Goal: Task Accomplishment & Management: Use online tool/utility

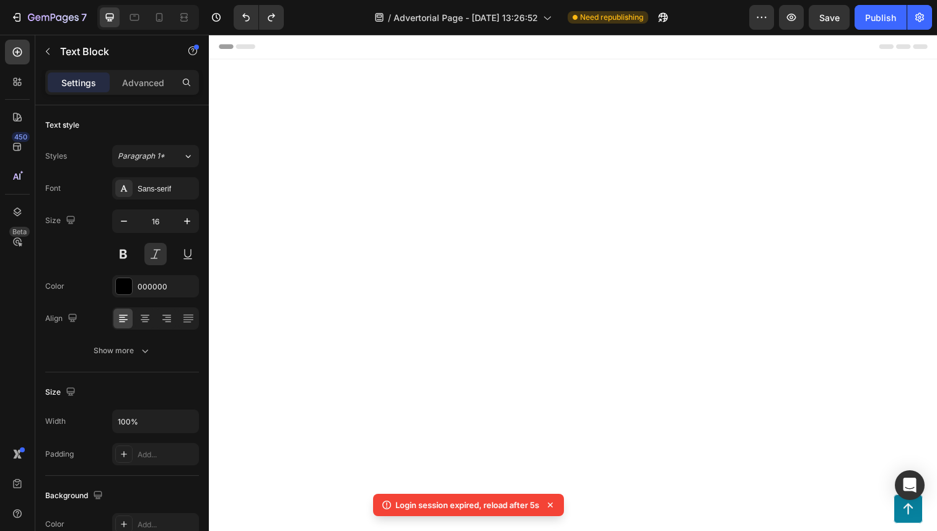
scroll to position [4893, 0]
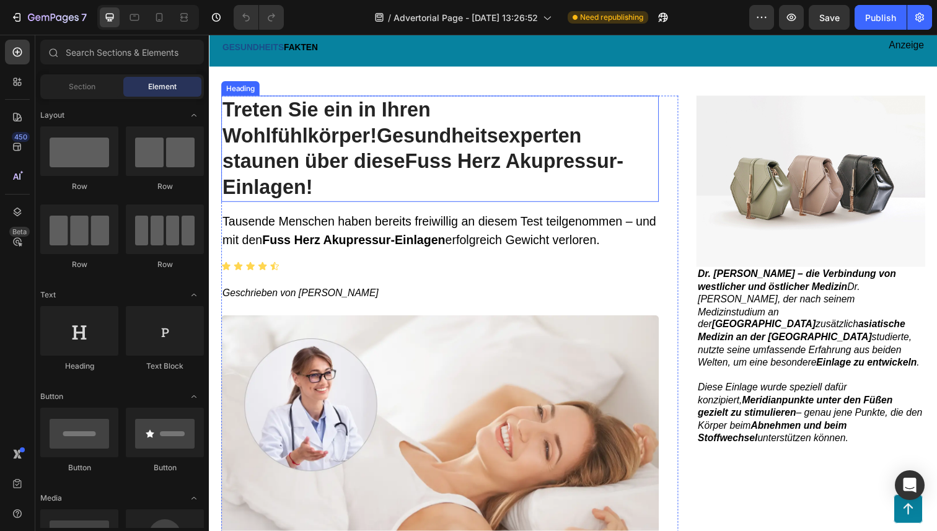
scroll to position [38, 0]
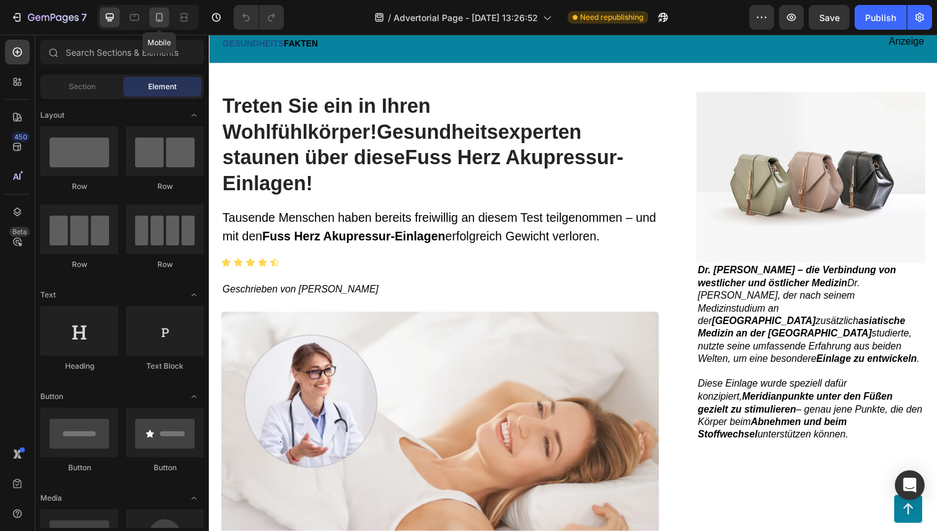
click at [152, 19] on div at bounding box center [159, 17] width 20 height 20
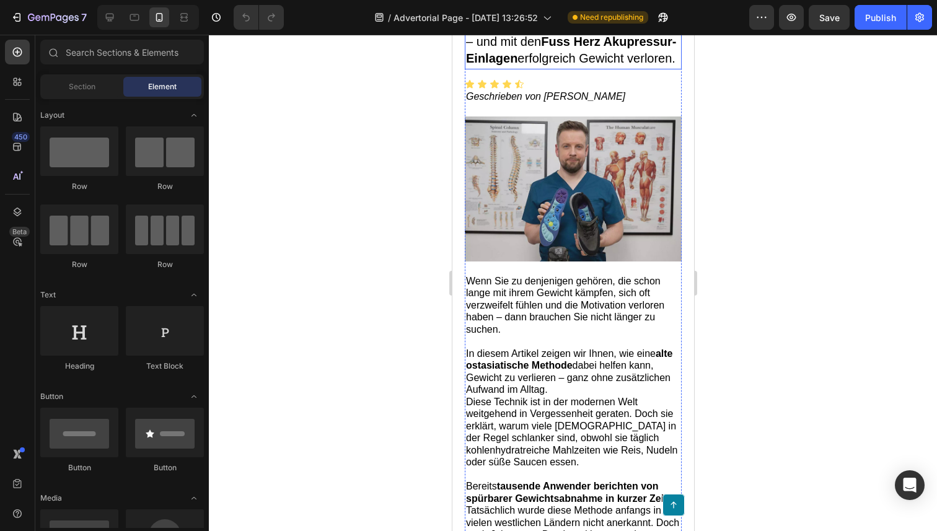
scroll to position [216, 0]
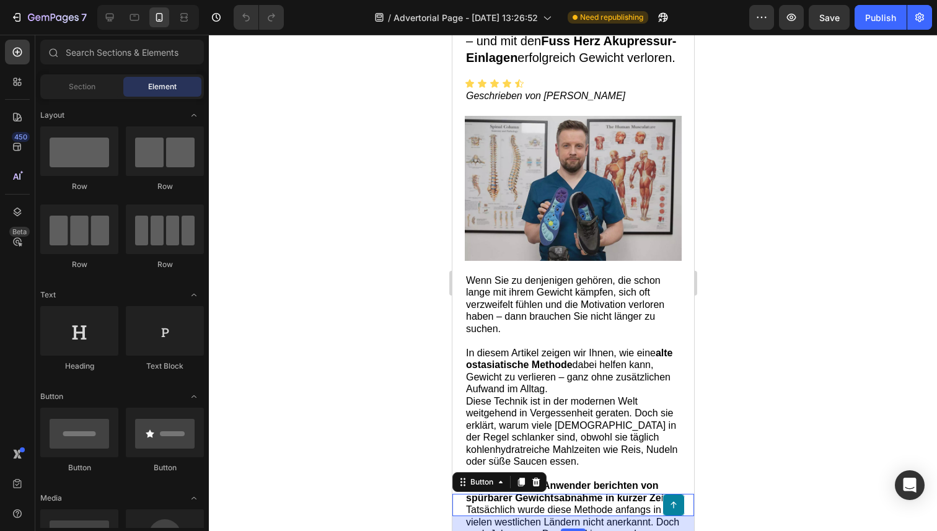
click at [678, 508] on link at bounding box center [673, 505] width 22 height 22
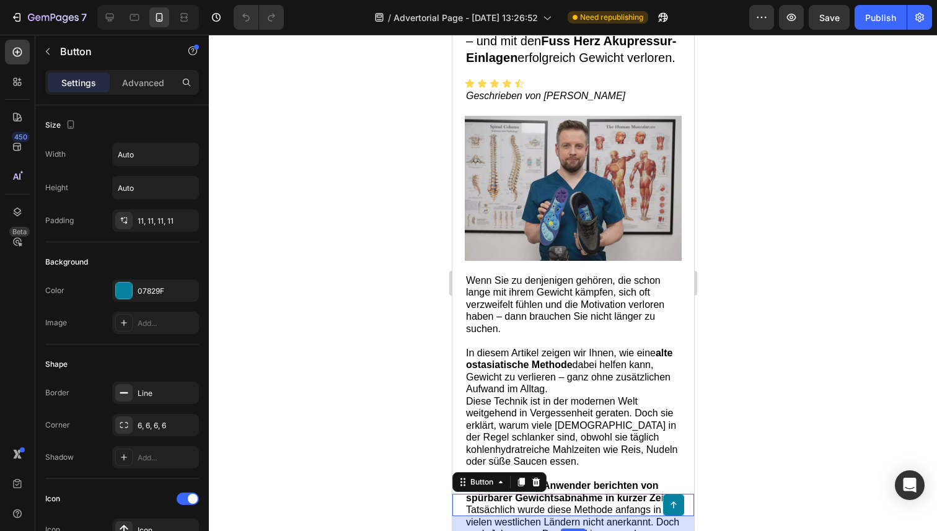
click at [678, 507] on link at bounding box center [673, 505] width 22 height 22
click at [671, 504] on icon at bounding box center [673, 505] width 6 height 7
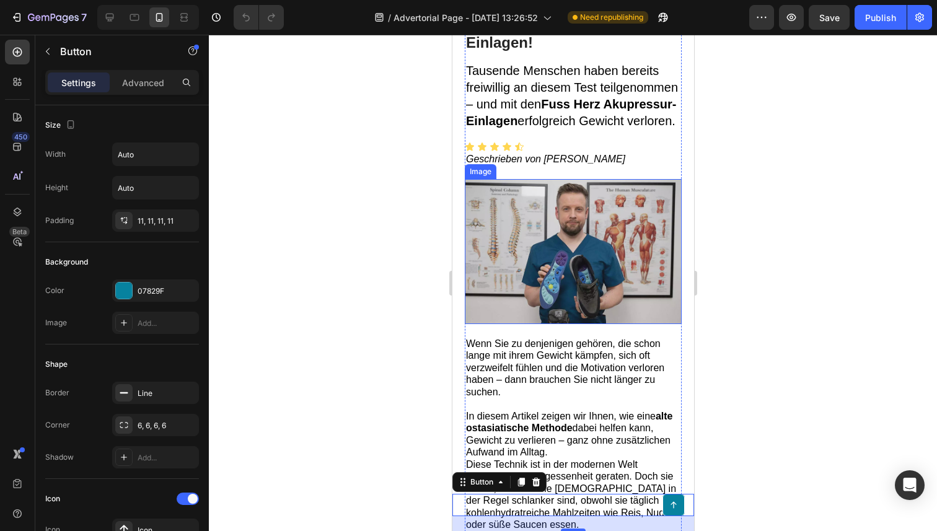
scroll to position [0, 0]
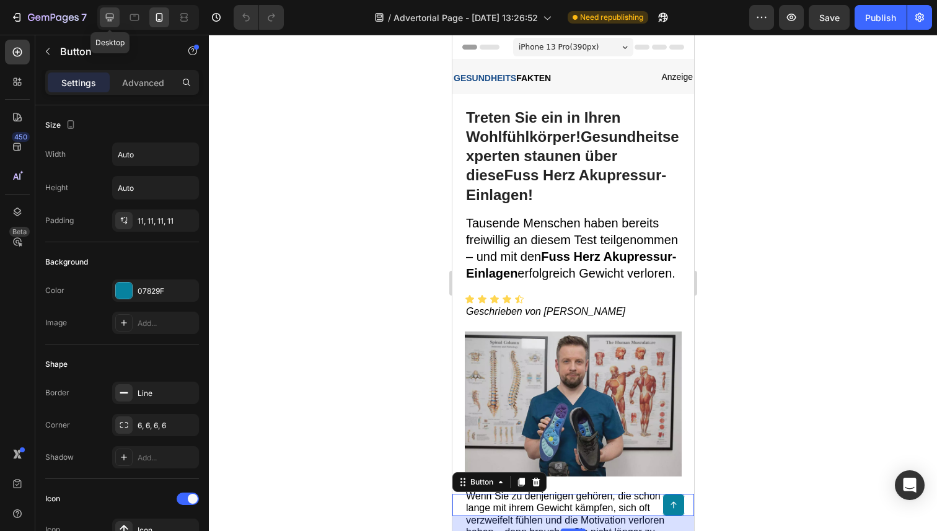
click at [112, 17] on icon at bounding box center [110, 17] width 12 height 12
type input "24"
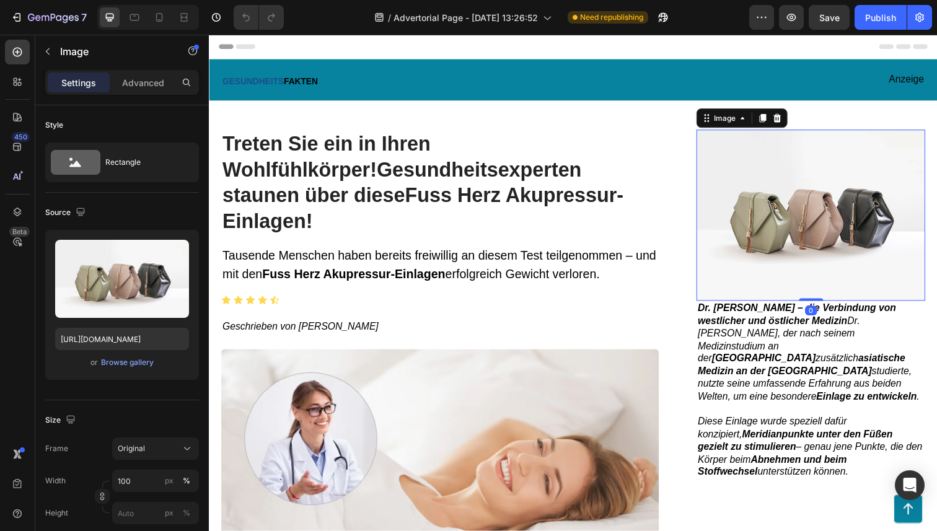
click at [779, 277] on img at bounding box center [824, 219] width 234 height 175
click at [787, 374] on span "Dr. David – die Verbindung von westlicher und östlicher Medizin Dr. David, der …" at bounding box center [821, 359] width 226 height 101
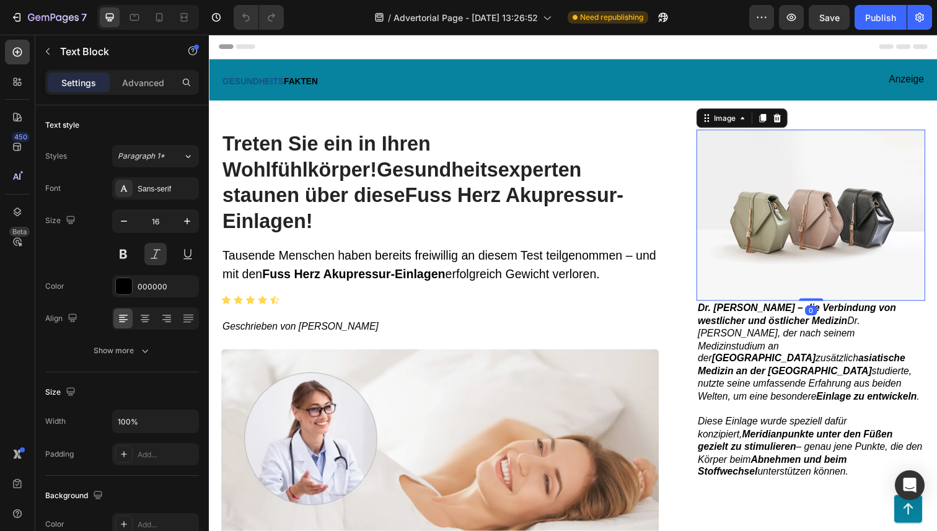
click at [820, 221] on img at bounding box center [824, 219] width 234 height 175
click at [785, 412] on p at bounding box center [823, 418] width 231 height 13
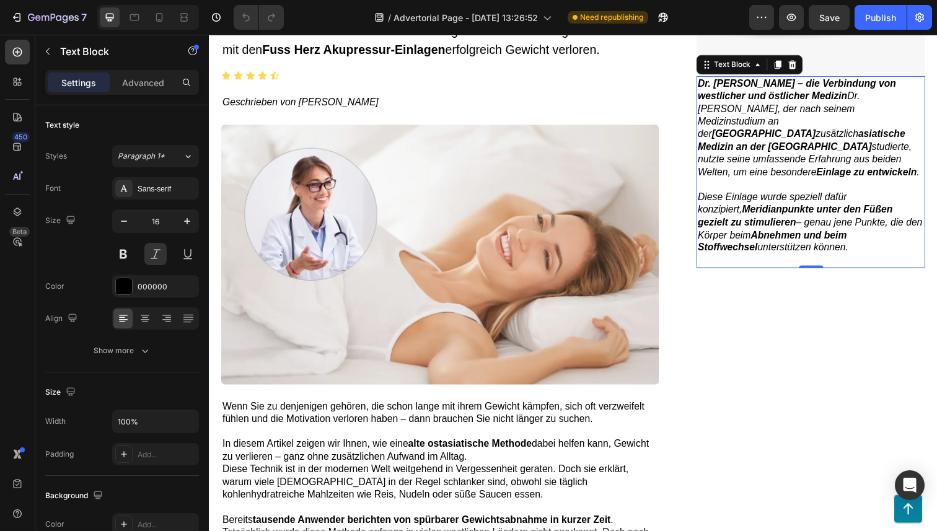
scroll to position [125, 0]
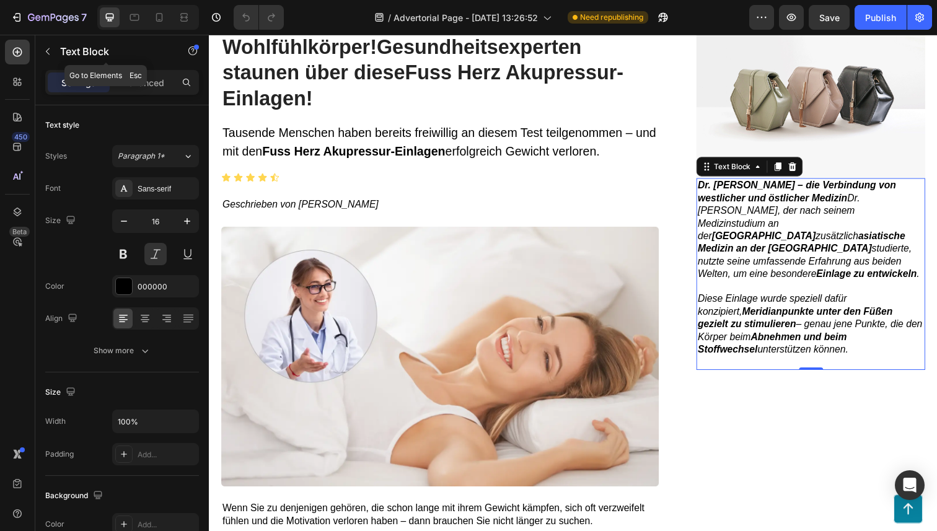
click at [139, 70] on div "Settings Advanced" at bounding box center [122, 82] width 154 height 25
click at [144, 85] on p "Advanced" at bounding box center [143, 82] width 42 height 13
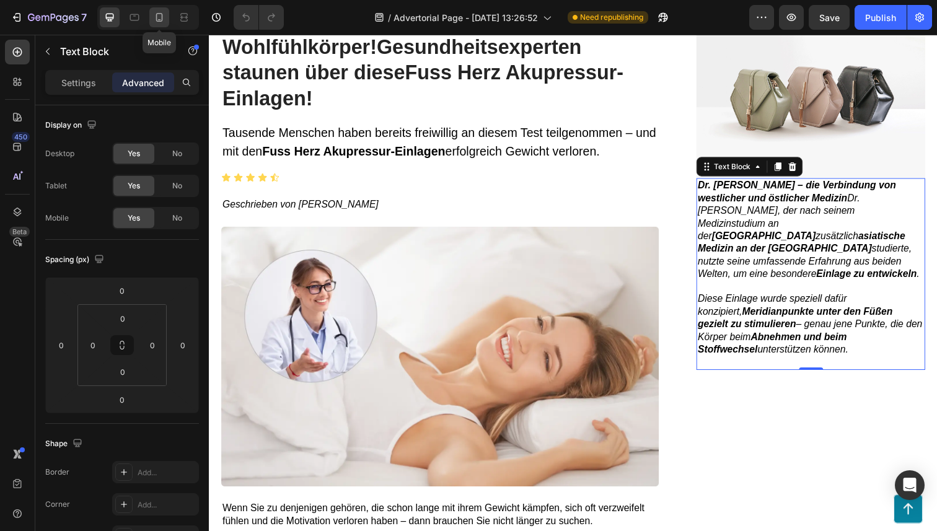
click at [157, 19] on icon at bounding box center [159, 17] width 7 height 9
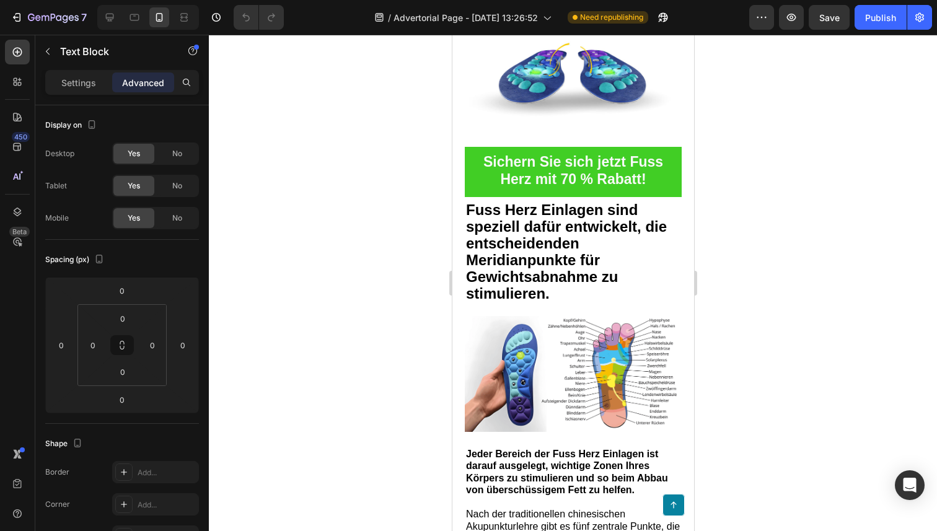
scroll to position [2235, 0]
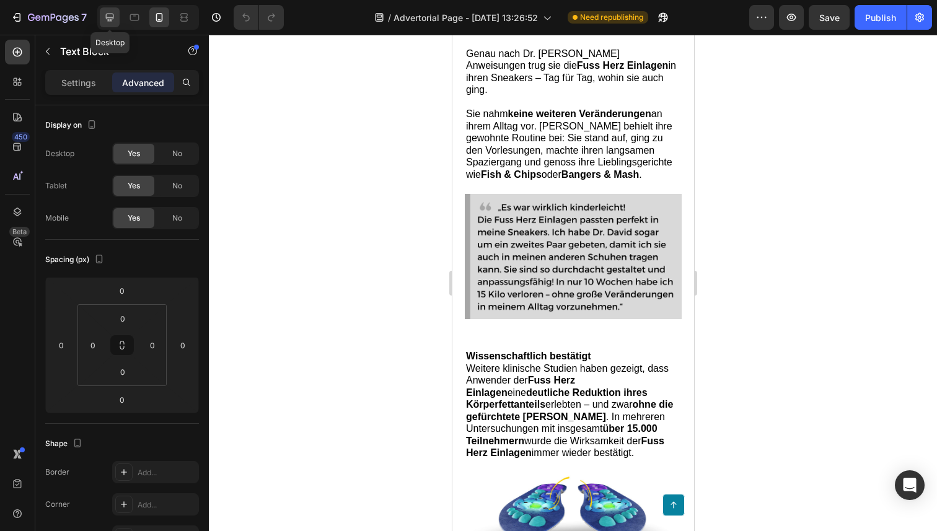
click at [106, 17] on icon at bounding box center [110, 18] width 8 height 8
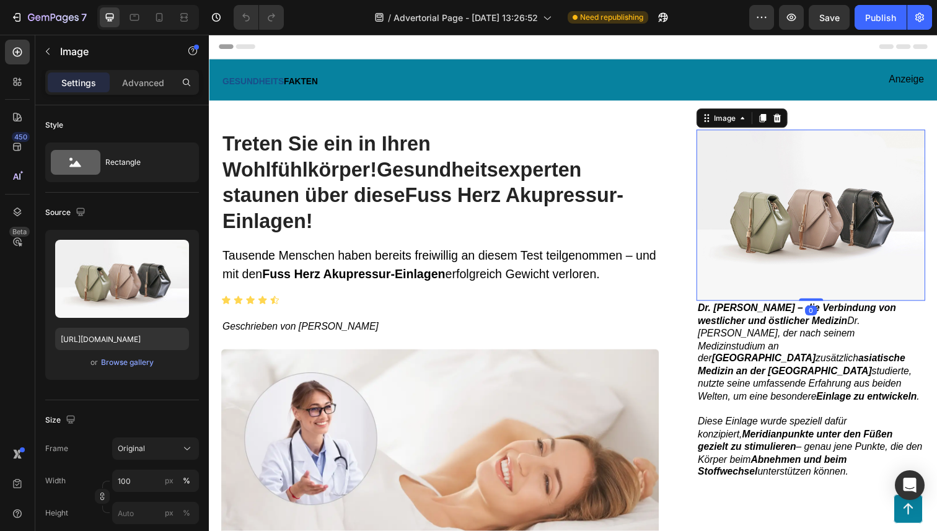
click at [828, 254] on img at bounding box center [824, 219] width 234 height 175
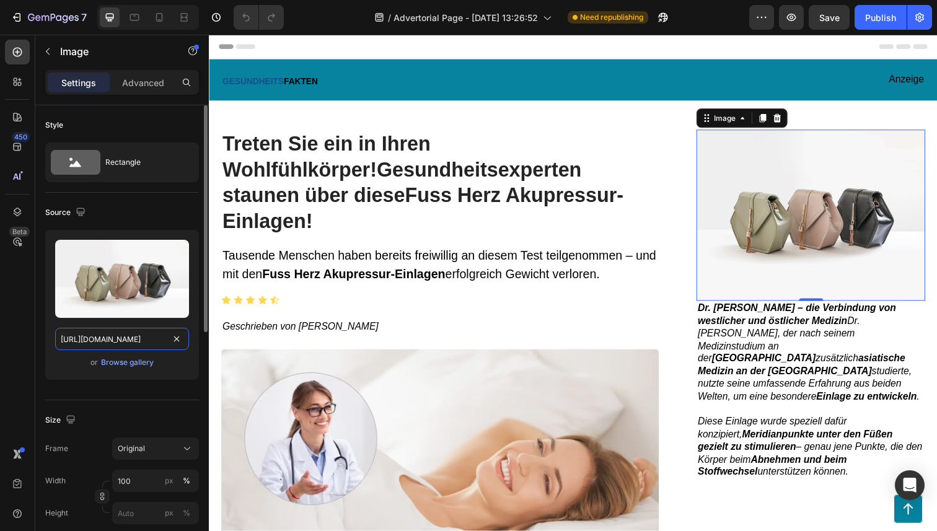
click at [158, 347] on input "[URL][DOMAIN_NAME]" at bounding box center [122, 339] width 134 height 22
click at [153, 338] on input "[URL][DOMAIN_NAME]" at bounding box center [122, 339] width 134 height 22
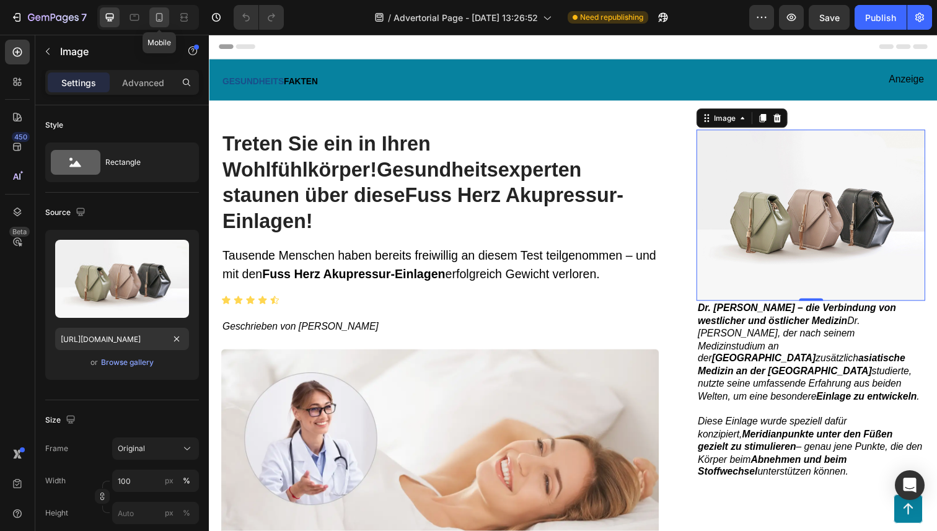
click at [154, 18] on icon at bounding box center [159, 17] width 12 height 12
type input "https://cdn.shopify.com/s/files/1/0897/4031/2910/files/gempages_569562998201385…"
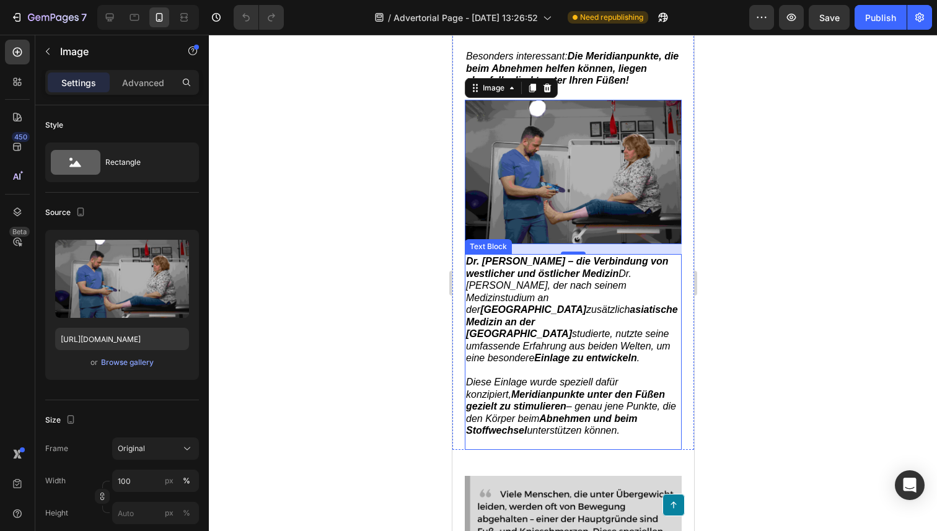
scroll to position [1236, 0]
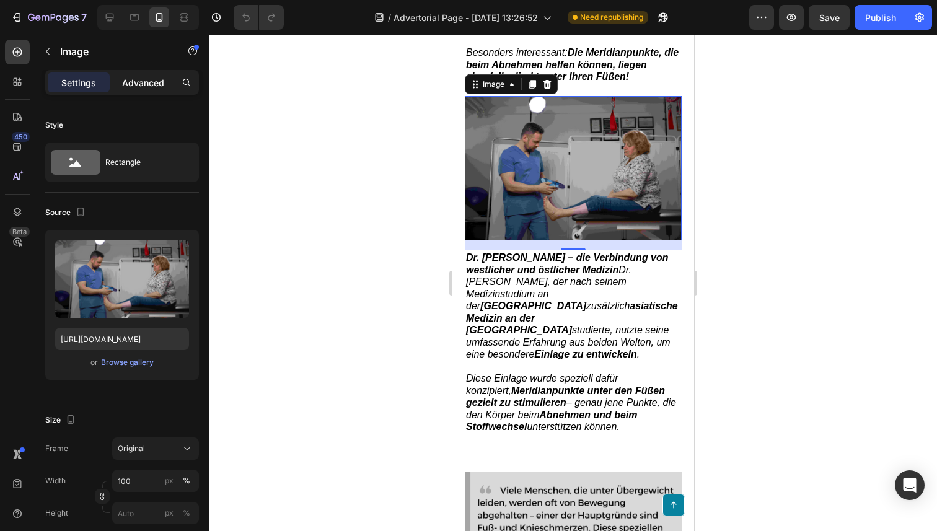
click at [153, 89] on div "Advanced" at bounding box center [143, 83] width 62 height 20
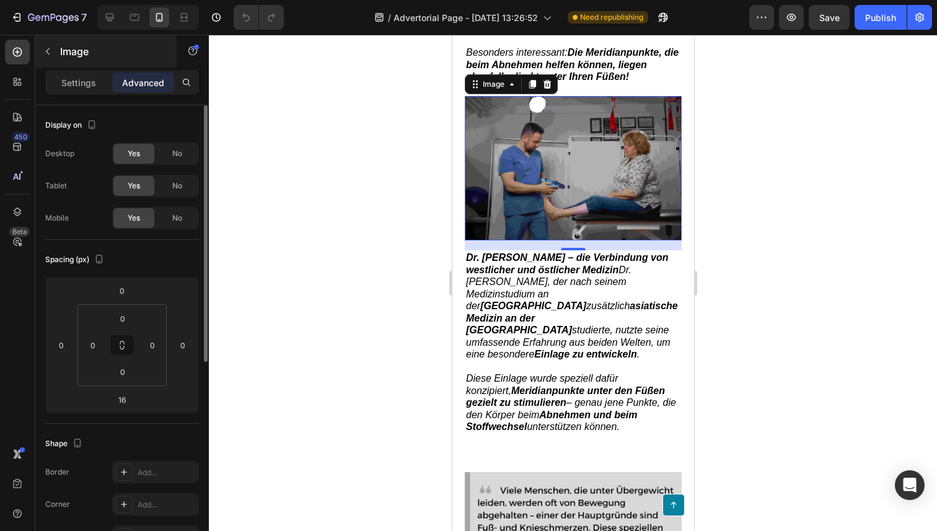
scroll to position [0, 0]
click at [105, 15] on icon at bounding box center [110, 17] width 12 height 12
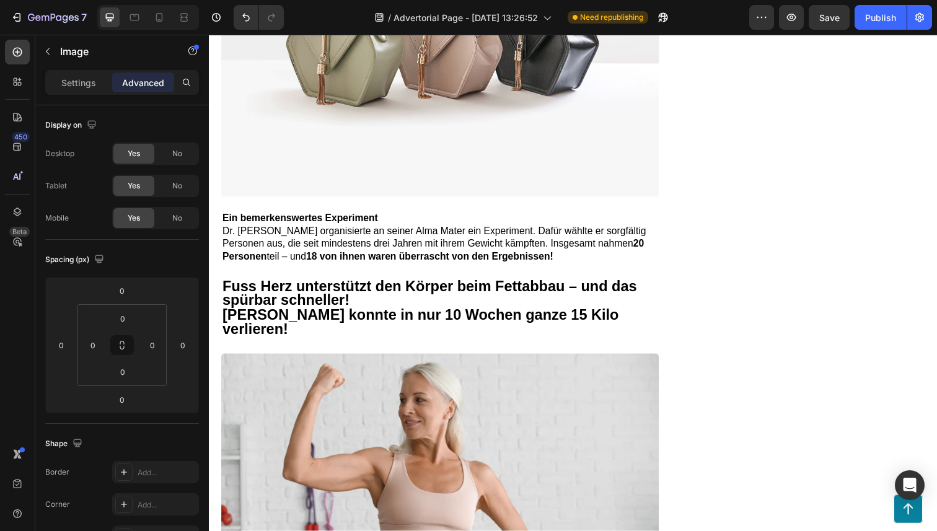
scroll to position [1338, 0]
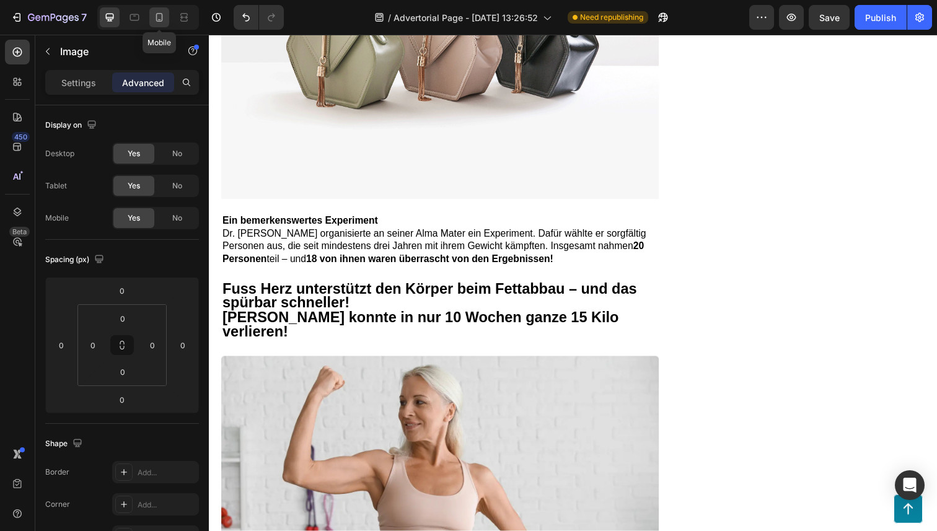
click at [158, 15] on icon at bounding box center [159, 17] width 12 height 12
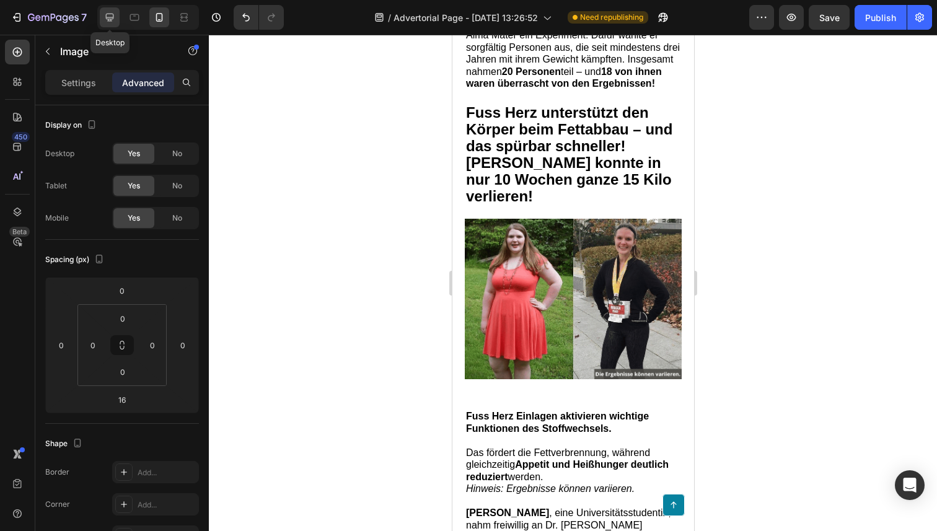
click at [107, 12] on icon at bounding box center [110, 17] width 12 height 12
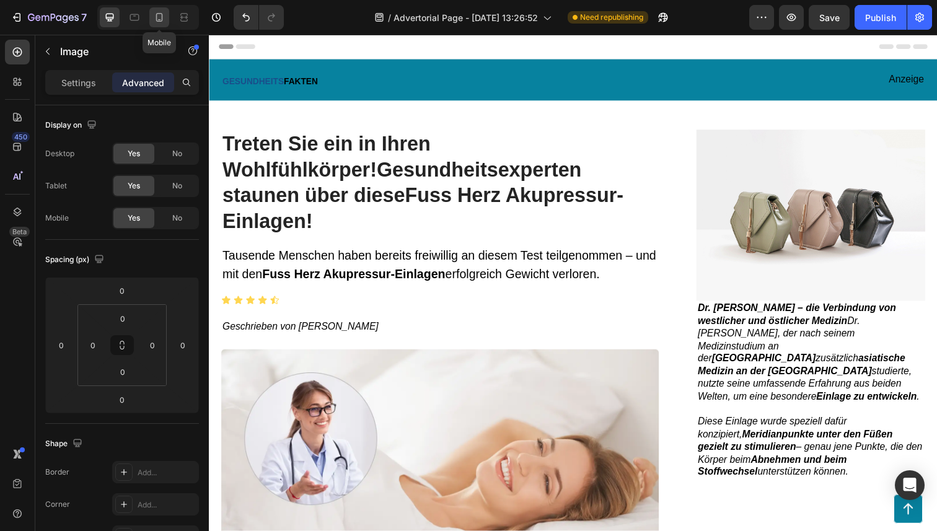
click at [162, 11] on icon at bounding box center [159, 17] width 12 height 12
type input "16"
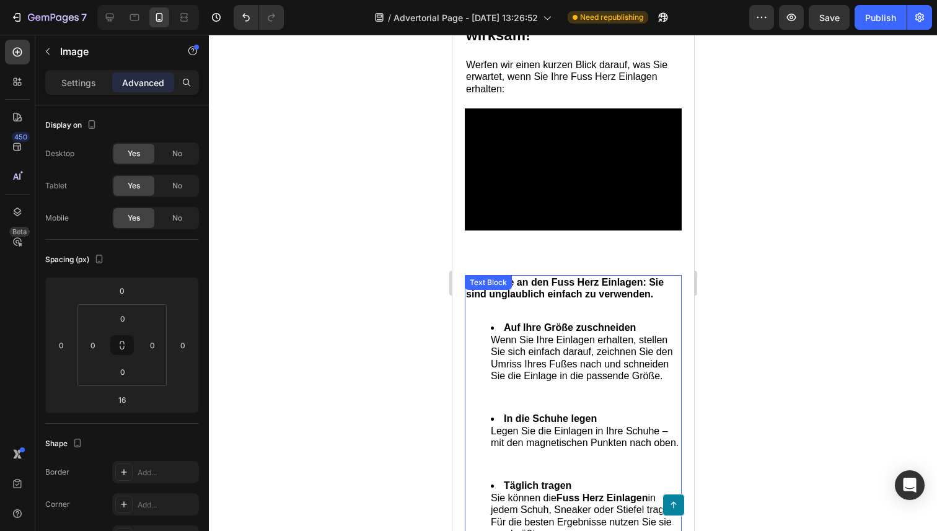
scroll to position [4588, 0]
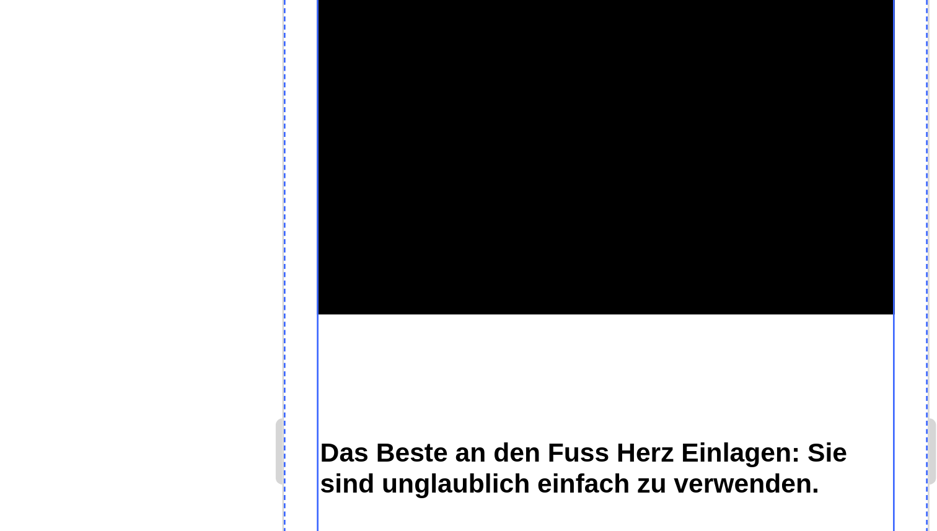
click at [413, 126] on li "Auf Ihre Größe zuschneiden Wenn Sie Ihre Einlagen erhalten, stellen Sie sich ei…" at bounding box center [416, 108] width 190 height 61
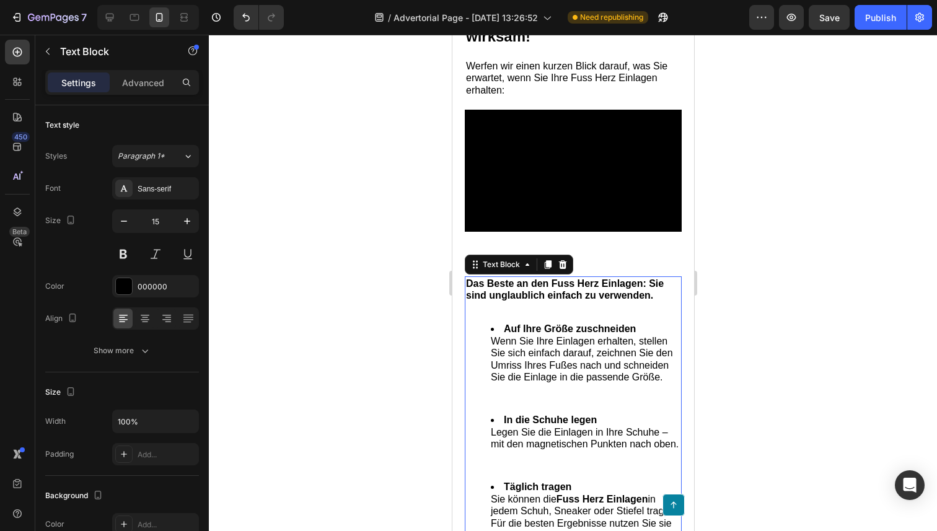
click at [582, 371] on li "Auf Ihre Größe zuschneiden Wenn Sie Ihre Einlagen erhalten, stellen Sie sich ei…" at bounding box center [585, 353] width 190 height 61
click at [542, 342] on div "Das Beste an den Fuss Herz Einlagen: Sie sind unglaublich einfach zu verwenden.…" at bounding box center [572, 415] width 217 height 276
click at [528, 334] on strong "Auf Ihre Größe zuschneiden" at bounding box center [569, 329] width 132 height 11
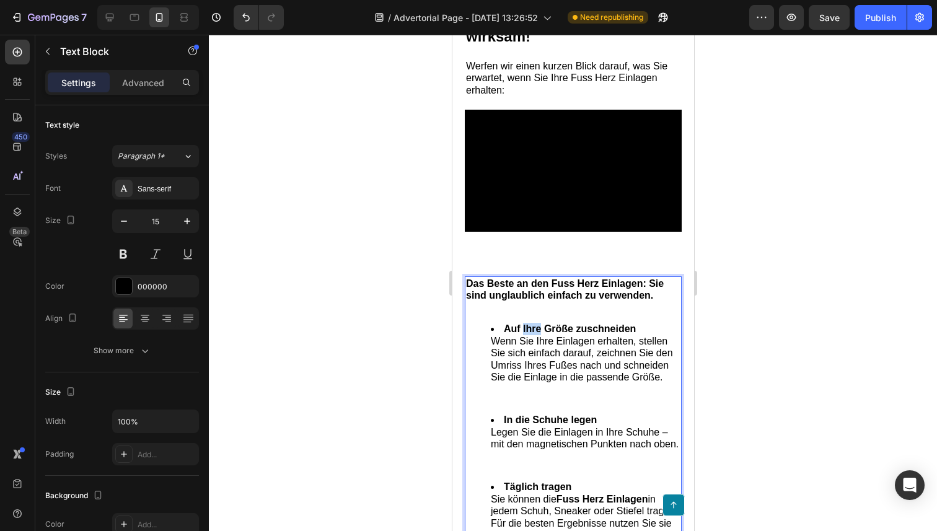
click at [528, 334] on strong "Auf Ihre Größe zuschneiden" at bounding box center [569, 329] width 132 height 11
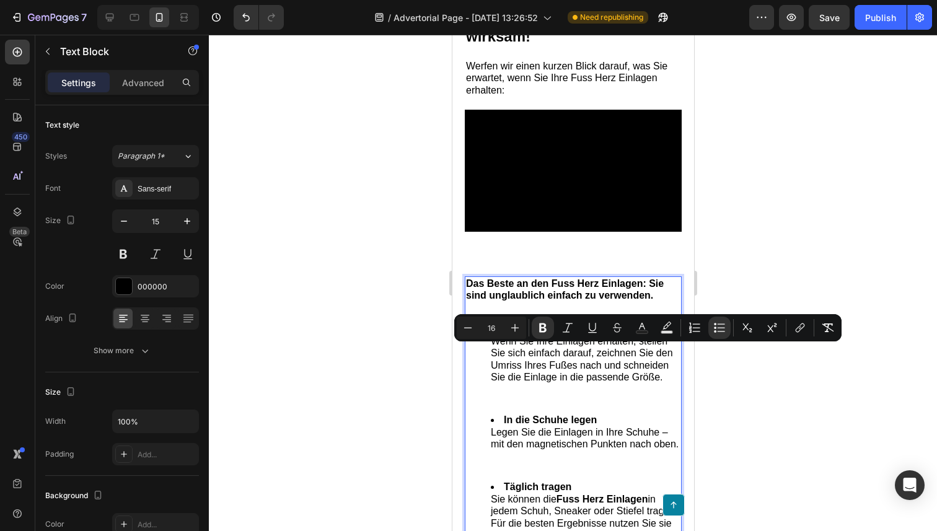
click at [563, 371] on span "Wenn Sie Ihre Einlagen erhalten, stellen Sie sich einfach darauf, zeichnen Sie …" at bounding box center [581, 359] width 182 height 47
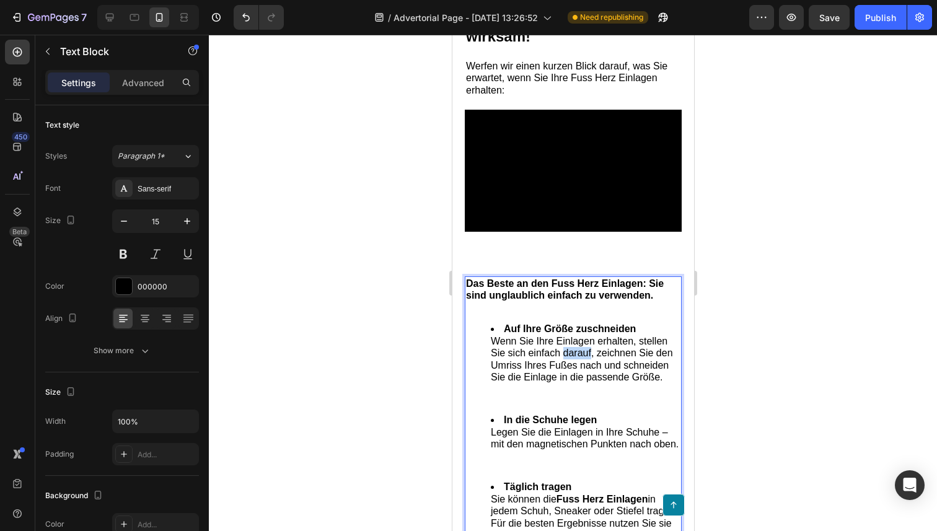
click at [563, 371] on span "Wenn Sie Ihre Einlagen erhalten, stellen Sie sich einfach darauf, zeichnen Sie …" at bounding box center [581, 359] width 182 height 47
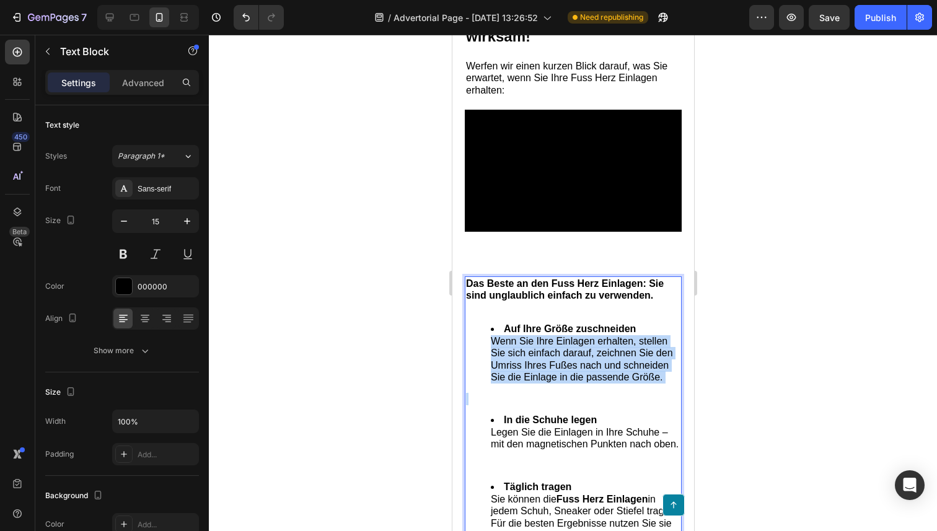
click at [563, 371] on span "Wenn Sie Ihre Einlagen erhalten, stellen Sie sich einfach darauf, zeichnen Sie …" at bounding box center [581, 359] width 182 height 47
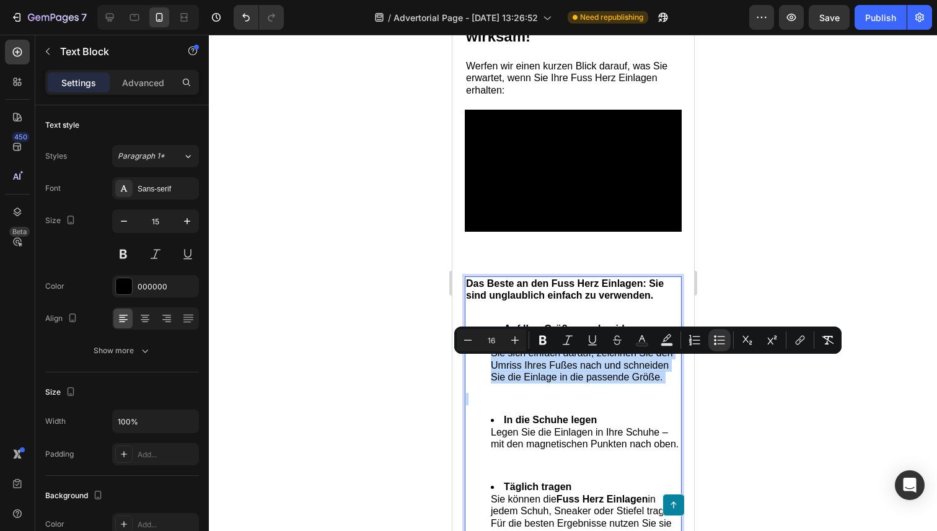
click at [575, 383] on span "Wenn Sie Ihre Einlagen erhalten, stellen Sie sich einfach darauf, zeichnen Sie …" at bounding box center [581, 359] width 182 height 47
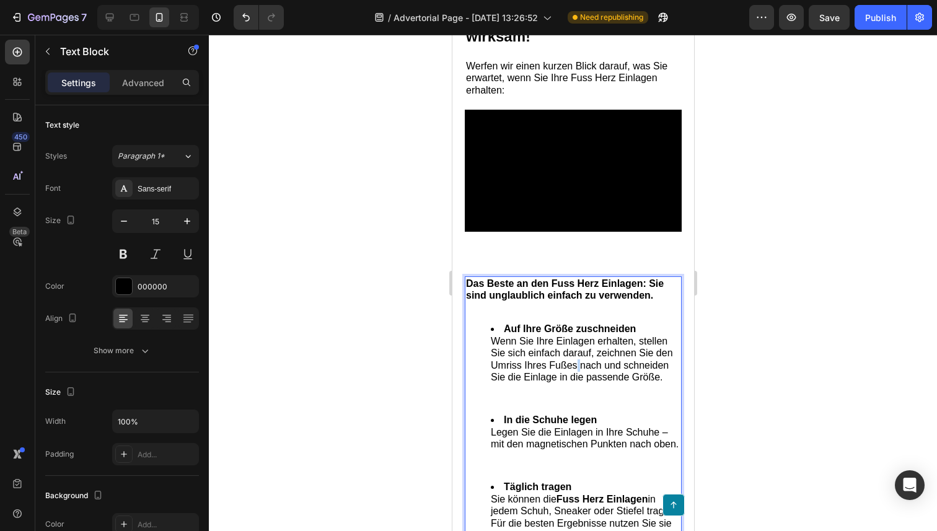
click at [575, 383] on span "Wenn Sie Ihre Einlagen erhalten, stellen Sie sich einfach darauf, zeichnen Sie …" at bounding box center [581, 359] width 182 height 47
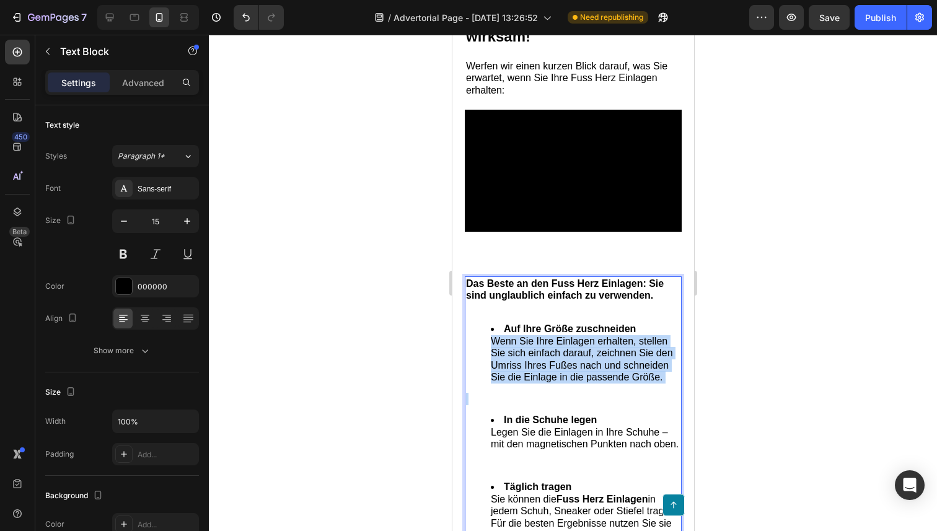
click at [575, 383] on span "Wenn Sie Ihre Einlagen erhalten, stellen Sie sich einfach darauf, zeichnen Sie …" at bounding box center [581, 359] width 182 height 47
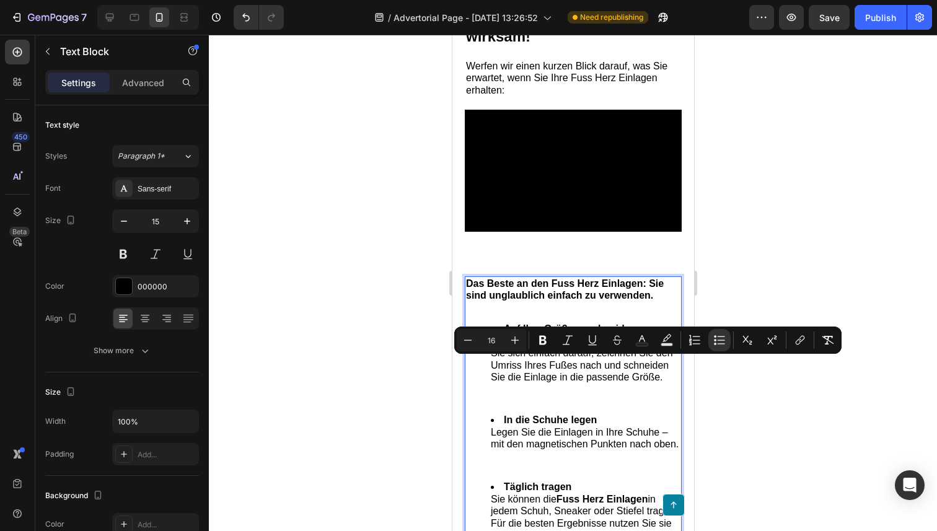
click at [565, 450] on span "Legen Sie die Einlagen in Ihre Schuhe – mit den magnetischen Punkten nach oben." at bounding box center [584, 438] width 188 height 23
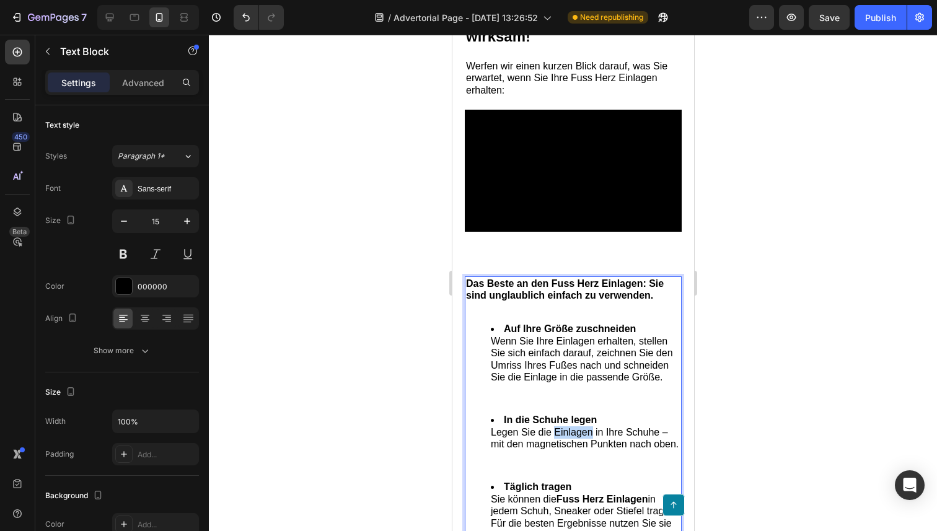
click at [565, 450] on span "Legen Sie die Einlagen in Ihre Schuhe – mit den magnetischen Punkten nach oben." at bounding box center [584, 438] width 188 height 23
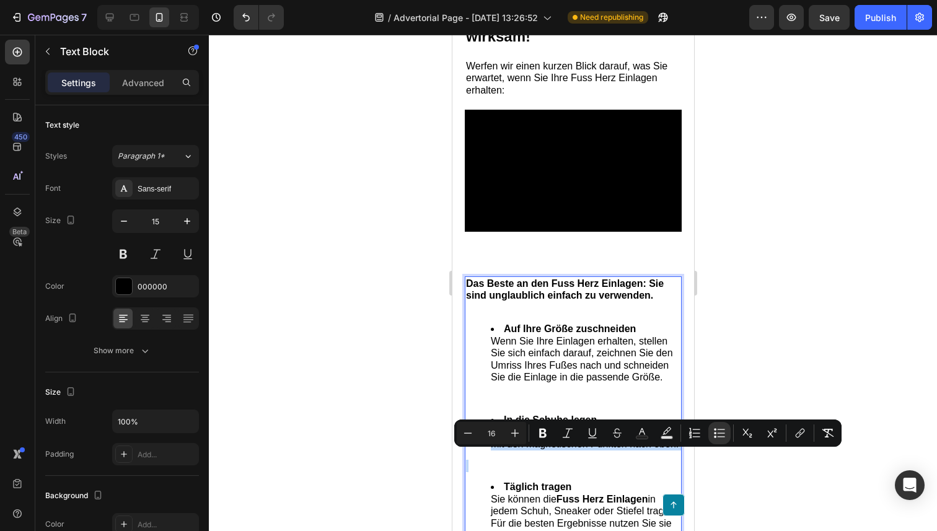
click at [570, 450] on span "Legen Sie die Einlagen in Ihre Schuhe – mit den magnetischen Punkten nach oben." at bounding box center [584, 438] width 188 height 23
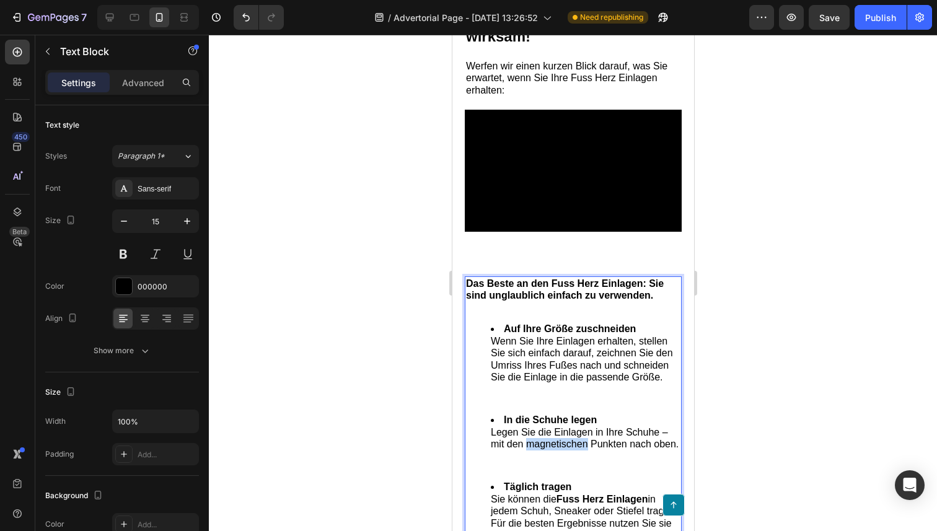
click at [570, 450] on span "Legen Sie die Einlagen in Ihre Schuhe – mit den magnetischen Punkten nach oben." at bounding box center [584, 438] width 188 height 23
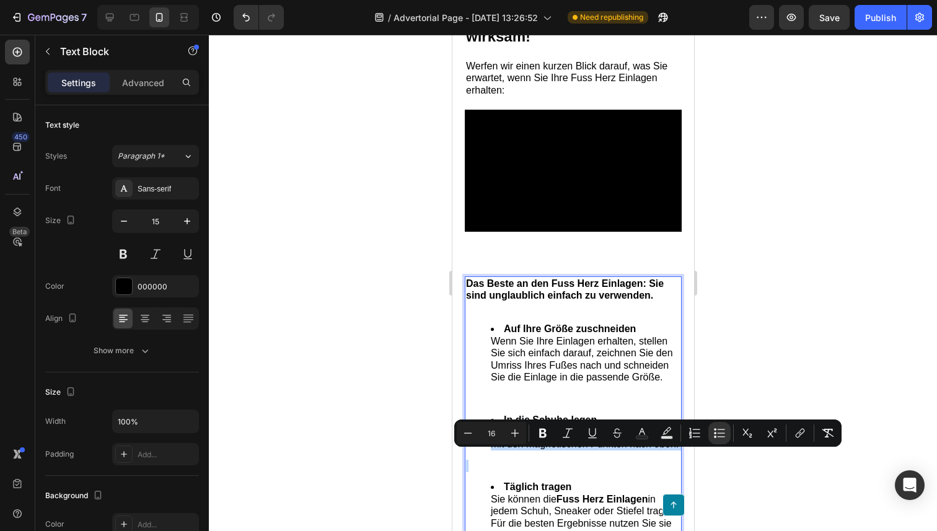
click at [570, 450] on span "Legen Sie die Einlagen in Ihre Schuhe – mit den magnetischen Punkten nach oben." at bounding box center [584, 438] width 188 height 23
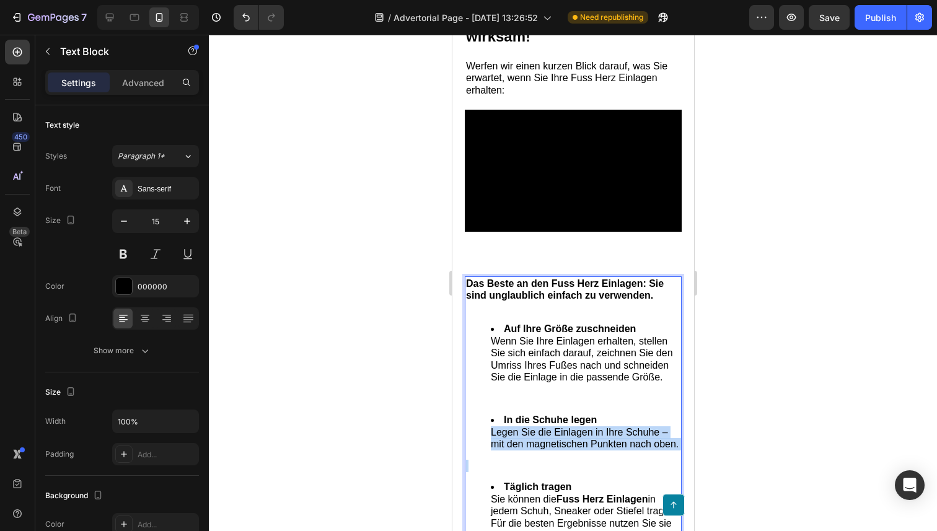
click at [570, 450] on span "Legen Sie die Einlagen in Ihre Schuhe – mit den magnetischen Punkten nach oben." at bounding box center [584, 438] width 188 height 23
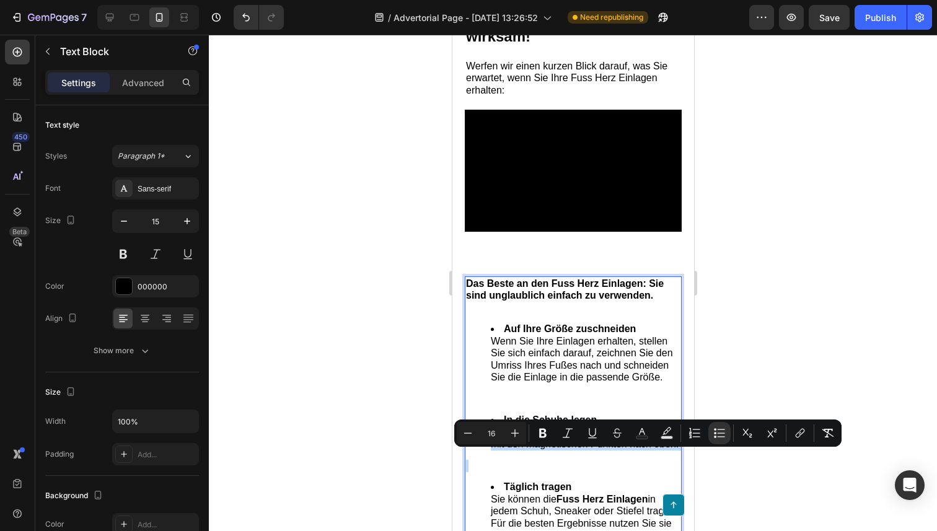
click at [586, 450] on span "Legen Sie die Einlagen in Ihre Schuhe – mit den magnetischen Punkten nach oben." at bounding box center [584, 438] width 188 height 23
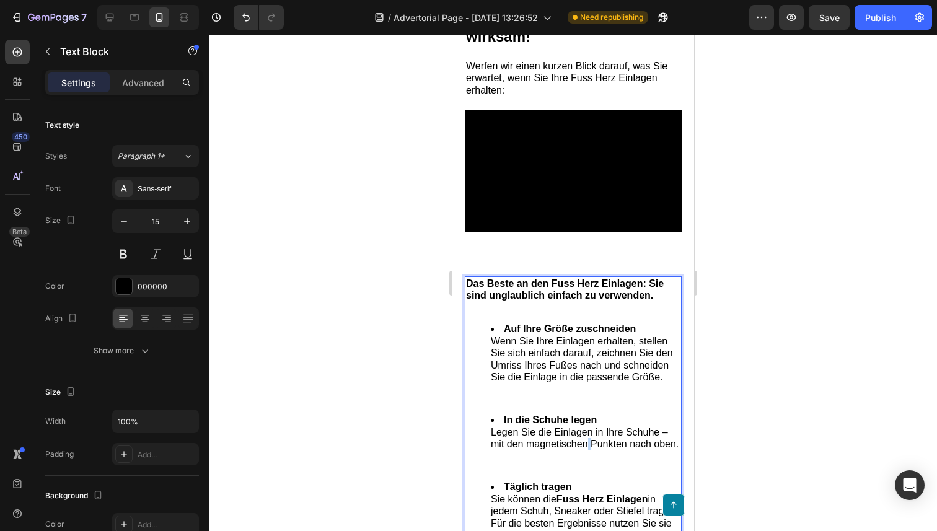
click at [586, 450] on span "Legen Sie die Einlagen in Ihre Schuhe – mit den magnetischen Punkten nach oben." at bounding box center [584, 438] width 188 height 23
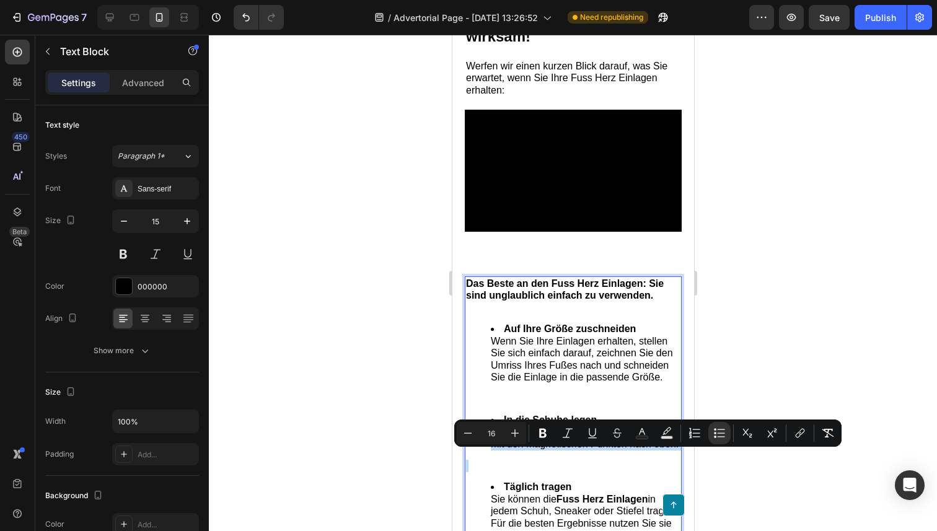
click at [586, 450] on span "Legen Sie die Einlagen in Ihre Schuhe – mit den magnetischen Punkten nach oben." at bounding box center [584, 438] width 188 height 23
click at [591, 450] on span "Legen Sie die Einlagen in Ihre Schuhe – mit den magnetischen Punkten nach oben." at bounding box center [584, 438] width 188 height 23
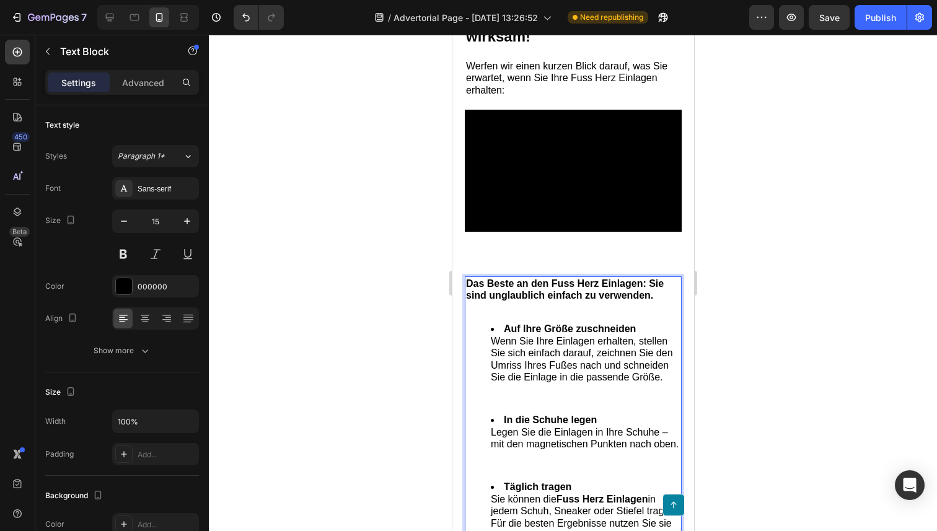
click at [591, 450] on span "Legen Sie die Einlagen in Ihre Schuhe – mit den magnetischen Punkten nach oben." at bounding box center [584, 438] width 188 height 23
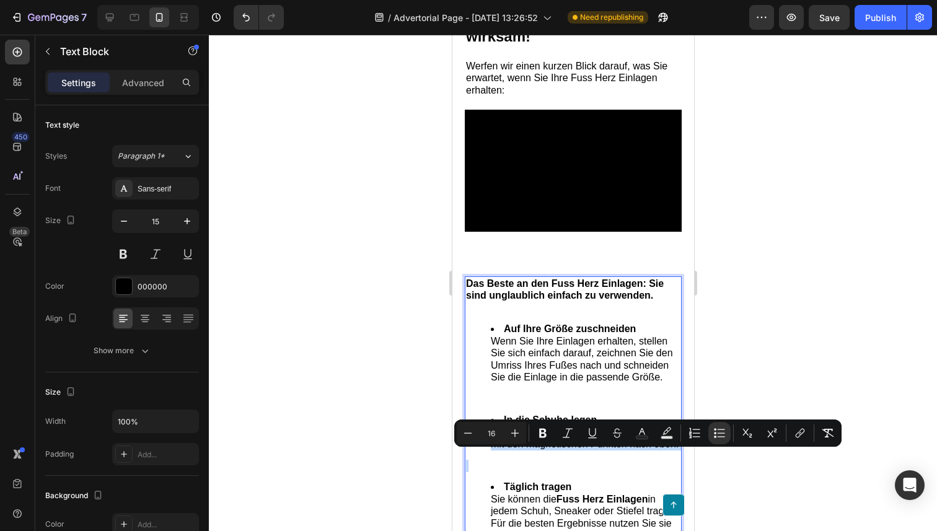
click at [595, 450] on span "Legen Sie die Einlagen in Ihre Schuhe – mit den magnetischen Punkten nach oben." at bounding box center [584, 438] width 188 height 23
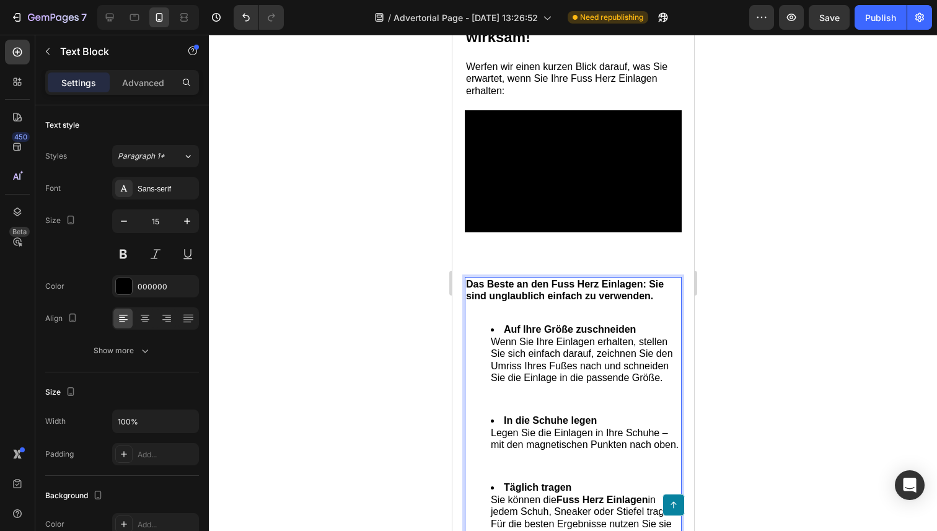
scroll to position [4578, 0]
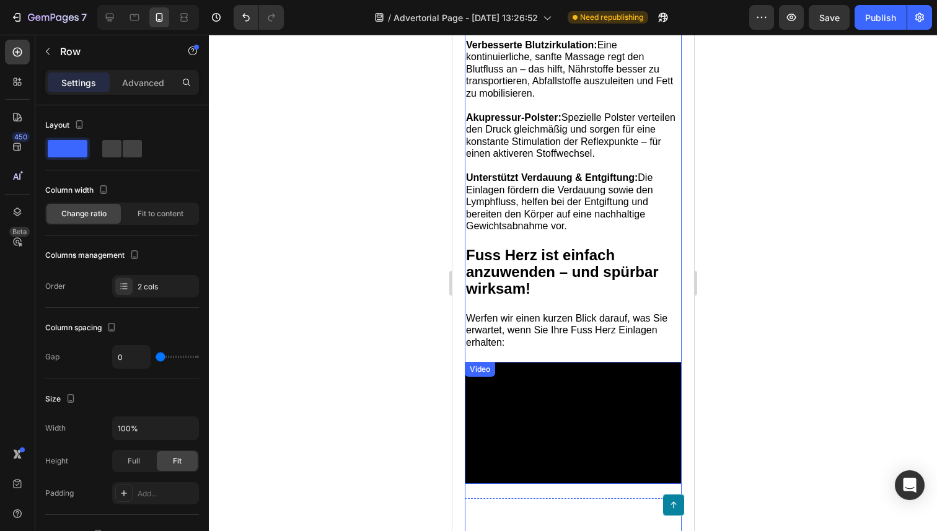
scroll to position [4332, 0]
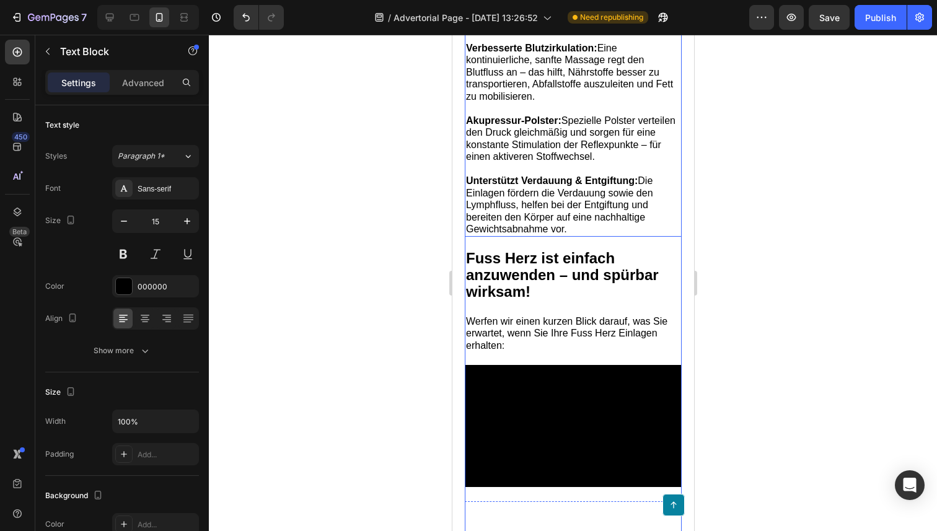
click at [575, 162] on span "Akupressur-Polster: Spezielle Polster verteilen den Druck gleichmäßig und sorge…" at bounding box center [571, 138] width 210 height 47
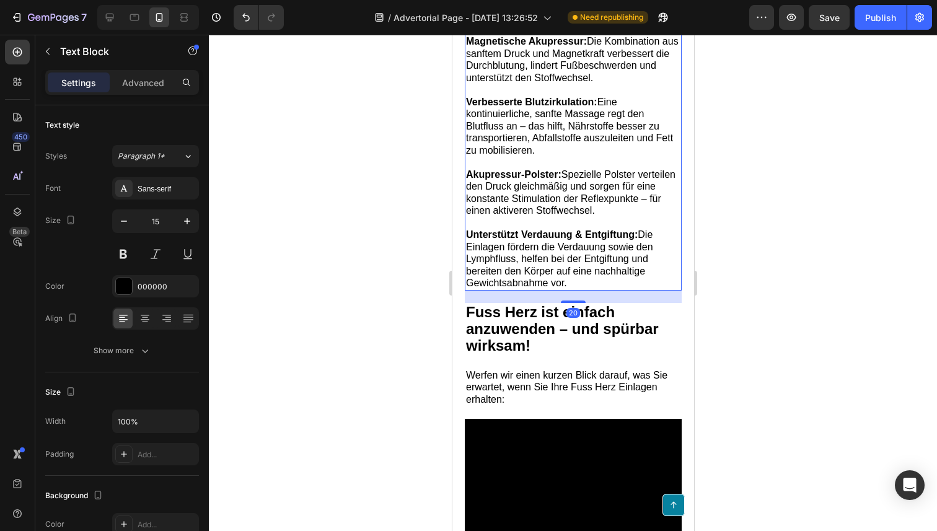
scroll to position [4278, 0]
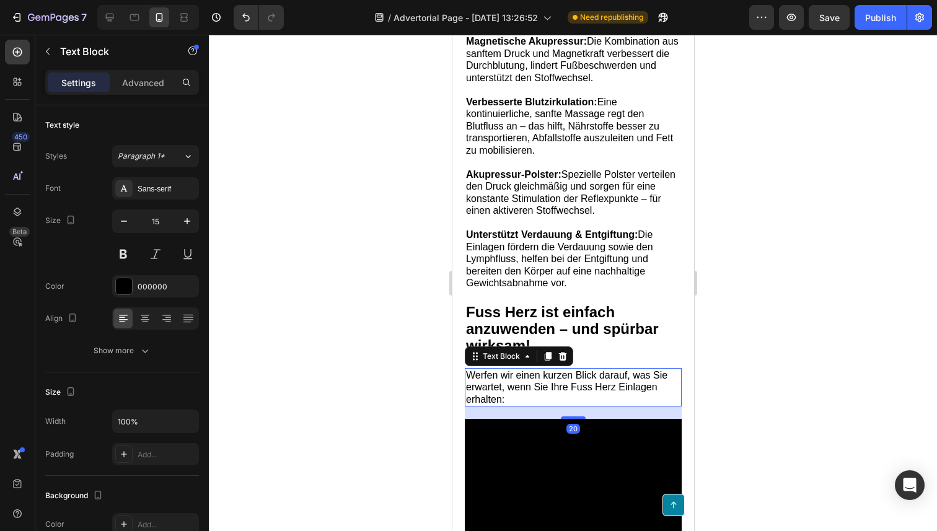
click at [613, 404] on span "Werfen wir einen kurzen Blick darauf, was Sie erwartet, wenn Sie Ihre Fuss Herz…" at bounding box center [567, 387] width 202 height 35
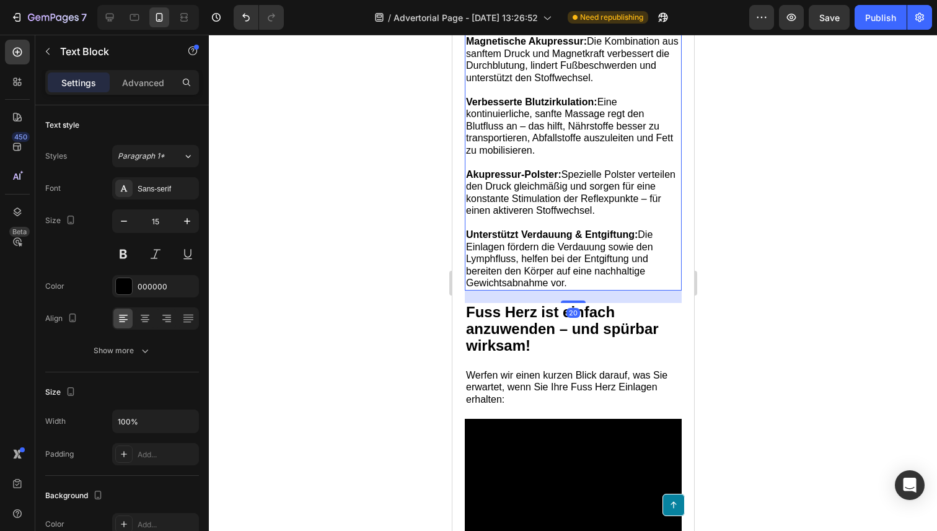
click at [637, 283] on span "Unterstützt Verdauung & Entgiftung: Die Einlagen fördern die Verdauung sowie de…" at bounding box center [559, 258] width 187 height 59
click at [620, 384] on div "Image Fuss Herz Einlagen – die natürliche Lösung für gesundes Abnehmen, ganz oh…" at bounding box center [572, 130] width 217 height 851
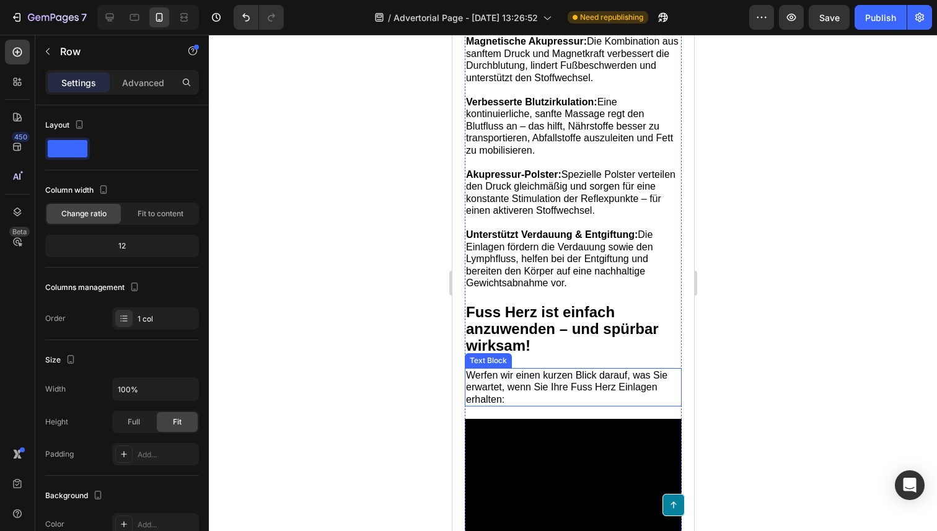
click at [613, 405] on span "Werfen wir einen kurzen Blick darauf, was Sie erwartet, wenn Sie Ihre Fuss Herz…" at bounding box center [567, 387] width 202 height 35
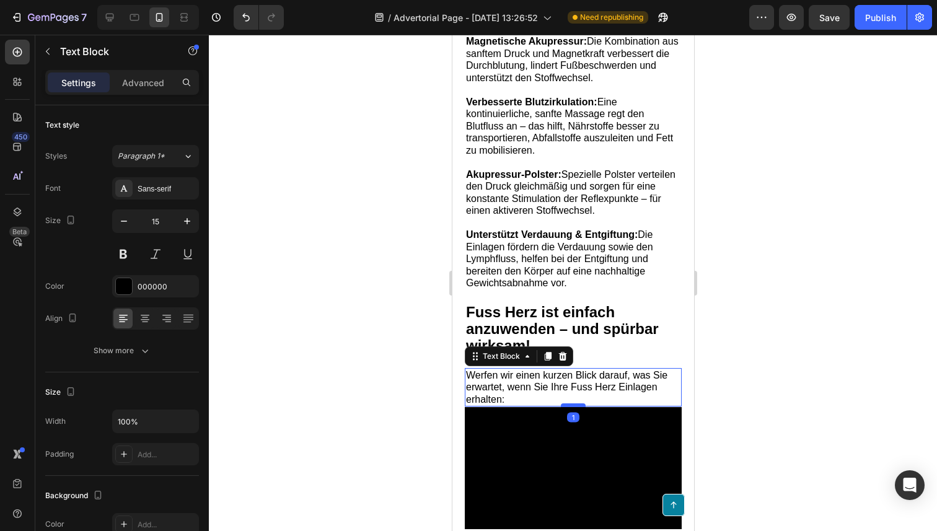
drag, startPoint x: 578, startPoint y: 441, endPoint x: 579, endPoint y: 428, distance: 13.1
click at [579, 407] on div at bounding box center [573, 406] width 25 height 4
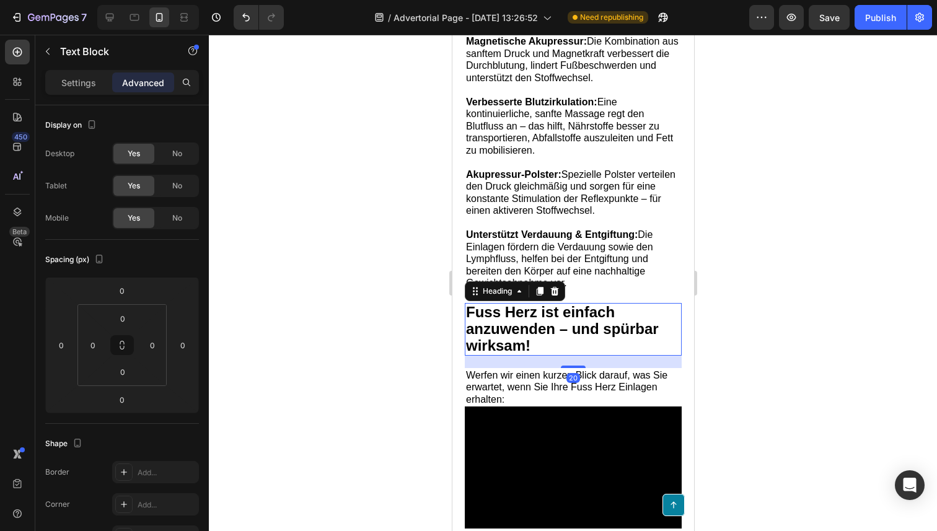
click at [616, 356] on h2 "Fuss Herz ist einfach anzuwenden – und spürbar wirksam!" at bounding box center [572, 329] width 217 height 53
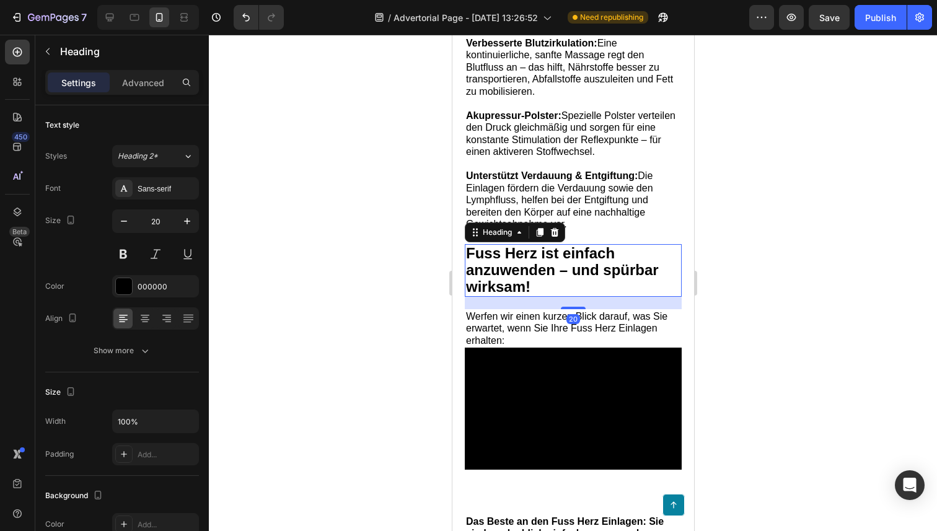
scroll to position [4340, 0]
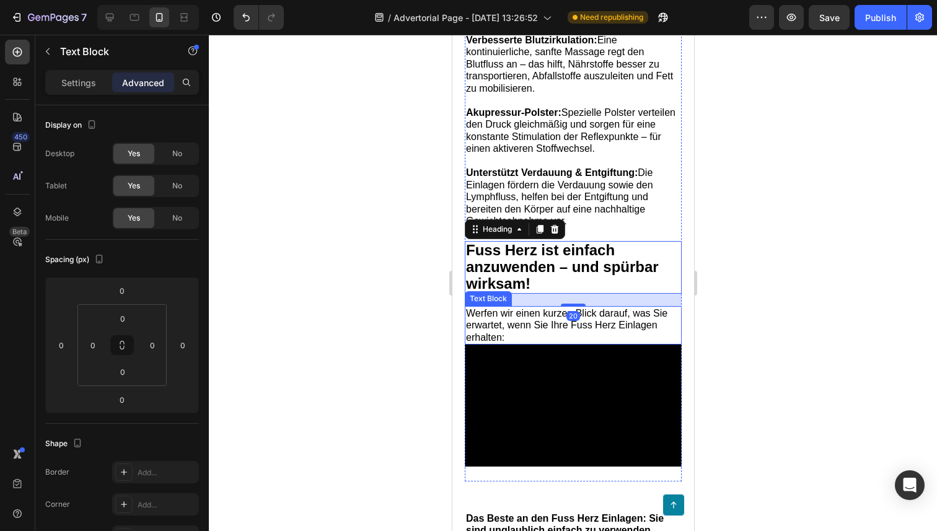
click at [620, 342] on span "Werfen wir einen kurzen Blick darauf, was Sie erwartet, wenn Sie Ihre Fuss Herz…" at bounding box center [567, 325] width 202 height 35
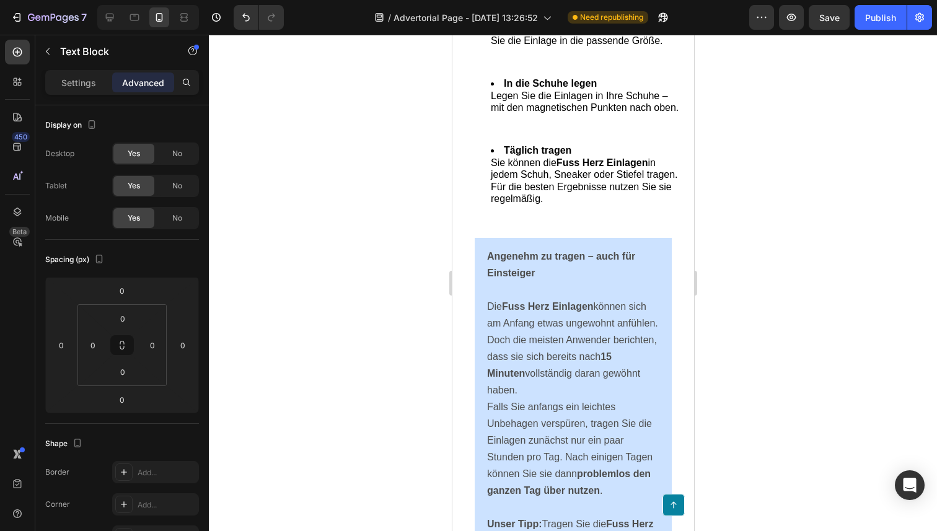
scroll to position [4863, 0]
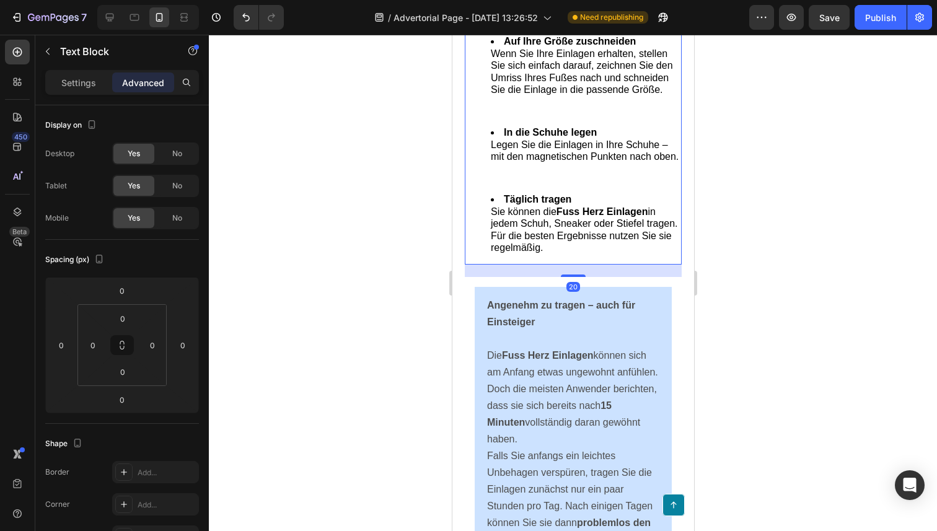
click at [532, 254] on span "Sie können die Fuss Herz Einlagen in jedem Schuh, Sneaker oder Stiefel tragen. …" at bounding box center [583, 229] width 187 height 47
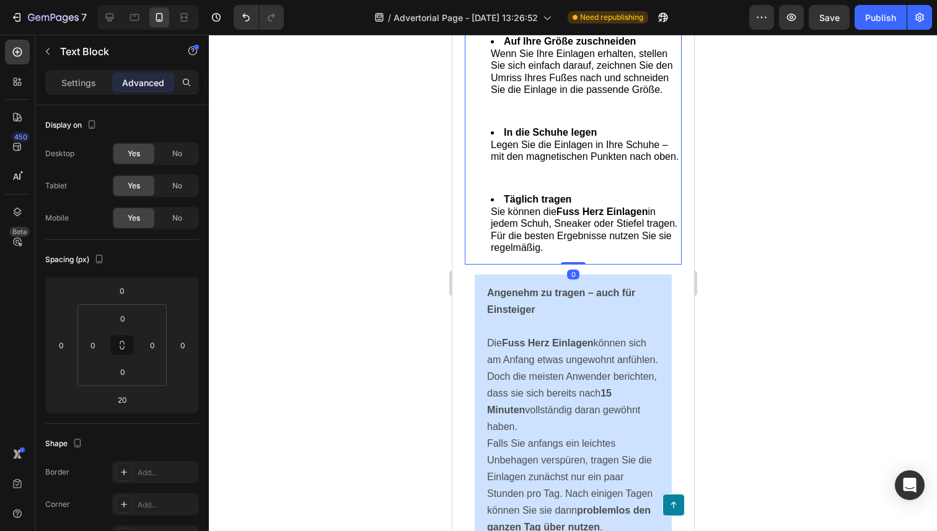
drag, startPoint x: 566, startPoint y: 304, endPoint x: 583, endPoint y: 279, distance: 29.9
click at [582, 265] on div "Das Beste an den Fuss Herz Einlagen: Sie sind unglaublich einfach zu verwenden.…" at bounding box center [572, 127] width 217 height 276
type input "0"
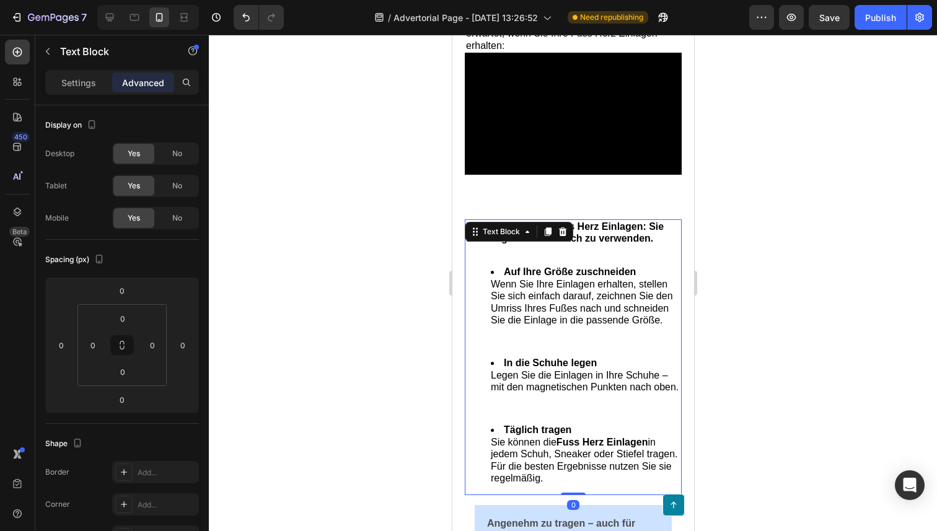
scroll to position [4619, 0]
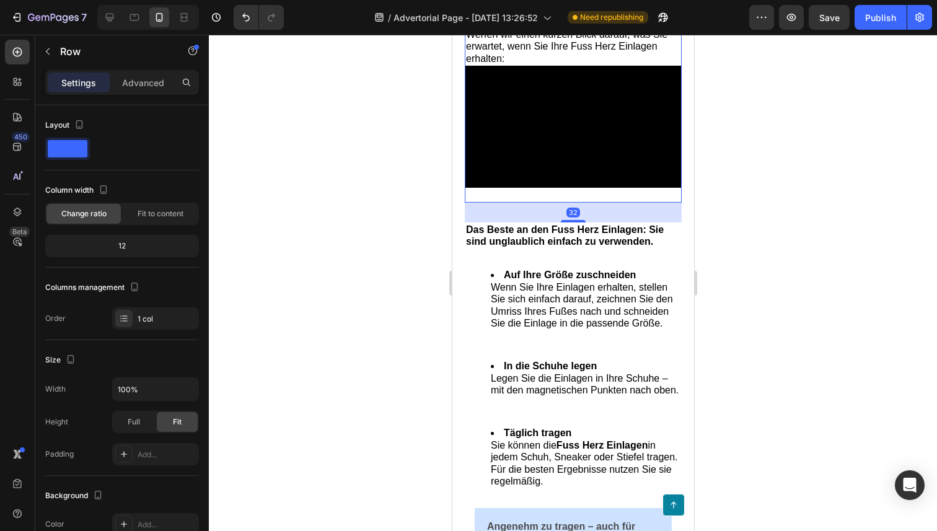
drag, startPoint x: 578, startPoint y: 254, endPoint x: 587, endPoint y: 239, distance: 17.5
click at [587, 203] on div "32" at bounding box center [572, 203] width 217 height 0
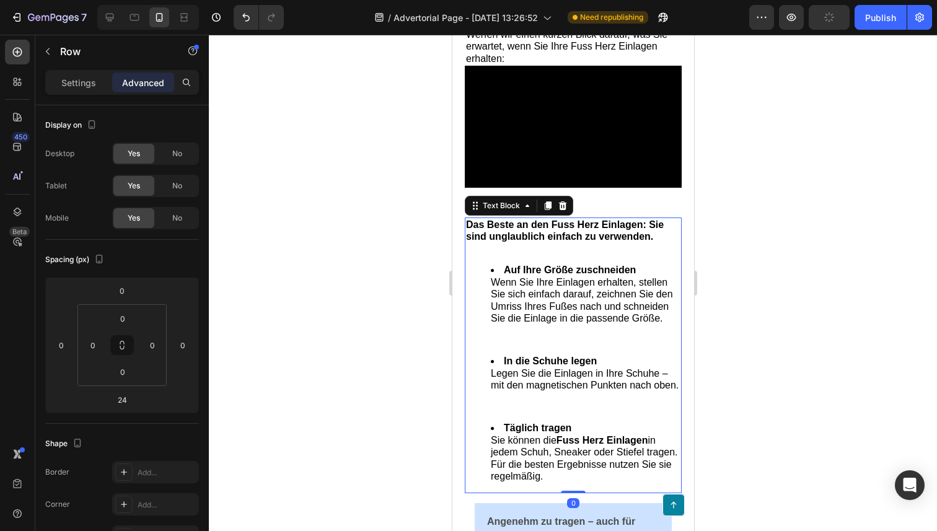
click at [676, 243] on p "Das Beste an den Fuss Herz Einlagen: Sie sind unglaublich einfach zu verwenden." at bounding box center [573, 231] width 215 height 24
click at [719, 253] on div at bounding box center [573, 283] width 729 height 497
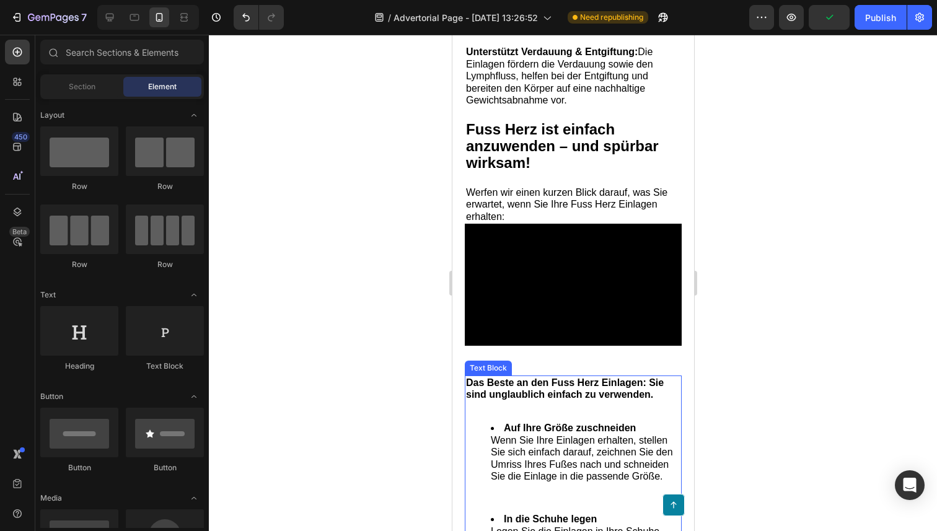
scroll to position [4459, 0]
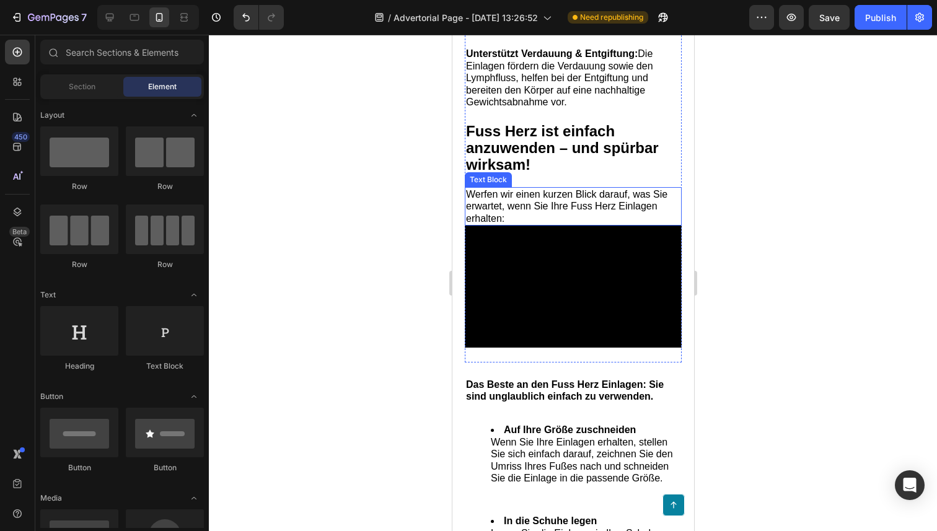
click at [550, 224] on span "Werfen wir einen kurzen Blick darauf, was Sie erwartet, wenn Sie Ihre Fuss Herz…" at bounding box center [567, 206] width 202 height 35
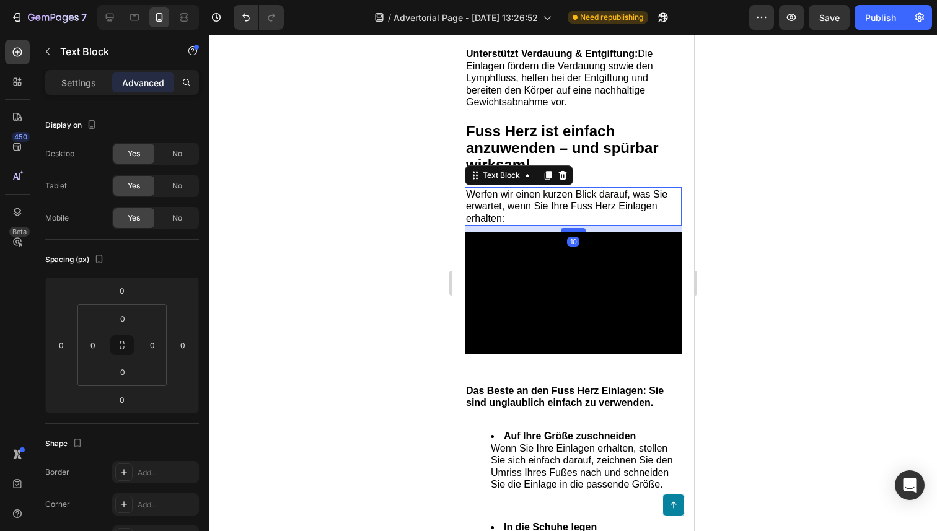
drag, startPoint x: 569, startPoint y: 246, endPoint x: 572, endPoint y: 252, distance: 6.9
click at [572, 232] on div at bounding box center [573, 230] width 25 height 4
type input "10"
click at [649, 175] on h2 "Fuss Herz ist einfach anzuwenden – und spürbar wirksam!" at bounding box center [572, 148] width 217 height 53
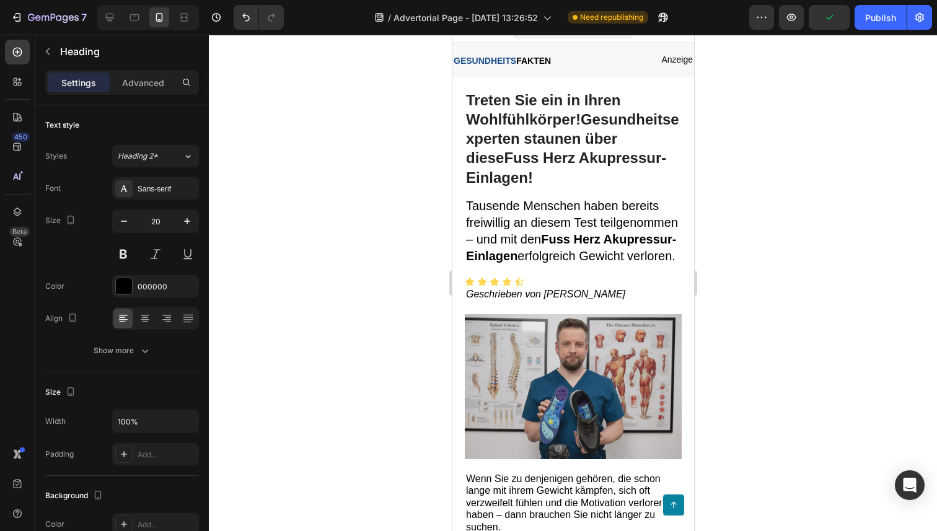
scroll to position [0, 0]
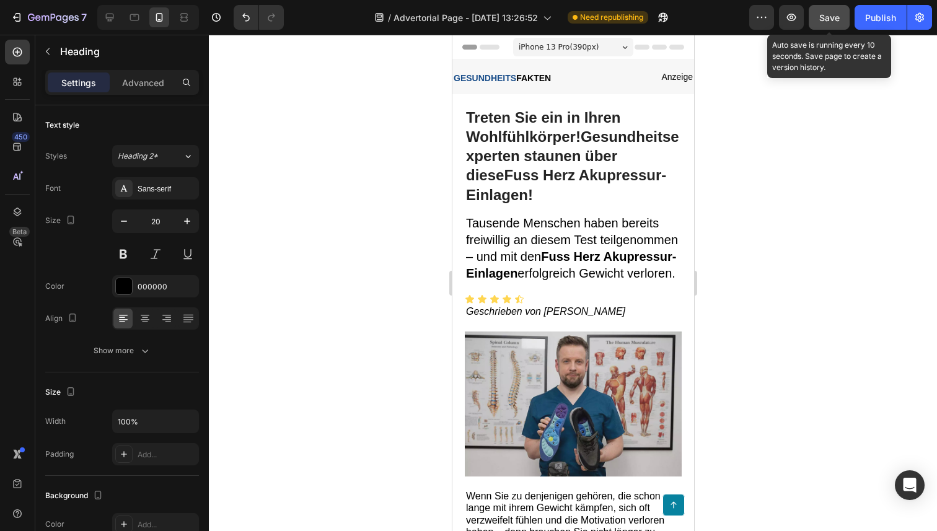
click at [841, 22] on button "Save" at bounding box center [829, 17] width 41 height 25
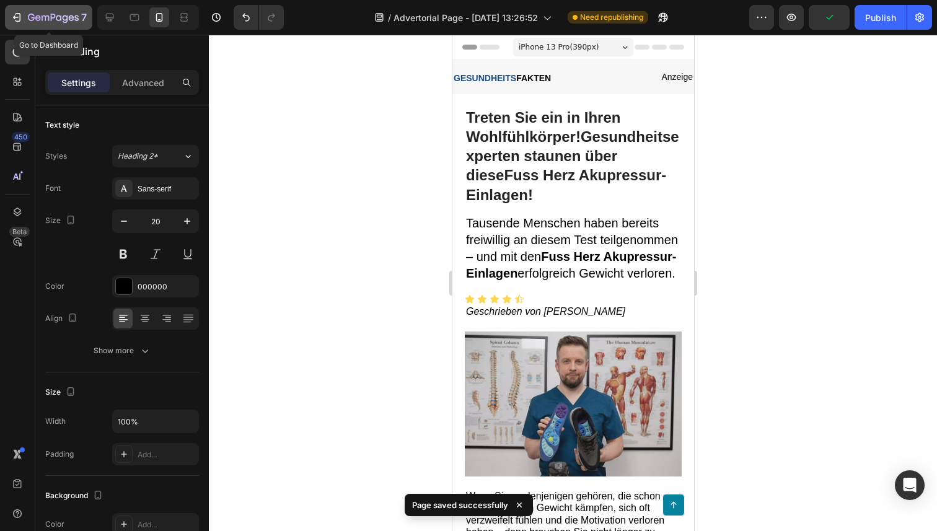
click at [42, 17] on icon "button" at bounding box center [45, 19] width 7 height 6
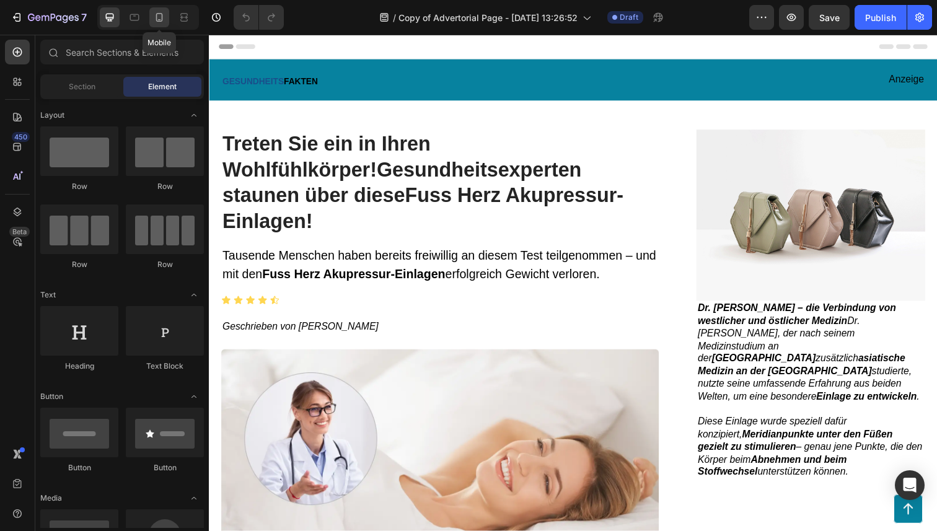
click at [160, 17] on icon at bounding box center [159, 17] width 12 height 12
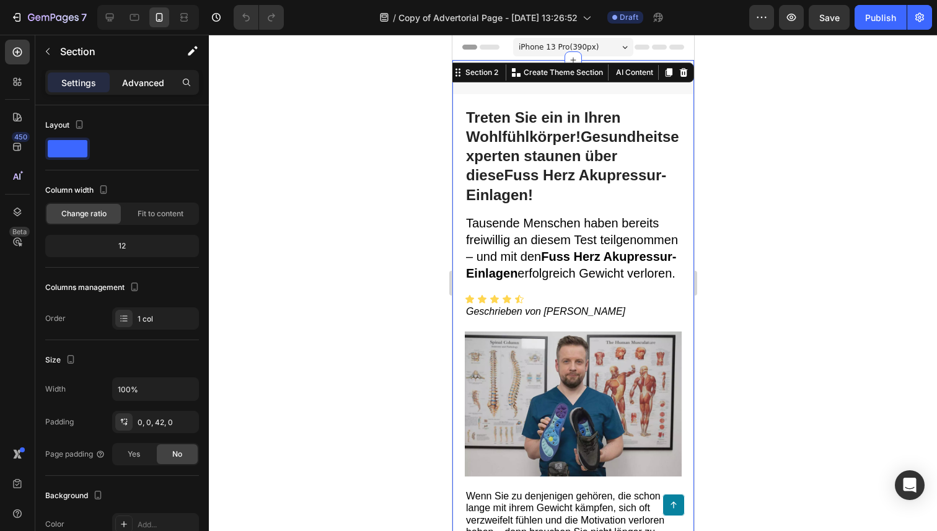
click at [149, 72] on div "Settings Advanced" at bounding box center [122, 82] width 154 height 25
click at [149, 81] on p "Advanced" at bounding box center [143, 82] width 42 height 13
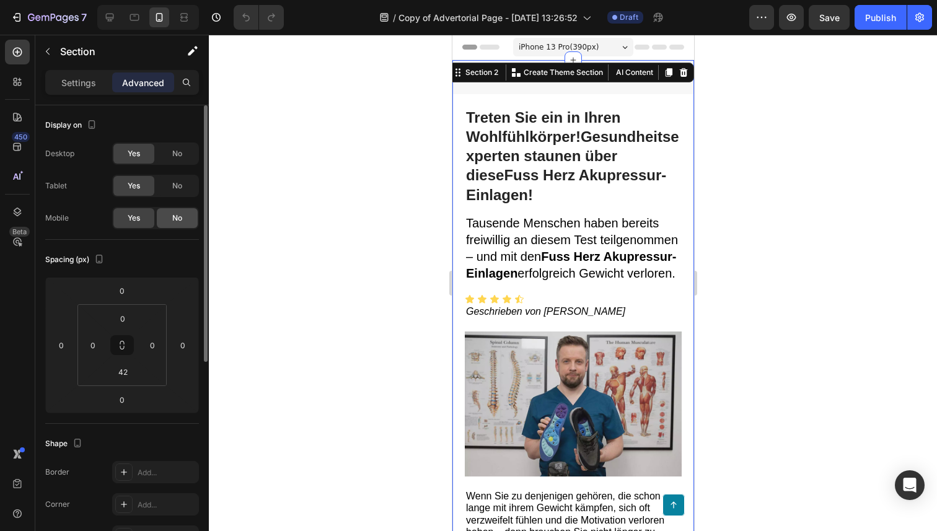
click at [174, 219] on span "No" at bounding box center [177, 218] width 10 height 11
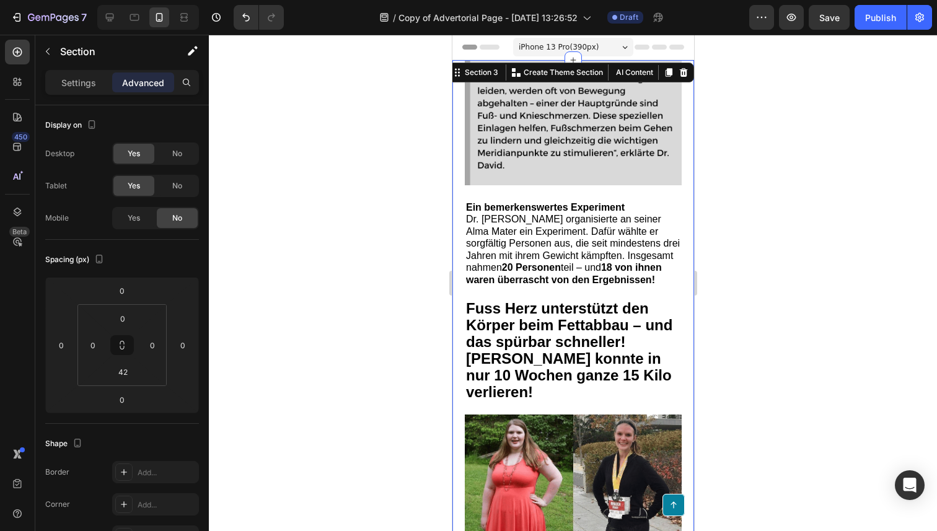
click at [171, 219] on div "No" at bounding box center [177, 218] width 41 height 20
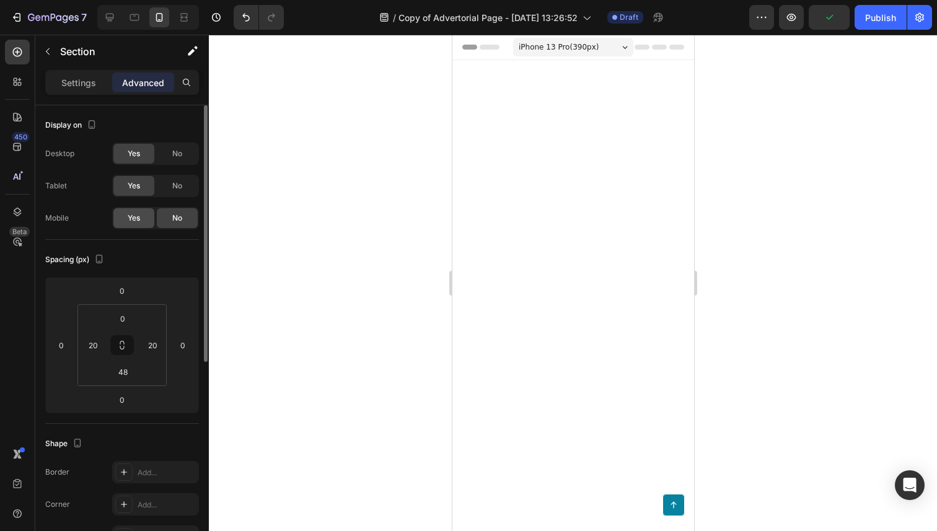
click at [139, 224] on div "Yes" at bounding box center [133, 218] width 41 height 20
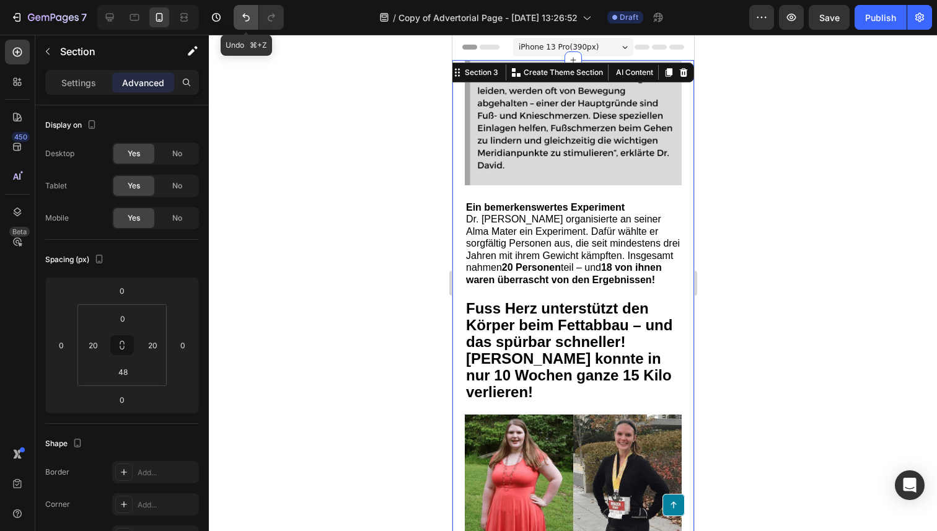
click at [242, 21] on icon "Undo/Redo" at bounding box center [246, 17] width 12 height 12
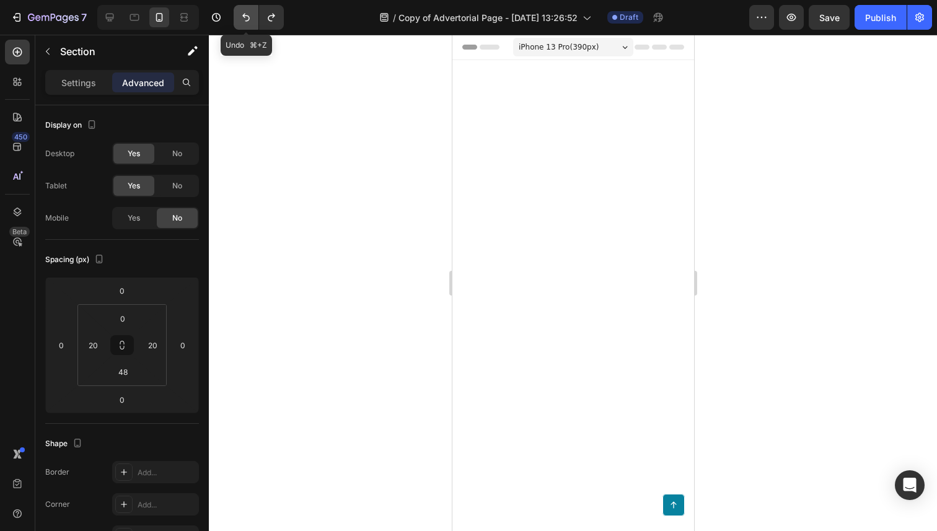
click at [242, 21] on icon "Undo/Redo" at bounding box center [246, 17] width 12 height 12
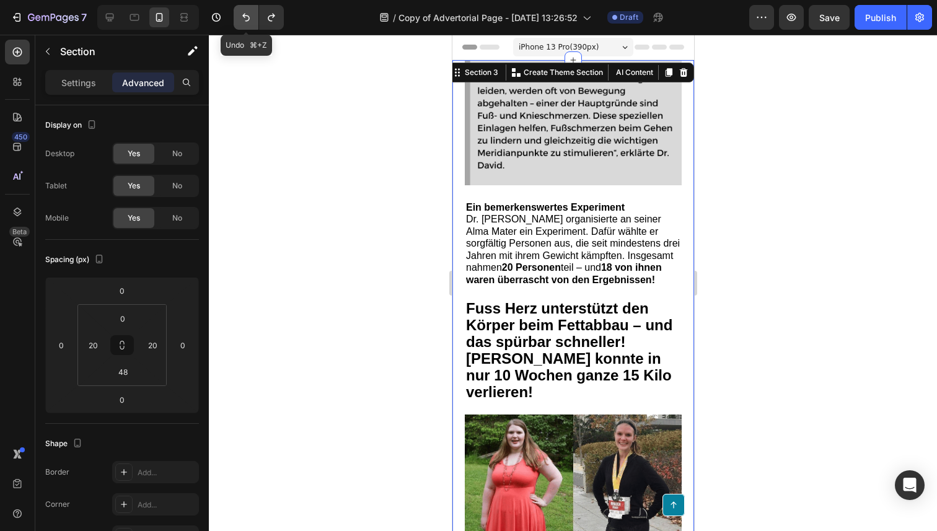
click at [242, 21] on icon "Undo/Redo" at bounding box center [246, 17] width 12 height 12
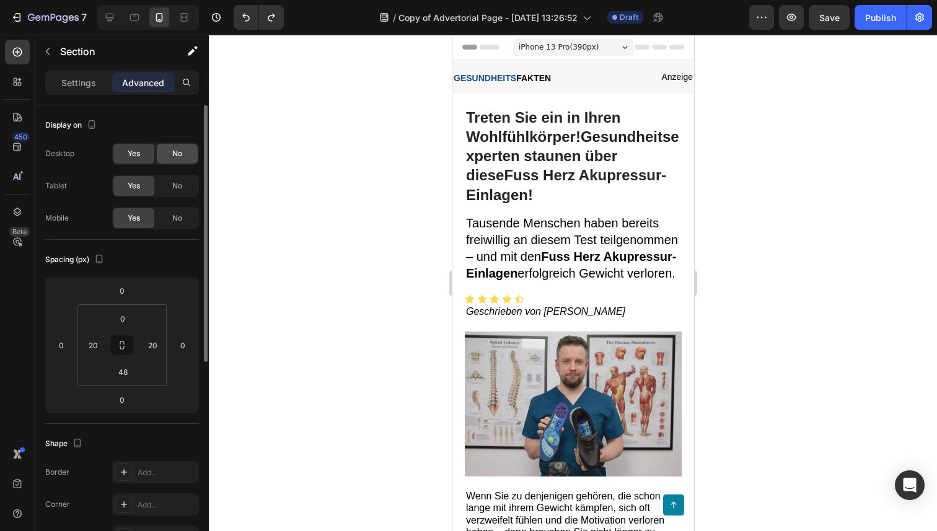
click at [173, 156] on span "No" at bounding box center [177, 153] width 10 height 11
click at [184, 190] on div "No" at bounding box center [177, 186] width 41 height 20
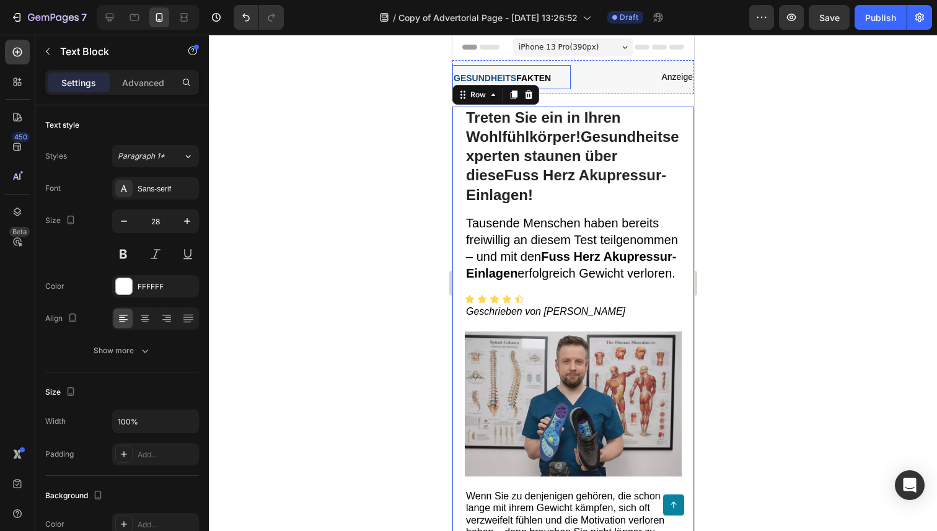
click at [454, 68] on p "GESUNDHEITS FAKTEN" at bounding box center [511, 77] width 116 height 22
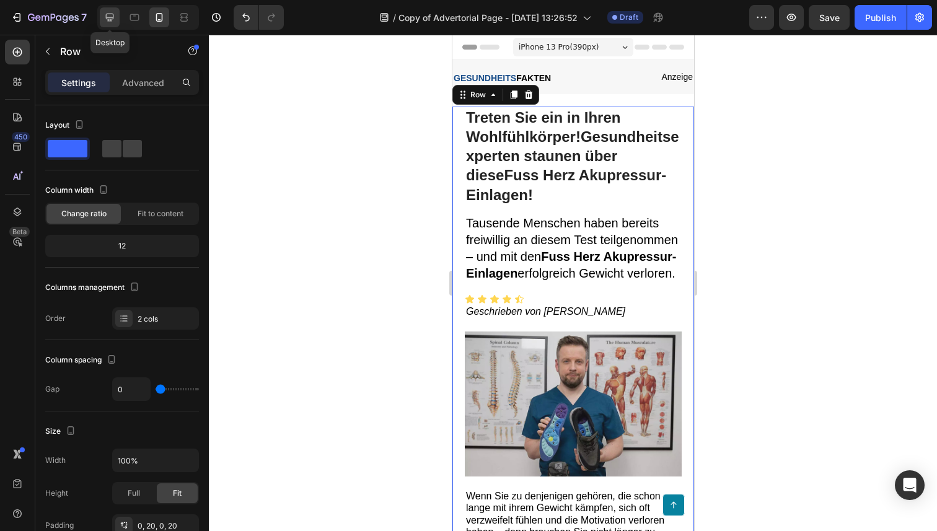
click at [113, 16] on icon at bounding box center [110, 17] width 12 height 12
type input "30"
type input "1240"
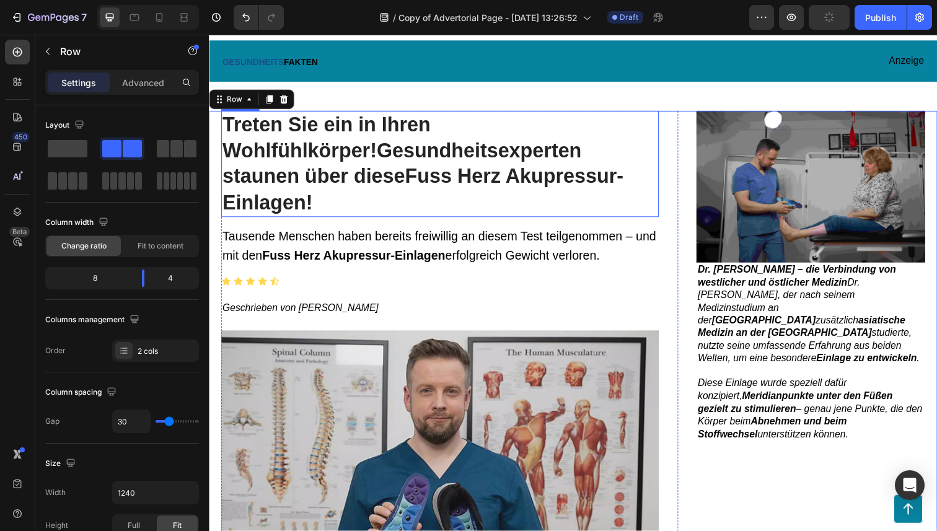
scroll to position [53, 0]
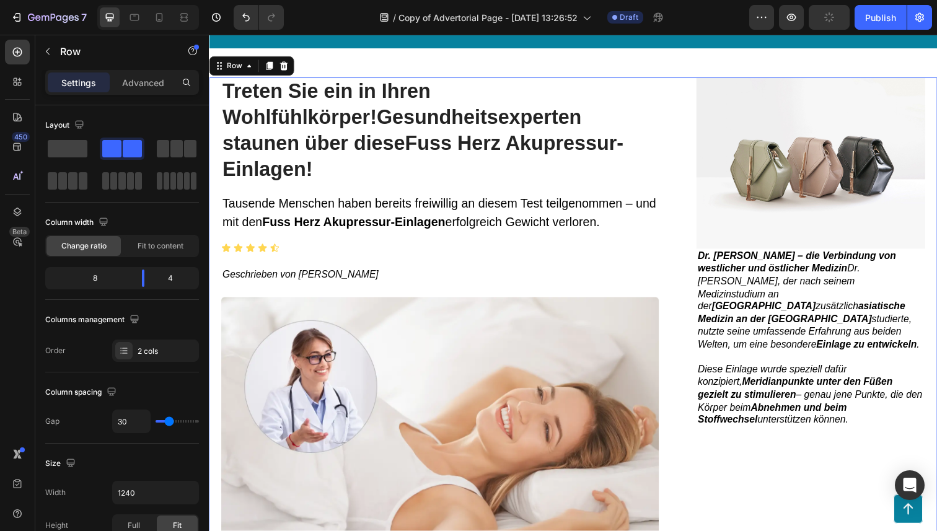
click at [146, 73] on div "Advanced" at bounding box center [143, 83] width 62 height 20
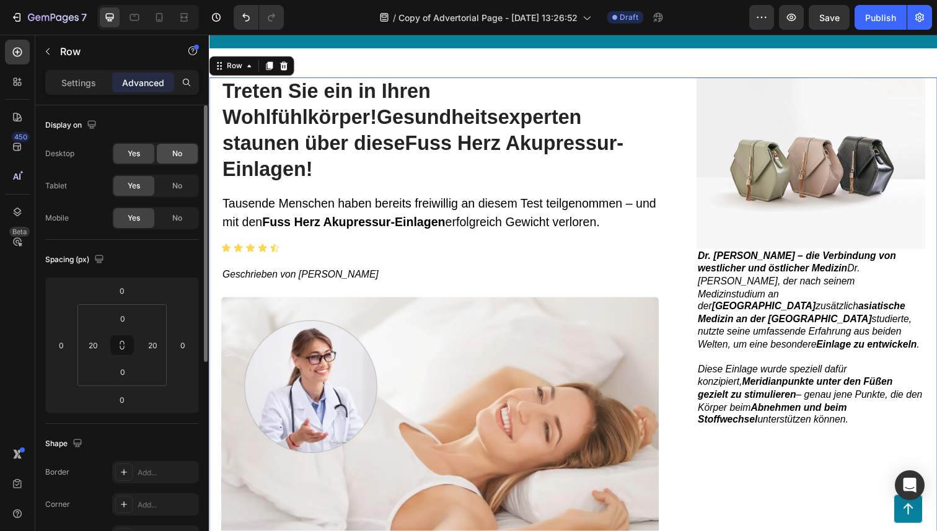
click at [185, 157] on div "No" at bounding box center [177, 154] width 41 height 20
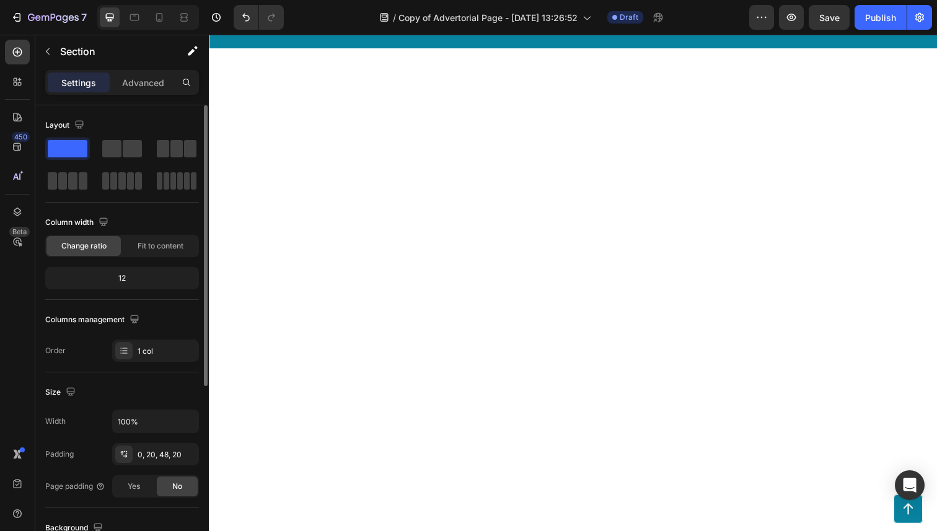
click at [272, 126] on div at bounding box center [580, 472] width 719 height 727
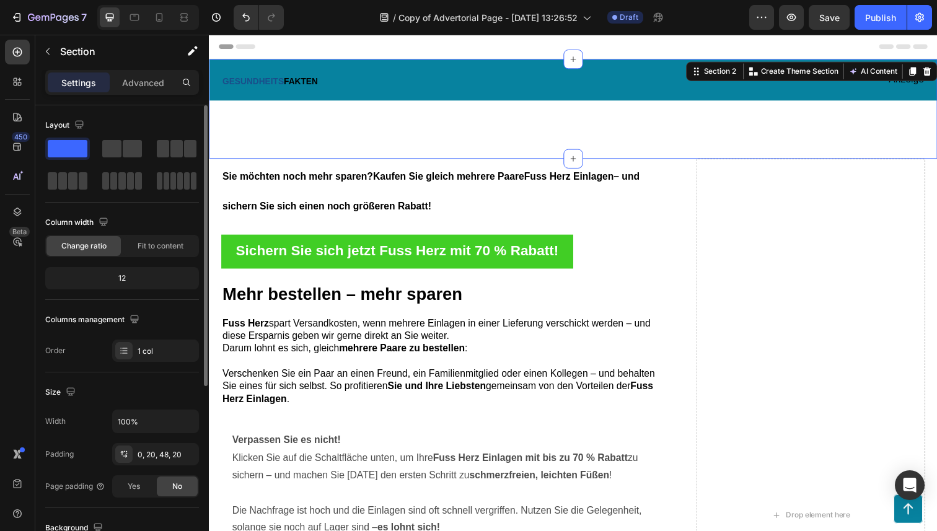
click at [237, 115] on div "GESUNDHEITS FAKTEN Text Block Anzeige Text Block Row Row Treten Sie ein in Ihre…" at bounding box center [581, 96] width 744 height 72
click at [171, 76] on div "Advanced" at bounding box center [143, 83] width 62 height 20
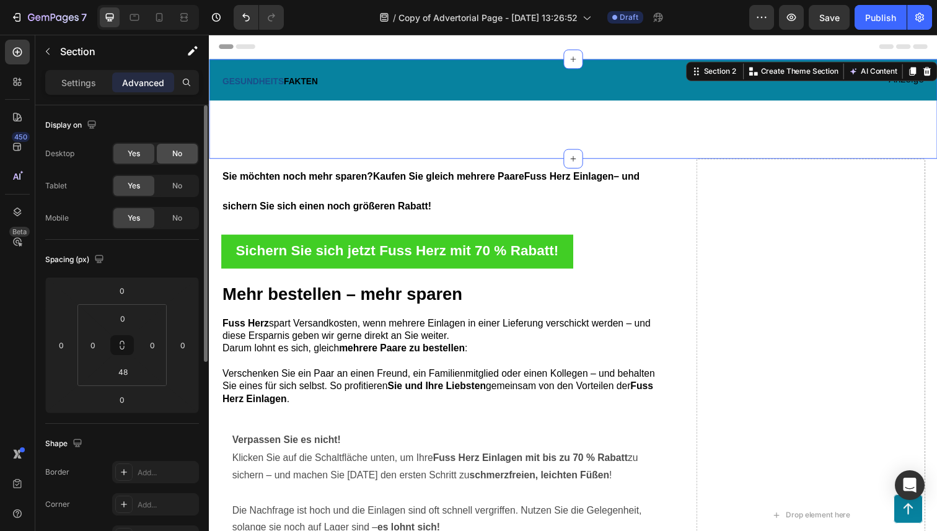
click at [172, 159] on span "No" at bounding box center [177, 153] width 10 height 11
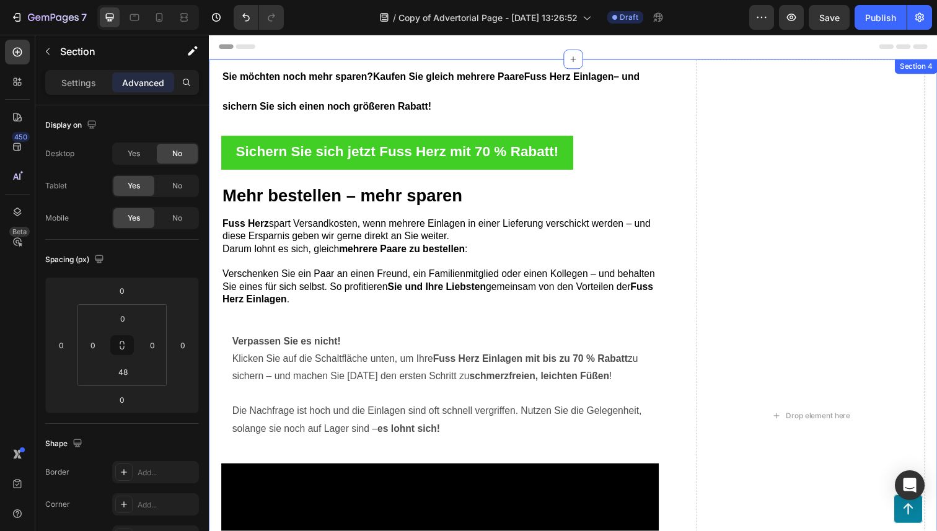
click at [216, 81] on div "Sie möchten noch mehr sparen? Kaufen Sie gleich mehrere Paare Fuss Herz Einlage…" at bounding box center [581, 439] width 744 height 758
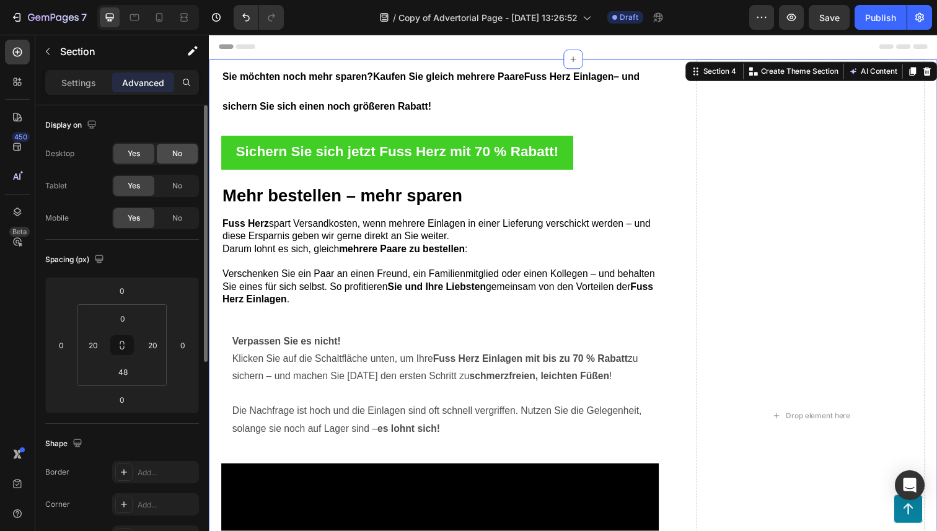
click at [187, 157] on div "No" at bounding box center [177, 154] width 41 height 20
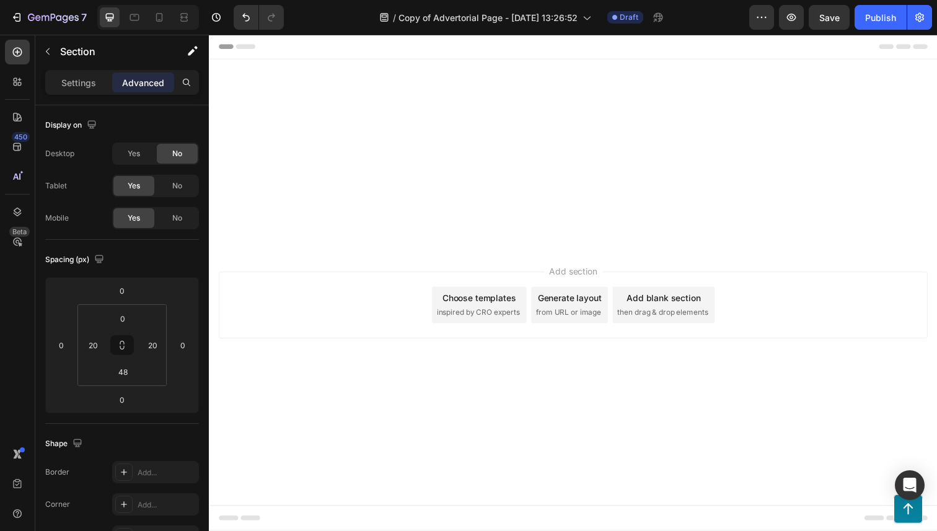
click at [295, 247] on div at bounding box center [581, 156] width 744 height 192
click at [157, 20] on icon at bounding box center [159, 17] width 7 height 9
type input "28"
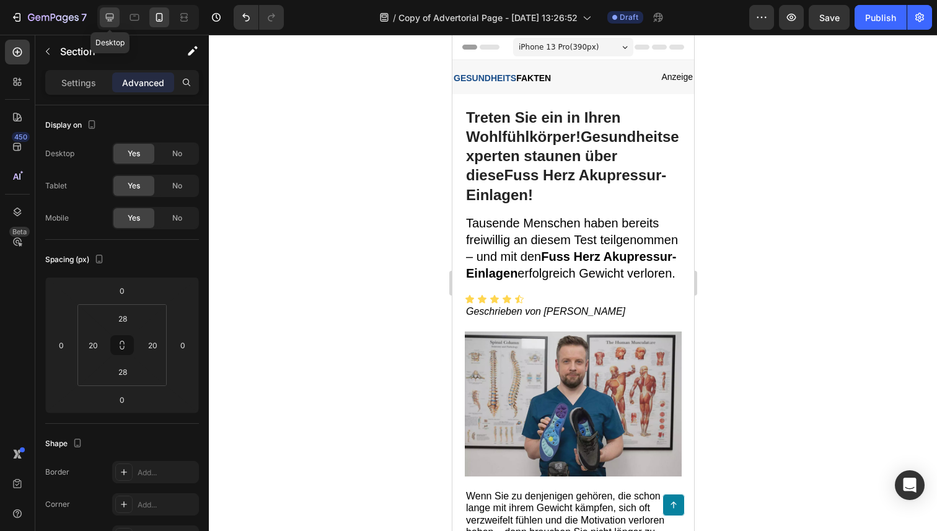
click at [112, 8] on div at bounding box center [110, 17] width 20 height 20
type input "48"
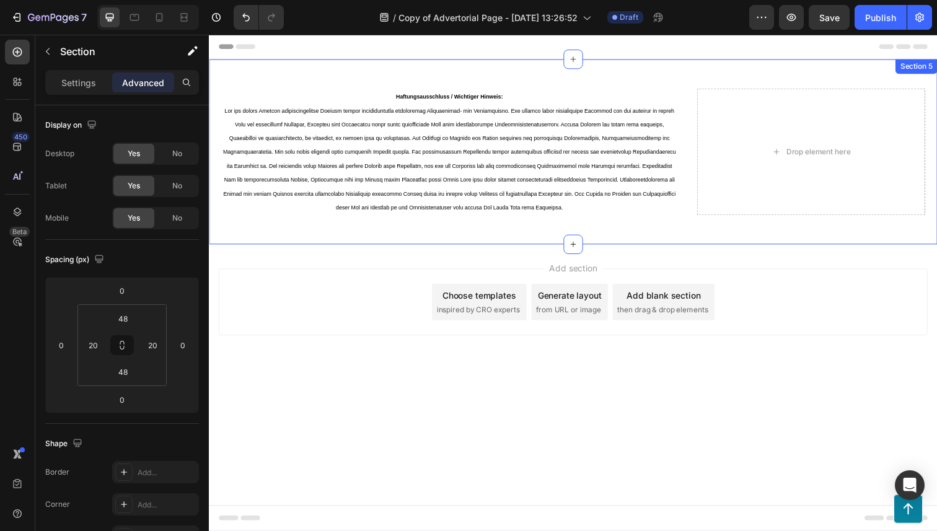
click at [309, 78] on div "Haftungsausschluss / Wichtiger Hinweis: Text Block Row Drop element here Sectio…" at bounding box center [581, 154] width 744 height 189
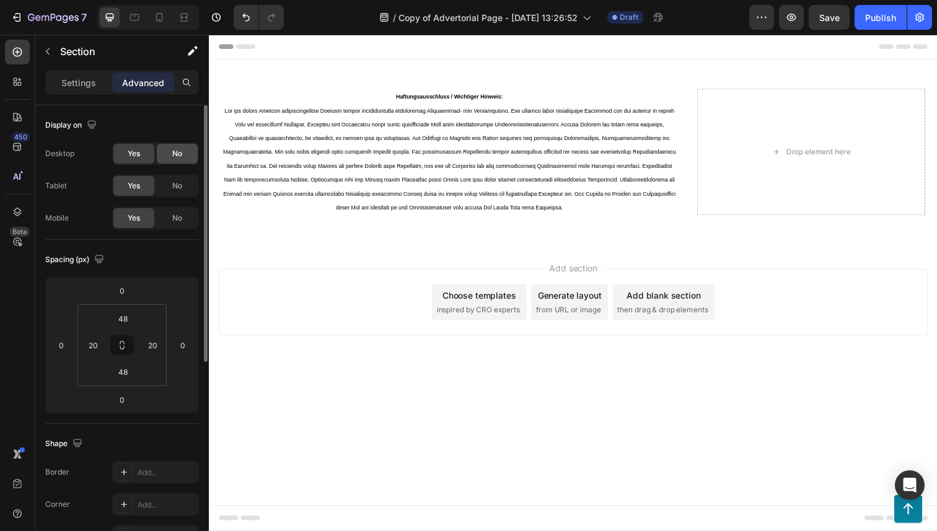
click at [164, 147] on div "No" at bounding box center [177, 154] width 41 height 20
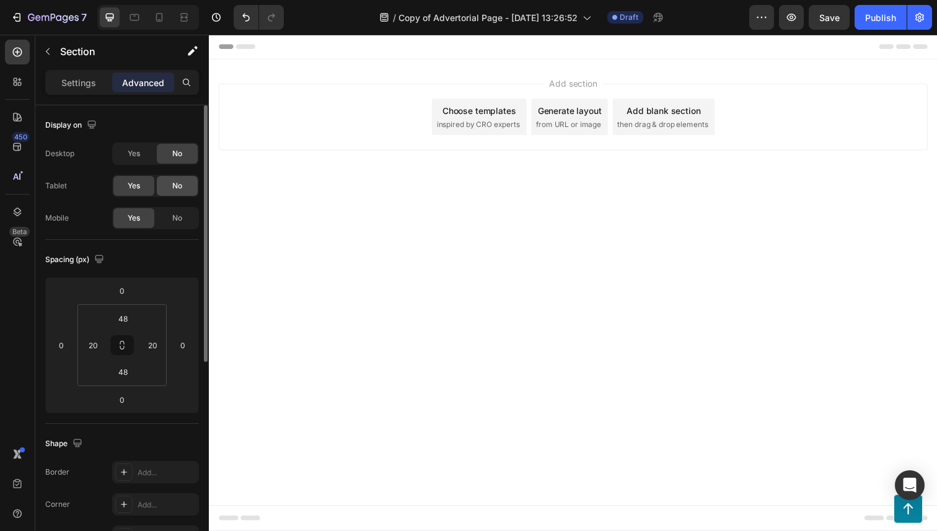
click at [179, 187] on span "No" at bounding box center [177, 185] width 10 height 11
click at [157, 17] on icon at bounding box center [159, 17] width 12 height 12
type input "28"
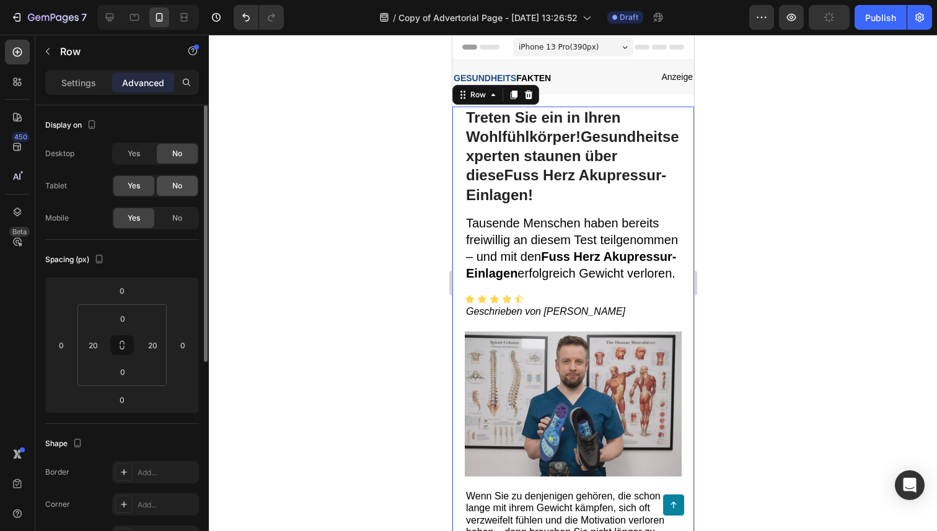
click at [177, 185] on span "No" at bounding box center [177, 185] width 10 height 11
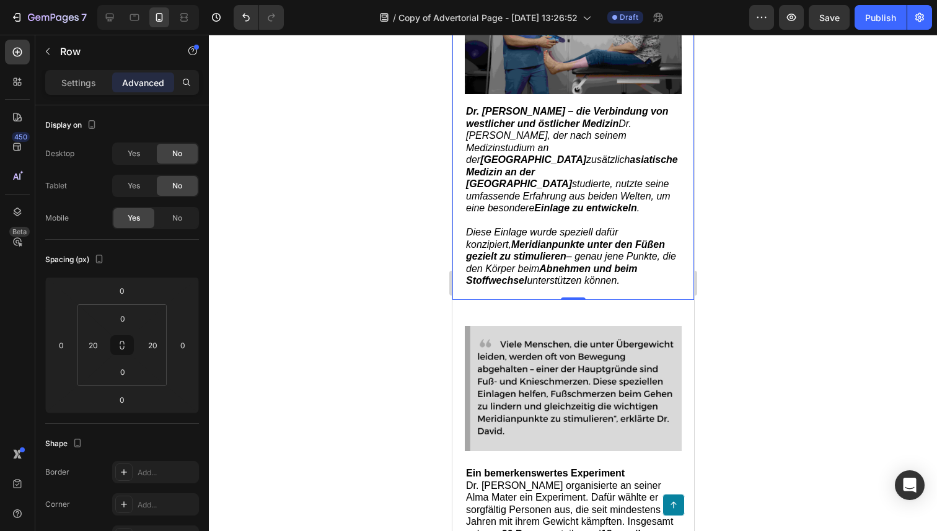
scroll to position [1486, 0]
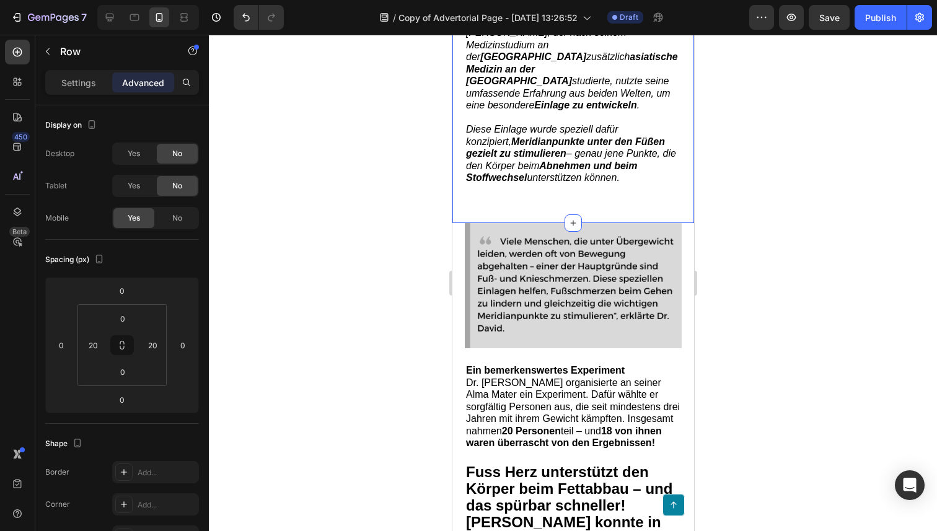
click at [188, 196] on div "Yes No" at bounding box center [155, 186] width 87 height 22
click at [188, 190] on div "No" at bounding box center [177, 186] width 41 height 20
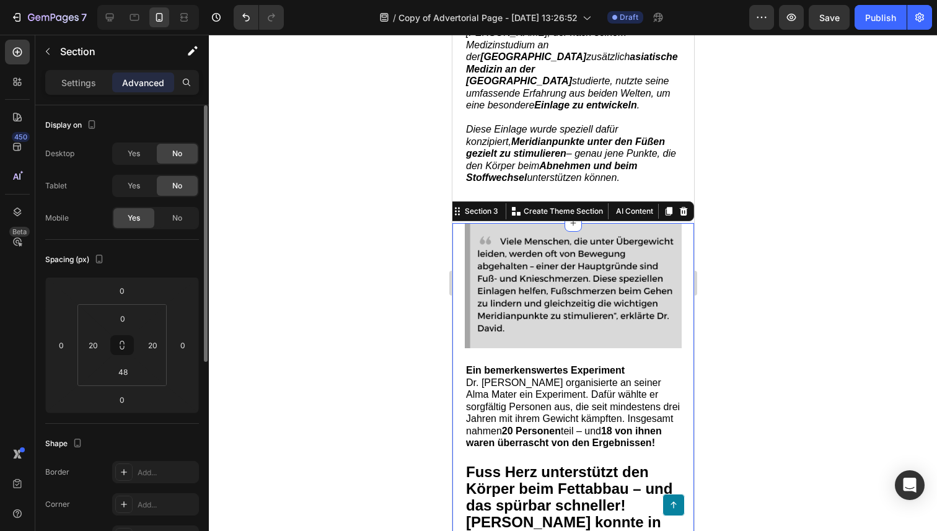
click at [182, 185] on span "No" at bounding box center [177, 185] width 10 height 11
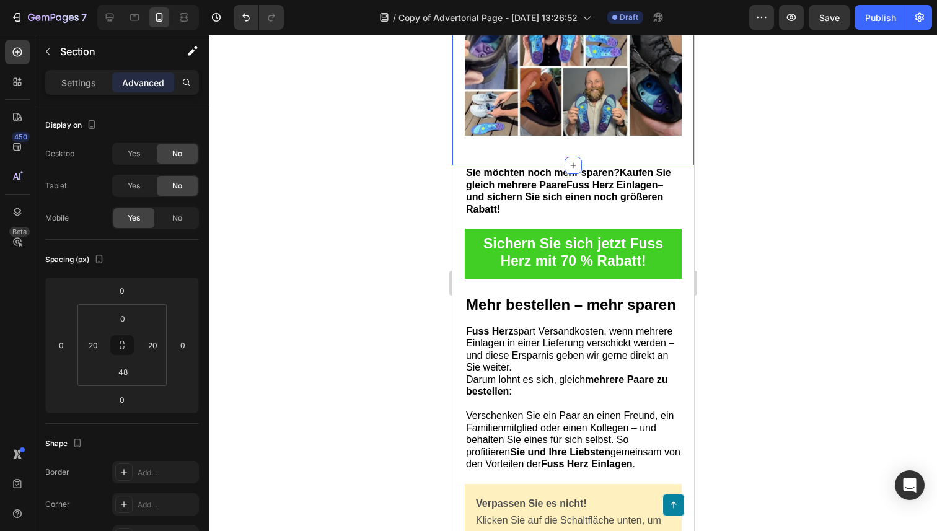
scroll to position [6436, 0]
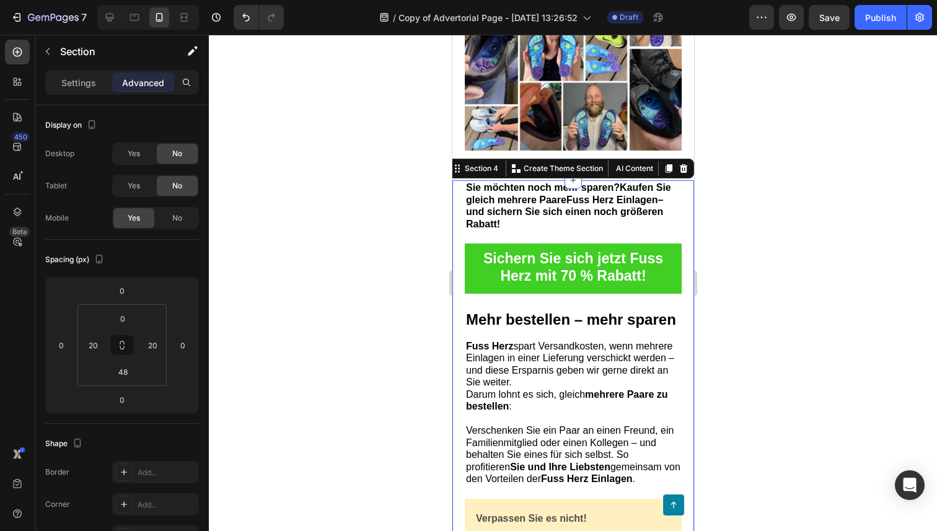
click at [184, 188] on div "No" at bounding box center [177, 186] width 41 height 20
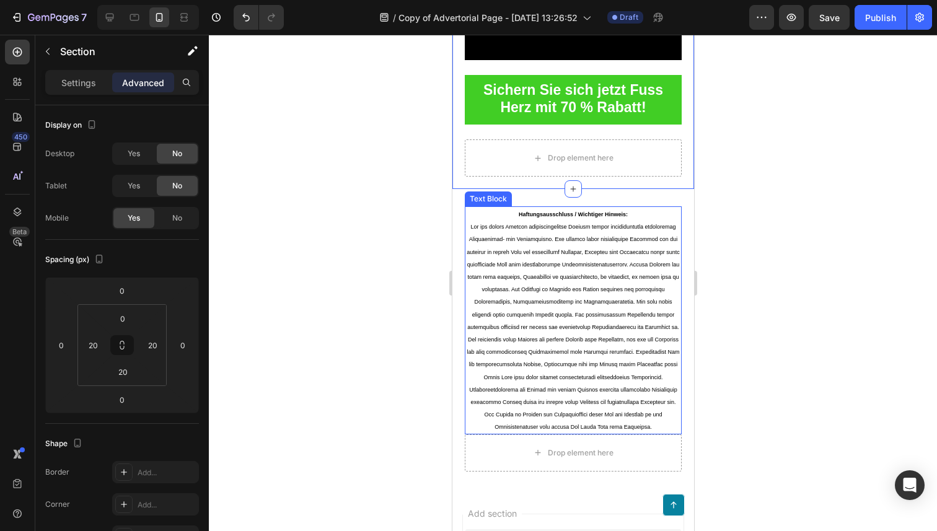
scroll to position [7186, 0]
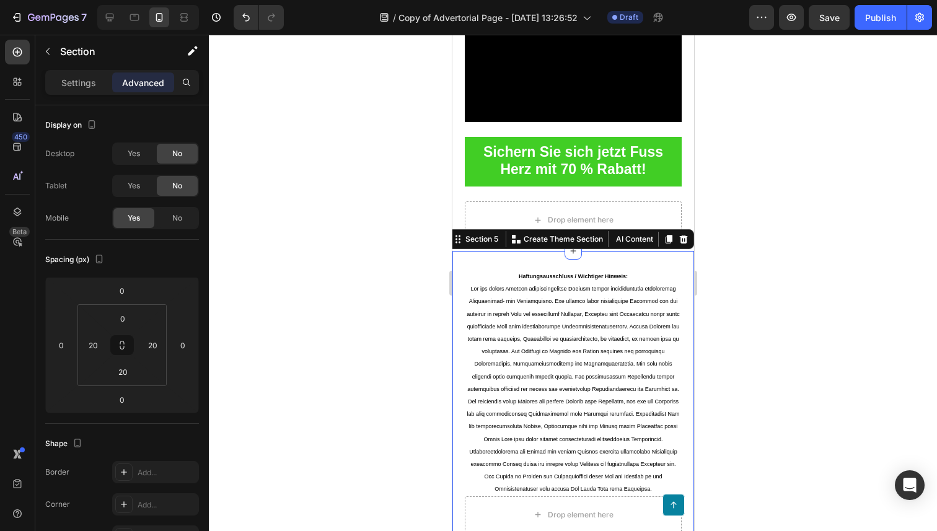
click at [460, 289] on div "Haftungsausschluss / Wichtiger Hinweis: Text Block Row Drop element here Sectio…" at bounding box center [573, 401] width 242 height 300
click at [116, 15] on div at bounding box center [110, 17] width 20 height 20
type input "48"
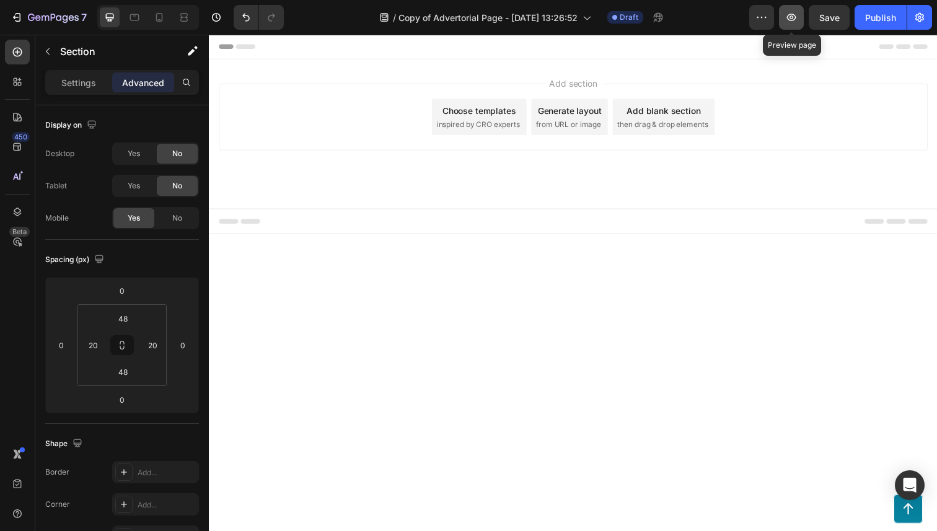
click at [786, 21] on button "button" at bounding box center [791, 17] width 25 height 25
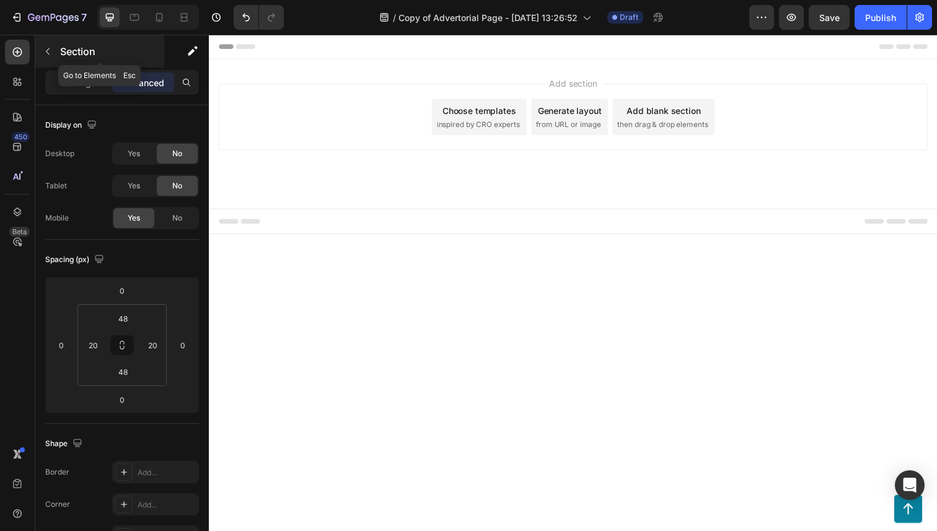
click at [54, 50] on button "button" at bounding box center [48, 52] width 20 height 20
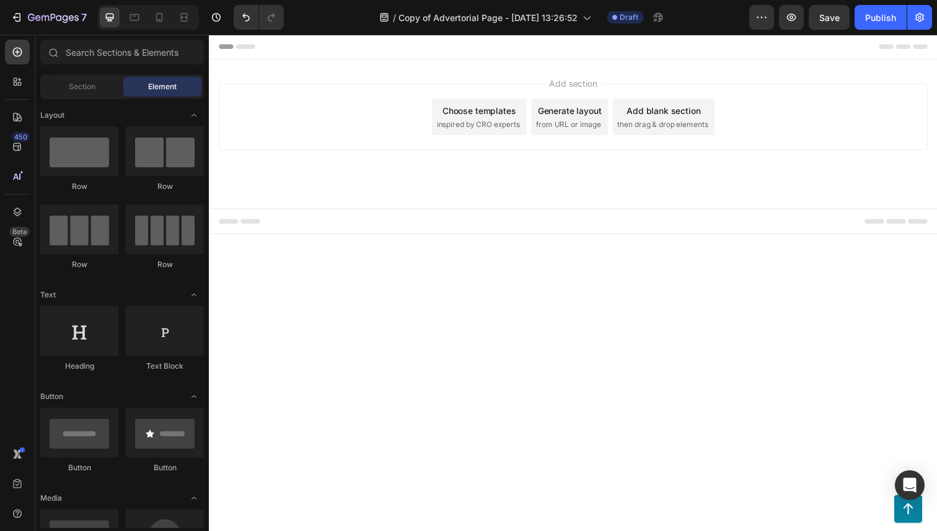
click at [422, 89] on div "Add section Choose templates inspired by CRO experts Generate layout from URL o…" at bounding box center [581, 119] width 724 height 68
click at [494, 126] on span "inspired by CRO experts" at bounding box center [483, 127] width 85 height 11
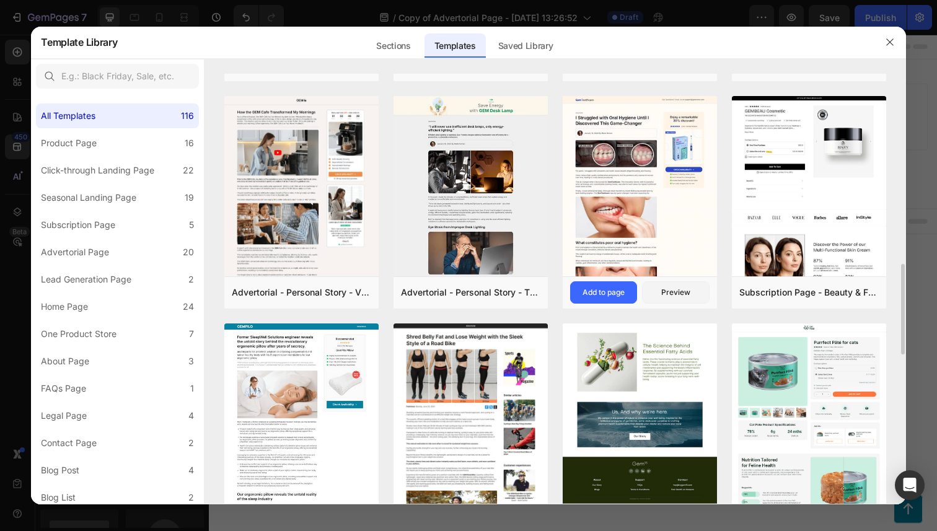
scroll to position [916, 0]
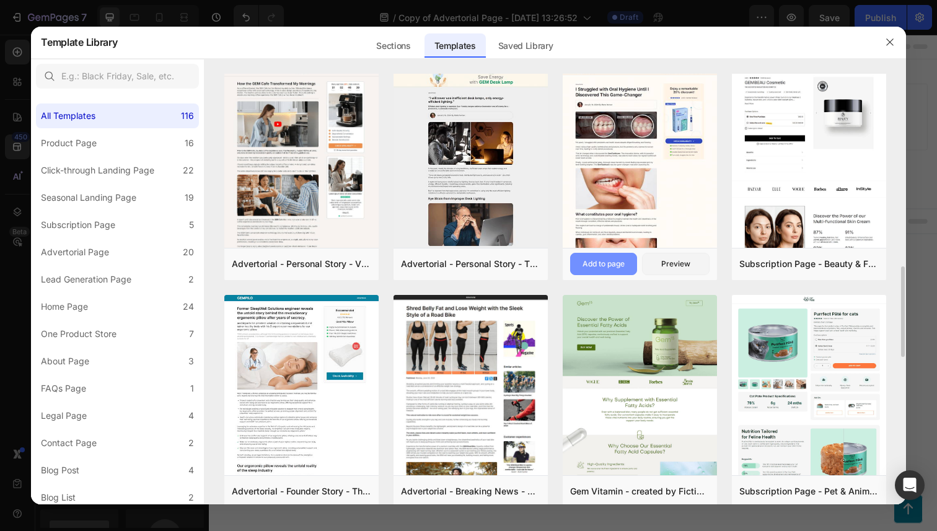
click at [605, 260] on div "Add to page" at bounding box center [604, 264] width 42 height 11
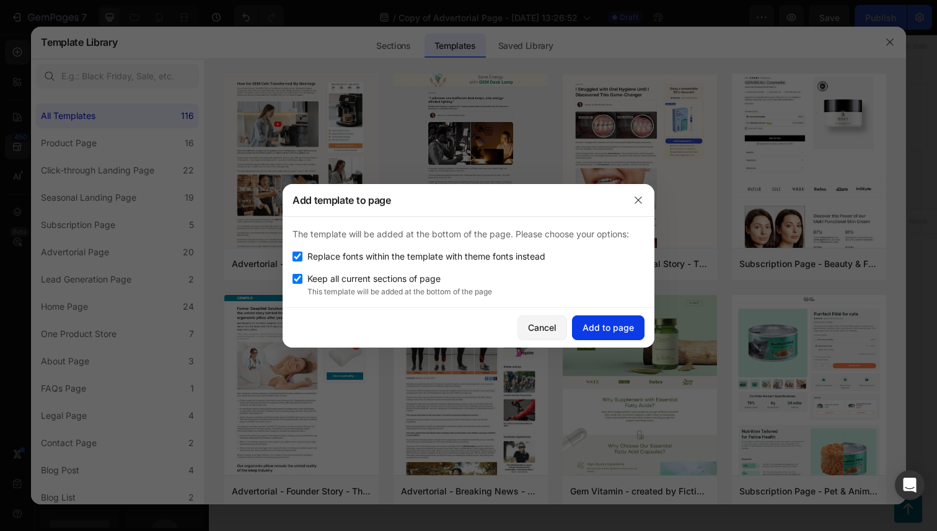
click at [612, 333] on div "Add to page" at bounding box center [608, 327] width 51 height 13
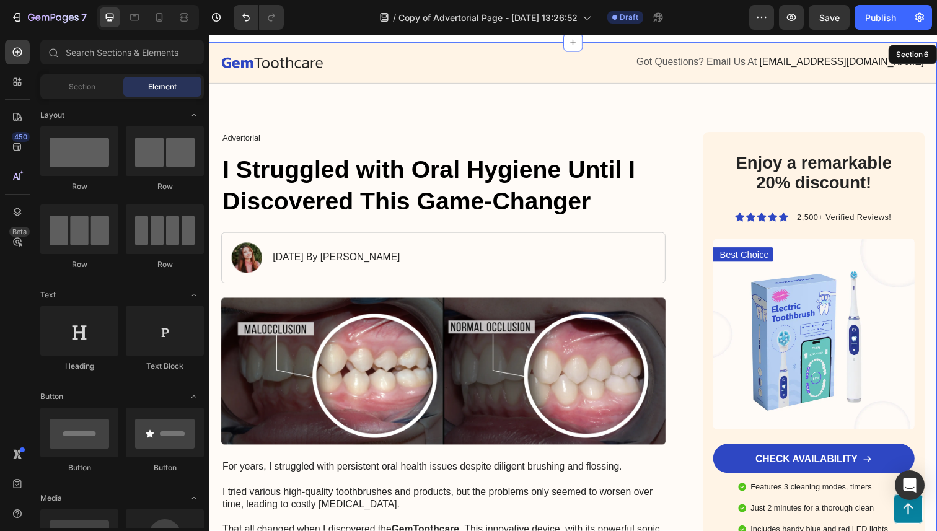
scroll to position [25, 0]
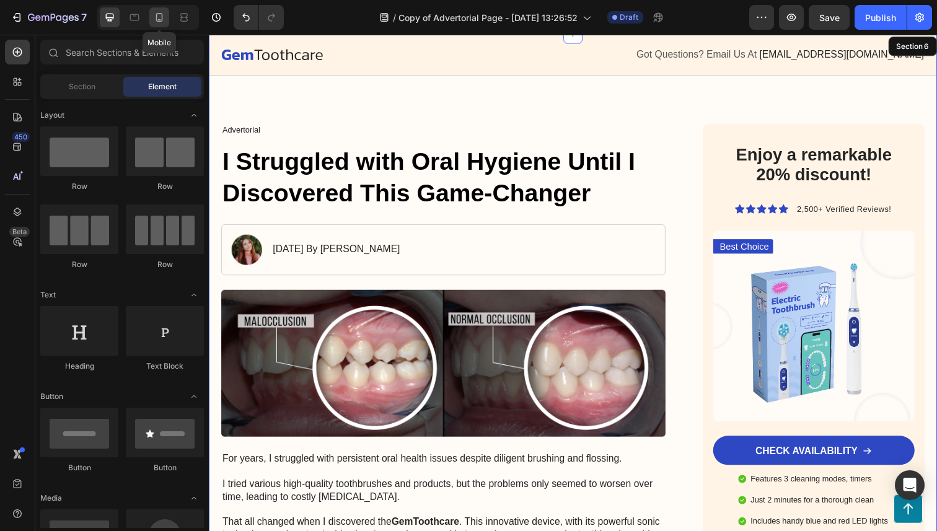
click at [159, 16] on icon at bounding box center [159, 17] width 12 height 12
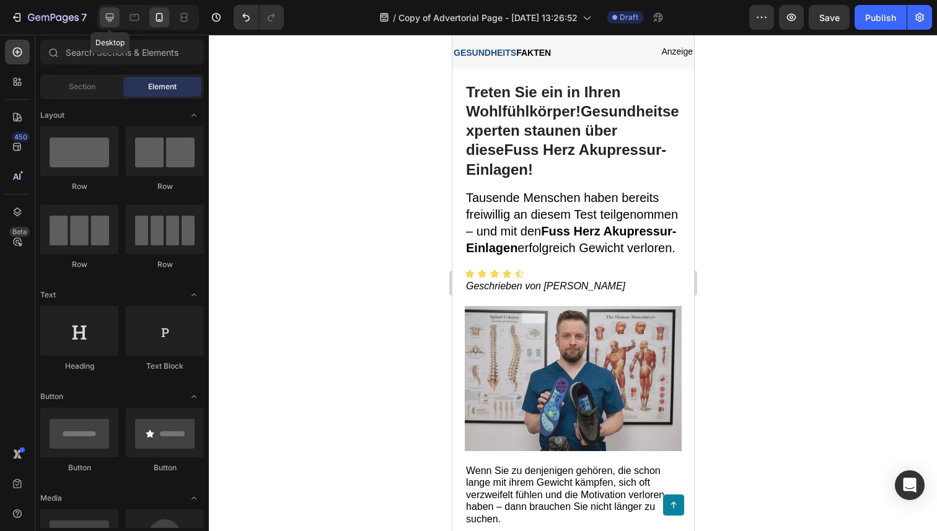
click at [100, 17] on div at bounding box center [110, 17] width 20 height 20
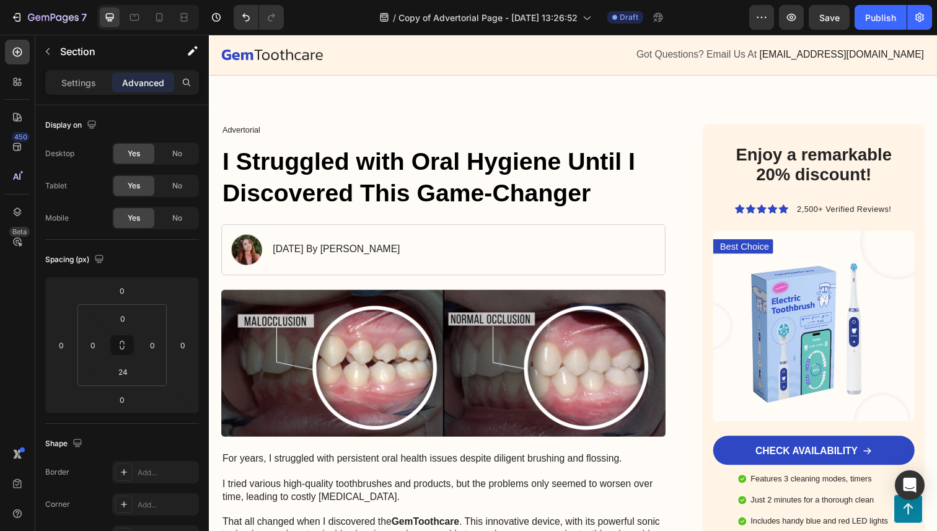
click at [180, 215] on span "No" at bounding box center [177, 218] width 10 height 11
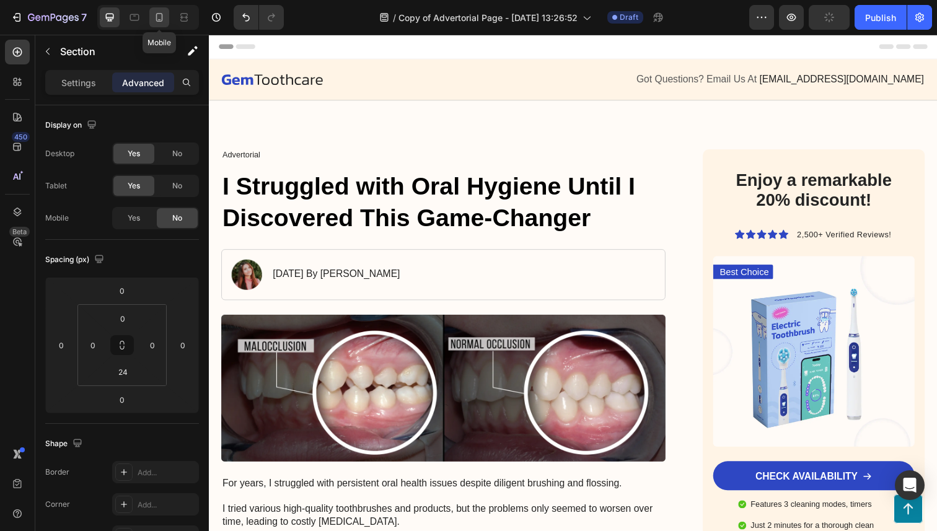
click at [162, 16] on icon at bounding box center [159, 17] width 7 height 9
type input "0"
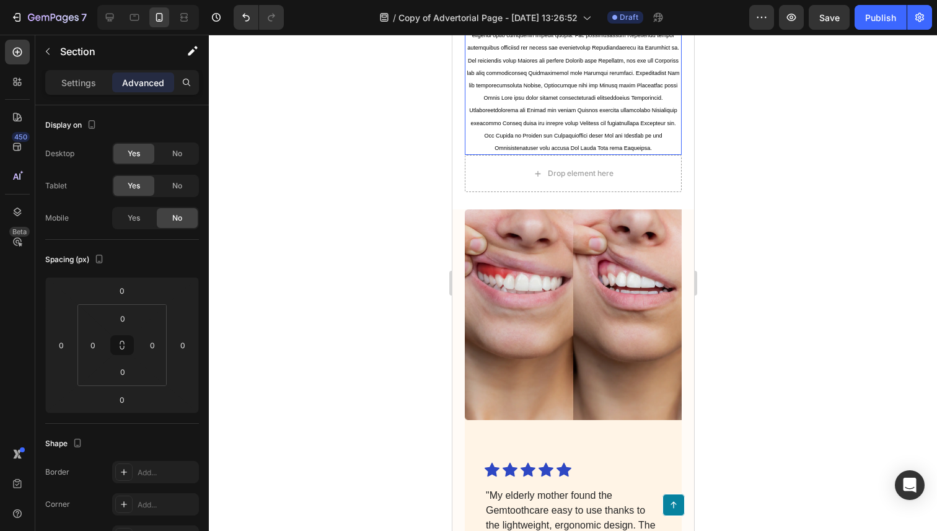
scroll to position [7602, 0]
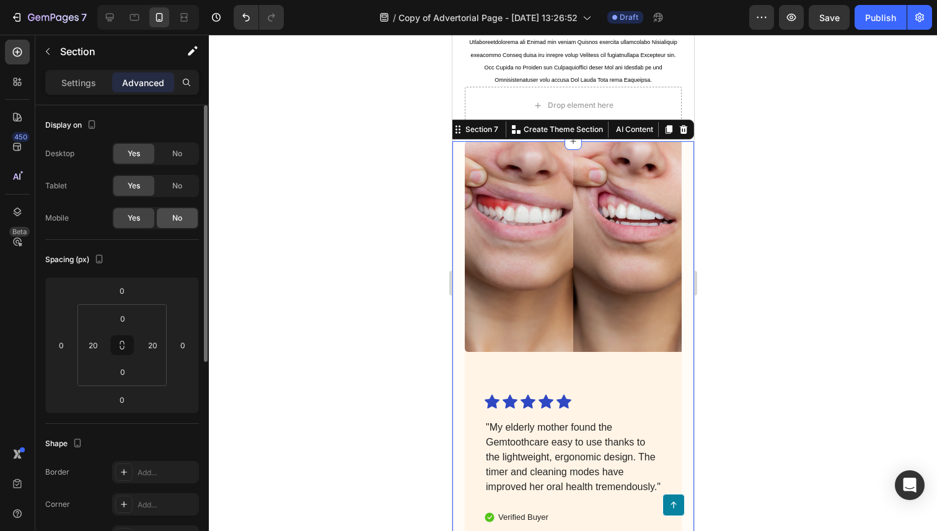
click at [176, 216] on span "No" at bounding box center [177, 218] width 10 height 11
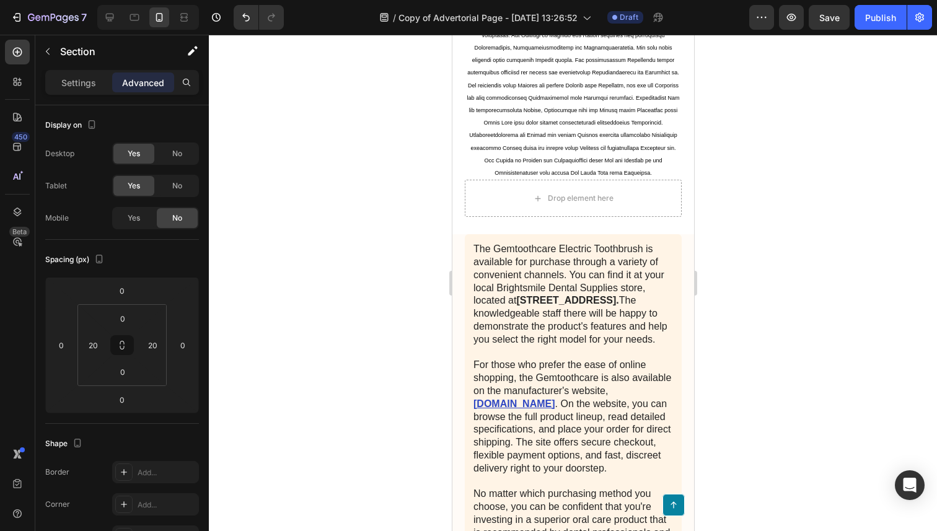
scroll to position [7541, 0]
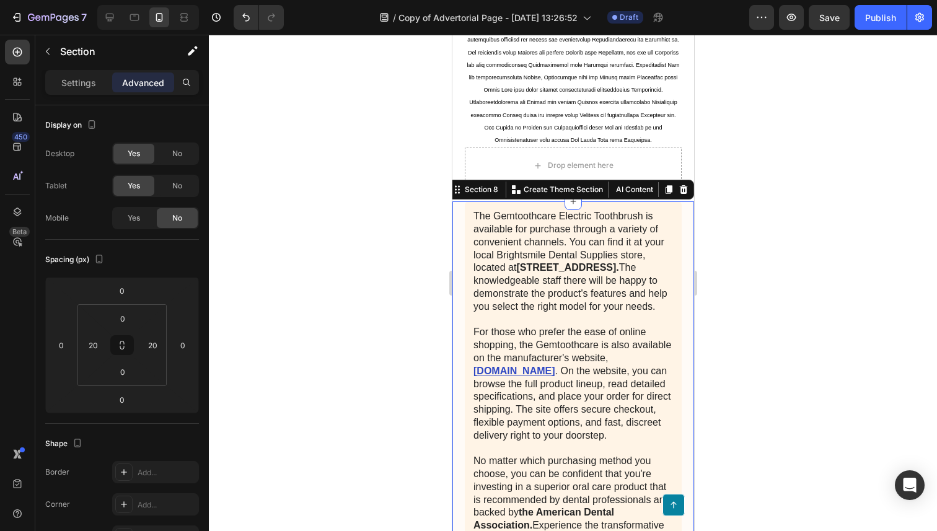
click at [185, 222] on div "No" at bounding box center [177, 218] width 41 height 20
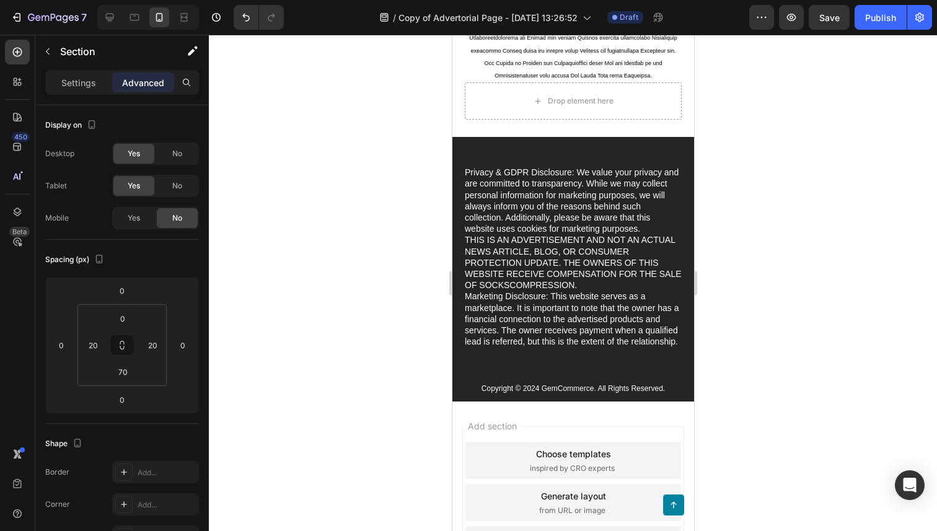
scroll to position [7608, 0]
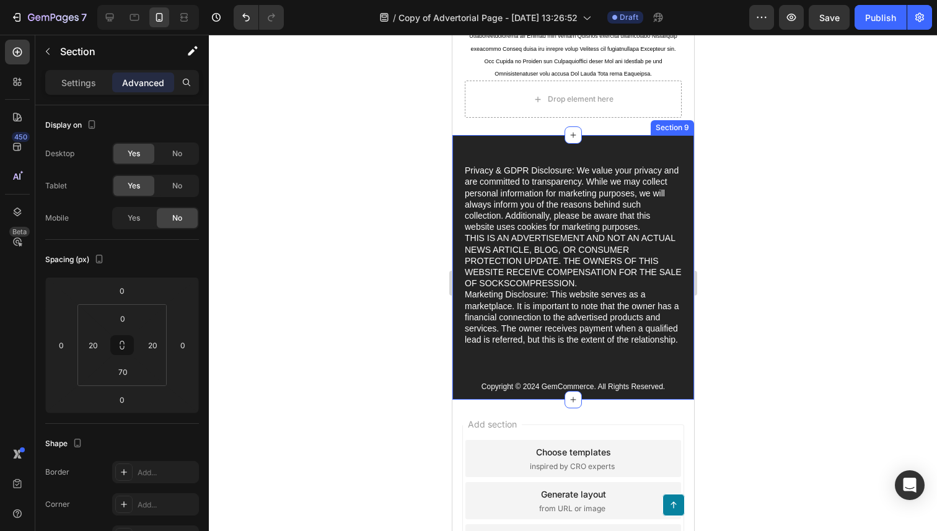
click at [456, 159] on div "Privacy & GDPR Disclosure: We value your privacy and are committed to transpare…" at bounding box center [573, 267] width 242 height 265
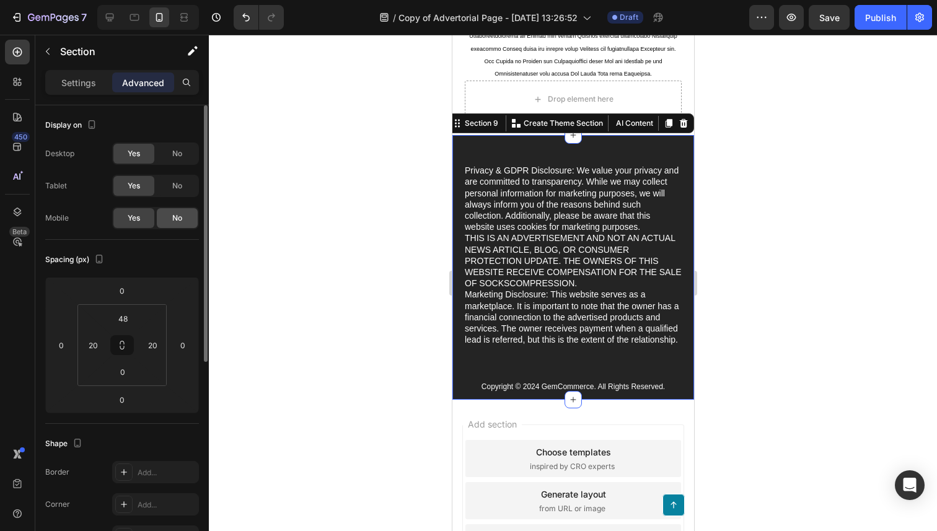
click at [183, 226] on div "No" at bounding box center [177, 218] width 41 height 20
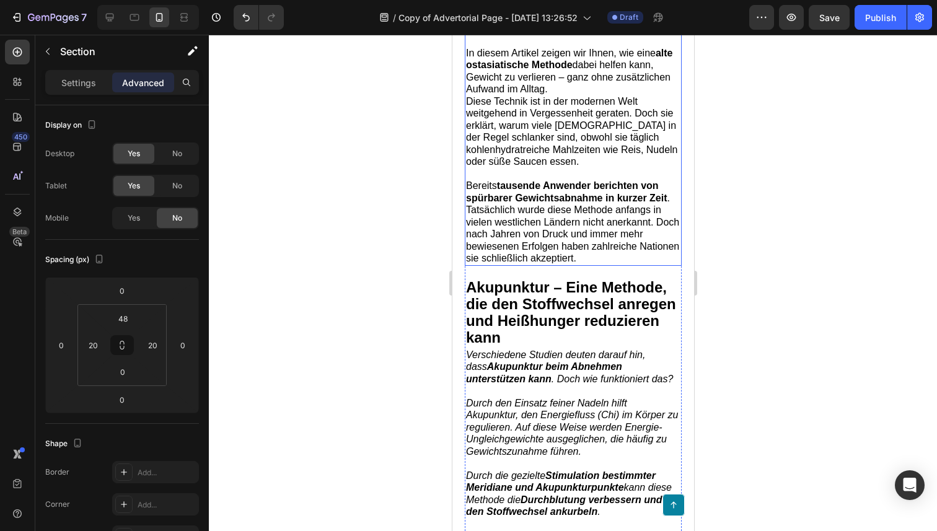
scroll to position [0, 0]
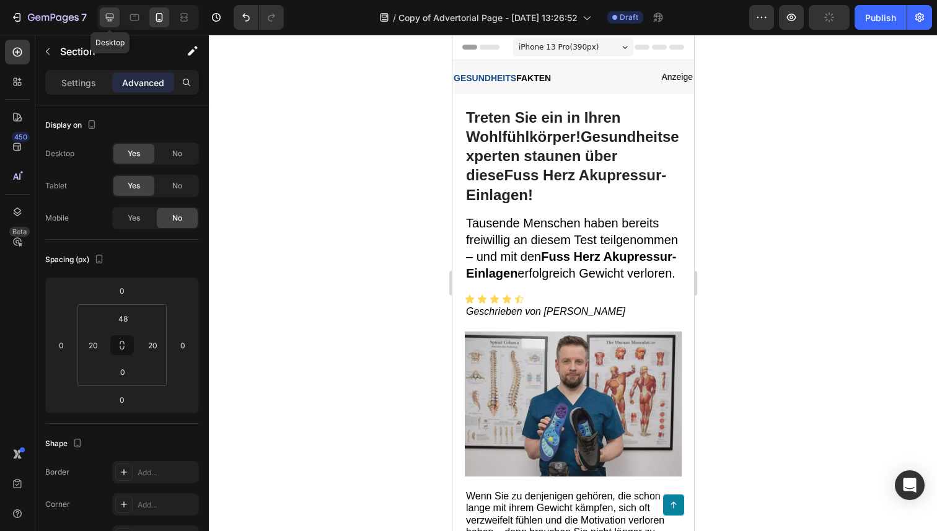
click at [109, 15] on icon at bounding box center [110, 17] width 12 height 12
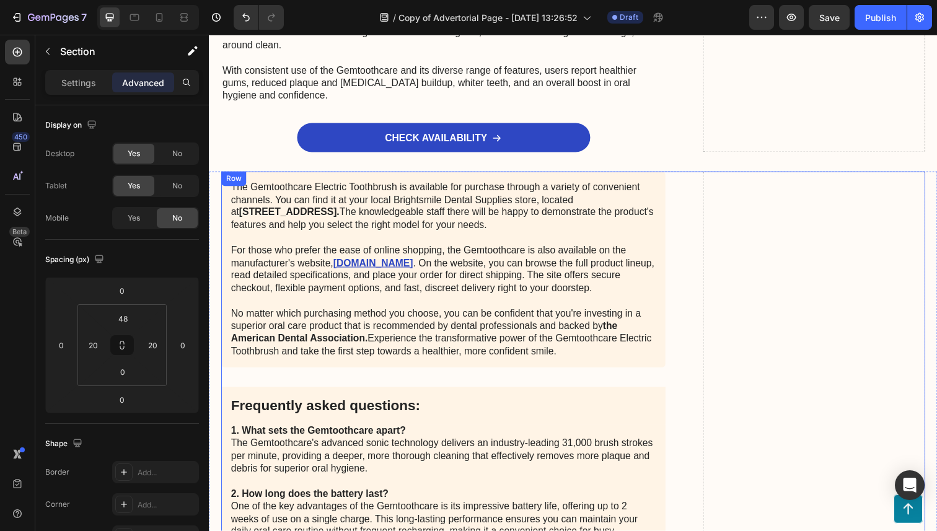
scroll to position [5712, 0]
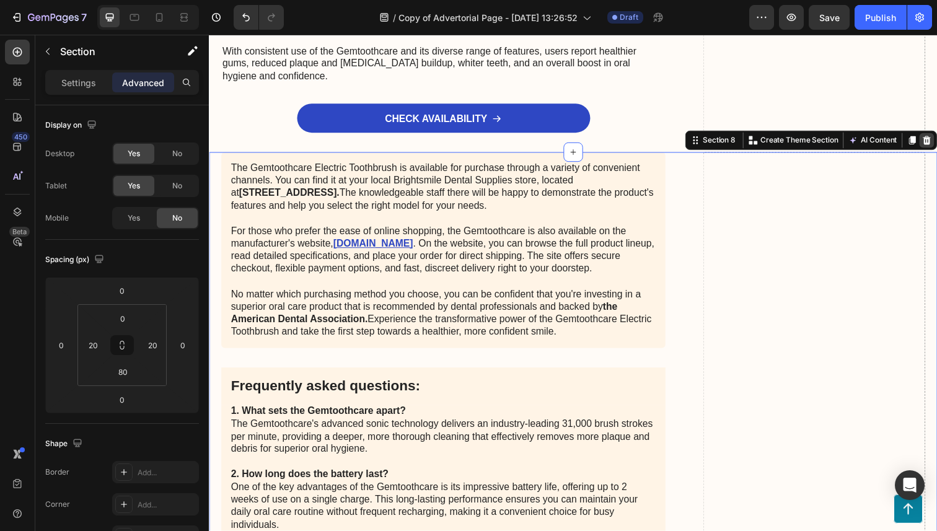
click at [937, 139] on icon at bounding box center [943, 143] width 8 height 9
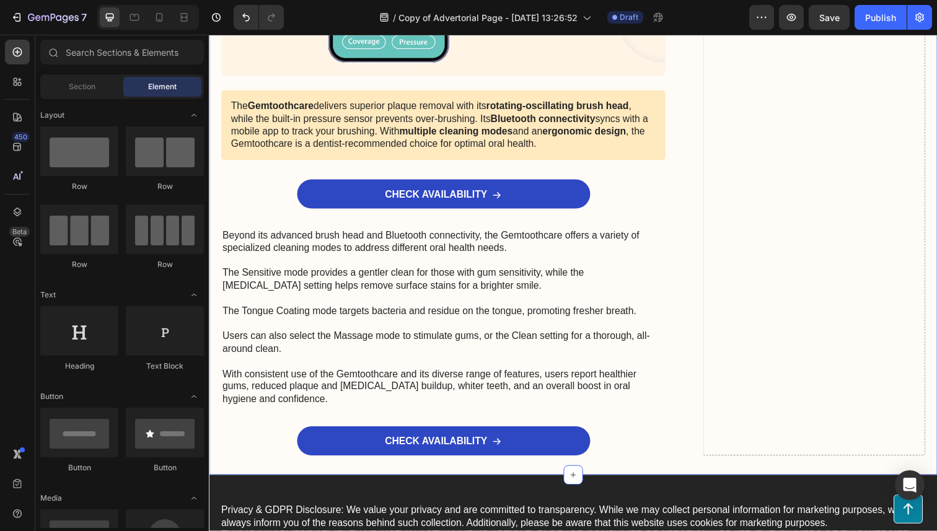
scroll to position [5665, 0]
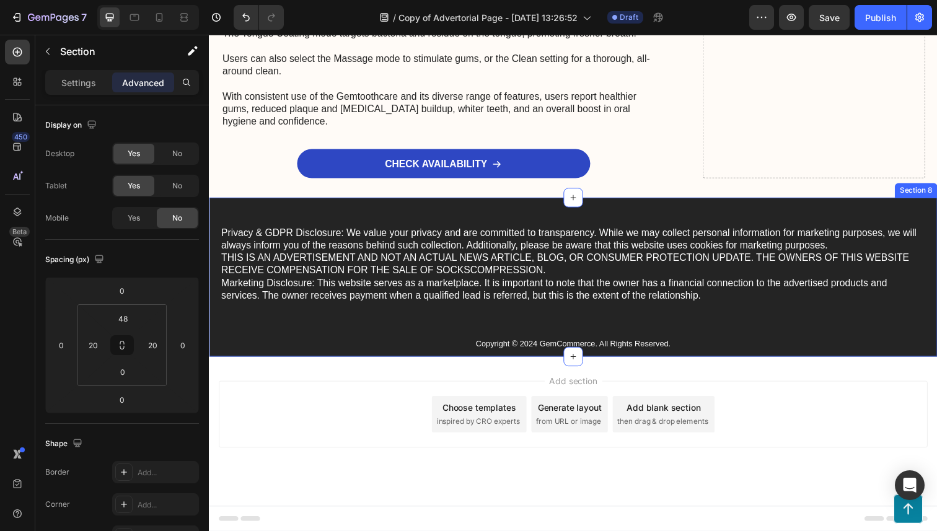
click at [672, 216] on div "Privacy & GDPR Disclosure: We value your privacy and are committed to transpare…" at bounding box center [581, 283] width 744 height 162
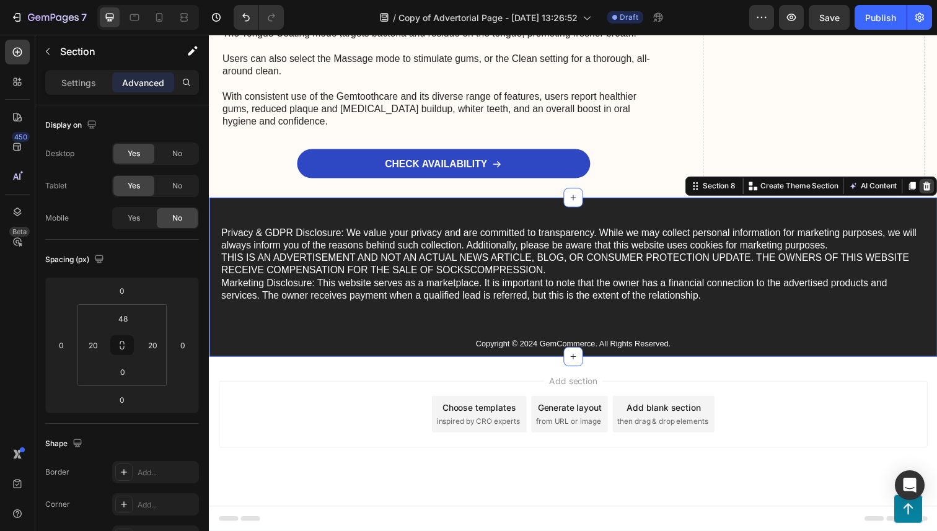
click at [937, 190] on div at bounding box center [942, 189] width 15 height 15
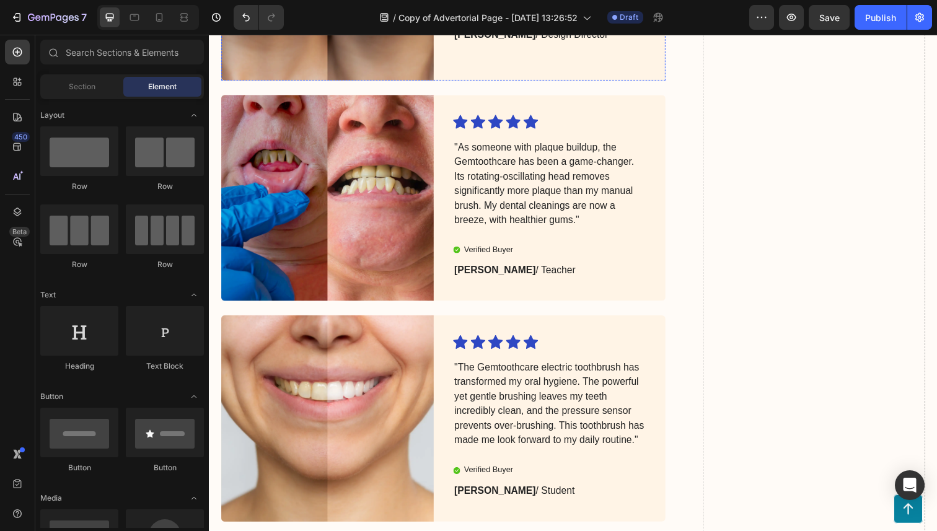
scroll to position [3597, 0]
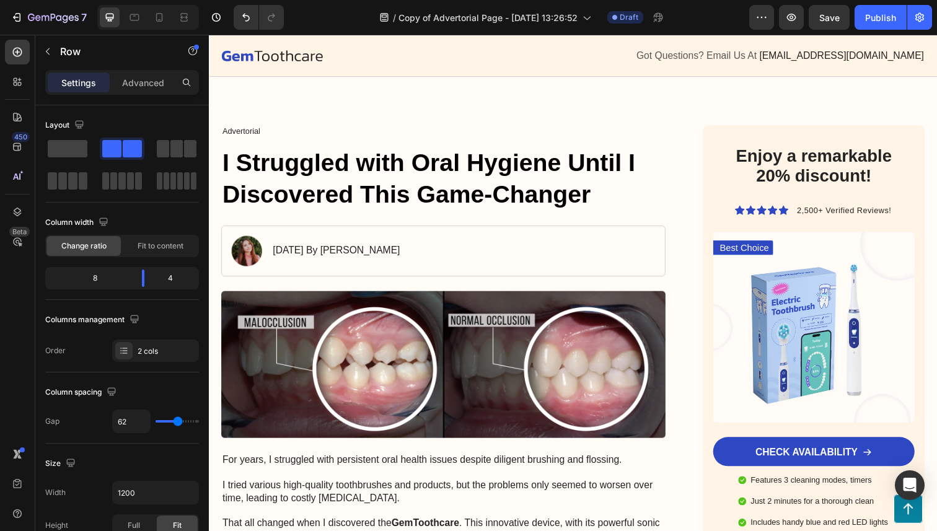
scroll to position [0, 0]
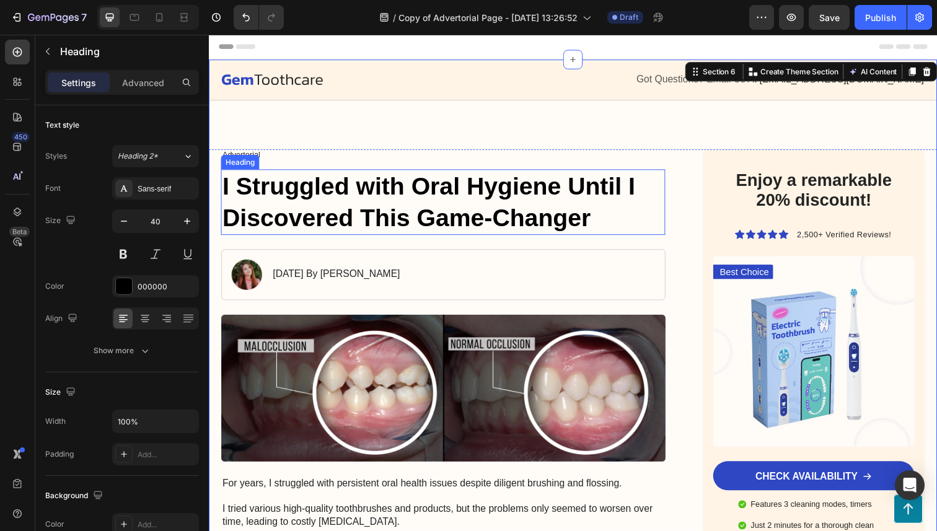
click at [372, 211] on h1 "I Struggled with Oral Hygiene Until I Discovered This Game-Changer" at bounding box center [448, 205] width 454 height 67
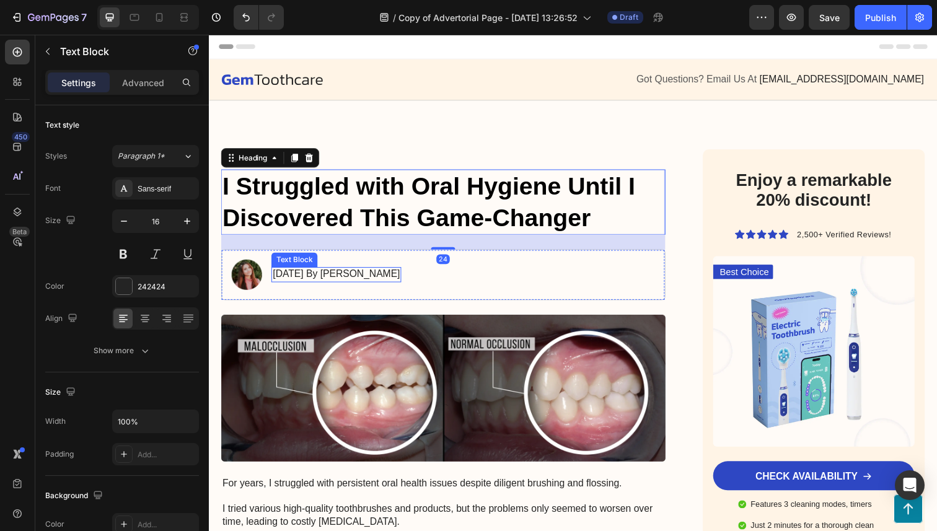
click at [404, 284] on p "January 18, 2024 By Maria Noman" at bounding box center [339, 279] width 130 height 13
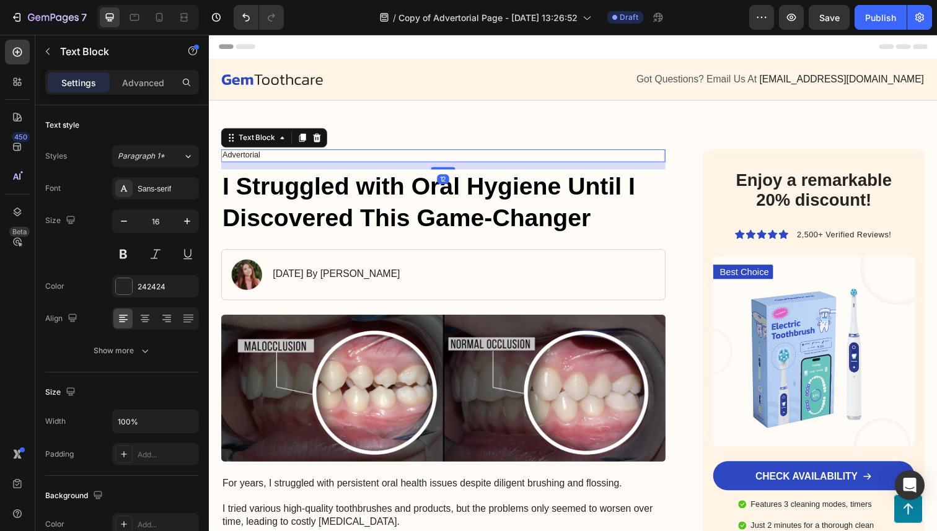
click at [302, 162] on p "Advertorial" at bounding box center [448, 158] width 451 height 11
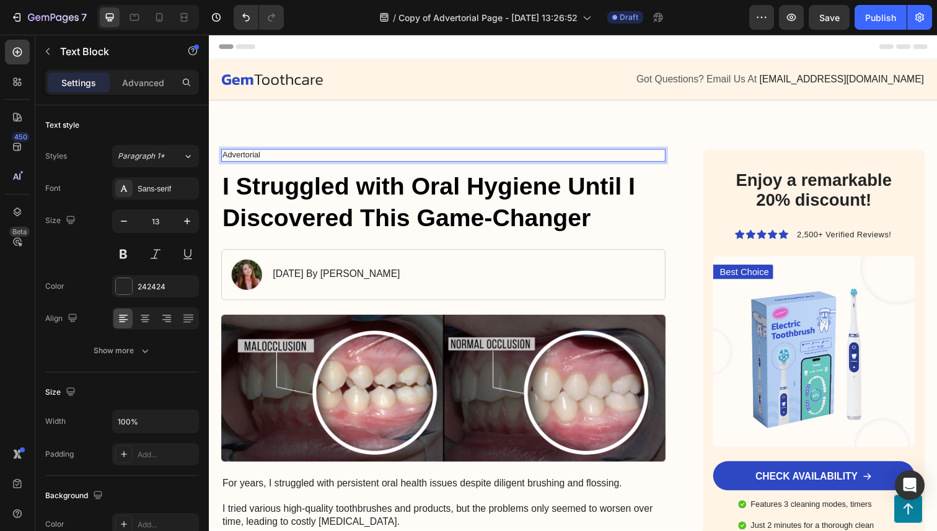
click at [246, 157] on p "Advertorial" at bounding box center [448, 158] width 451 height 11
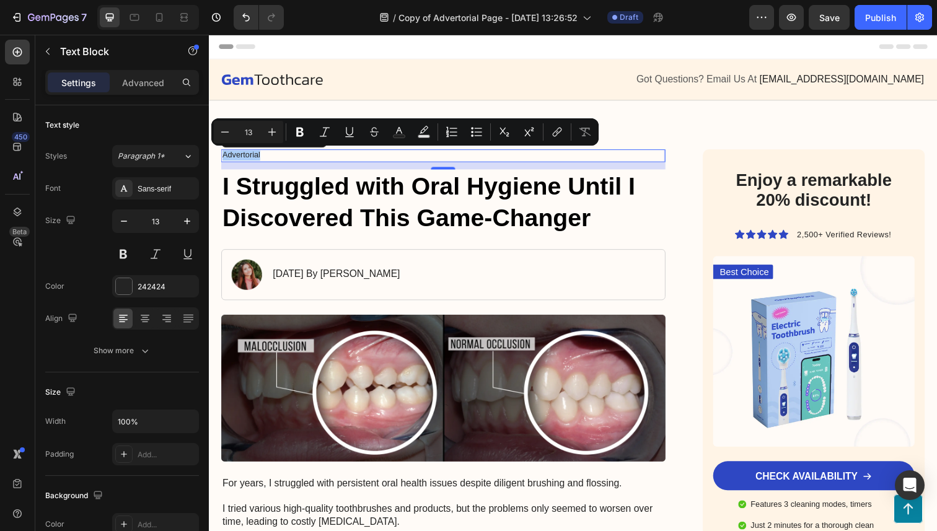
click at [295, 208] on h1 "I Struggled with Oral Hygiene Until I Discovered This Game-Changer" at bounding box center [448, 205] width 454 height 67
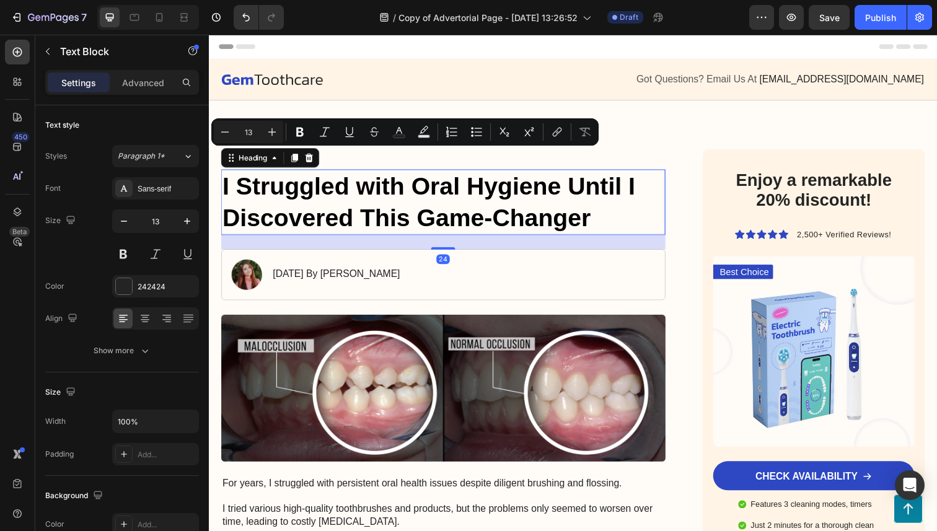
click at [295, 208] on h1 "I Struggled with Oral Hygiene Until I Discovered This Game-Changer" at bounding box center [448, 205] width 454 height 67
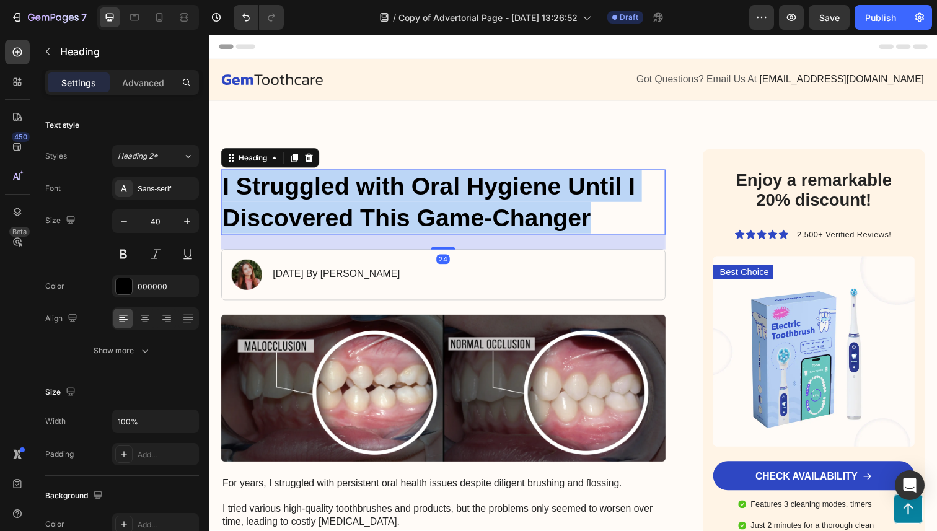
click at [295, 208] on p "I Struggled with Oral Hygiene Until I Discovered This Game-Changer" at bounding box center [448, 206] width 451 height 64
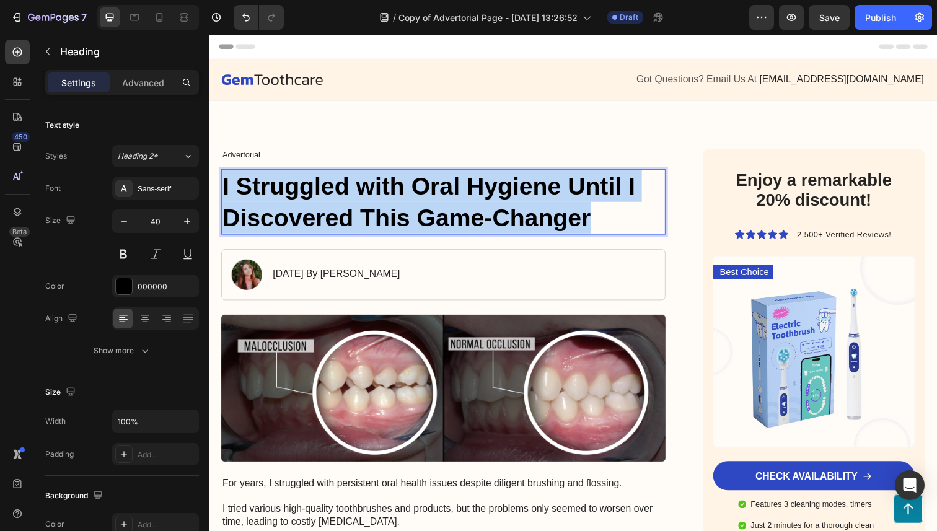
click at [295, 208] on p "I Struggled with Oral Hygiene Until I Discovered This Game-Changer" at bounding box center [448, 206] width 451 height 64
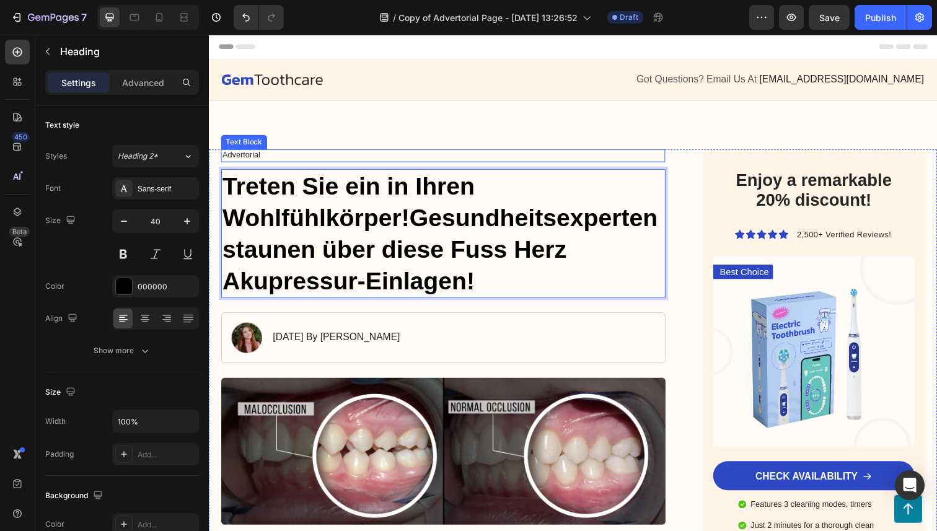
click at [241, 158] on p "Advertorial" at bounding box center [448, 158] width 451 height 11
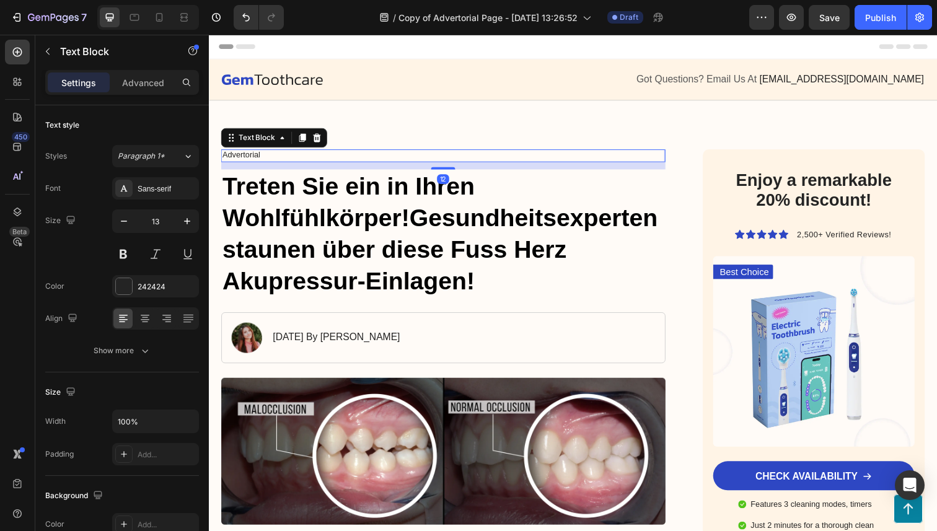
click at [241, 158] on p "Advertorial" at bounding box center [448, 158] width 451 height 11
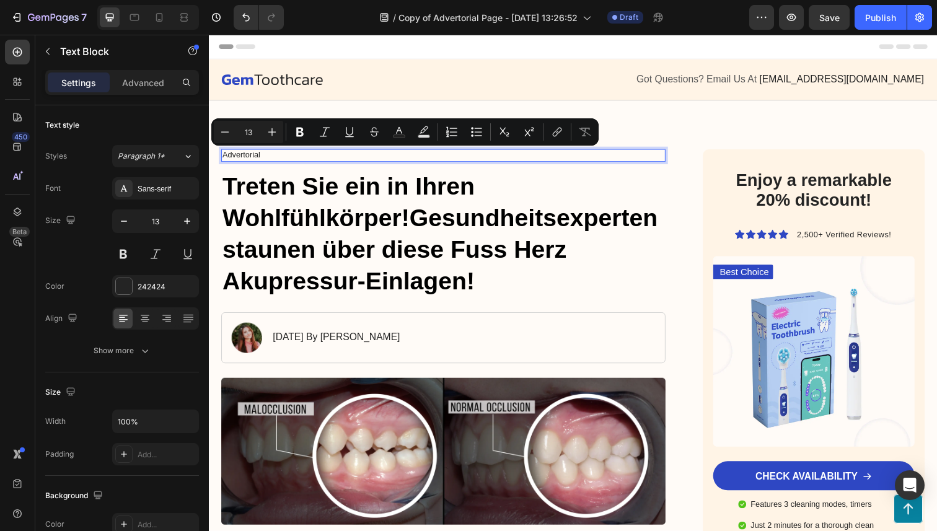
click at [241, 158] on p "Advertorial" at bounding box center [448, 158] width 451 height 11
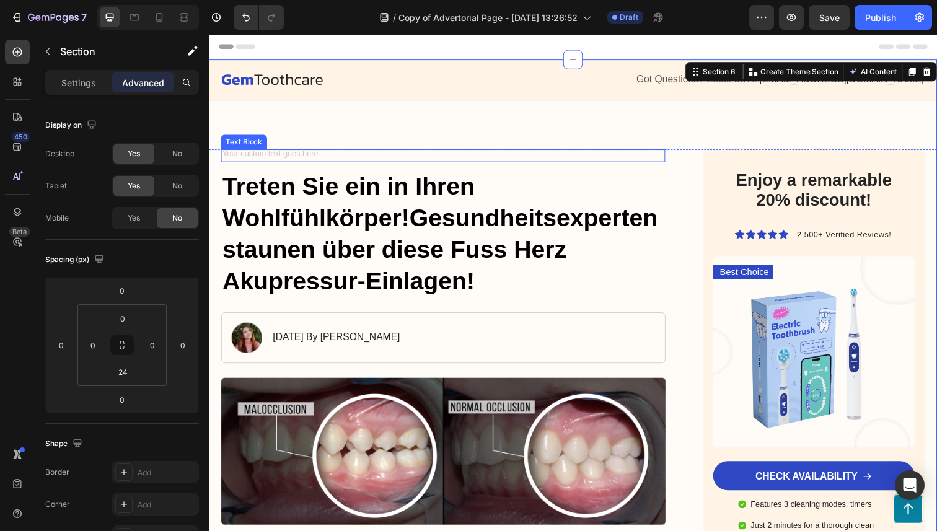
click at [402, 164] on div "Rich Text Editor. Editing area: main" at bounding box center [448, 158] width 454 height 13
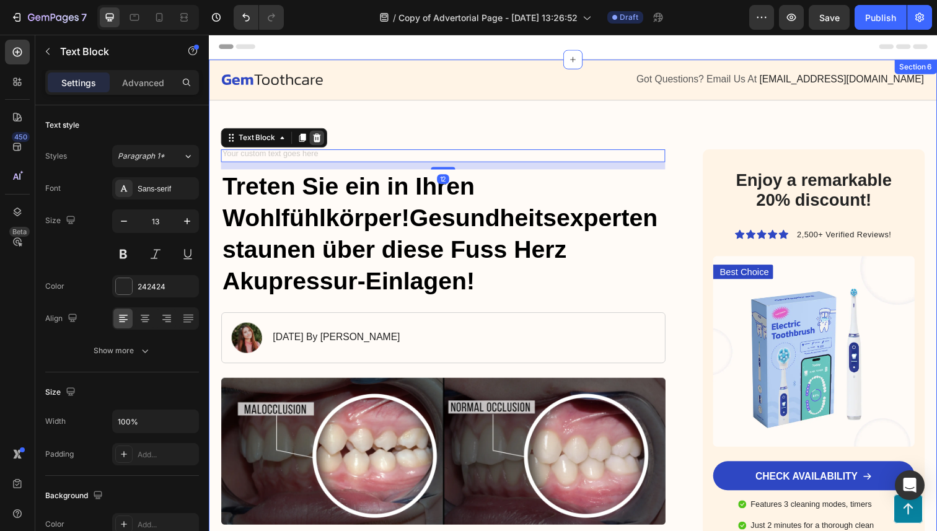
click at [324, 142] on icon at bounding box center [319, 140] width 10 height 10
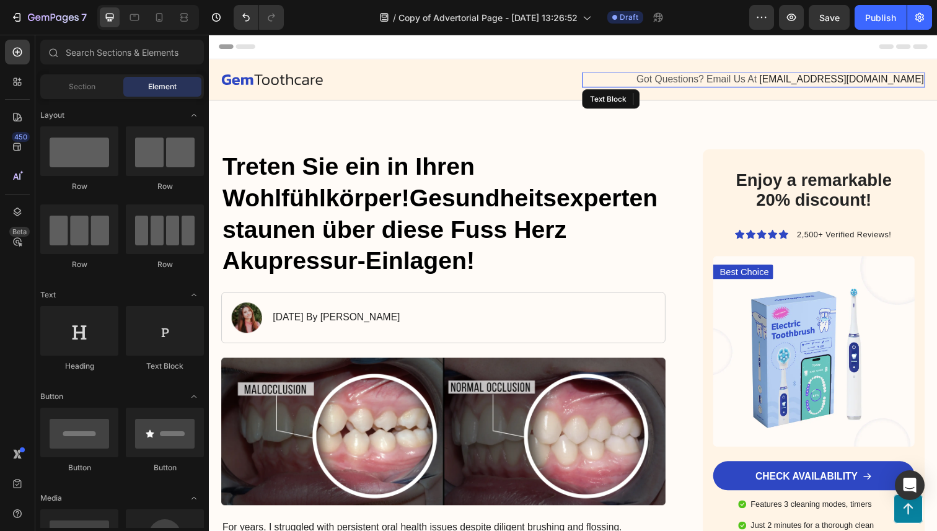
click at [768, 81] on span "Got Questions? Email Us At" at bounding box center [706, 80] width 123 height 11
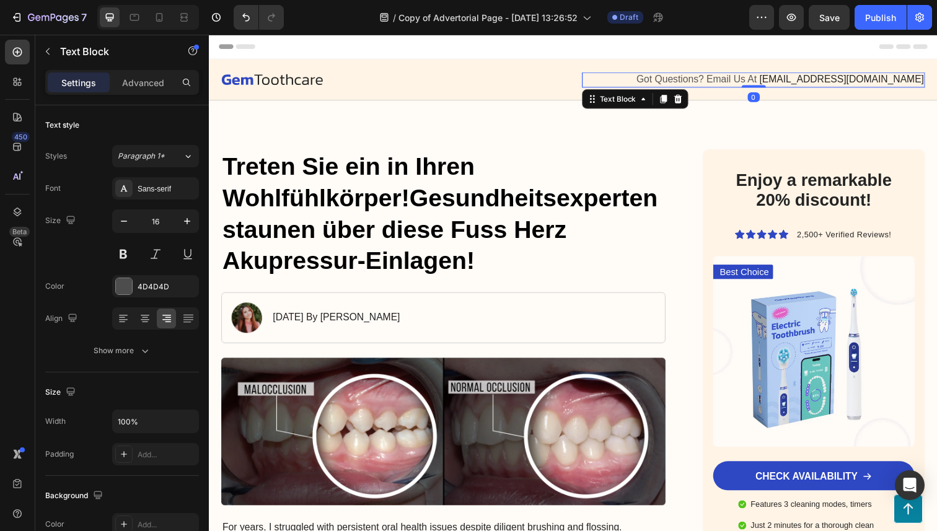
click at [768, 81] on span "Got Questions? Email Us At" at bounding box center [706, 80] width 123 height 11
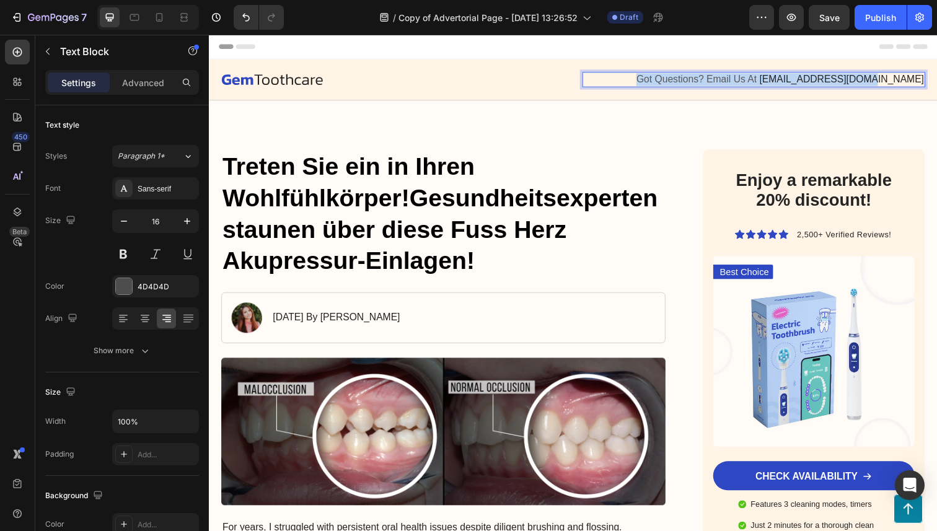
click at [768, 81] on span "Got Questions? Email Us At" at bounding box center [706, 80] width 123 height 11
click at [836, 76] on div "Rich Text Editor. Editing area: main" at bounding box center [765, 81] width 350 height 16
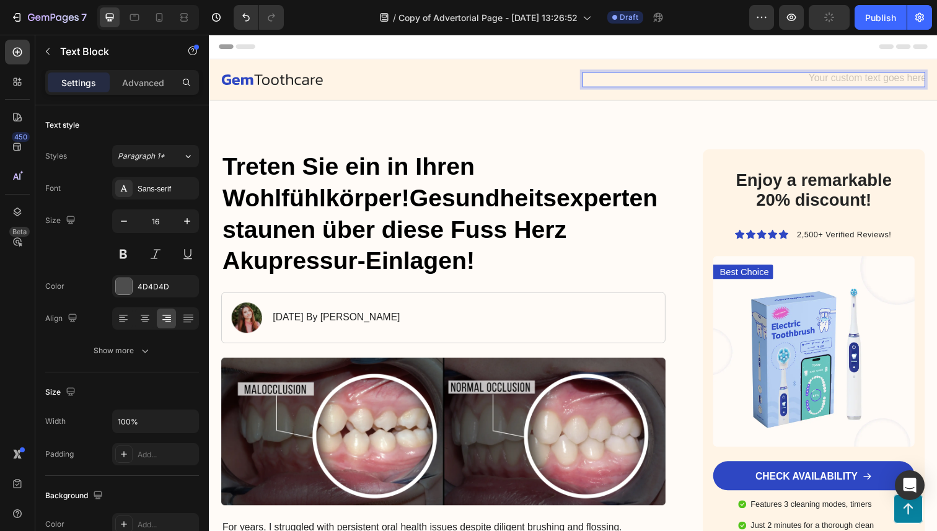
click at [844, 79] on div "Rich Text Editor. Editing area: main" at bounding box center [765, 81] width 350 height 16
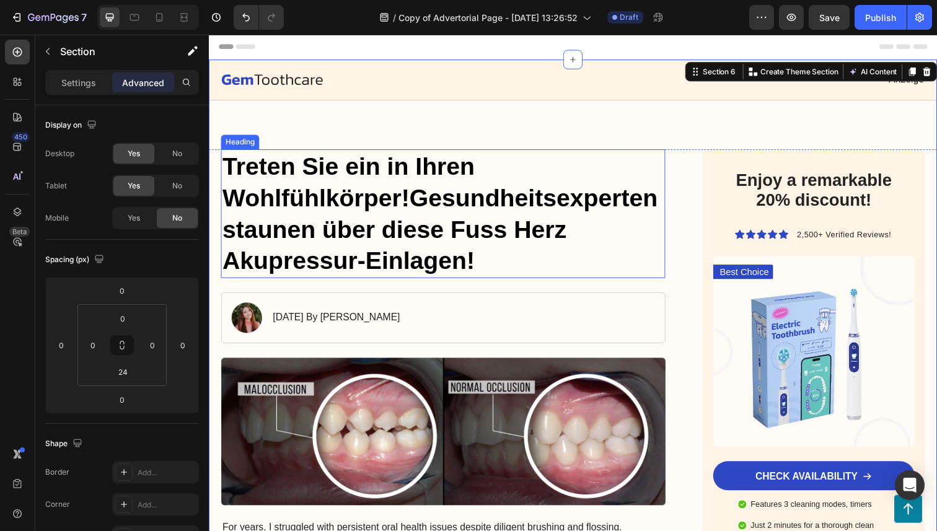
click at [665, 228] on p "⁠⁠⁠⁠⁠⁠⁠ Treten Sie ein in Ihren Wohlfühlkörper!Gesundheitsexperten staunen über…" at bounding box center [448, 217] width 451 height 129
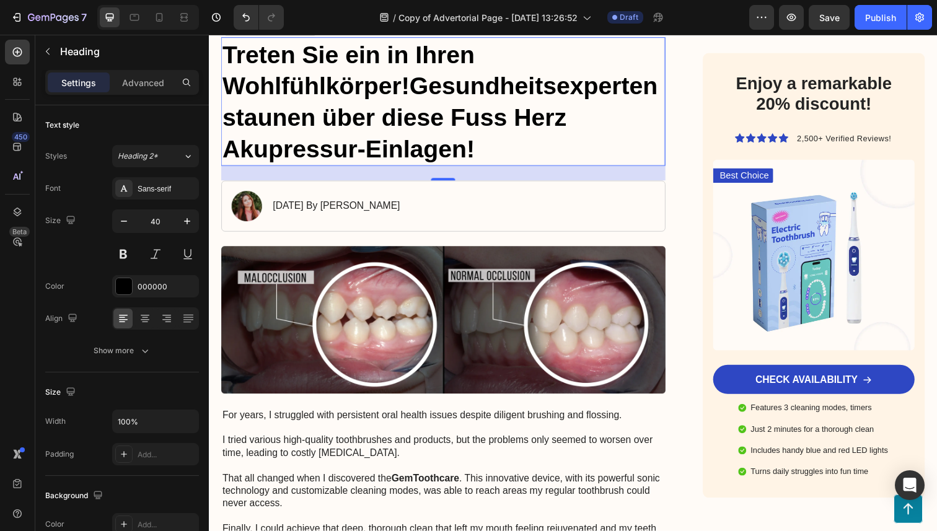
scroll to position [118, 0]
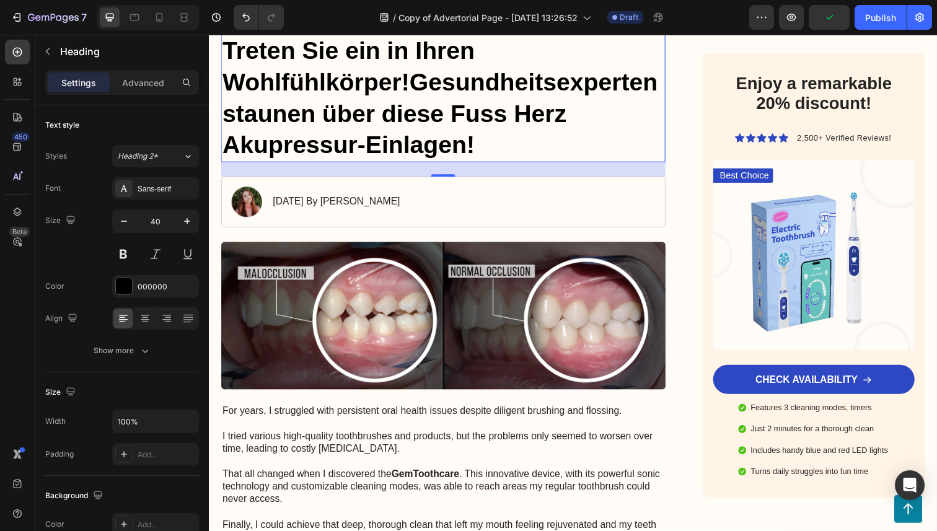
click at [312, 204] on p "January 18, 2024 By Maria Noman" at bounding box center [339, 205] width 130 height 13
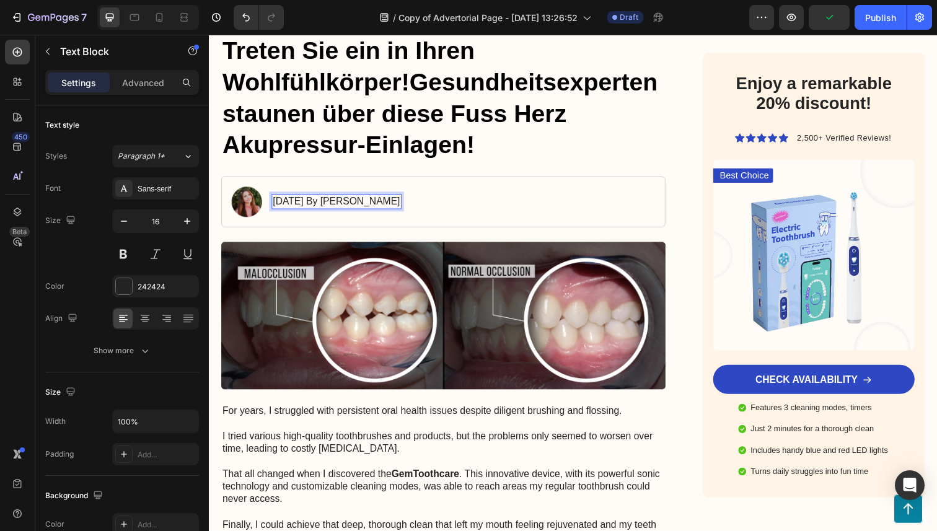
click at [312, 204] on p "January 18, 2024 By Maria Noman" at bounding box center [339, 205] width 130 height 13
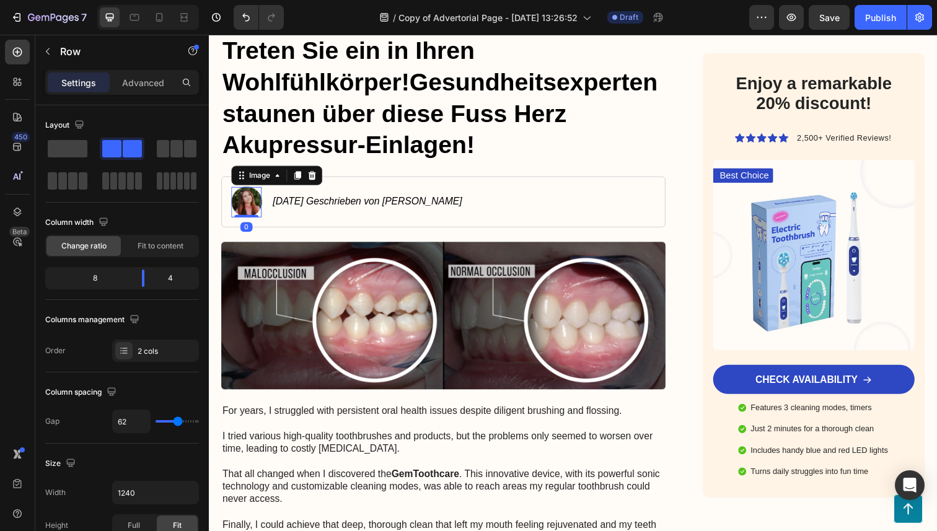
click at [249, 206] on img at bounding box center [247, 205] width 31 height 31
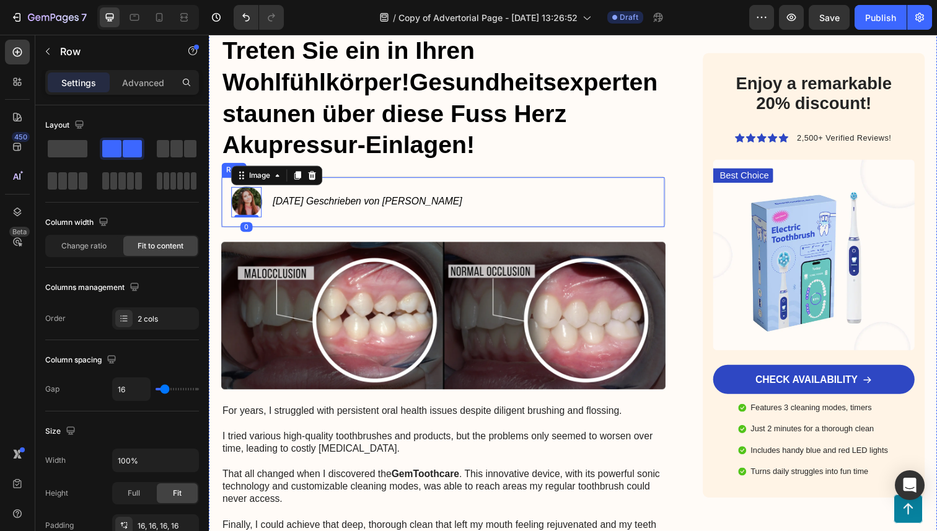
click at [506, 210] on div "Image 0 28.08.2025 Geschrieben von Rafael Meier Text Block Row" at bounding box center [448, 206] width 454 height 52
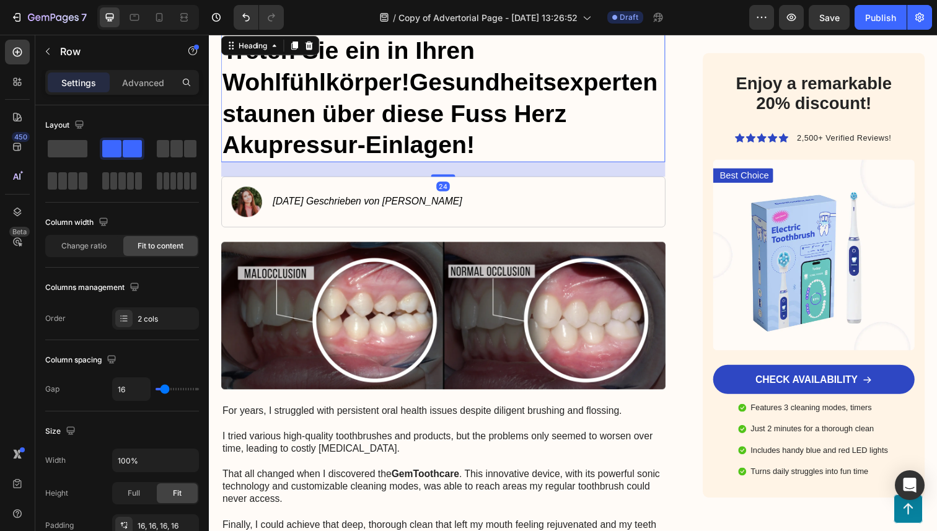
click at [555, 162] on p "⁠⁠⁠⁠⁠⁠⁠ Treten Sie ein in Ihren Wohlfühlkörper!Gesundheitsexperten staunen über…" at bounding box center [448, 99] width 451 height 129
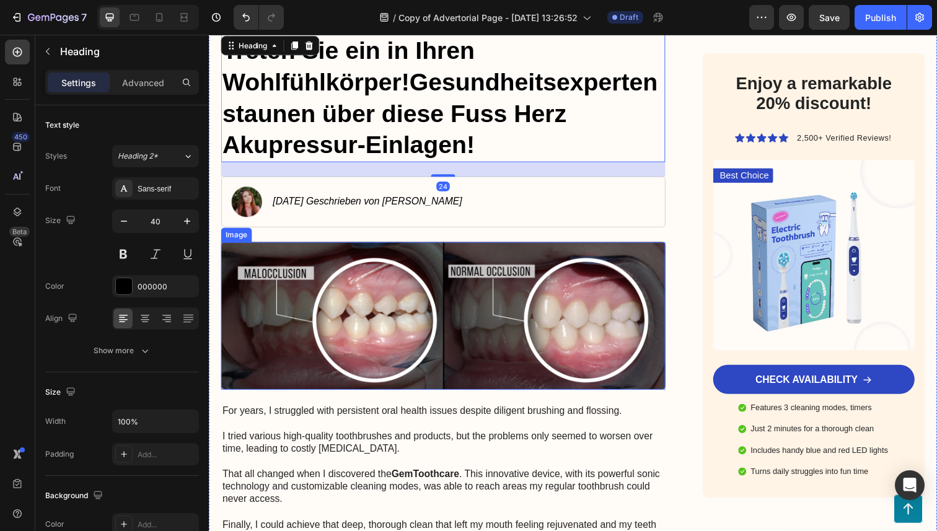
click at [520, 227] on div "Image 28.08.2025 Geschrieben von Rafael Meier Text Block Row" at bounding box center [448, 206] width 454 height 52
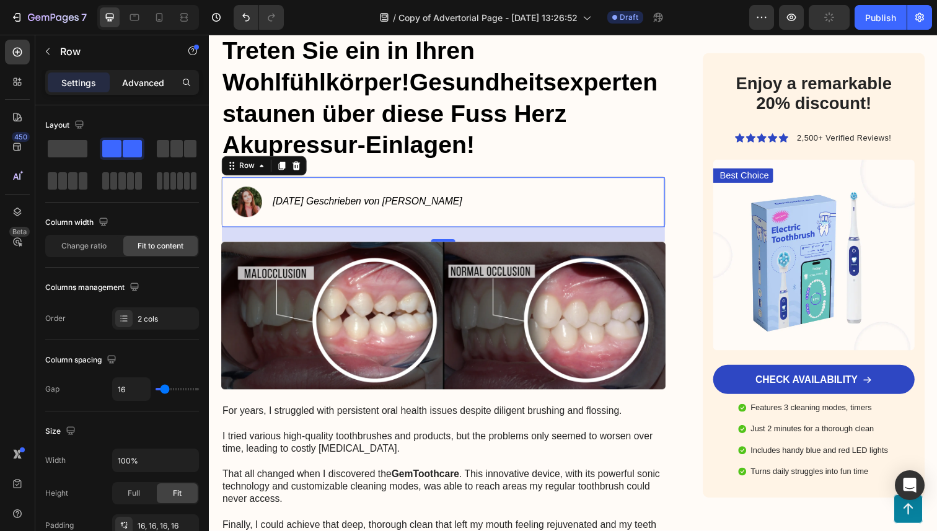
click at [150, 82] on p "Advanced" at bounding box center [143, 82] width 42 height 13
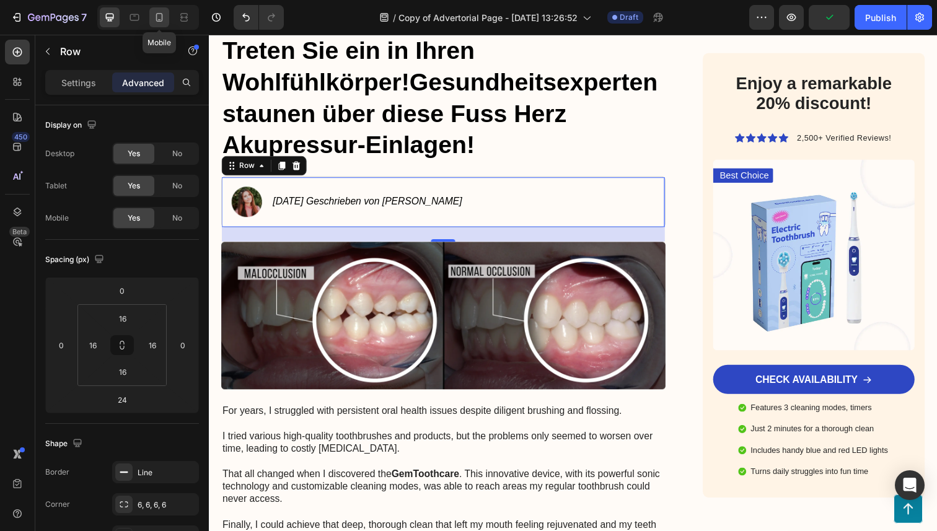
click at [164, 14] on icon at bounding box center [159, 17] width 12 height 12
type input "21"
type input "10"
type input "14"
type input "10"
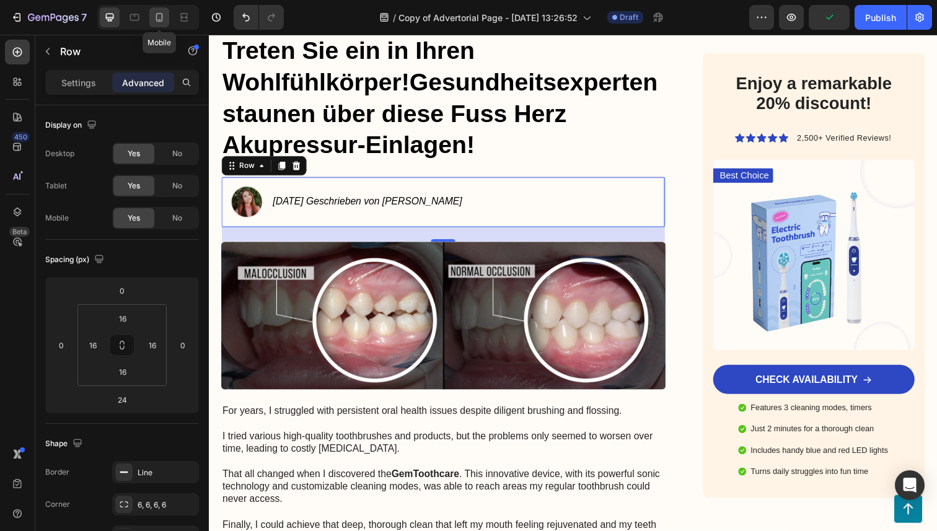
type input "0"
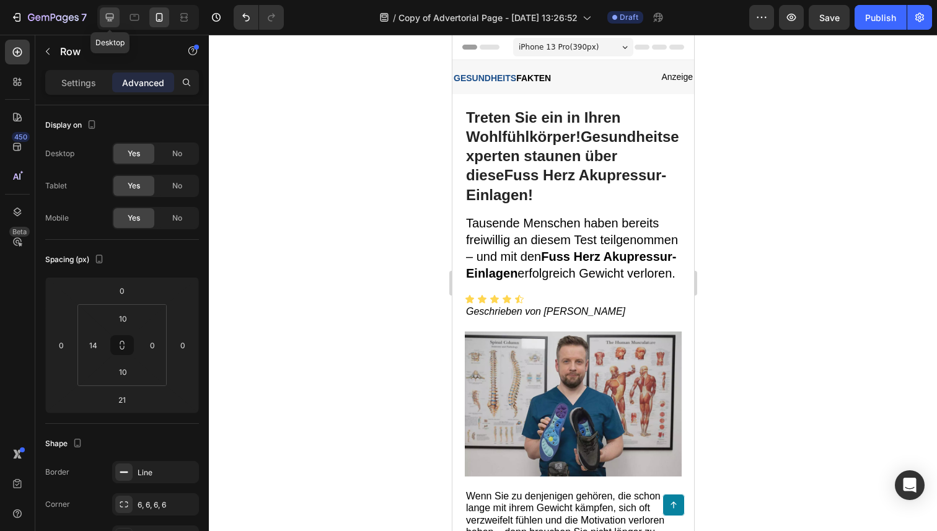
click at [109, 17] on icon at bounding box center [110, 18] width 8 height 8
type input "24"
type input "16"
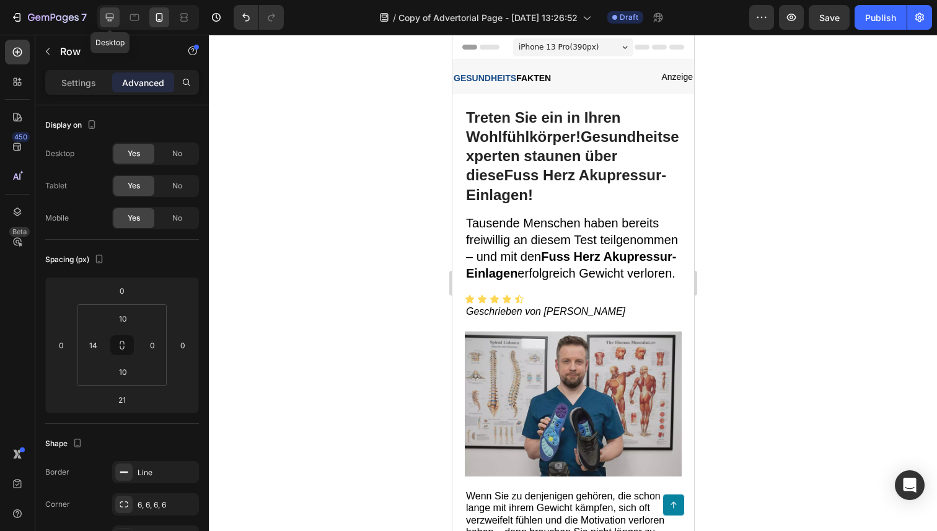
type input "16"
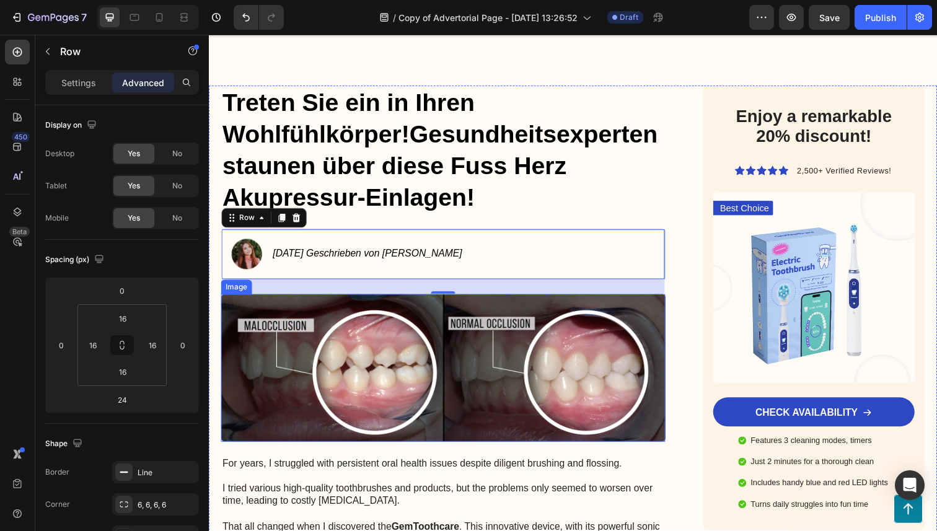
scroll to position [62, 0]
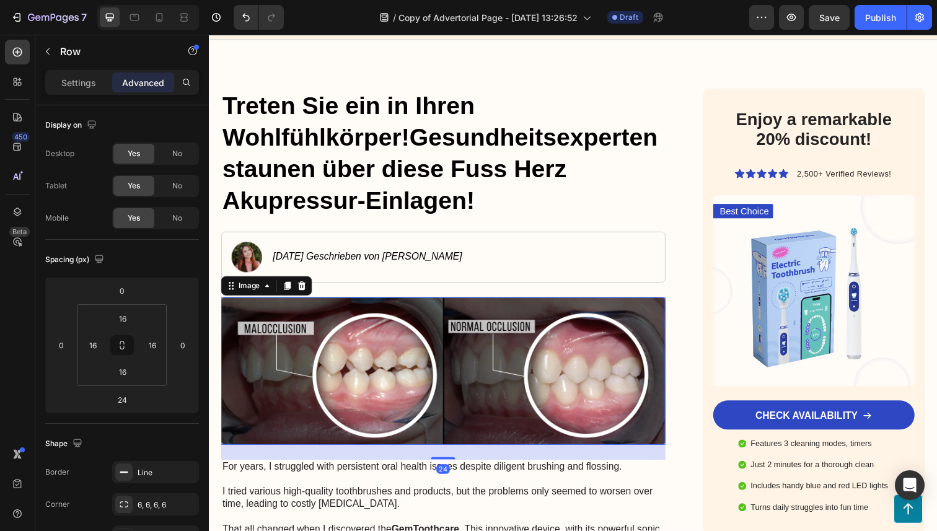
click at [374, 391] on img at bounding box center [448, 378] width 454 height 151
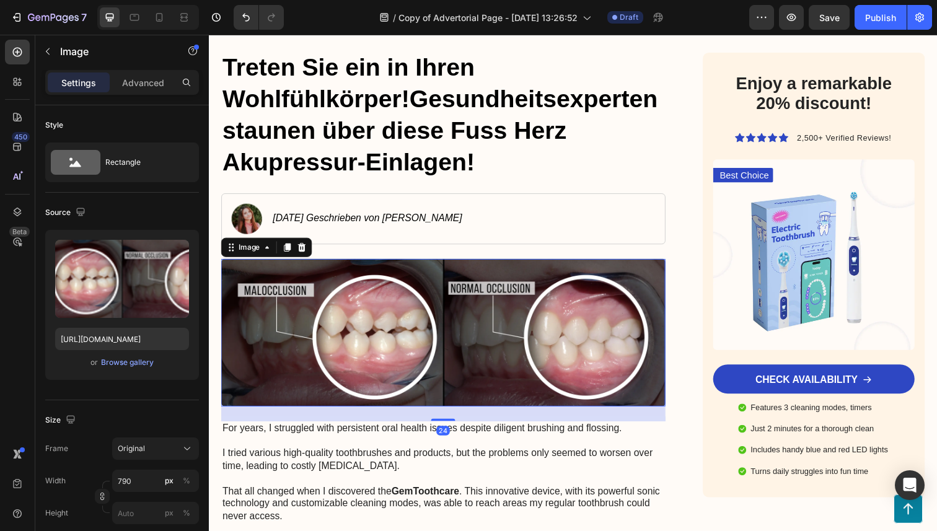
scroll to position [107, 0]
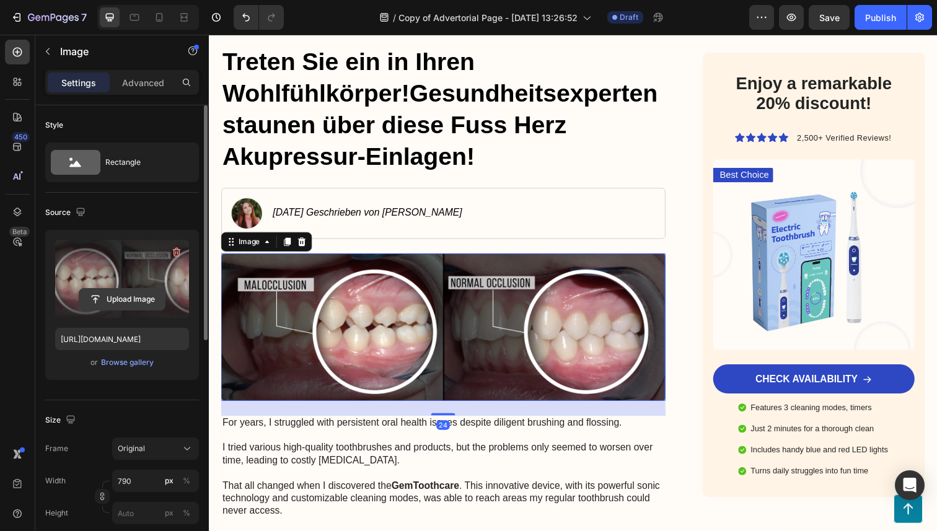
click at [128, 304] on input "file" at bounding box center [122, 299] width 86 height 21
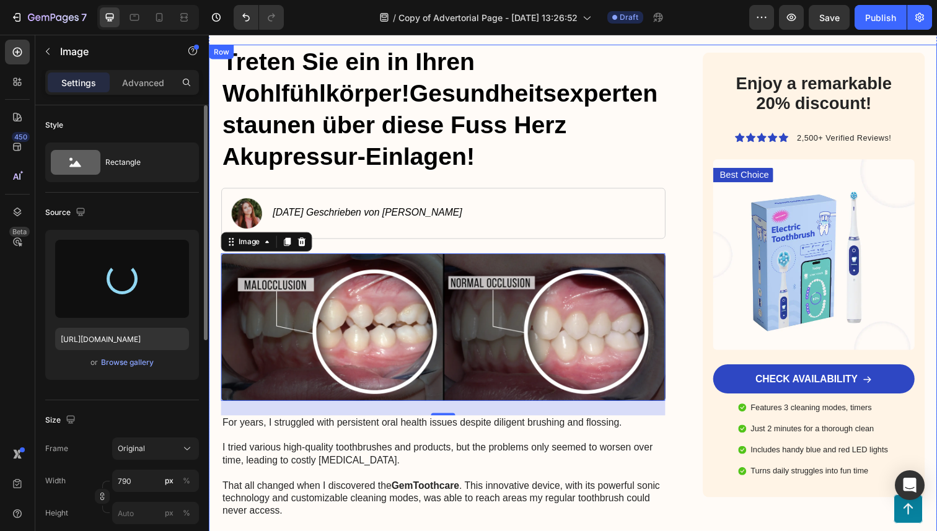
type input "https://cdn.shopify.com/s/files/1/0897/4031/2910/files/gempages_569562998201385…"
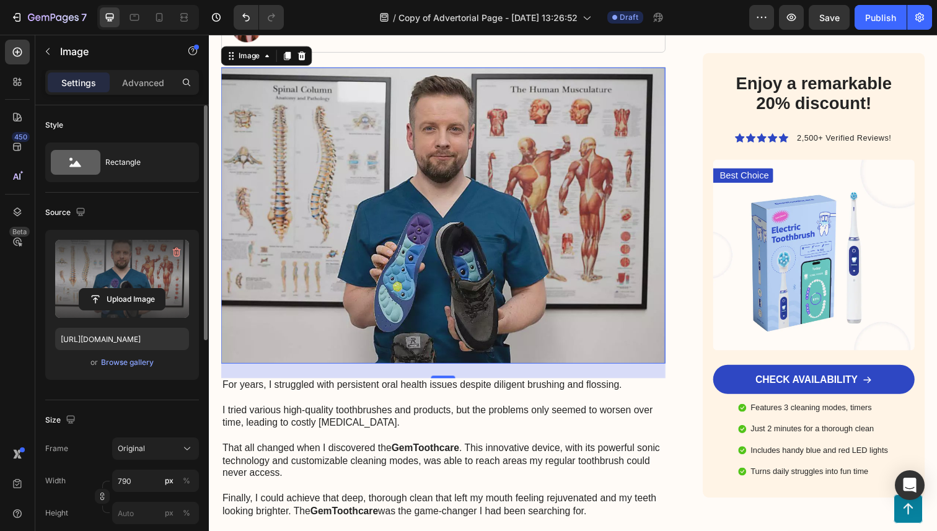
scroll to position [320, 0]
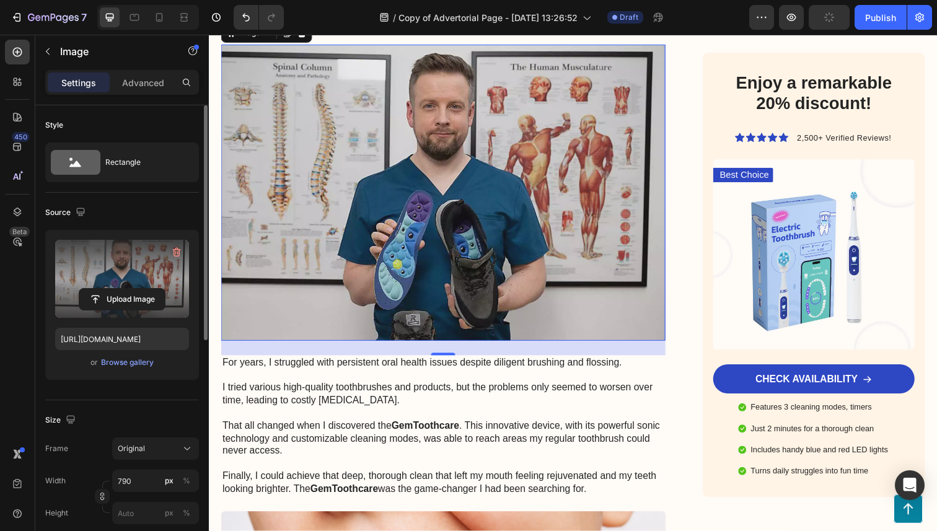
click at [344, 435] on p "For years, I struggled with persistent oral health issues despite diligent brus…" at bounding box center [448, 435] width 451 height 142
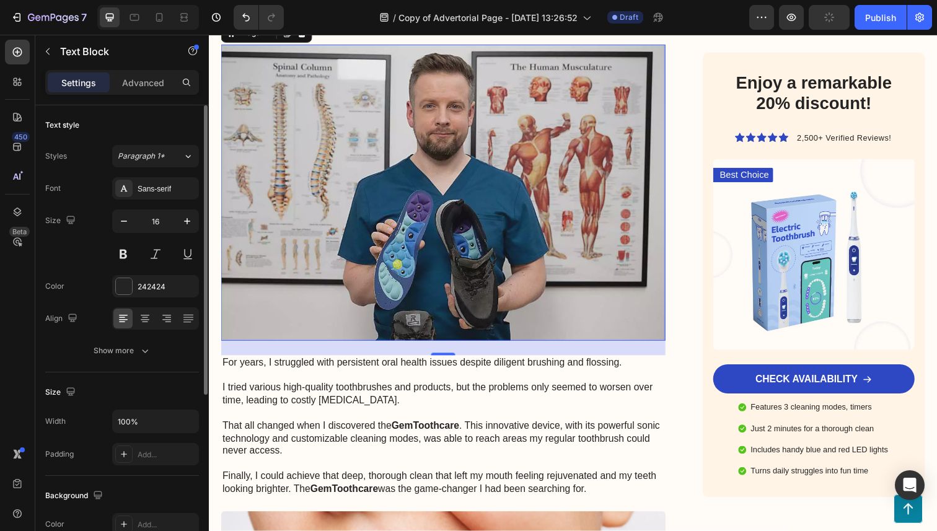
click at [344, 435] on p "For years, I struggled with persistent oral health issues despite diligent brus…" at bounding box center [448, 435] width 451 height 142
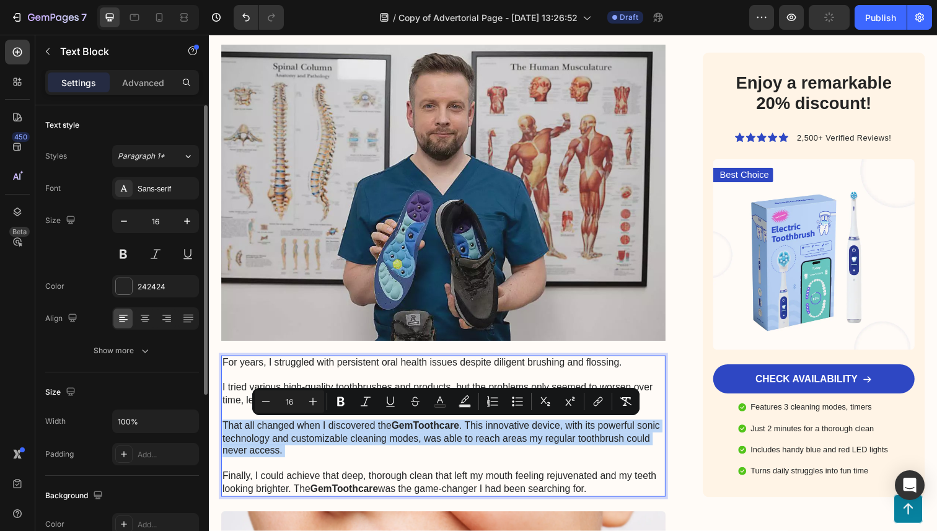
click at [579, 470] on p "For years, I struggled with persistent oral health issues despite diligent brus…" at bounding box center [448, 435] width 451 height 142
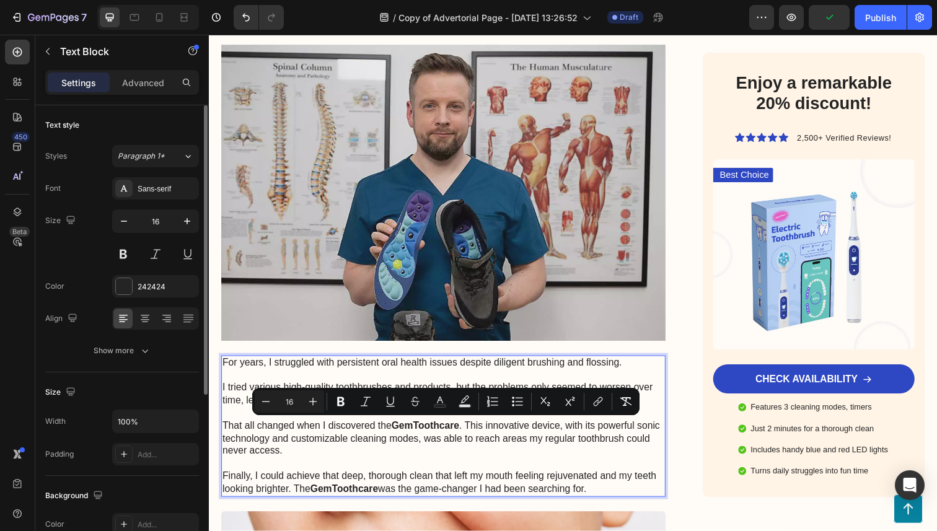
click at [634, 499] on p "For years, I struggled with persistent oral health issues despite diligent brus…" at bounding box center [448, 435] width 451 height 142
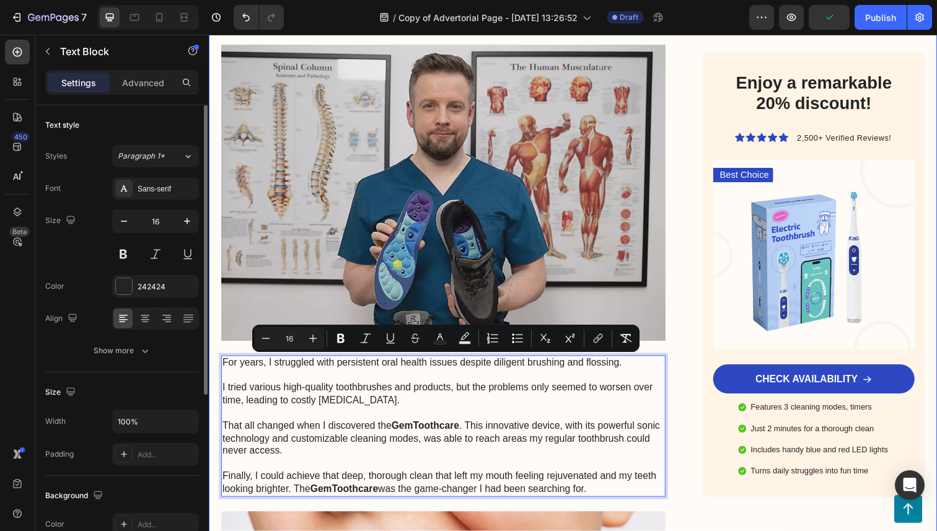
drag, startPoint x: 624, startPoint y: 499, endPoint x: 215, endPoint y: 368, distance: 428.8
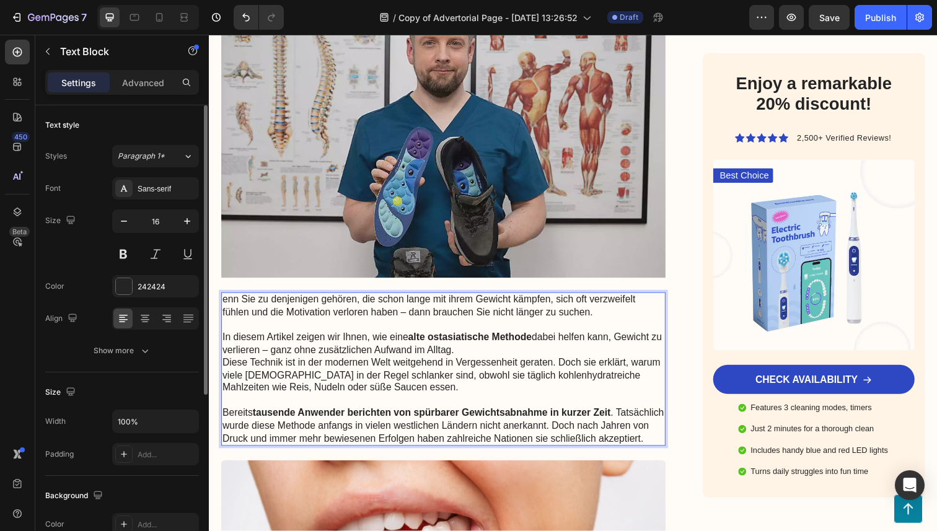
scroll to position [389, 0]
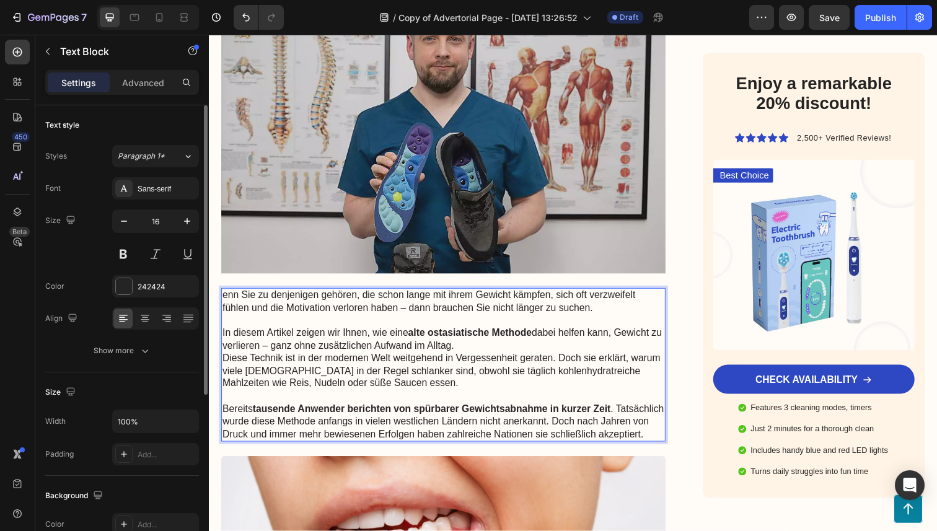
click at [502, 355] on p "In diesem Artikel zeigen wir Ihnen, wie eine alte ostasiatische Methode dabei h…" at bounding box center [448, 347] width 451 height 26
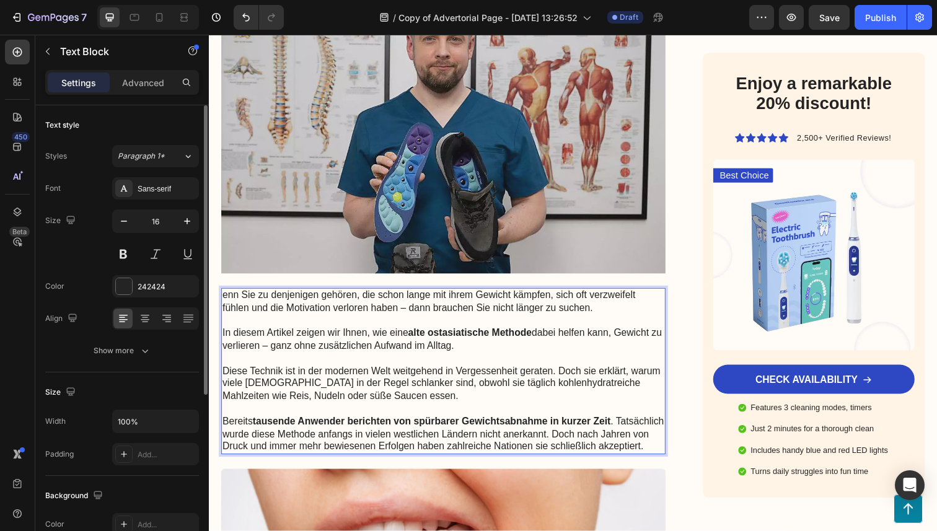
click at [386, 454] on span "Bereits tausende Anwender berichten von spürbarer Gewichtsabnahme in kurzer Zei…" at bounding box center [448, 443] width 451 height 37
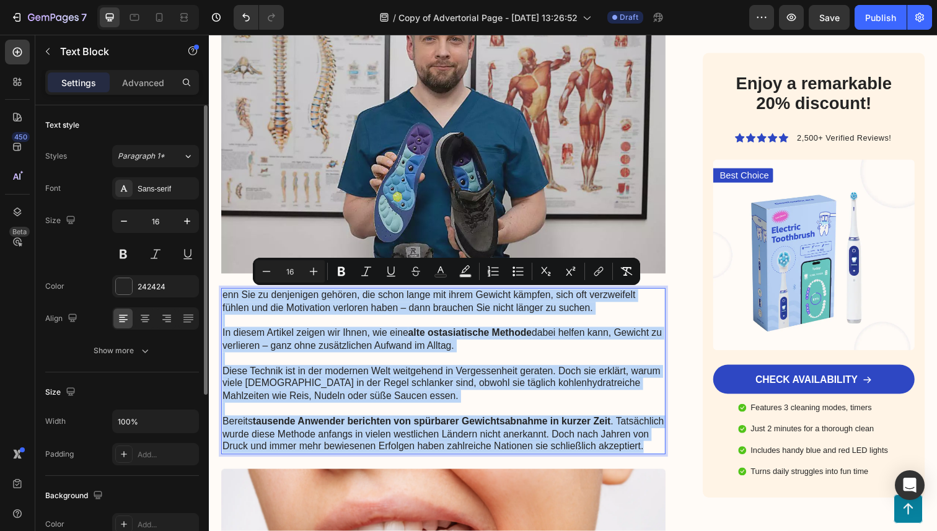
drag, startPoint x: 373, startPoint y: 466, endPoint x: 201, endPoint y: 281, distance: 252.7
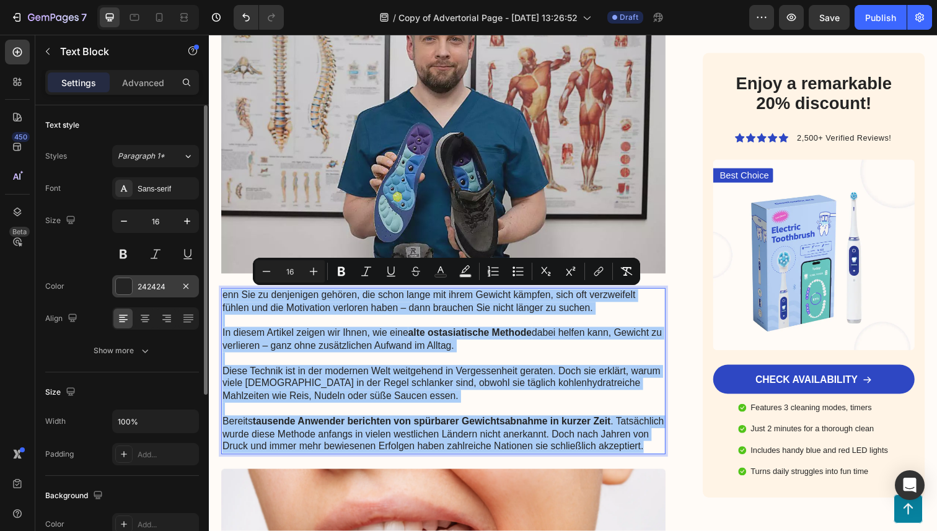
click at [129, 288] on div at bounding box center [124, 286] width 16 height 16
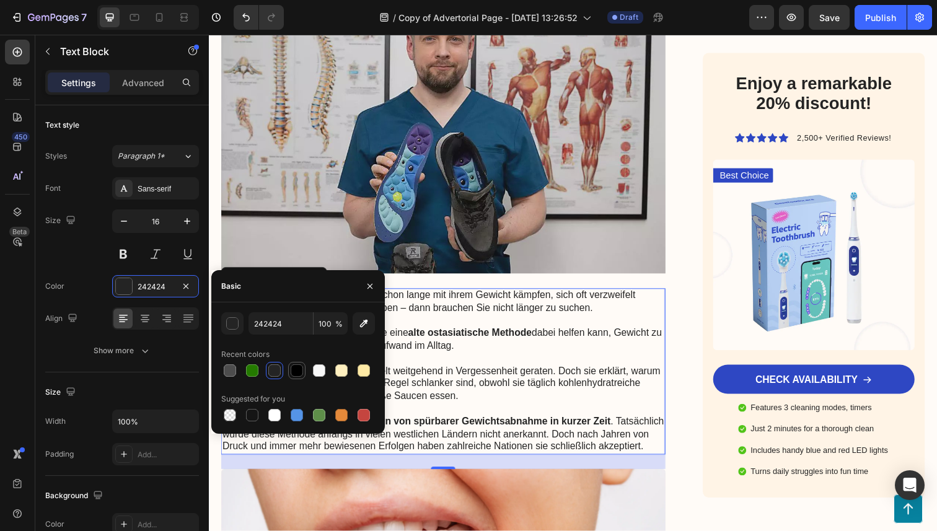
click at [301, 371] on div at bounding box center [297, 371] width 12 height 12
type input "000000"
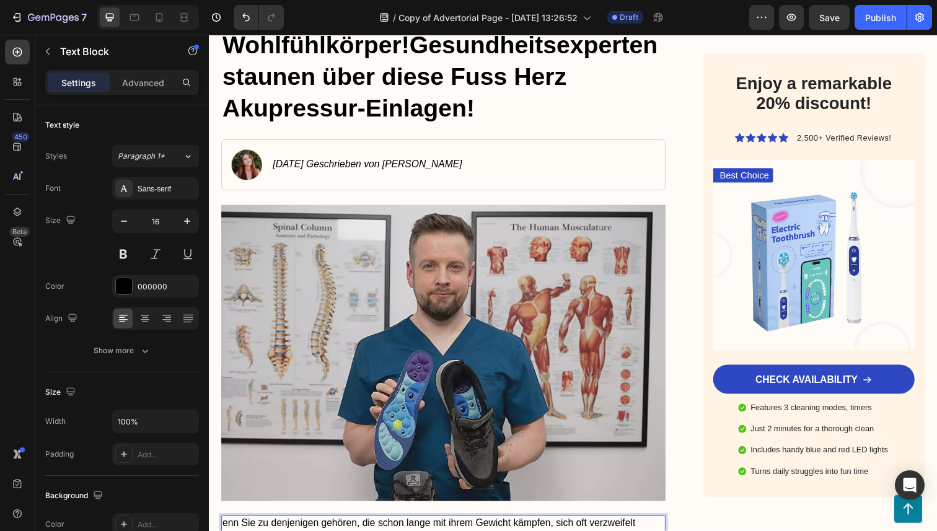
scroll to position [0, 0]
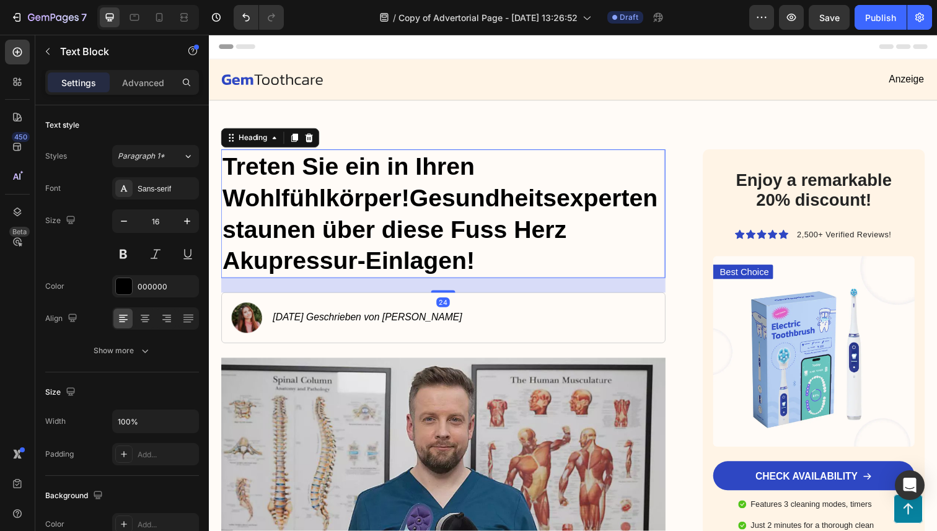
click at [480, 236] on strong "Treten Sie ein in Ihren Wohlfühlkörper!Gesundheitsexperten staunen über diese F…" at bounding box center [445, 218] width 445 height 124
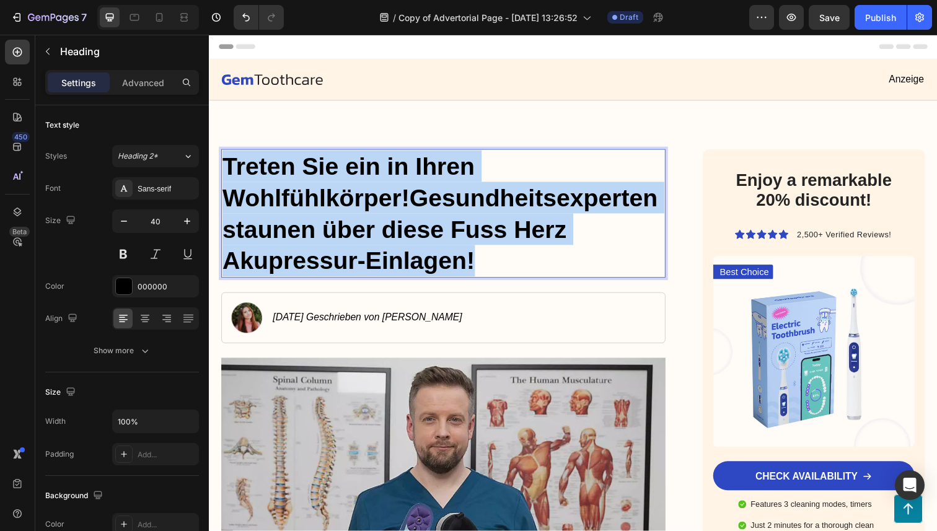
click at [480, 236] on strong "Treten Sie ein in Ihren Wohlfühlkörper!Gesundheitsexperten staunen über diese F…" at bounding box center [445, 218] width 445 height 124
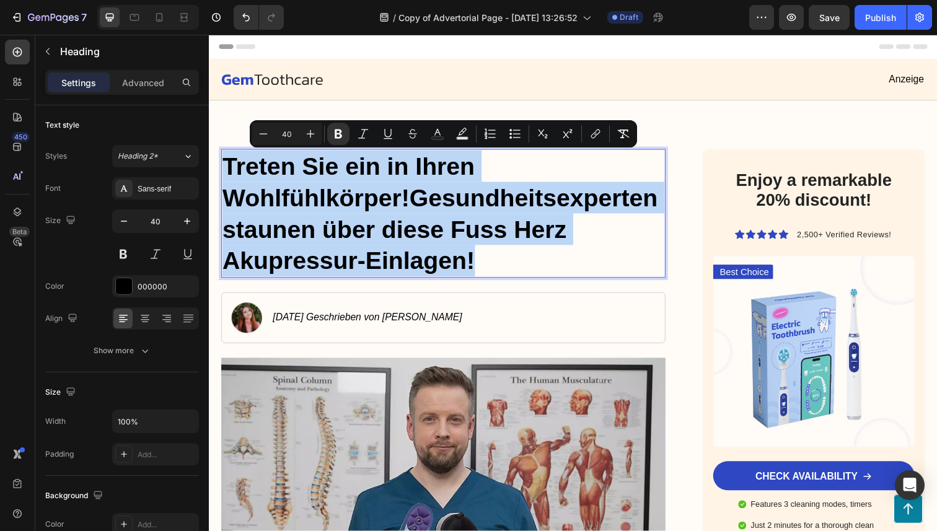
click at [422, 253] on strong "Treten Sie ein in Ihren Wohlfühlkörper!Gesundheitsexperten staunen über diese F…" at bounding box center [445, 218] width 445 height 124
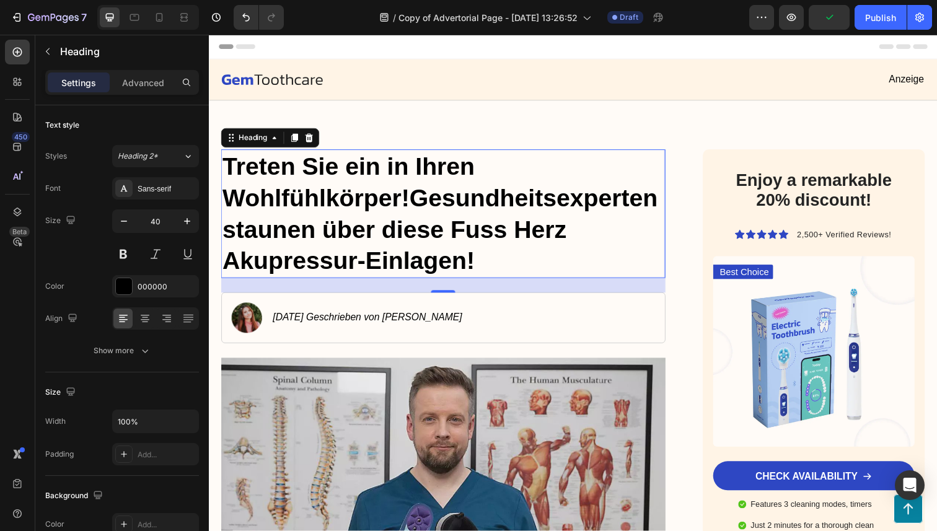
click at [260, 80] on img at bounding box center [273, 81] width 104 height 12
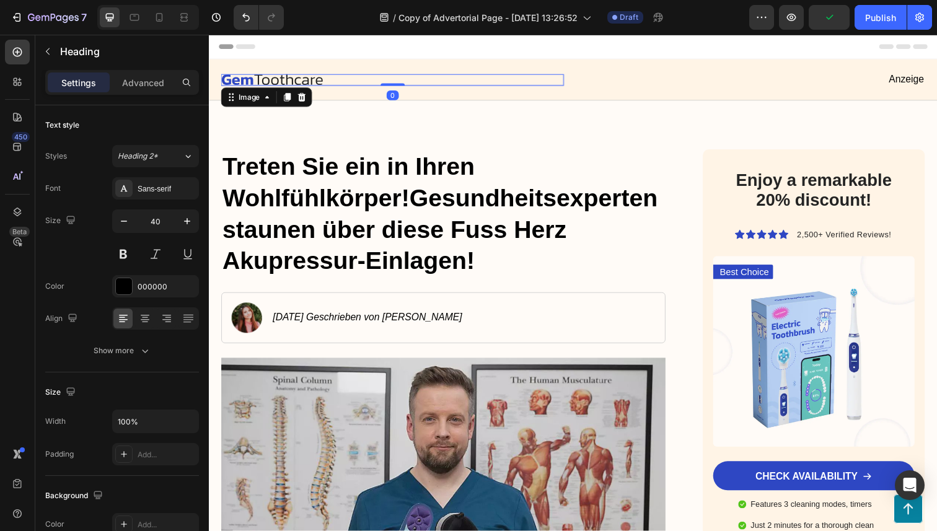
click at [260, 80] on img at bounding box center [273, 81] width 104 height 12
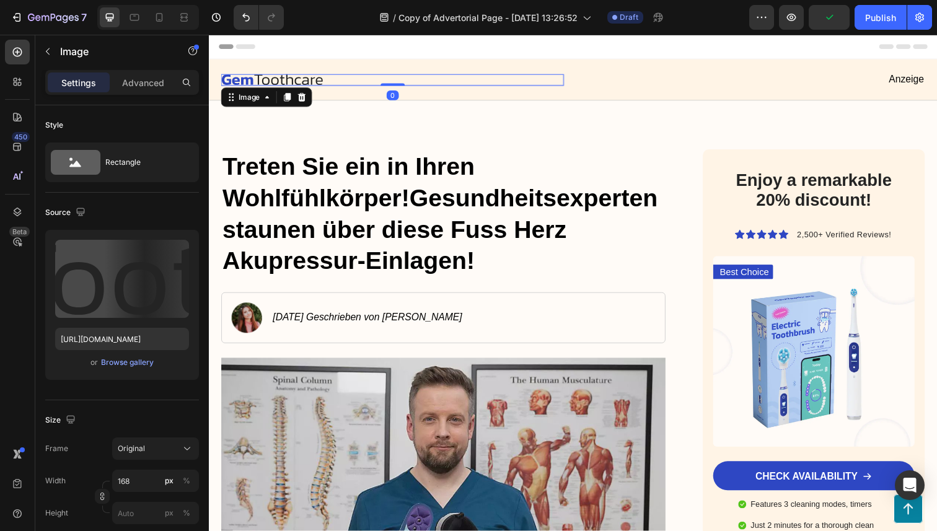
click at [260, 80] on img at bounding box center [273, 81] width 104 height 12
click at [265, 80] on img at bounding box center [273, 81] width 104 height 12
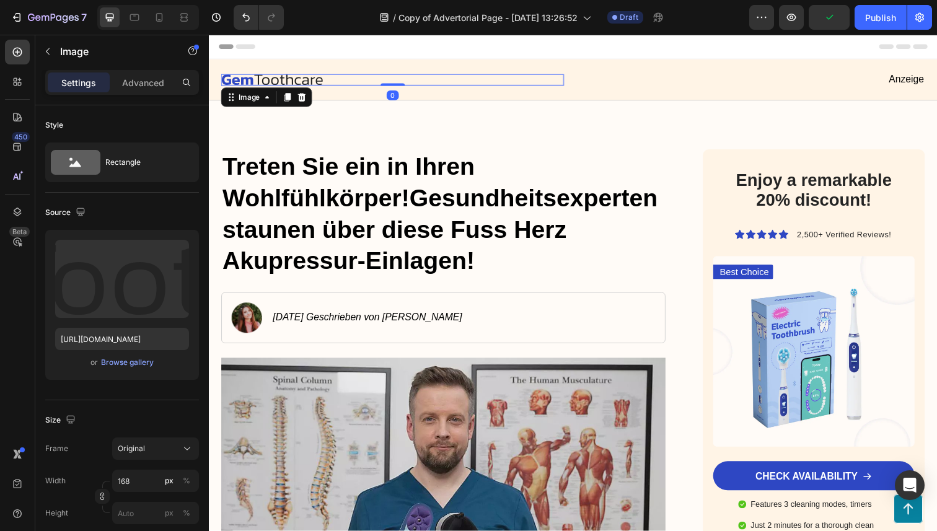
click at [265, 80] on img at bounding box center [273, 81] width 104 height 12
click at [319, 79] on img at bounding box center [273, 81] width 104 height 12
click at [305, 97] on icon at bounding box center [304, 98] width 8 height 9
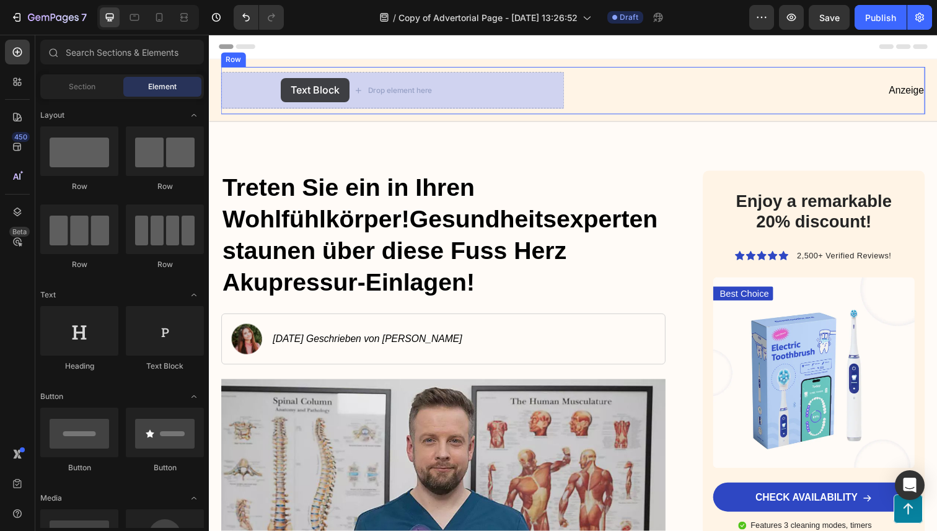
drag, startPoint x: 367, startPoint y: 388, endPoint x: 282, endPoint y: 79, distance: 320.2
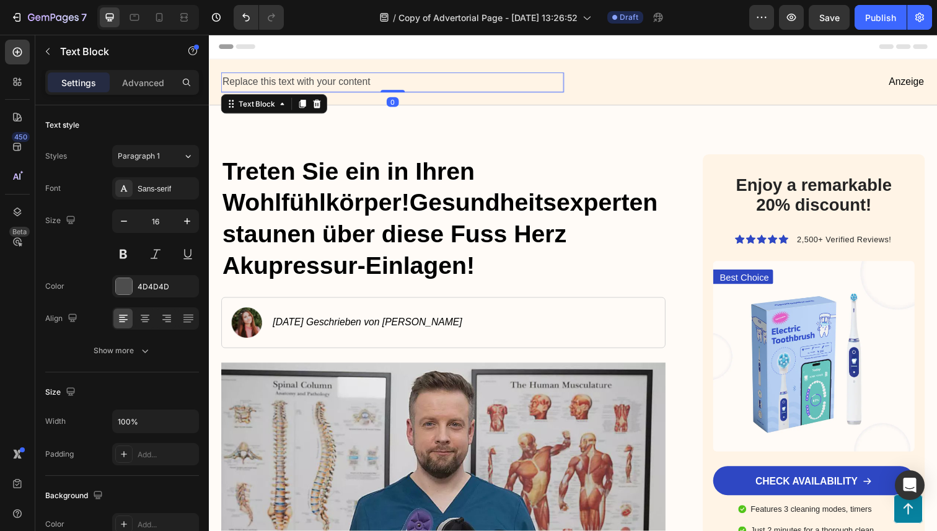
click at [294, 92] on div "Replace this text with your content" at bounding box center [396, 83] width 350 height 20
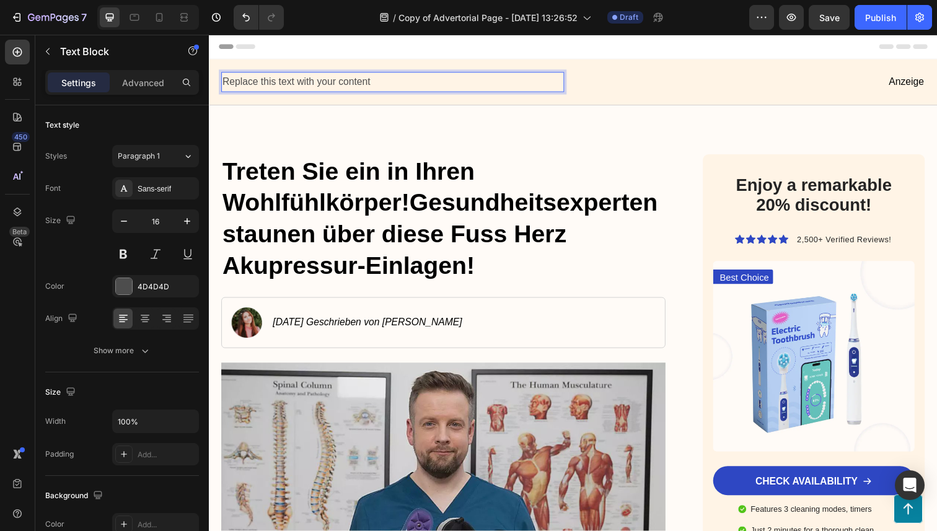
click at [295, 86] on p "Replace this text with your content" at bounding box center [397, 83] width 348 height 18
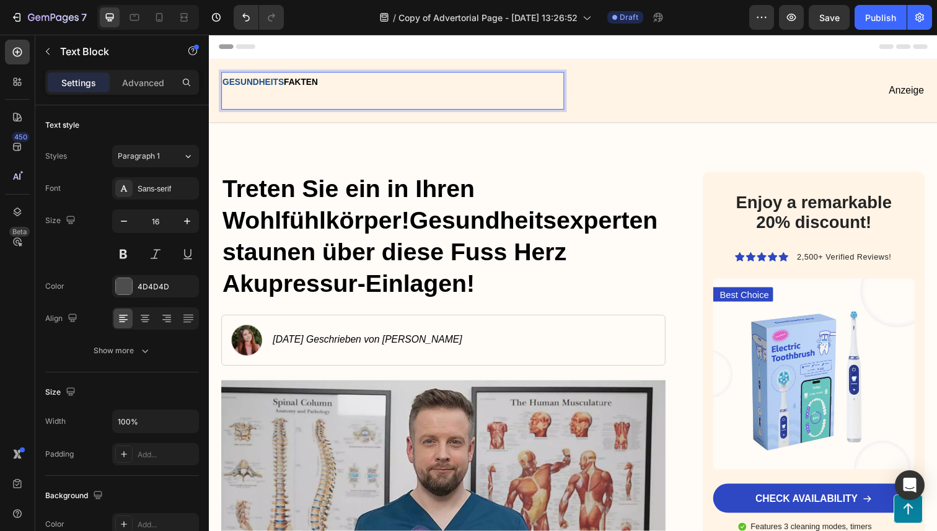
click at [260, 104] on p "Rich Text Editor. Editing area: main" at bounding box center [397, 101] width 348 height 18
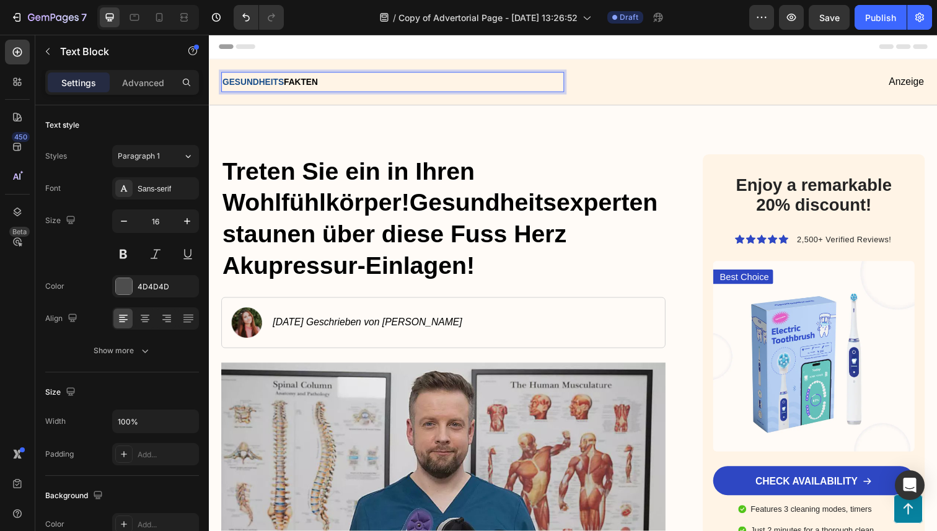
click at [260, 92] on div "GESUNDHEITS FAKTEN" at bounding box center [396, 83] width 350 height 20
click at [260, 82] on strong "GESUNDHEITS" at bounding box center [254, 83] width 63 height 10
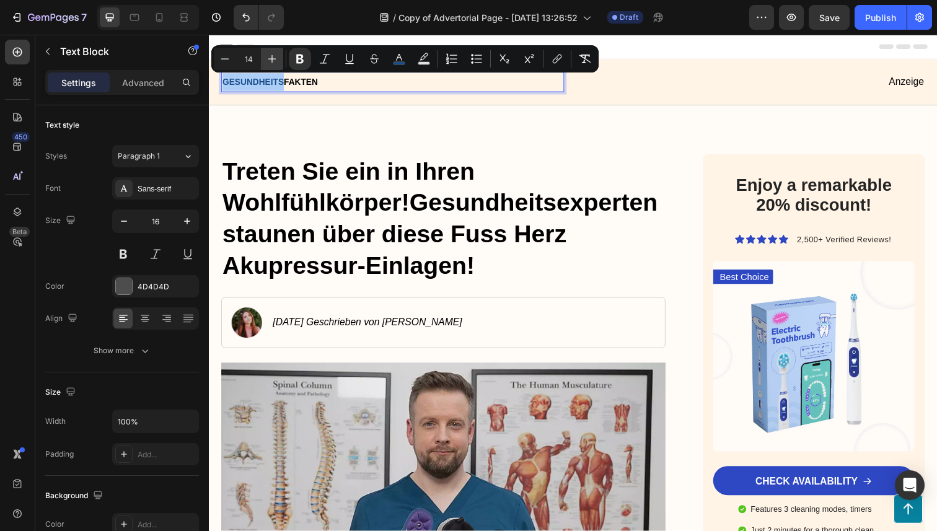
click at [272, 60] on icon "Editor contextual toolbar" at bounding box center [272, 59] width 12 height 12
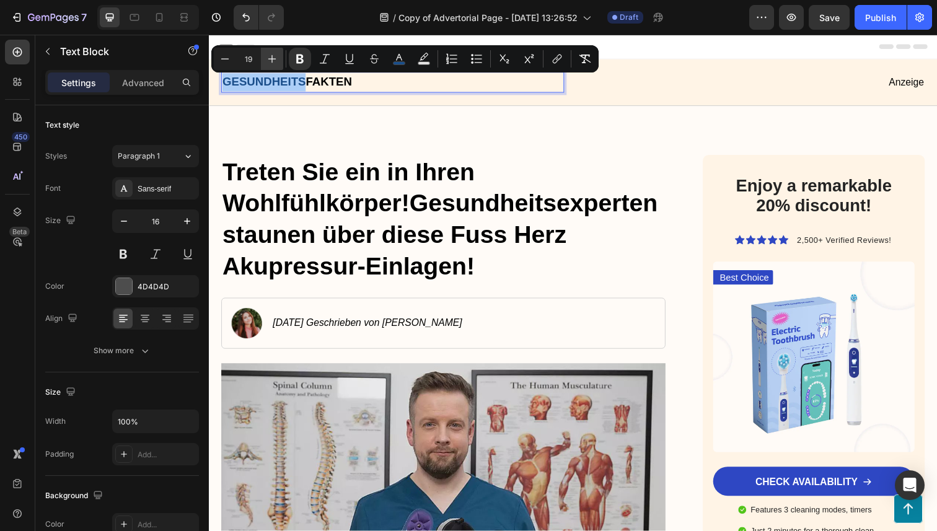
click at [272, 60] on icon "Editor contextual toolbar" at bounding box center [272, 59] width 12 height 12
type input "22"
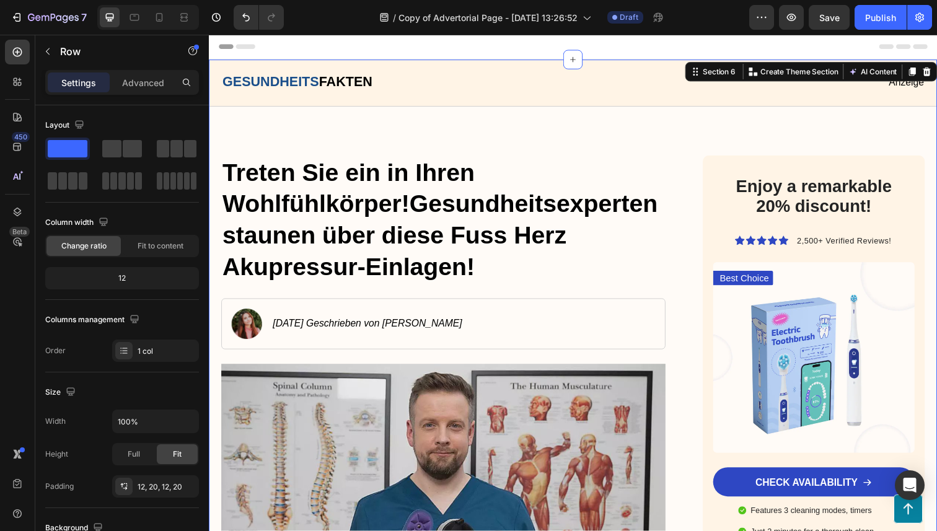
click at [632, 107] on div "GESUNDHEITS FAKTEN Text Block Anzeige Text Block Row Row" at bounding box center [581, 84] width 744 height 48
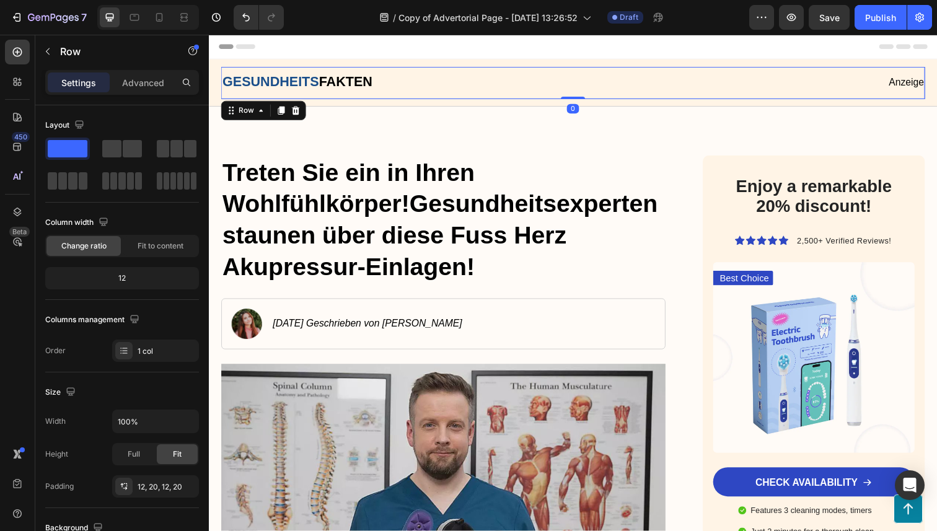
click at [629, 99] on div "GESUNDHEITS FAKTEN Text Block Anzeige Text Block Row 0" at bounding box center [580, 84] width 719 height 33
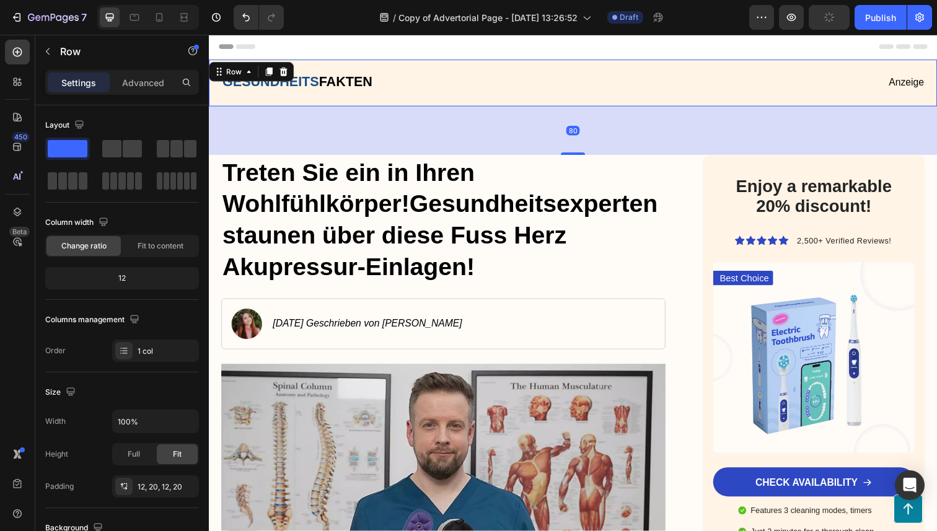
click at [569, 61] on div "GESUNDHEITS FAKTEN Text Block Anzeige Text Block Row Row 80" at bounding box center [581, 84] width 744 height 48
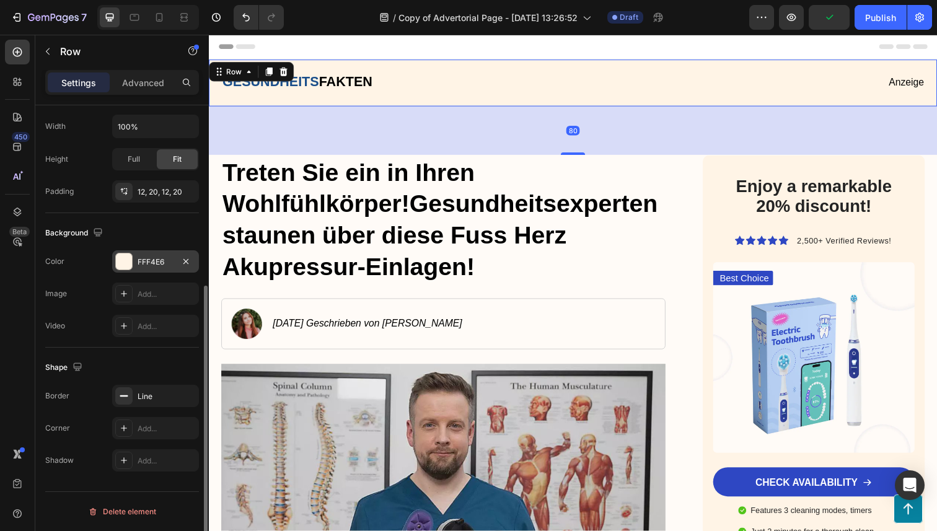
click at [120, 265] on div at bounding box center [124, 262] width 16 height 16
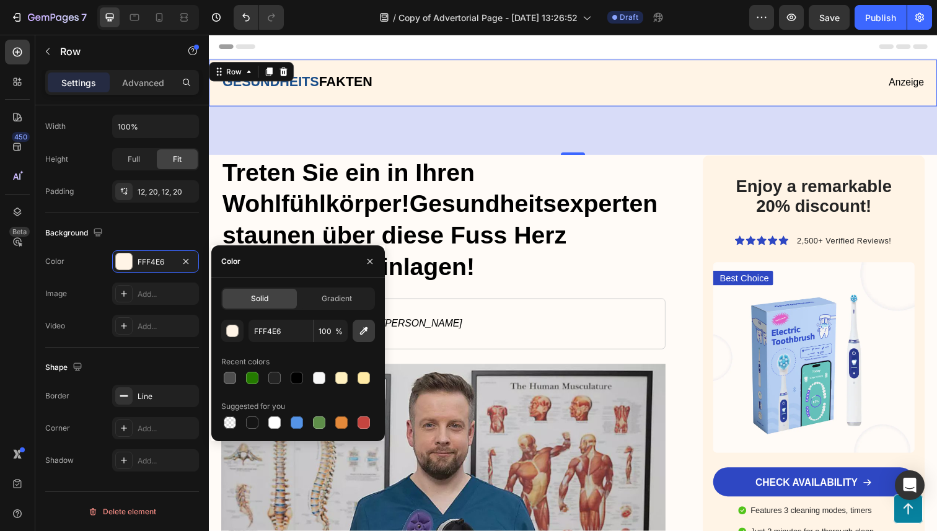
click at [362, 333] on icon "button" at bounding box center [364, 331] width 8 height 8
type input "F7F7F7"
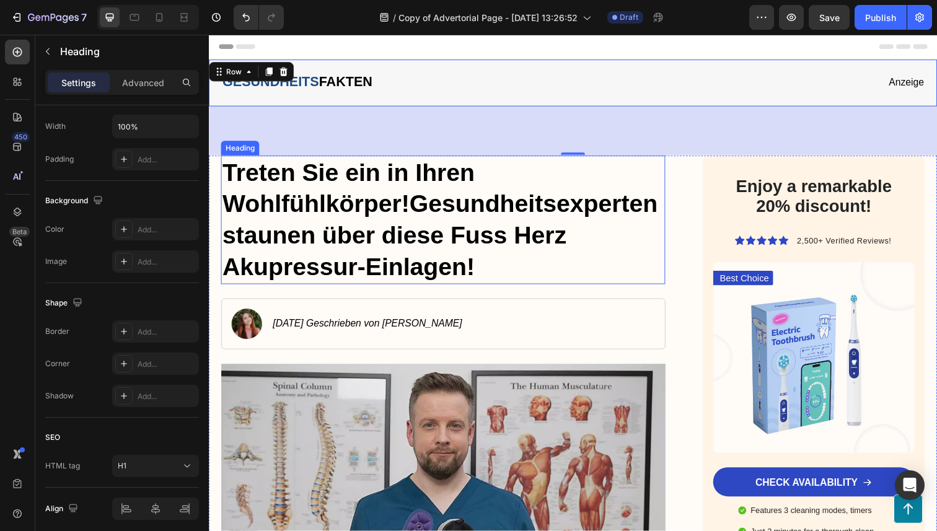
click at [602, 208] on strong "Treten Sie ein in Ihren Wohlfühlkörper!Gesundheitsexperten staunen über diese F…" at bounding box center [445, 224] width 445 height 124
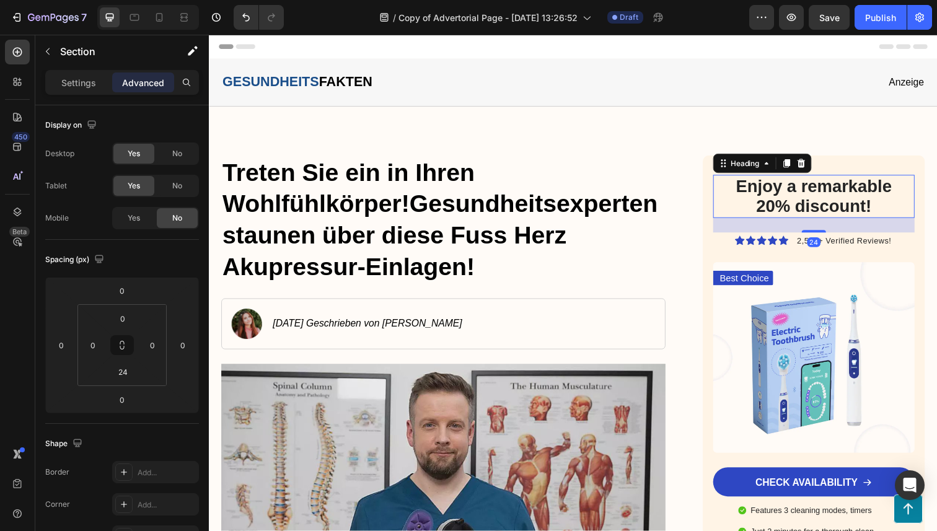
click at [856, 181] on h2 "Enjoy a remarkable 20% discount!" at bounding box center [827, 200] width 195 height 44
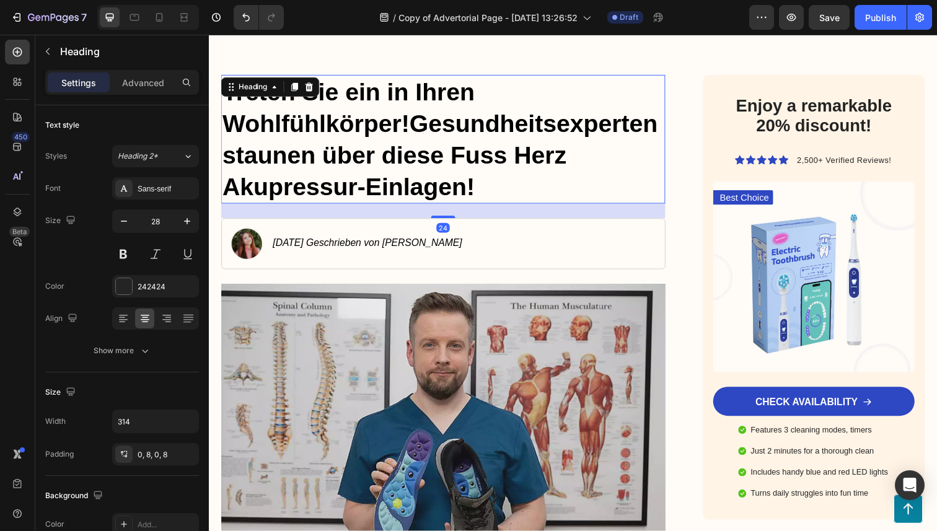
click at [526, 162] on strong "Treten Sie ein in Ihren Wohlfühlkörper!Gesundheitsexperten staunen über diese F…" at bounding box center [445, 142] width 445 height 124
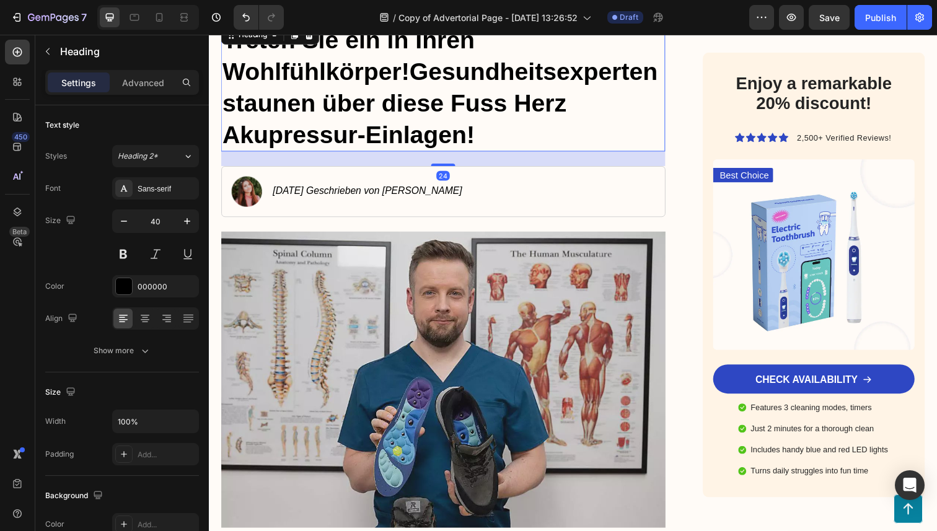
scroll to position [160, 0]
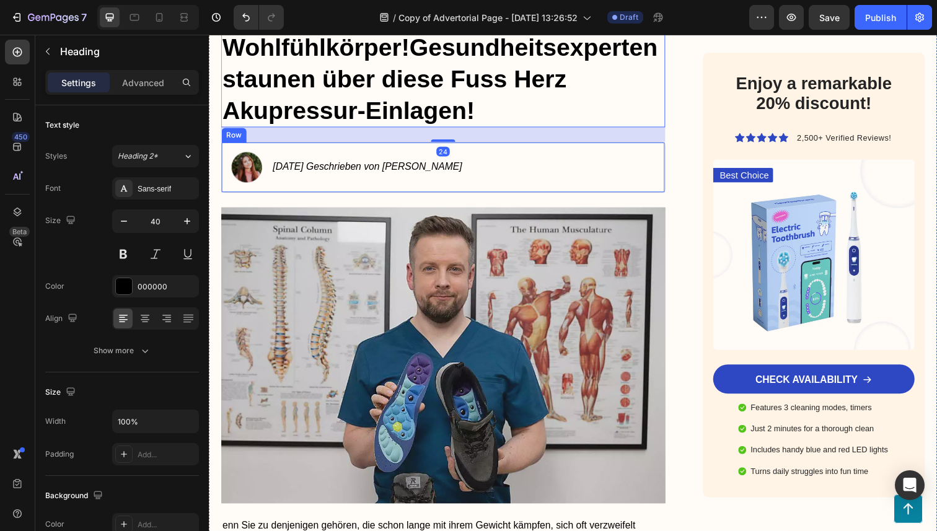
click at [505, 171] on div "Image 28.08.2025 Geschrieben von Rafael Meier Text Block Row" at bounding box center [448, 170] width 454 height 52
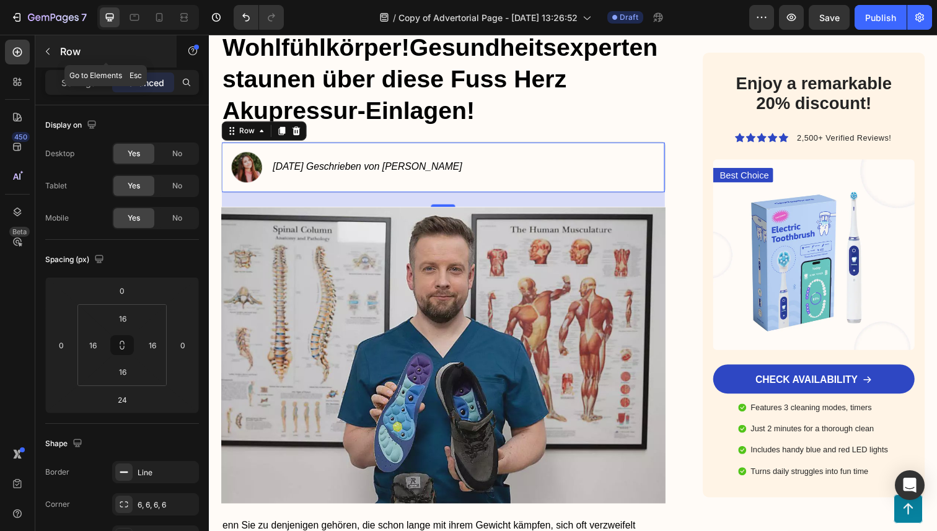
click at [45, 60] on button "button" at bounding box center [48, 52] width 20 height 20
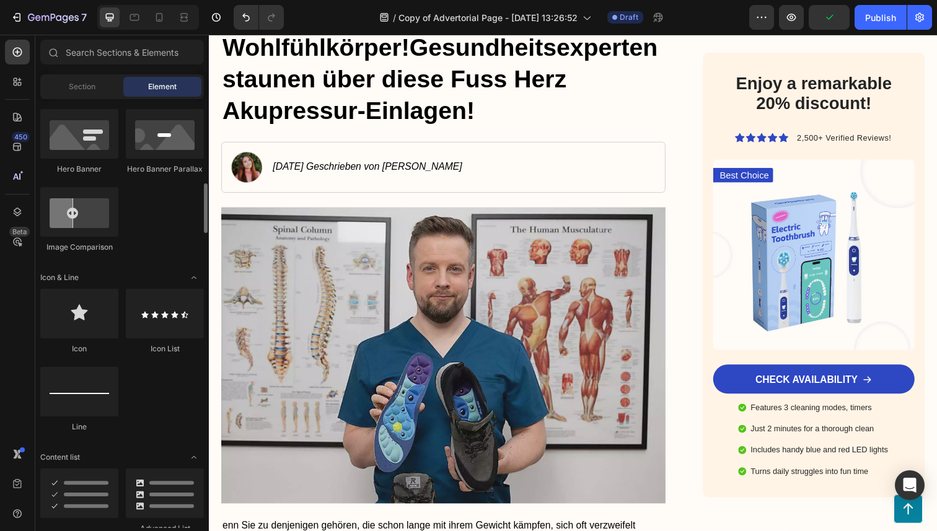
scroll to position [654, 0]
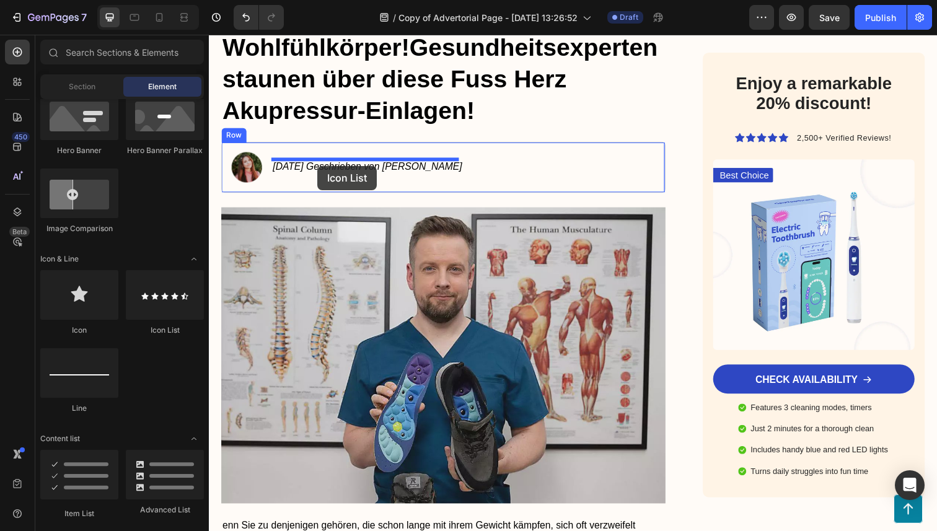
drag, startPoint x: 364, startPoint y: 337, endPoint x: 320, endPoint y: 167, distance: 174.9
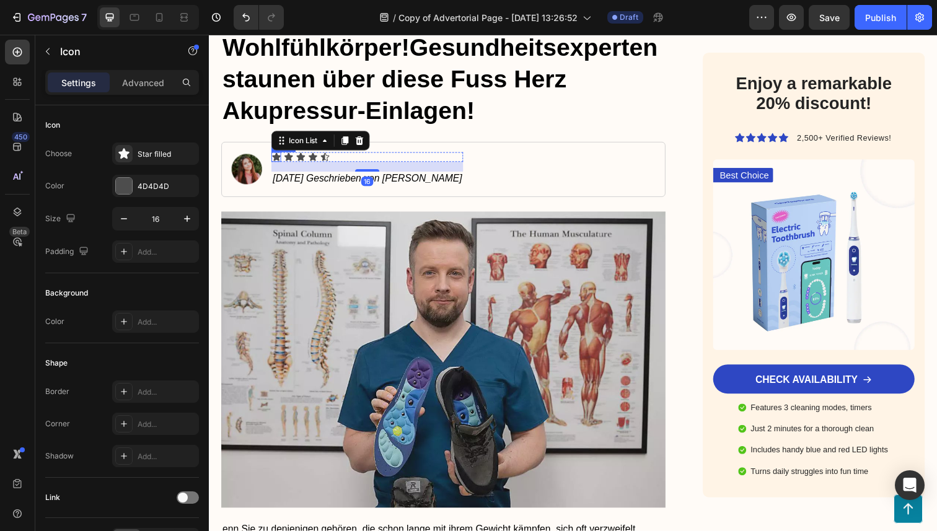
click at [275, 159] on div "Icon" at bounding box center [278, 160] width 10 height 10
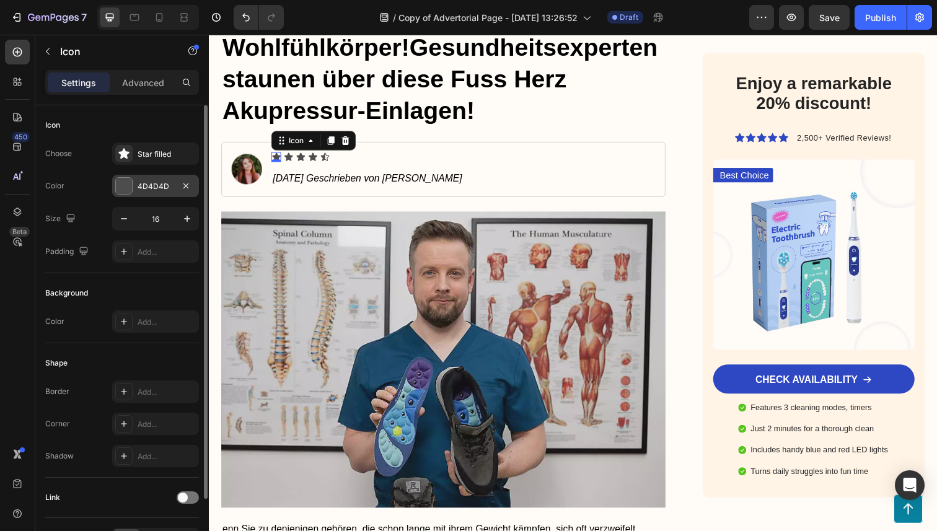
click at [120, 182] on div at bounding box center [124, 186] width 16 height 16
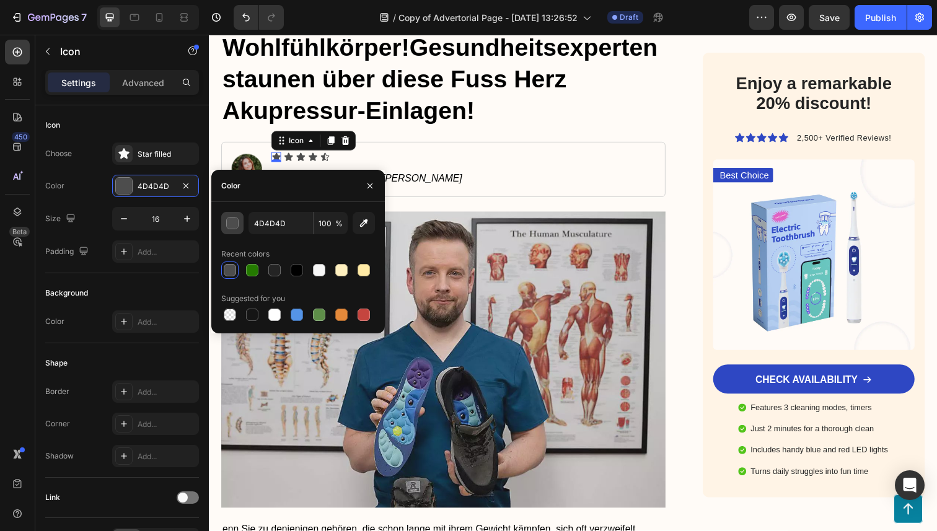
click at [237, 228] on div "button" at bounding box center [232, 223] width 12 height 12
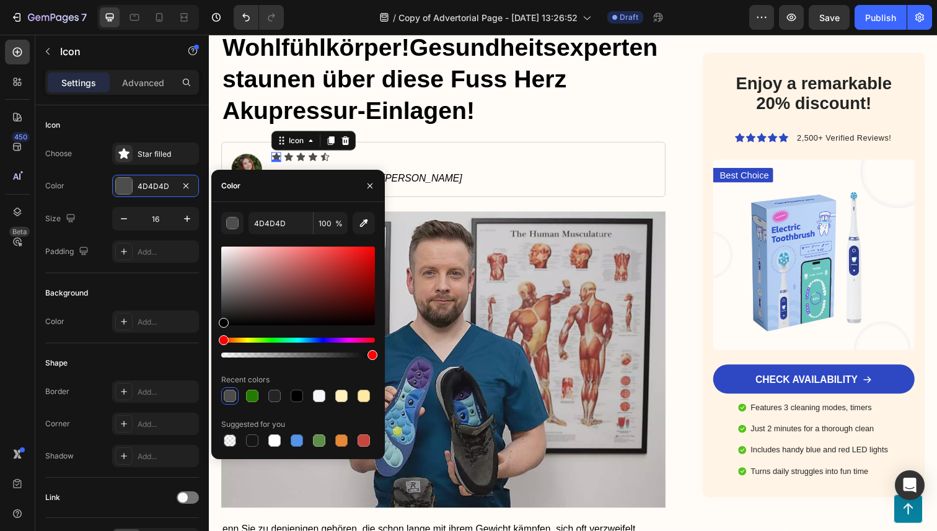
click at [257, 334] on div at bounding box center [298, 302] width 154 height 116
click at [257, 340] on div "Hue" at bounding box center [298, 340] width 154 height 5
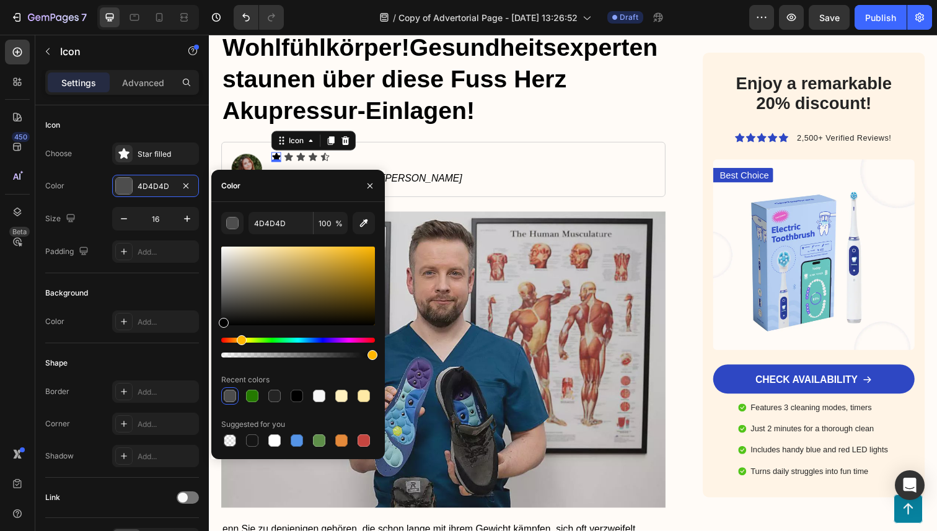
drag, startPoint x: 255, startPoint y: 340, endPoint x: 240, endPoint y: 342, distance: 15.6
click at [240, 342] on div "Hue" at bounding box center [242, 340] width 10 height 10
drag, startPoint x: 291, startPoint y: 284, endPoint x: 357, endPoint y: 254, distance: 72.1
click at [357, 254] on div at bounding box center [298, 286] width 154 height 79
drag, startPoint x: 357, startPoint y: 254, endPoint x: 374, endPoint y: 233, distance: 27.8
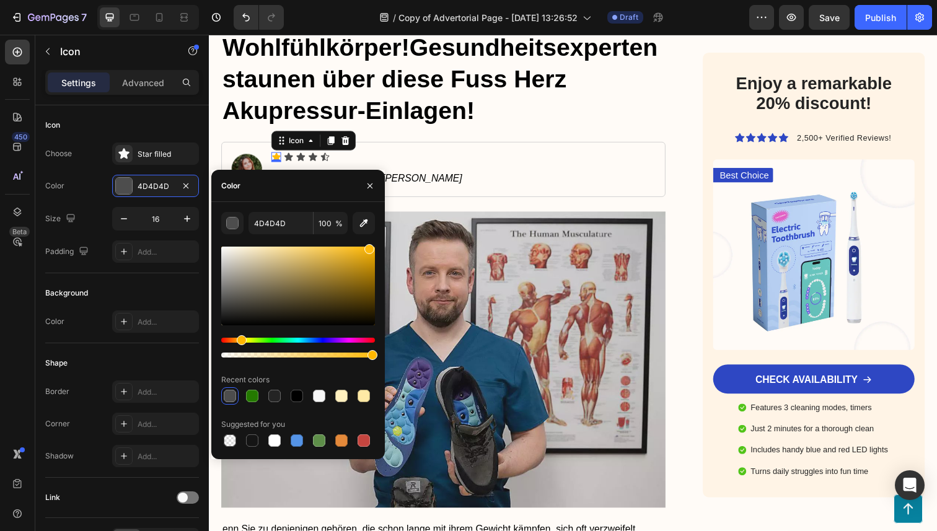
click at [374, 233] on div "4D4D4D 100 % Recent colors Suggested for you" at bounding box center [298, 330] width 154 height 237
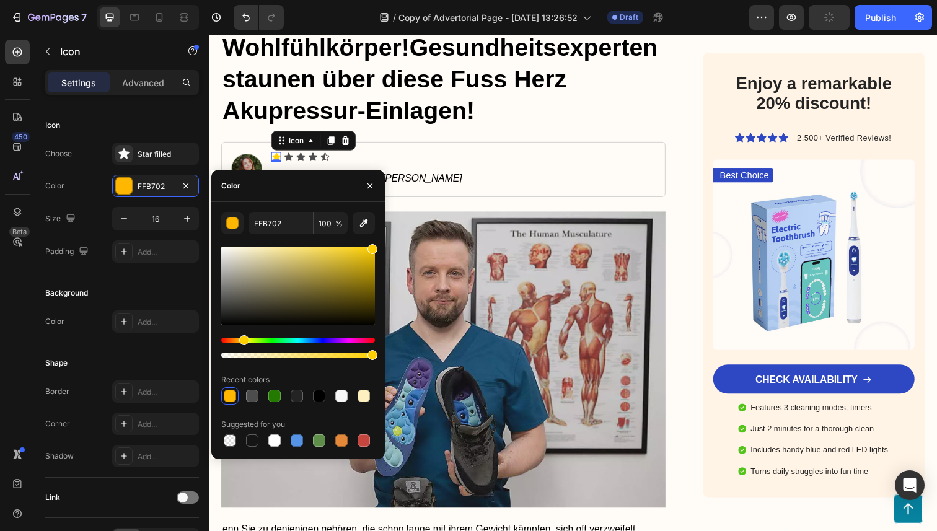
click at [243, 341] on div "Hue" at bounding box center [244, 340] width 10 height 10
type input "FFD402"
click at [277, 225] on input "FFD402" at bounding box center [281, 223] width 64 height 22
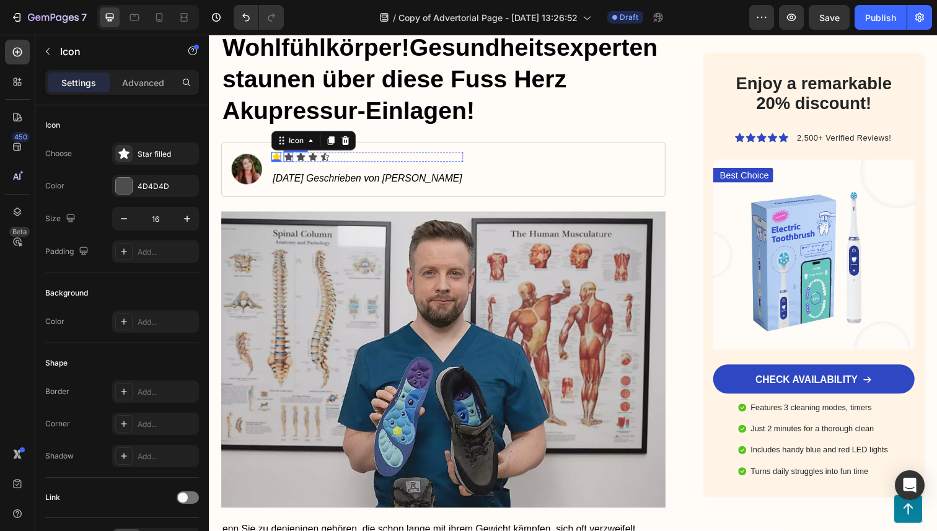
click at [287, 161] on div "Icon" at bounding box center [290, 160] width 10 height 10
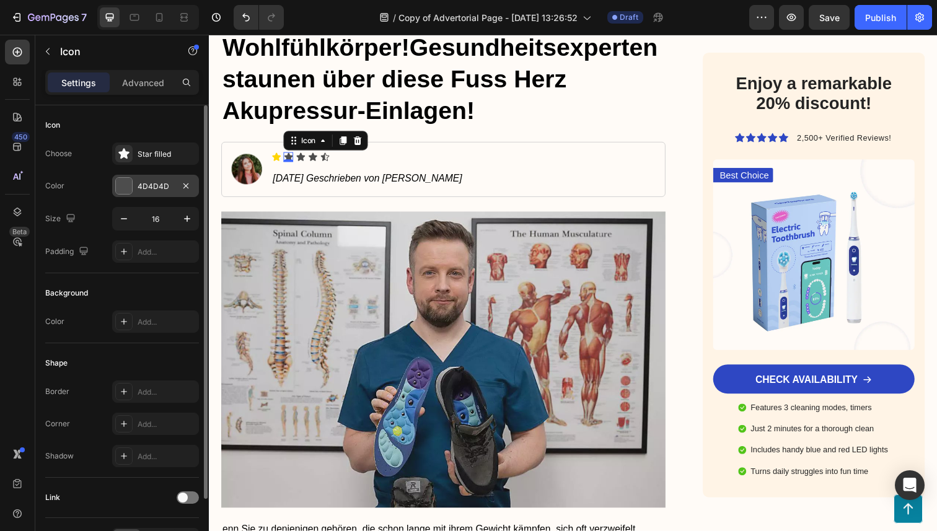
click at [126, 188] on div at bounding box center [124, 186] width 16 height 16
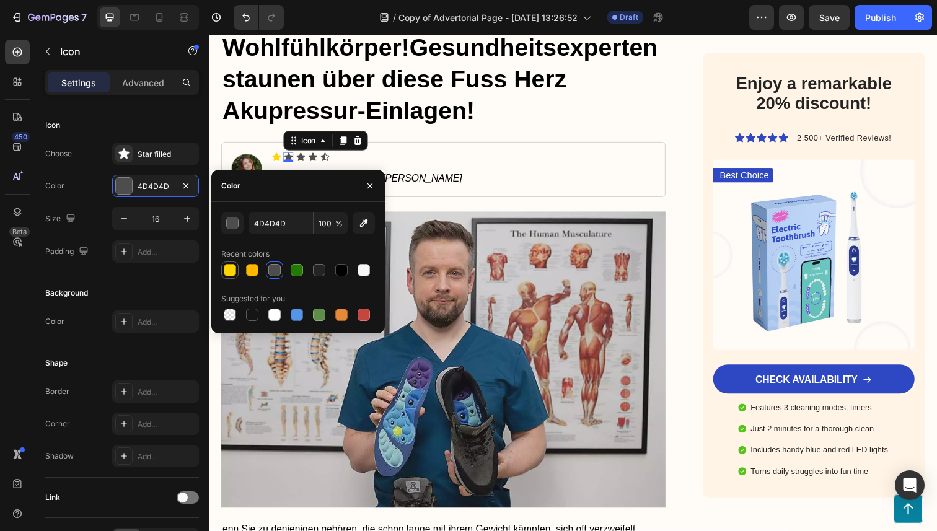
click at [229, 275] on div at bounding box center [230, 270] width 12 height 12
click at [245, 274] on div at bounding box center [252, 270] width 15 height 15
click at [229, 274] on div at bounding box center [230, 270] width 12 height 12
click at [254, 273] on div at bounding box center [252, 270] width 12 height 12
type input "FFB702"
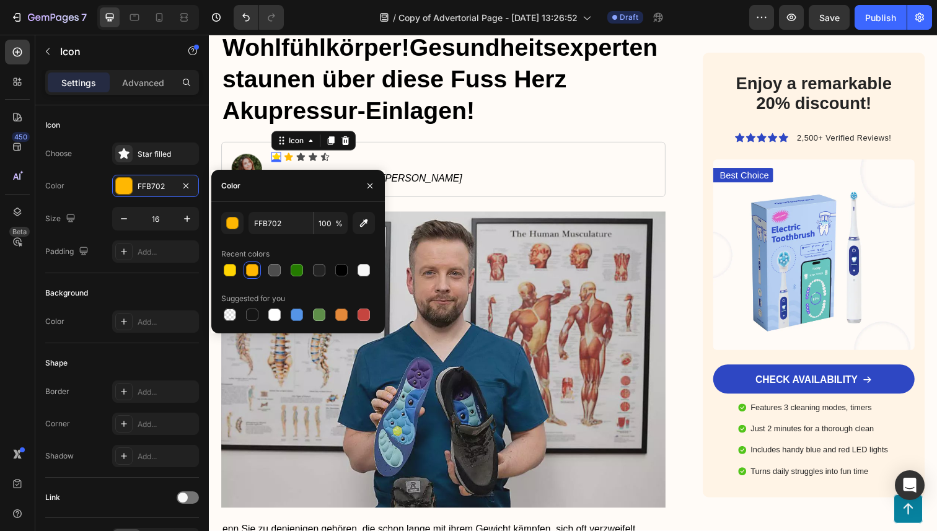
click at [277, 157] on icon at bounding box center [277, 160] width 9 height 8
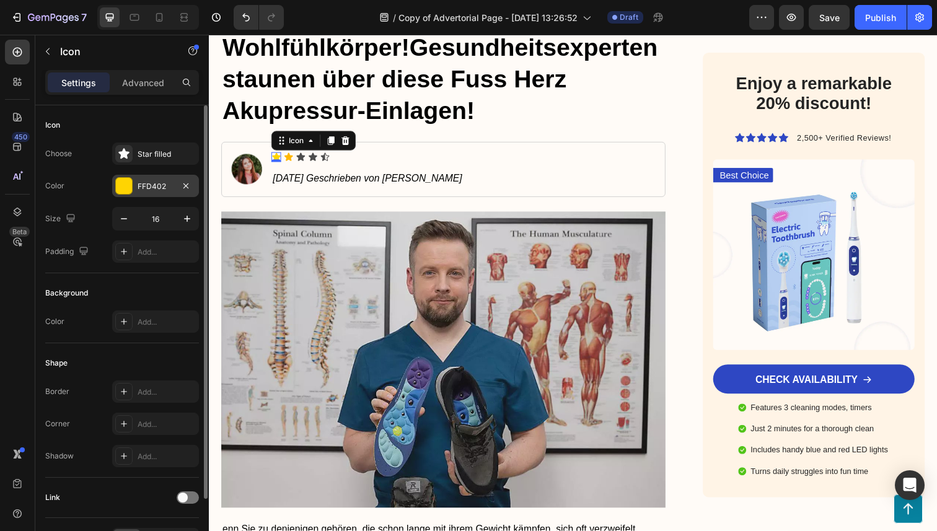
click at [125, 190] on div at bounding box center [124, 186] width 16 height 16
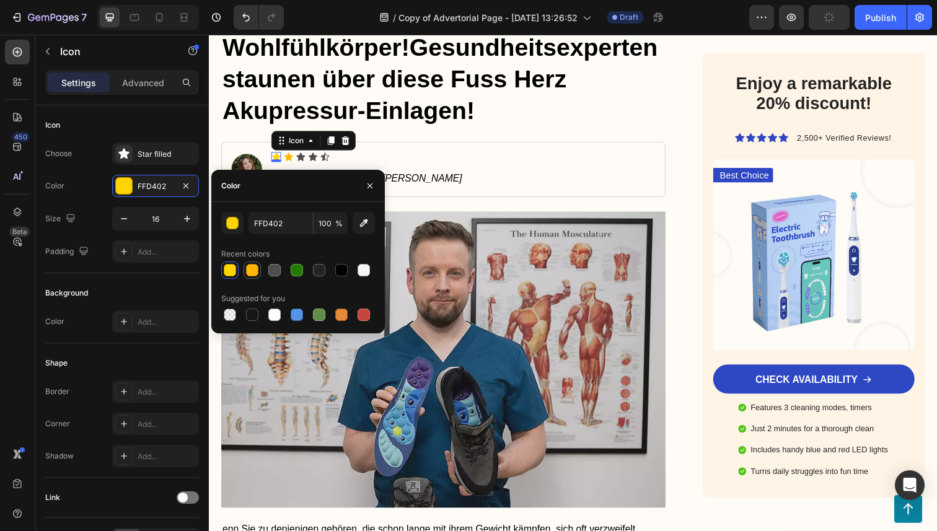
click at [252, 271] on div at bounding box center [252, 270] width 12 height 12
type input "FFB702"
click at [300, 159] on icon at bounding box center [302, 160] width 9 height 8
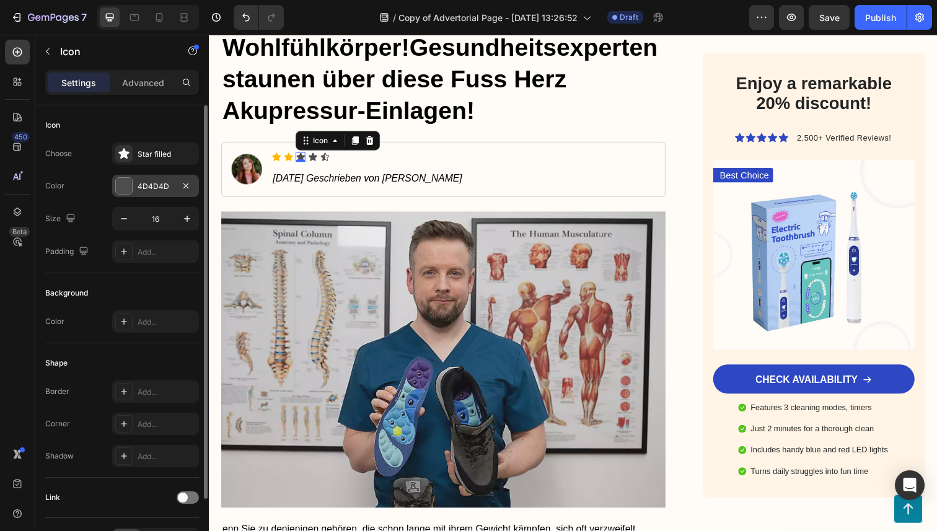
click at [125, 188] on div at bounding box center [124, 186] width 16 height 16
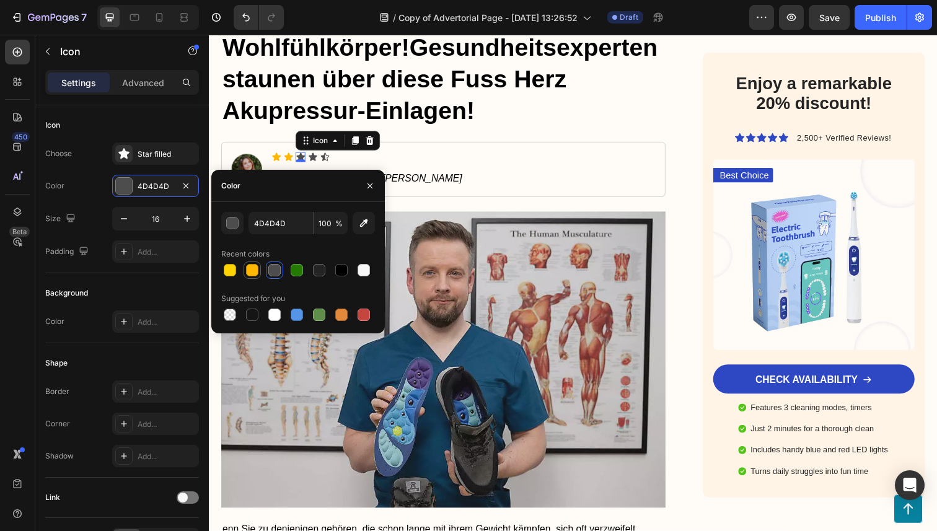
click at [244, 269] on div at bounding box center [252, 270] width 17 height 17
type input "FFB702"
click at [316, 159] on icon at bounding box center [315, 160] width 9 height 8
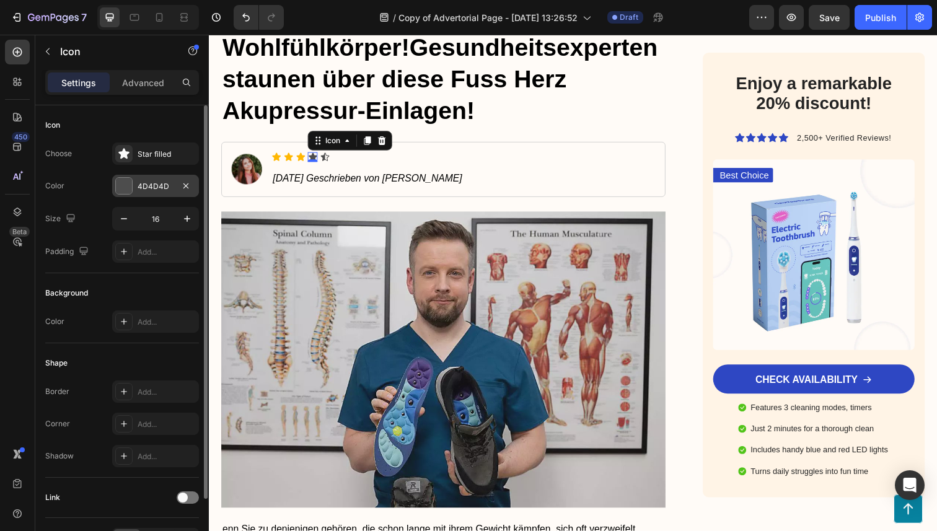
click at [122, 185] on div at bounding box center [124, 186] width 16 height 16
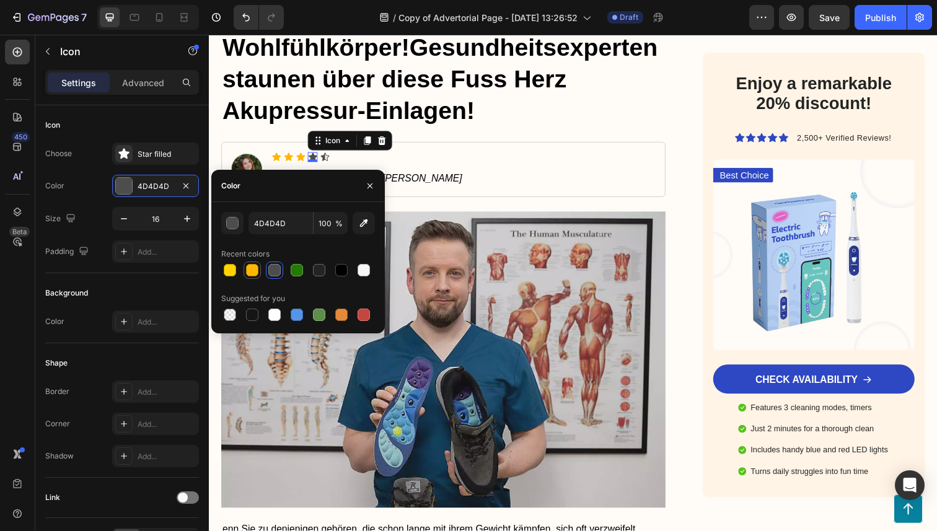
click at [253, 274] on div at bounding box center [252, 270] width 12 height 12
type input "FFB702"
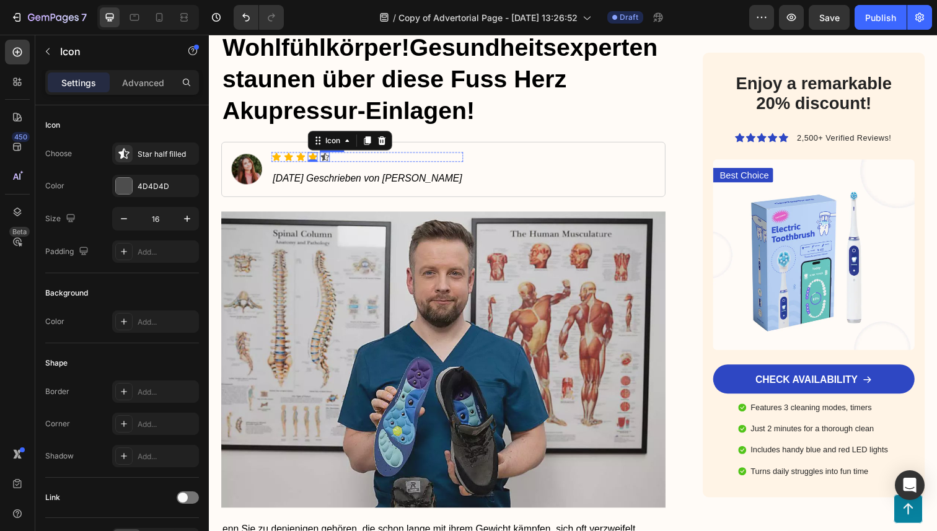
click at [325, 160] on div "Icon" at bounding box center [327, 160] width 10 height 10
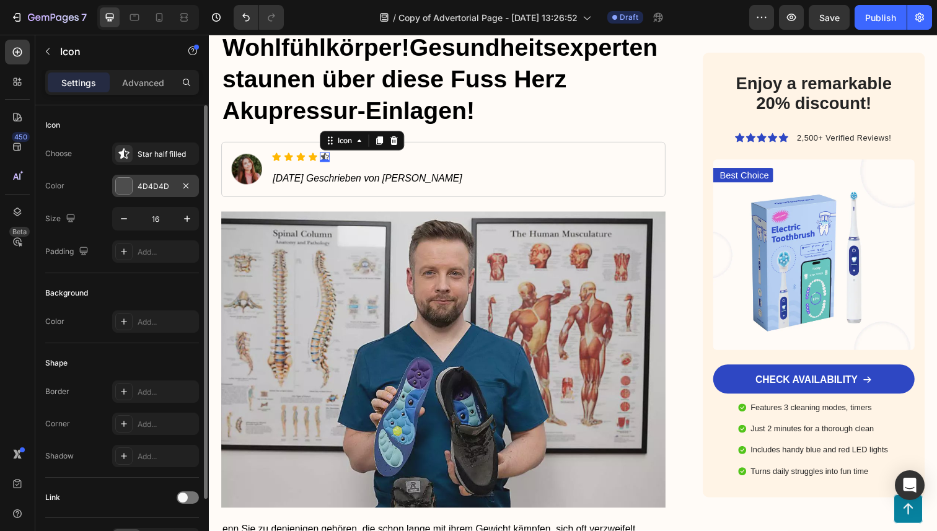
click at [118, 188] on div at bounding box center [124, 186] width 16 height 16
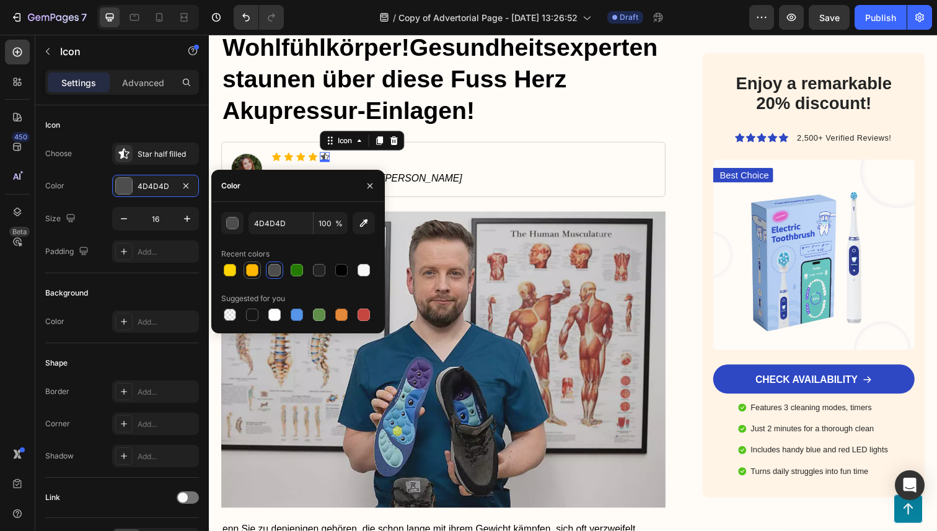
click at [246, 271] on div at bounding box center [252, 270] width 15 height 15
type input "FFB702"
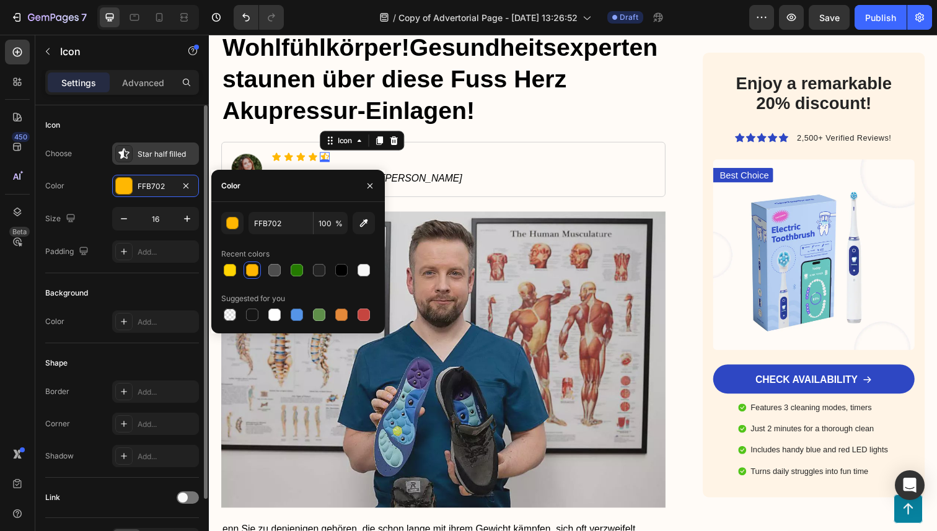
click at [126, 156] on icon at bounding box center [124, 154] width 12 height 12
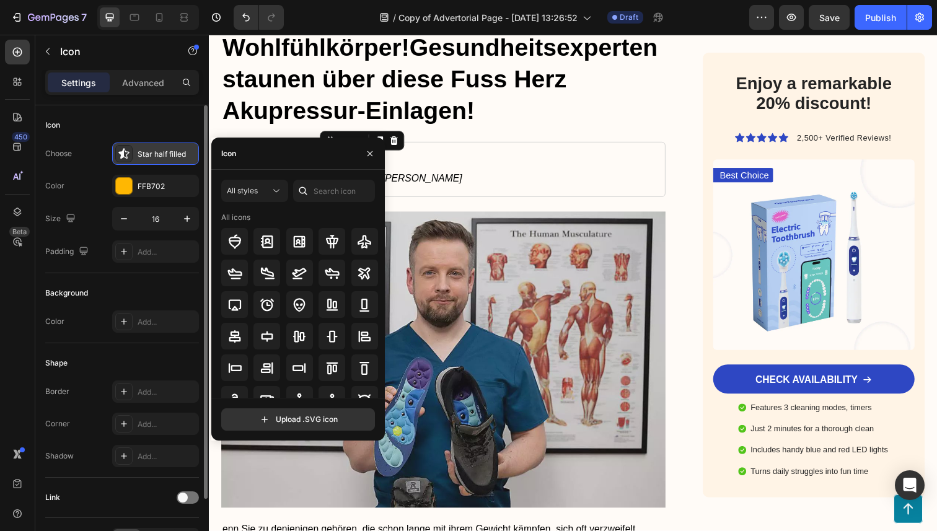
click at [140, 156] on div "Star half filled" at bounding box center [167, 154] width 58 height 11
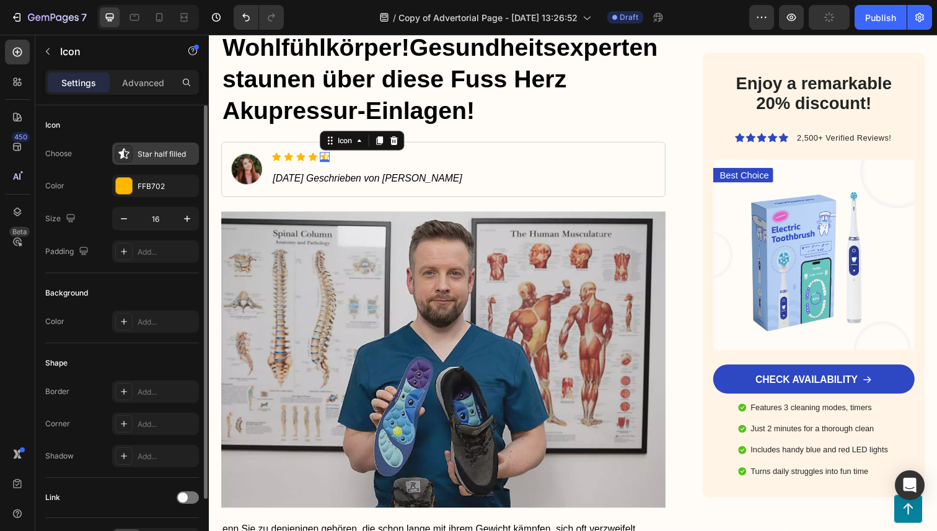
click at [129, 156] on icon at bounding box center [124, 154] width 12 height 12
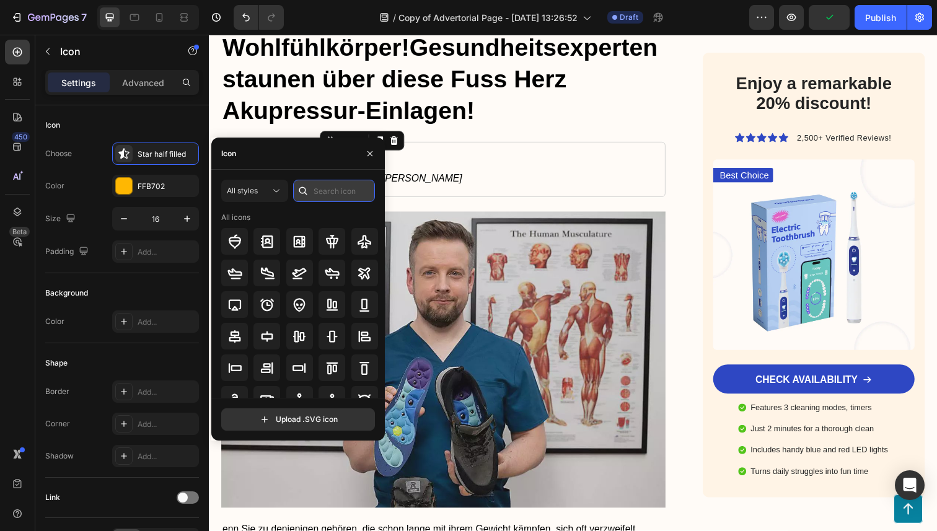
click at [331, 195] on input "text" at bounding box center [334, 191] width 82 height 22
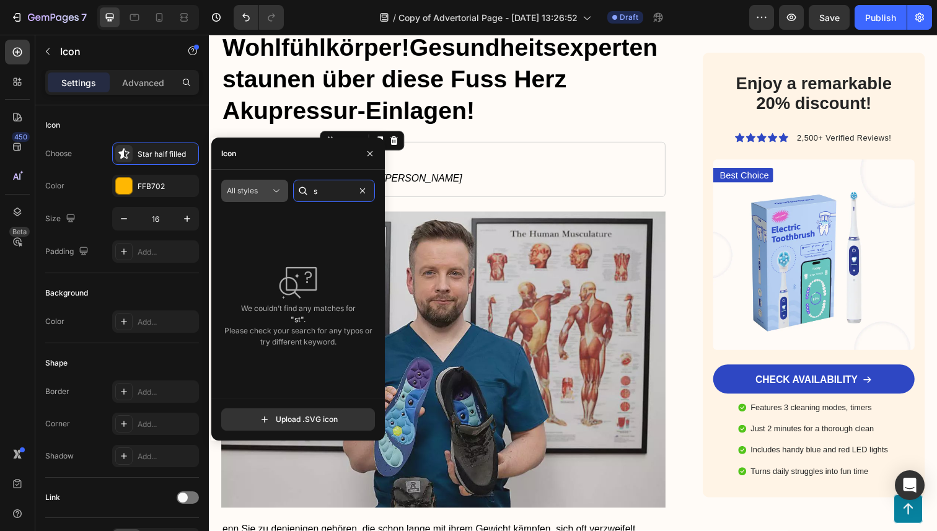
type input "s"
click at [268, 190] on div "All styles" at bounding box center [248, 190] width 43 height 11
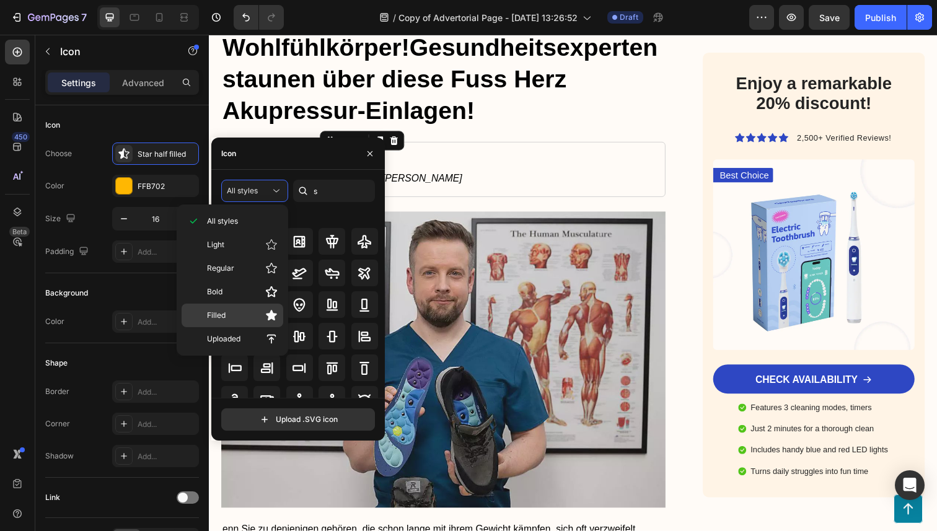
click at [246, 312] on p "Filled" at bounding box center [242, 315] width 71 height 12
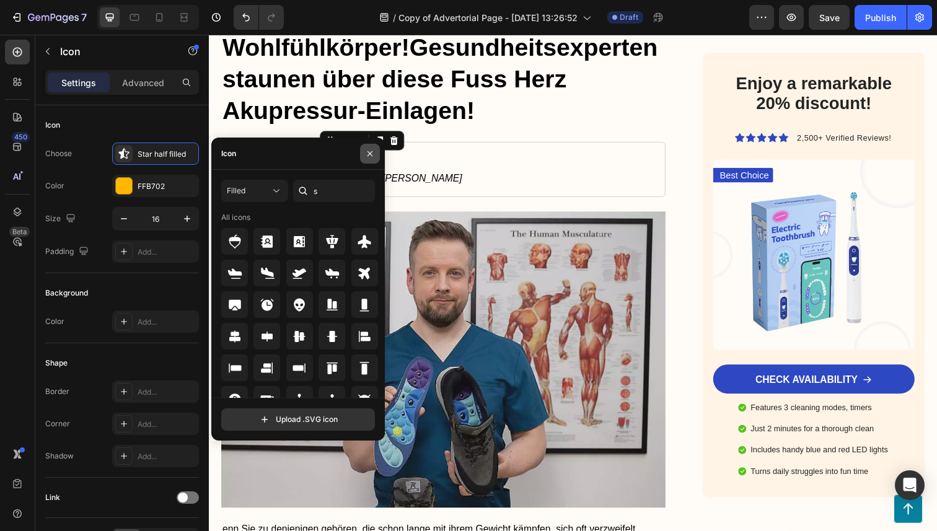
click at [364, 152] on button "button" at bounding box center [370, 154] width 20 height 20
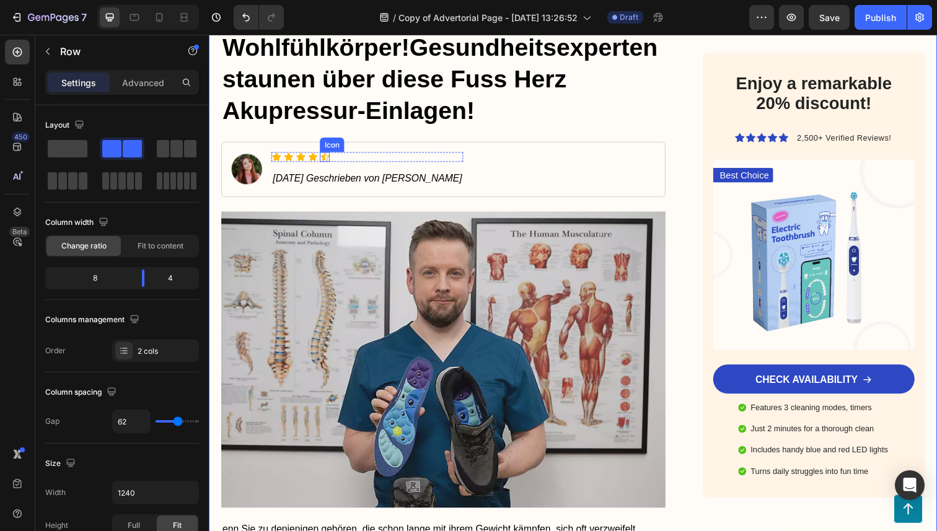
click at [327, 157] on icon at bounding box center [327, 160] width 9 height 8
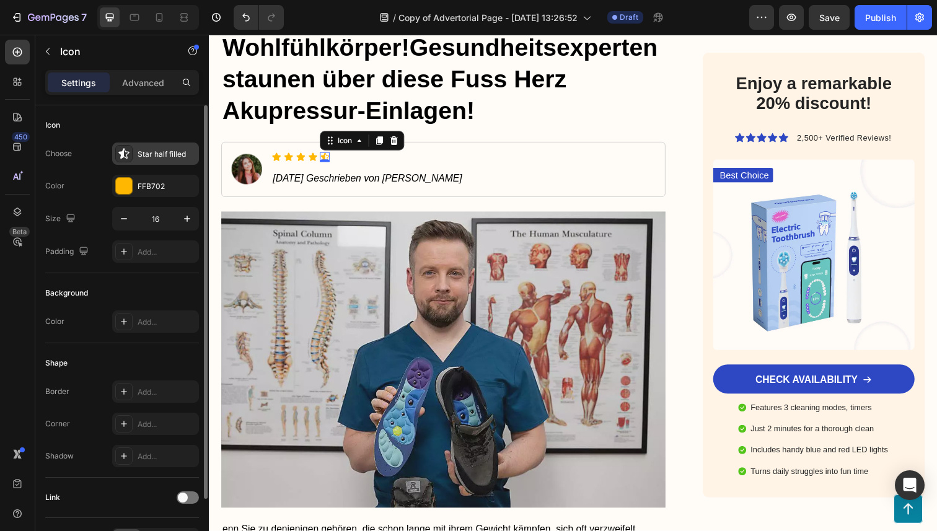
click at [118, 158] on icon at bounding box center [124, 154] width 12 height 12
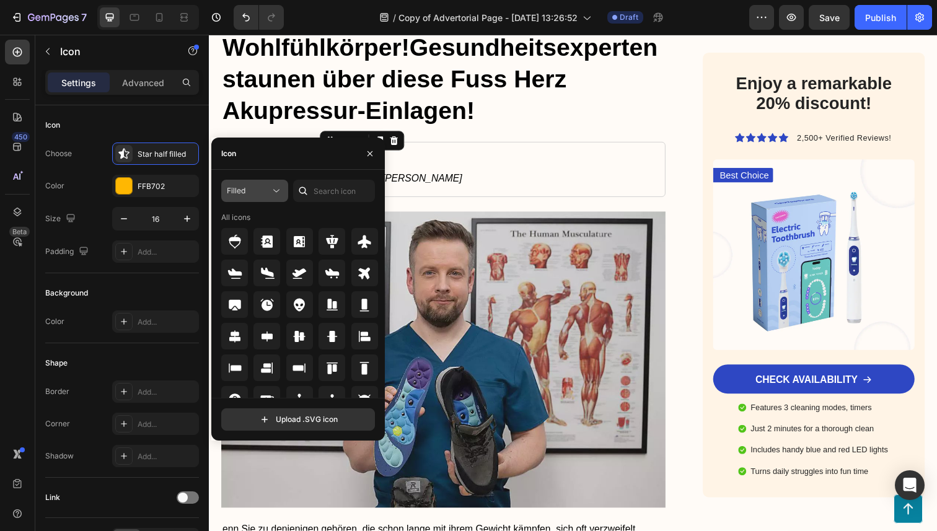
click at [255, 195] on div "Filled" at bounding box center [248, 190] width 43 height 11
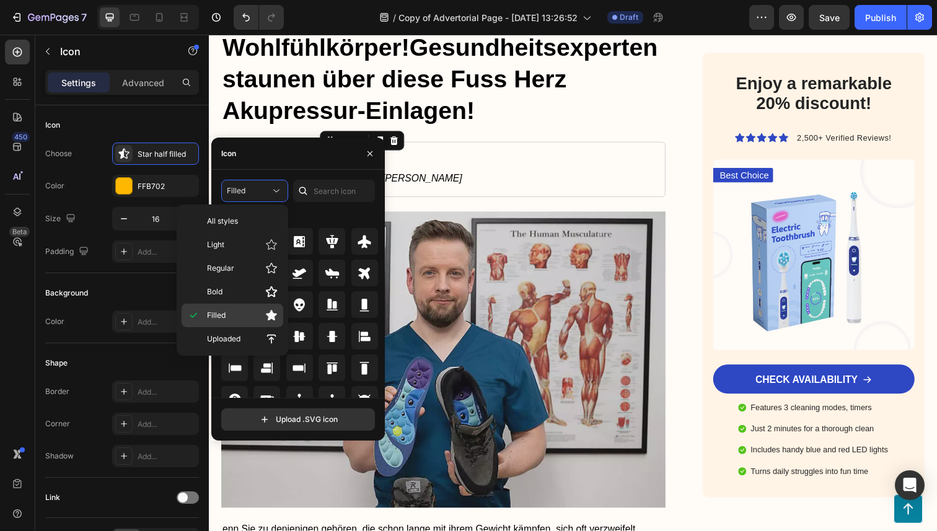
click at [228, 320] on p "Filled" at bounding box center [242, 315] width 71 height 12
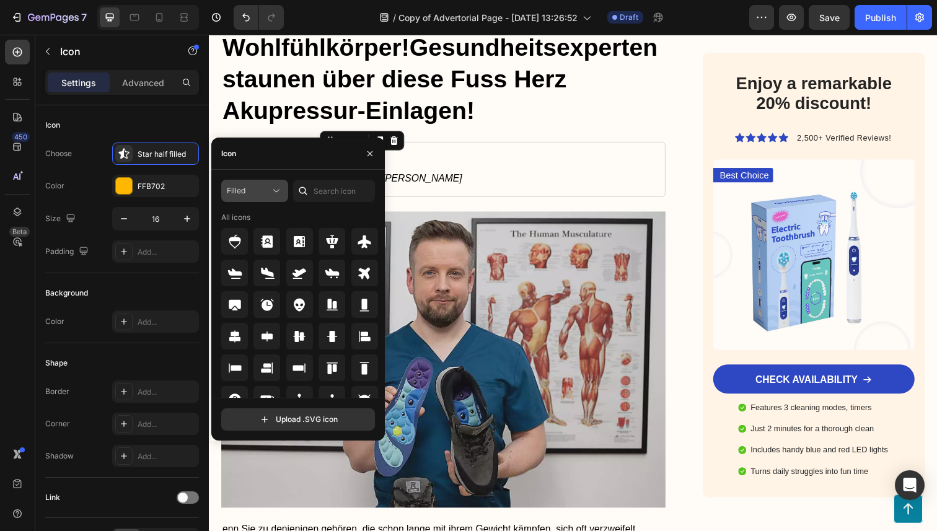
click at [244, 195] on span "Filled" at bounding box center [236, 190] width 19 height 9
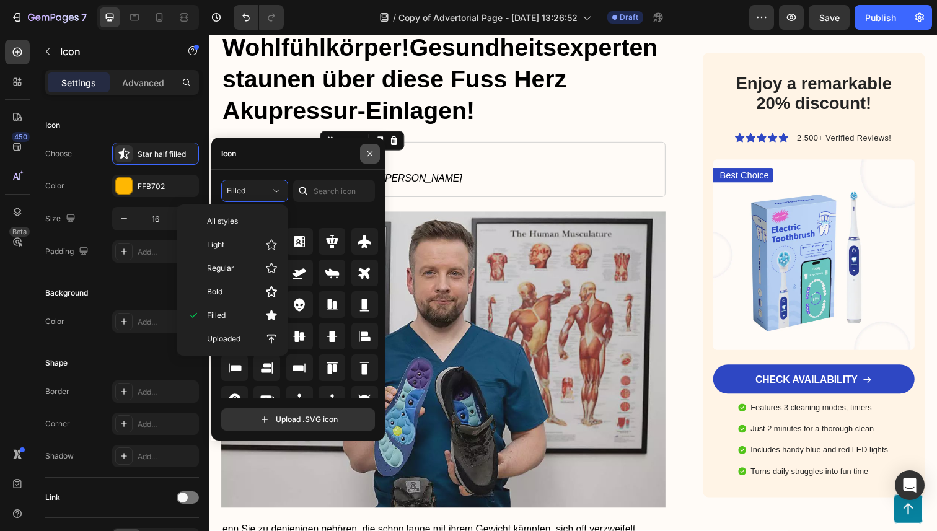
click at [374, 160] on button "button" at bounding box center [370, 154] width 20 height 20
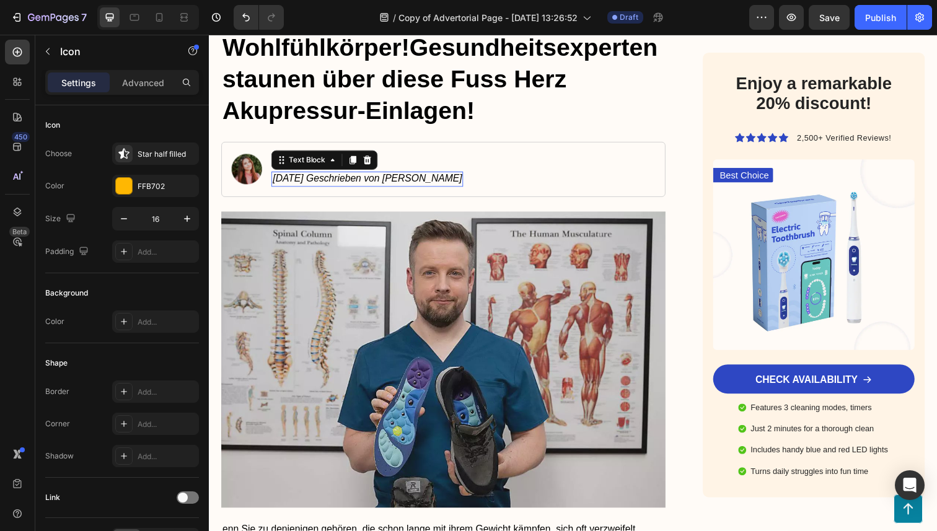
click at [376, 180] on icon "[DATE] Geschrieben von [PERSON_NAME]" at bounding box center [370, 182] width 193 height 11
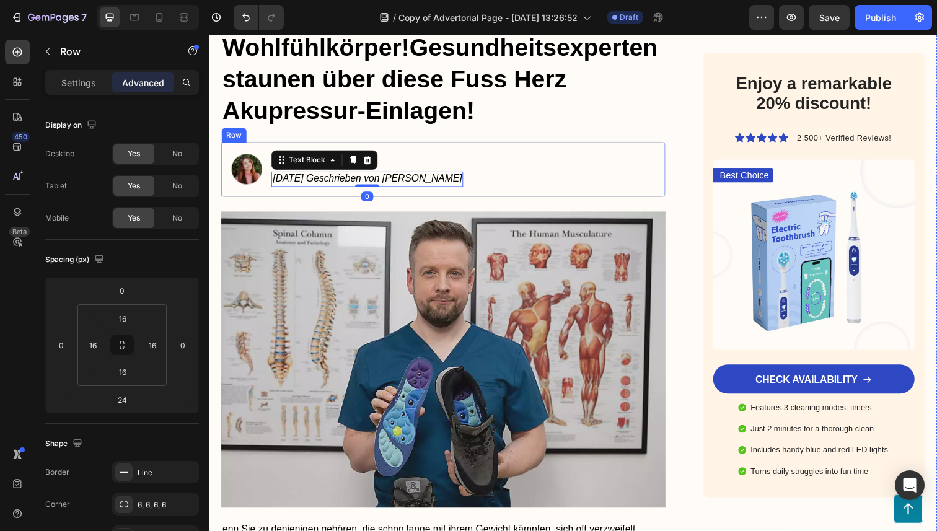
click at [466, 181] on div "Image Icon Icon Icon Icon Icon Icon List 28.08.2025 Geschrieben von Rafael Meie…" at bounding box center [448, 172] width 454 height 56
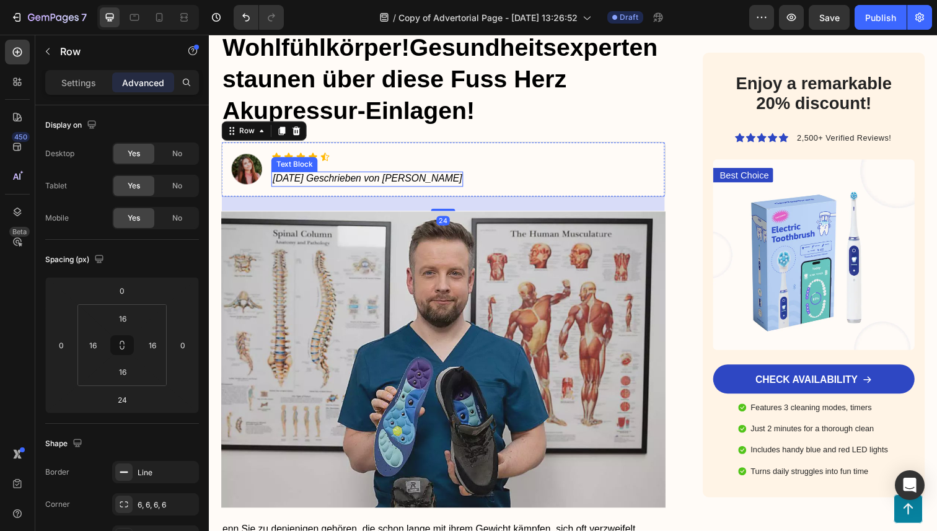
scroll to position [182, 0]
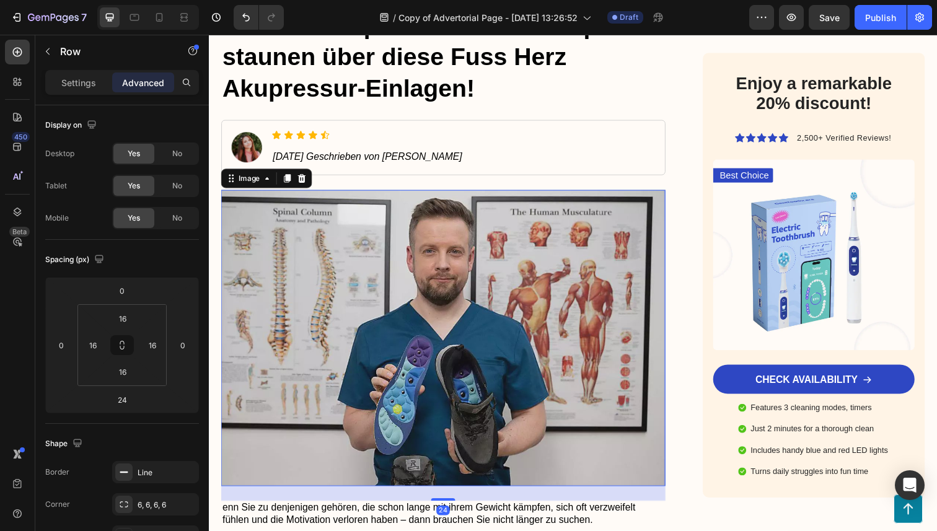
click at [317, 209] on img at bounding box center [448, 344] width 454 height 303
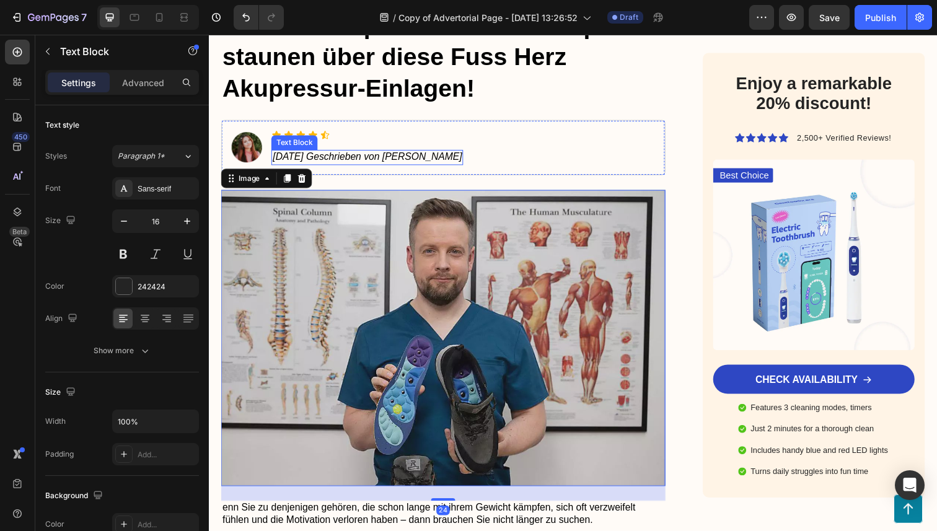
click at [295, 138] on div "Text Block" at bounding box center [296, 145] width 47 height 15
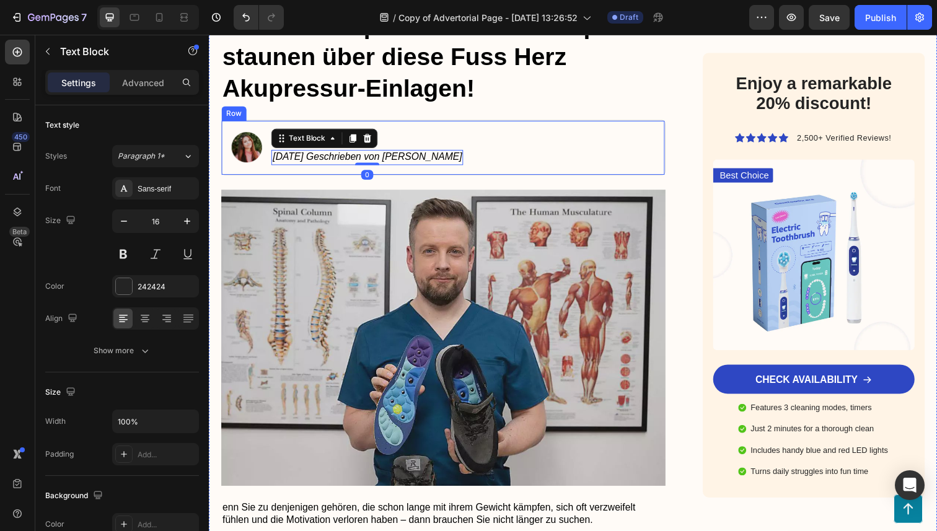
click at [361, 129] on div "Image Icon Icon Icon Icon Icon Icon List 28.08.2025 Geschrieben von Rafael Meie…" at bounding box center [448, 150] width 454 height 56
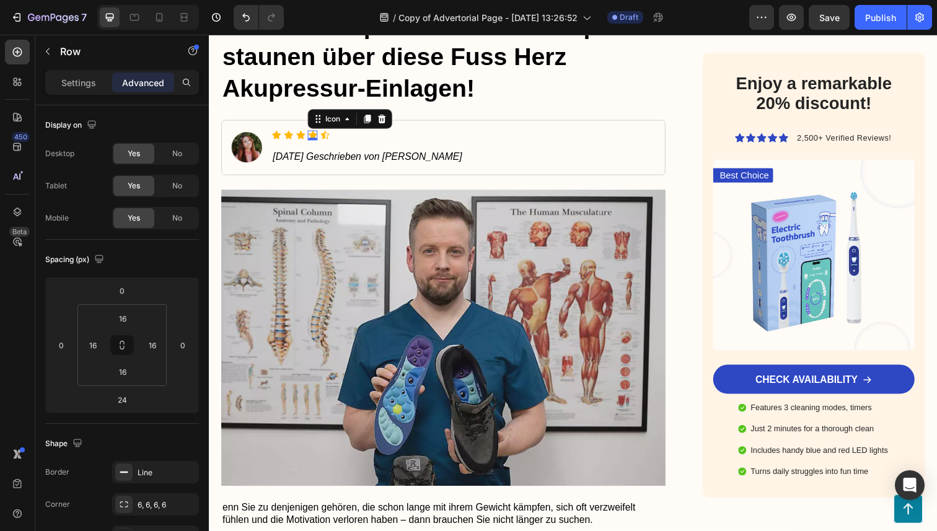
click at [311, 133] on icon at bounding box center [315, 138] width 10 height 10
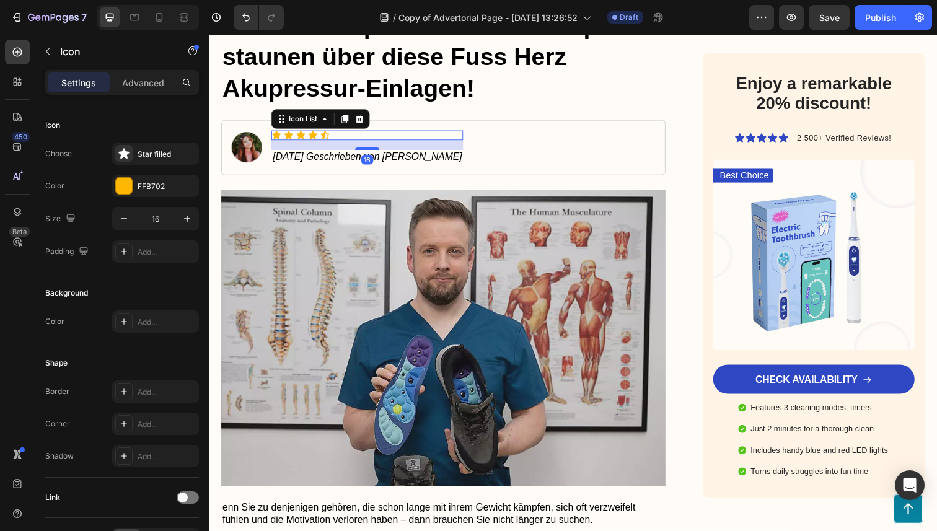
click at [333, 140] on div "Icon Icon Icon Icon Icon" at bounding box center [371, 138] width 196 height 10
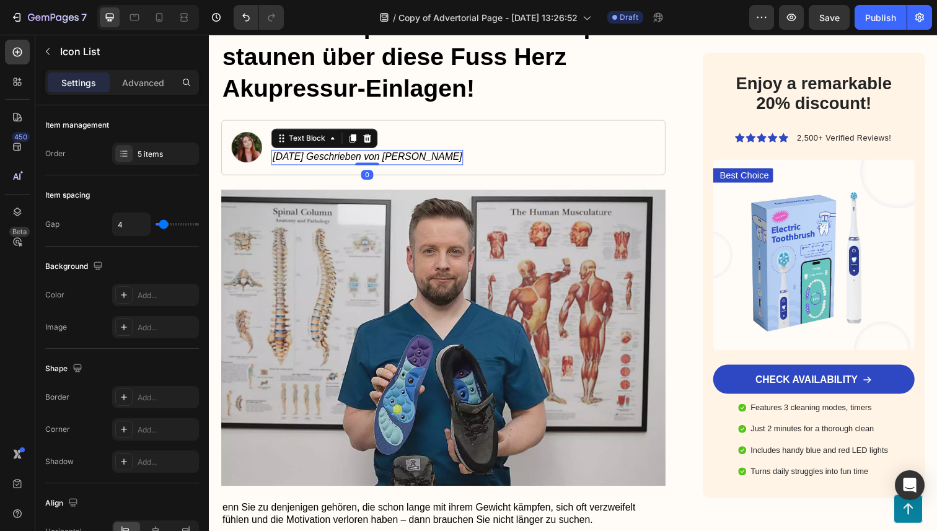
click at [332, 153] on div "[DATE] Geschrieben von [PERSON_NAME]" at bounding box center [371, 161] width 196 height 16
click at [403, 134] on div "Icon Icon Icon Icon Icon" at bounding box center [371, 138] width 196 height 10
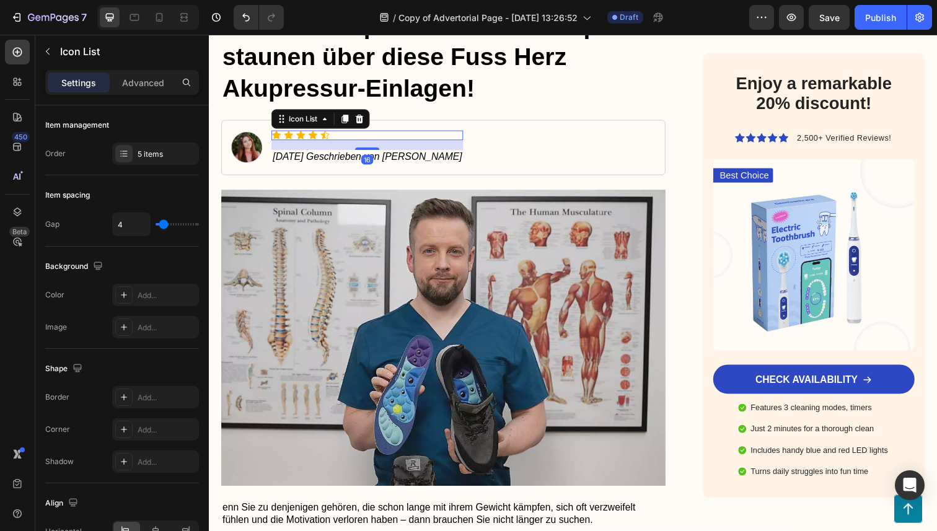
click at [380, 149] on div "16" at bounding box center [371, 148] width 196 height 10
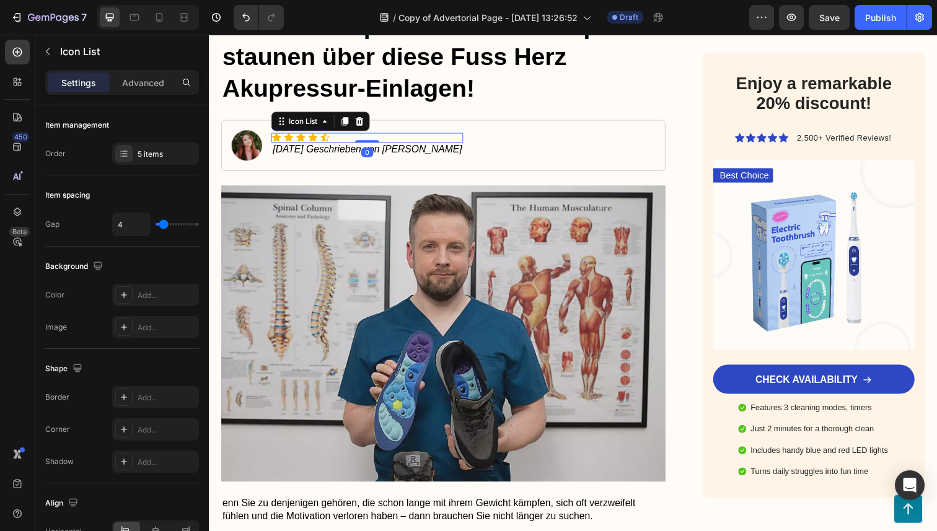
drag, startPoint x: 375, startPoint y: 151, endPoint x: 380, endPoint y: 131, distance: 19.9
click at [380, 131] on div "Image Icon Icon Icon Icon Icon Icon List 0 28.08.2025 Geschrieben von Rafael Me…" at bounding box center [448, 148] width 454 height 52
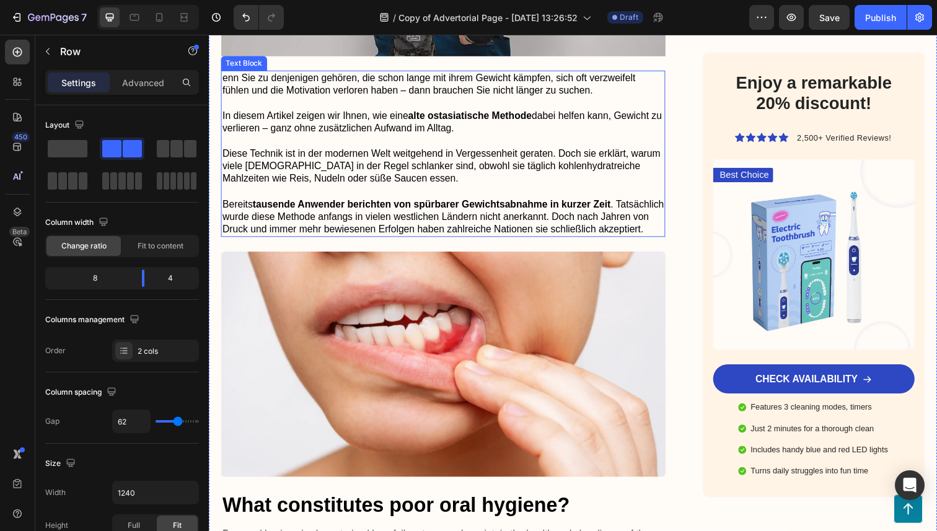
scroll to position [631, 0]
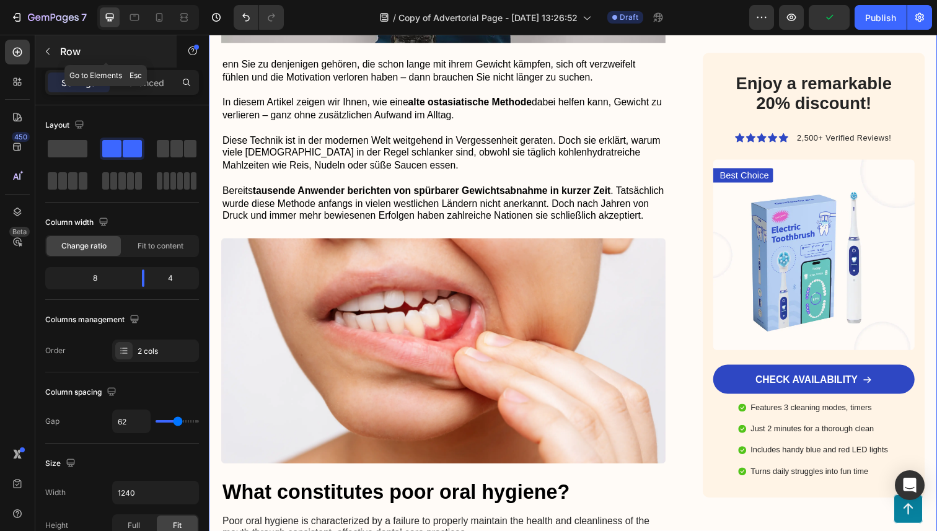
click at [58, 53] on div "Row" at bounding box center [105, 51] width 141 height 32
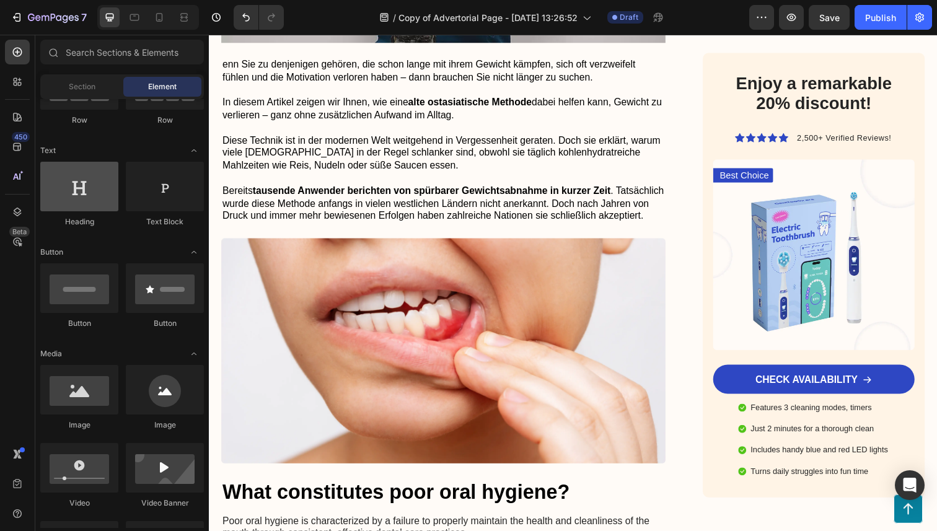
scroll to position [148, 0]
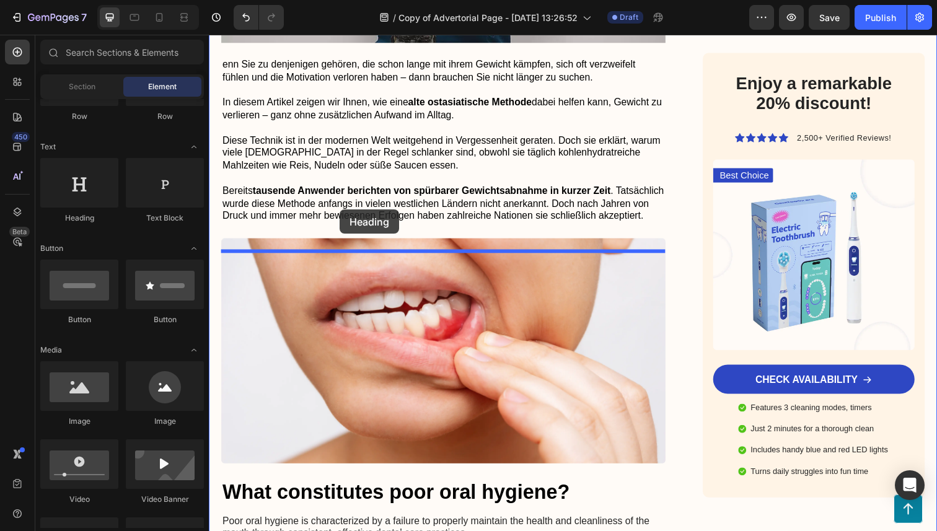
drag, startPoint x: 301, startPoint y: 237, endPoint x: 342, endPoint y: 214, distance: 46.9
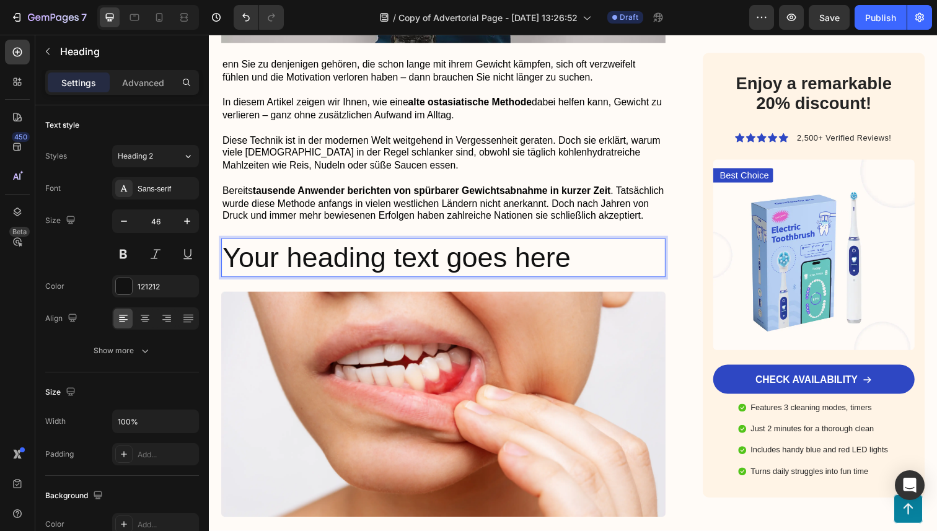
click at [326, 273] on h2 "Your heading text goes here" at bounding box center [448, 263] width 454 height 40
click at [326, 273] on p "Your heading text goes here" at bounding box center [448, 262] width 451 height 37
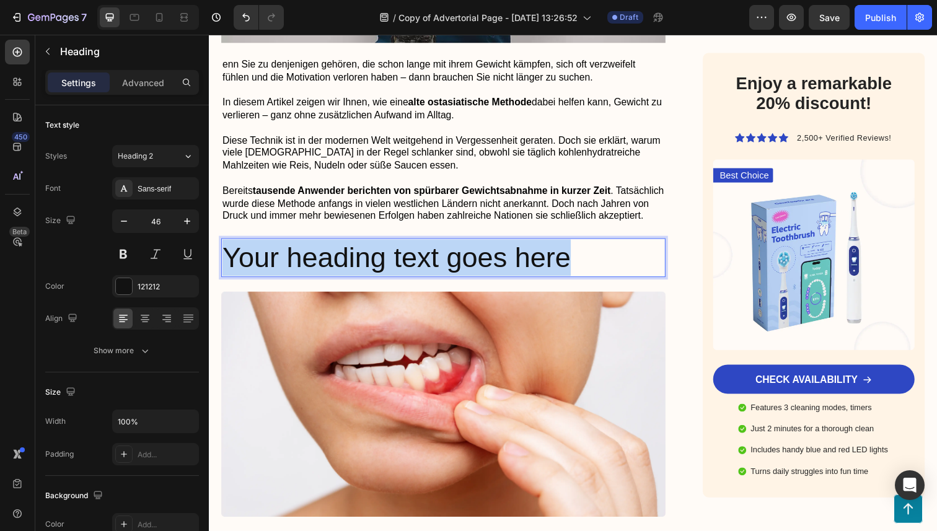
click at [326, 273] on p "Your heading text goes here" at bounding box center [448, 262] width 451 height 37
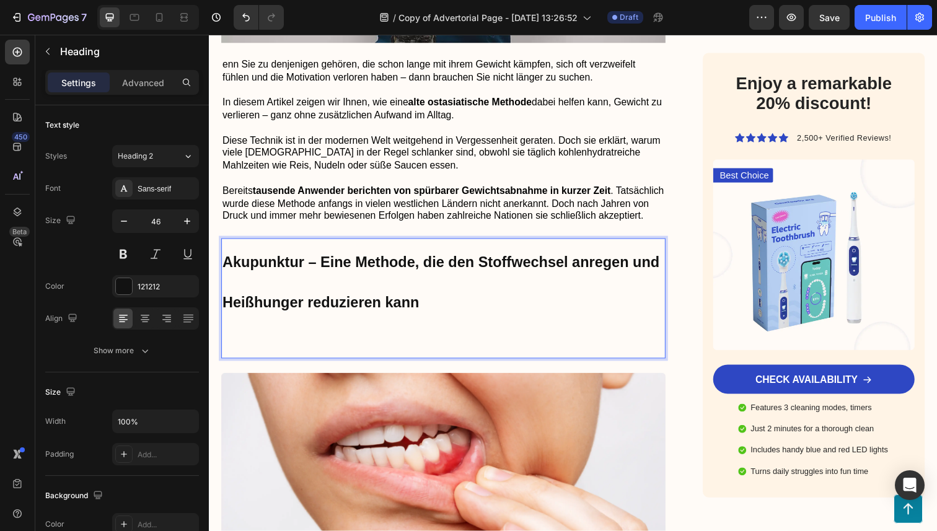
click at [328, 327] on p "Akupunktur – Eine Methode, die den Stoffwechsel anregen und Heißhunger reduzier…" at bounding box center [448, 285] width 451 height 83
click at [308, 353] on p "Rich Text Editor. Editing area: main" at bounding box center [448, 345] width 451 height 37
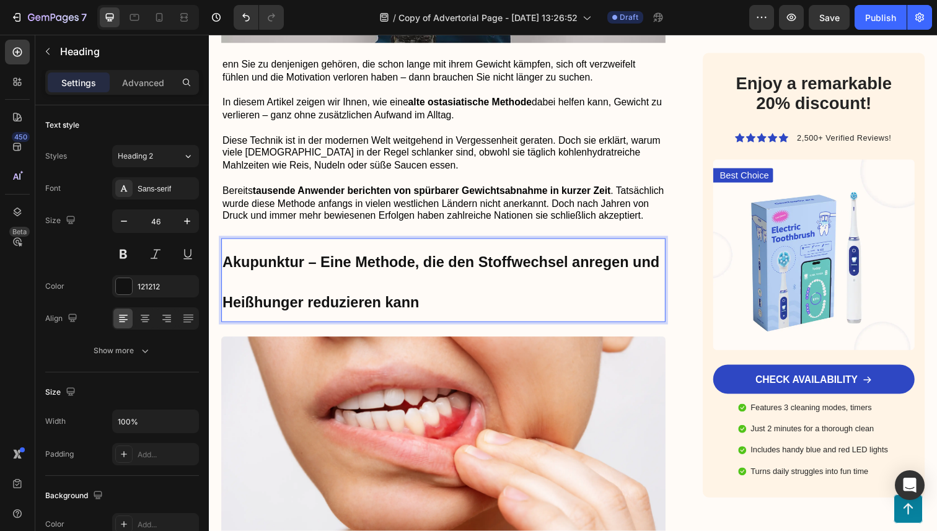
click at [317, 317] on strong "Akupunktur – Eine Methode, die den Stoffwechsel anregen und Heißhunger reduzier…" at bounding box center [446, 288] width 446 height 58
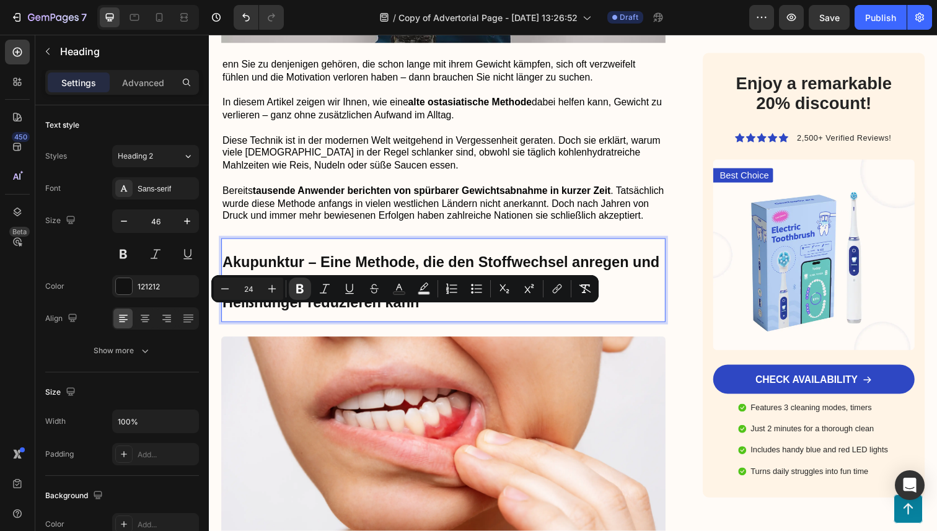
click at [433, 319] on p "Akupunktur – Eine Methode, die den Stoffwechsel anregen und Heißhunger reduzier…" at bounding box center [448, 285] width 451 height 83
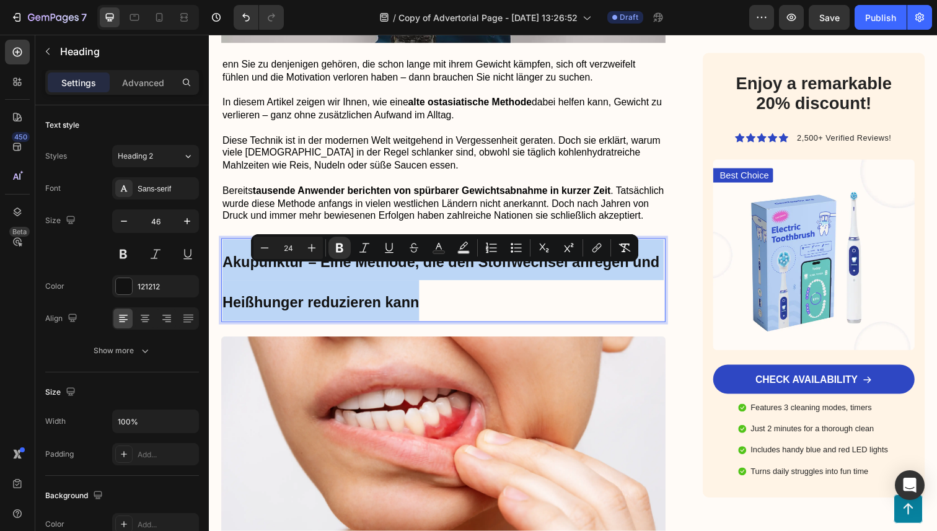
drag, startPoint x: 469, startPoint y: 326, endPoint x: 203, endPoint y: 274, distance: 270.4
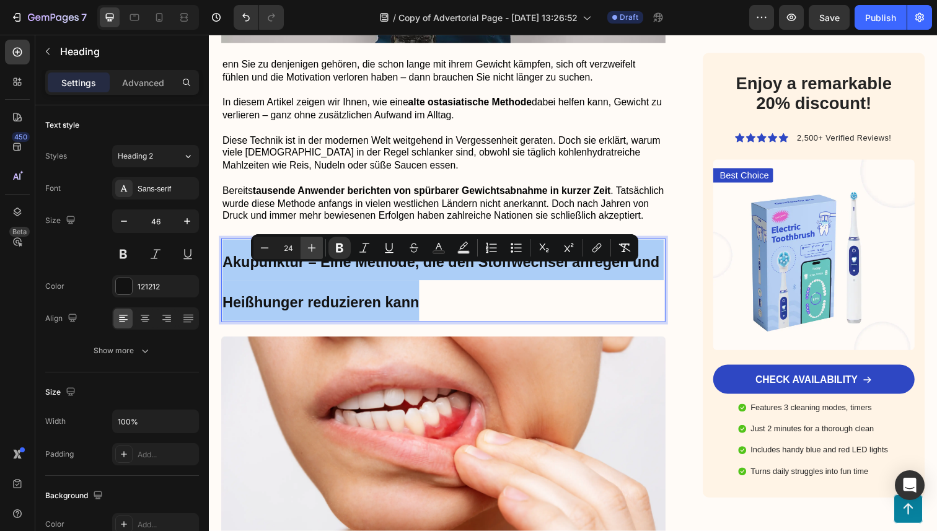
click at [308, 253] on icon "Editor contextual toolbar" at bounding box center [312, 248] width 12 height 12
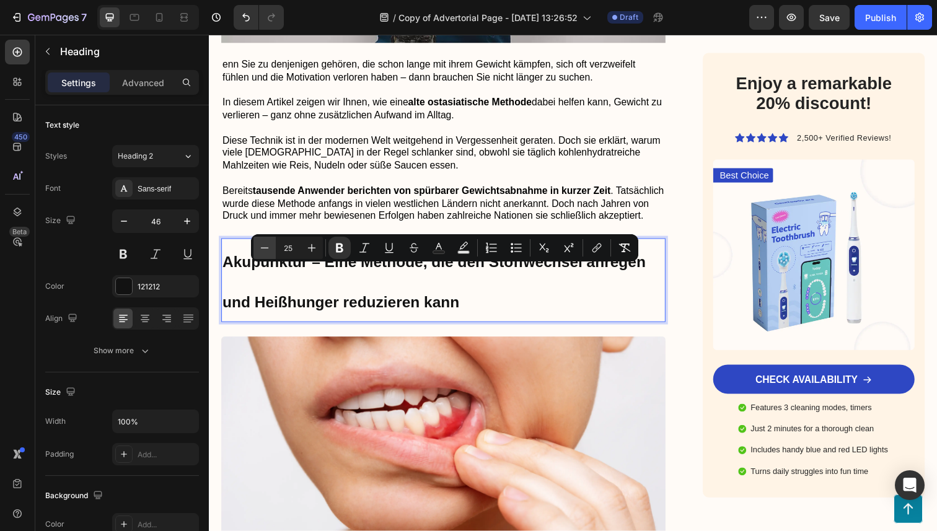
click at [267, 249] on icon "Editor contextual toolbar" at bounding box center [265, 248] width 12 height 12
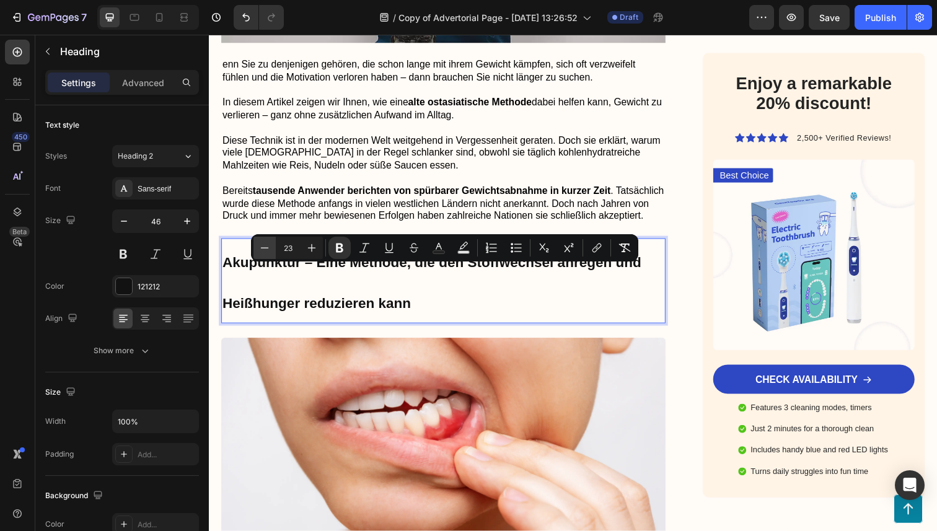
click at [267, 249] on icon "Editor contextual toolbar" at bounding box center [265, 248] width 12 height 12
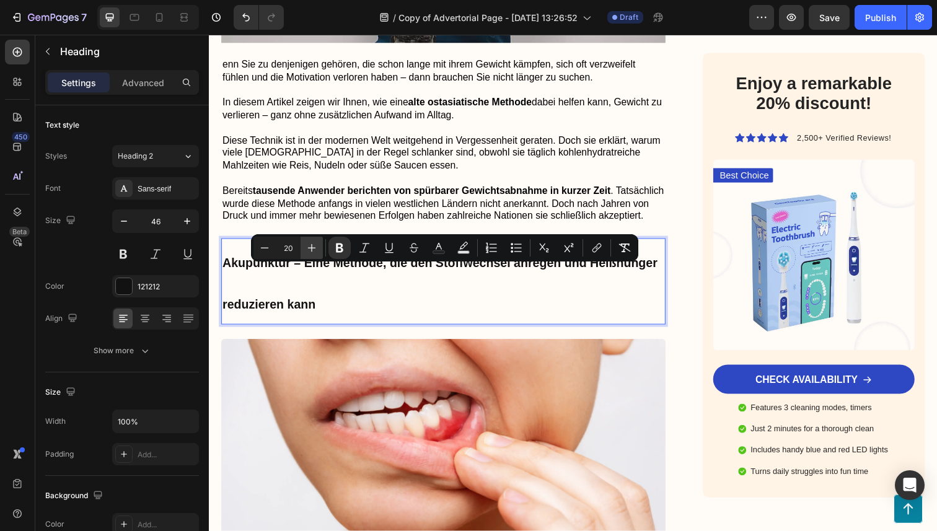
click at [314, 248] on icon "Editor contextual toolbar" at bounding box center [312, 248] width 8 height 8
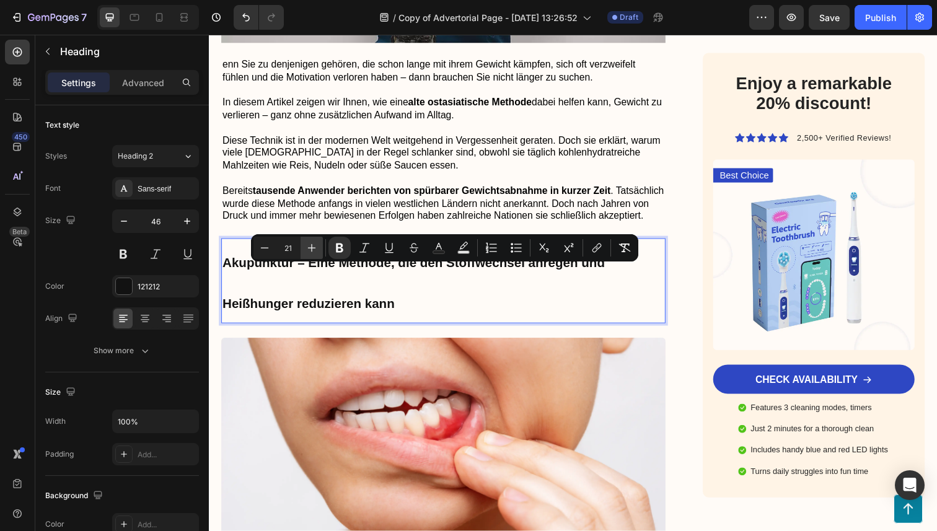
click at [314, 248] on icon "Editor contextual toolbar" at bounding box center [312, 248] width 8 height 8
click at [262, 246] on icon "Editor contextual toolbar" at bounding box center [265, 248] width 12 height 12
type input "20"
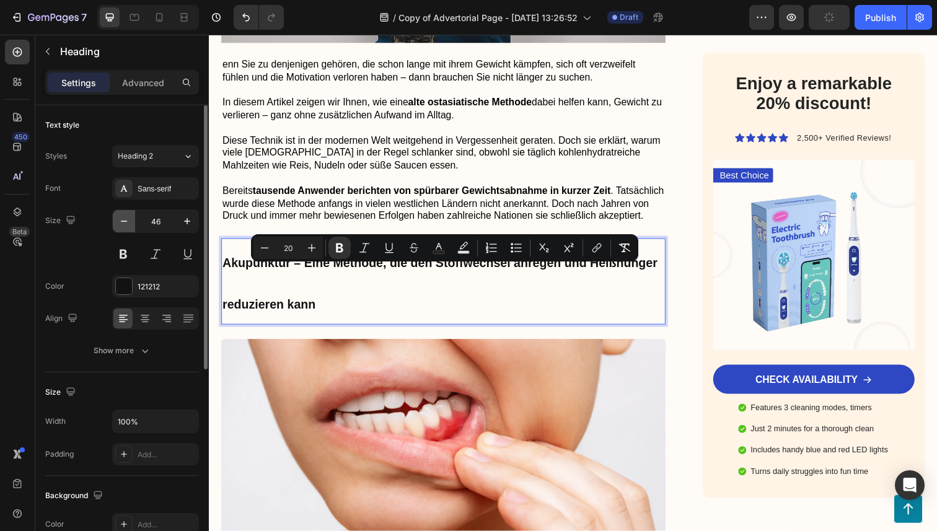
click at [114, 224] on button "button" at bounding box center [124, 221] width 22 height 22
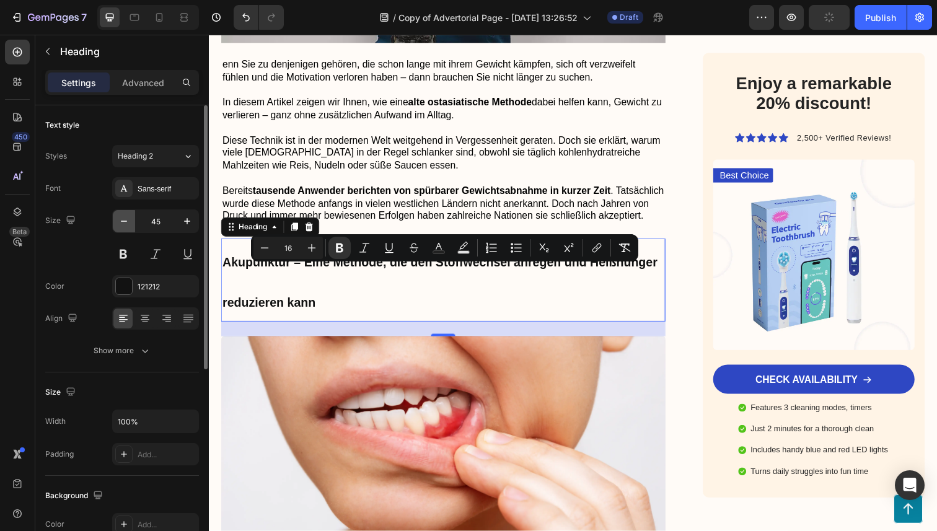
click at [114, 224] on button "button" at bounding box center [124, 221] width 22 height 22
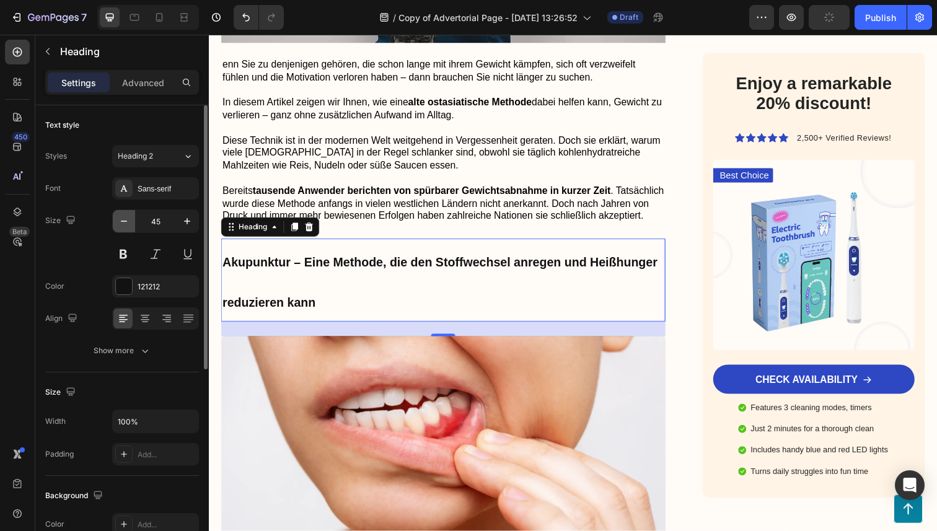
click at [114, 224] on button "button" at bounding box center [124, 221] width 22 height 22
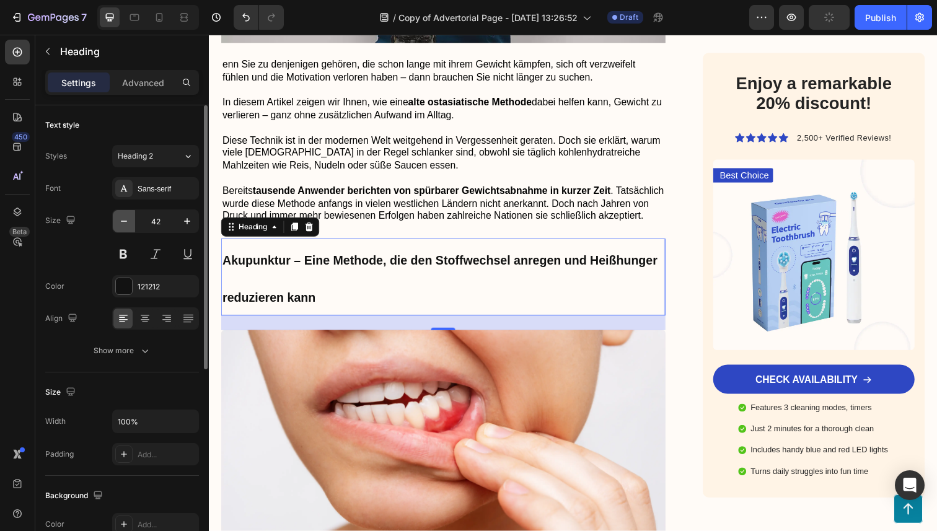
click at [114, 224] on button "button" at bounding box center [124, 221] width 22 height 22
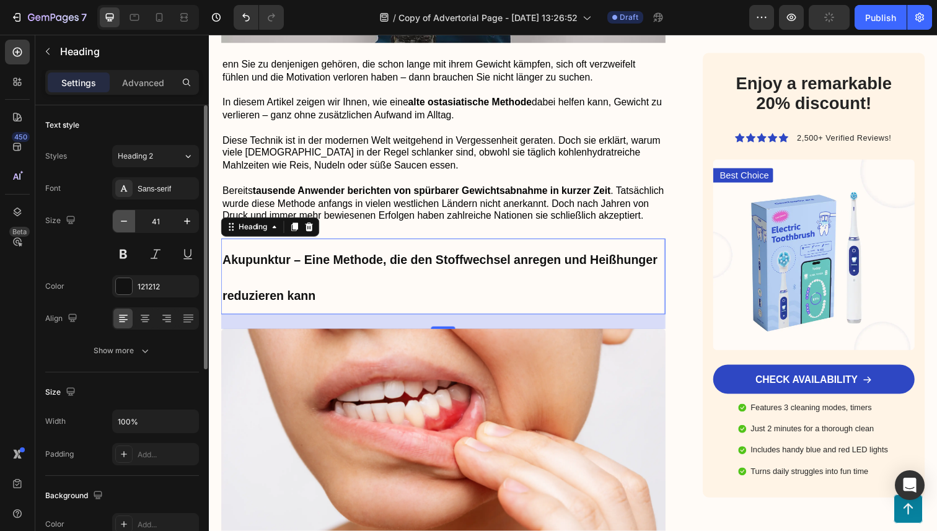
click at [114, 224] on button "button" at bounding box center [124, 221] width 22 height 22
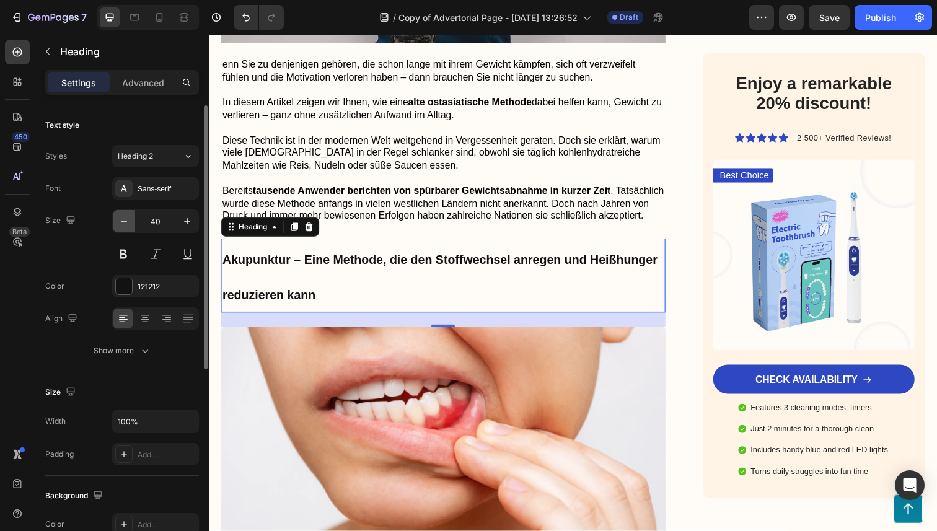
click at [114, 224] on button "button" at bounding box center [124, 221] width 22 height 22
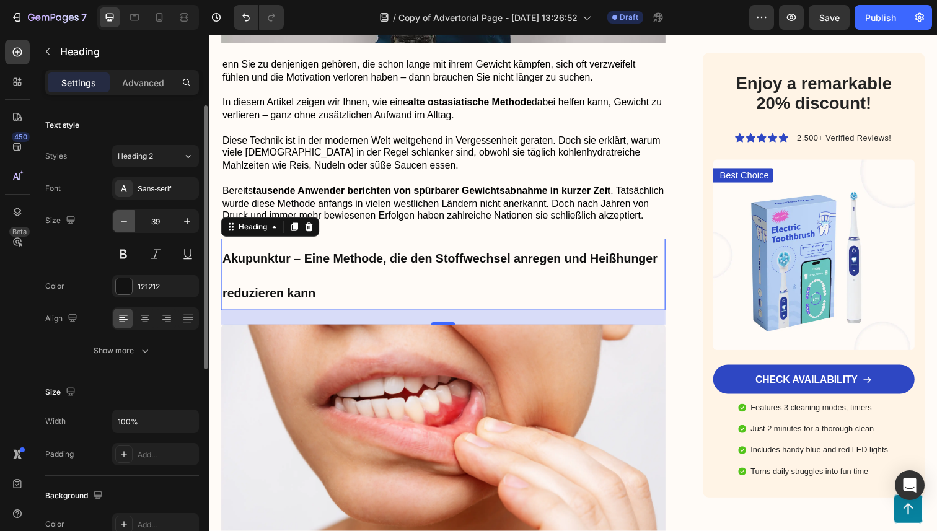
click at [114, 224] on button "button" at bounding box center [124, 221] width 22 height 22
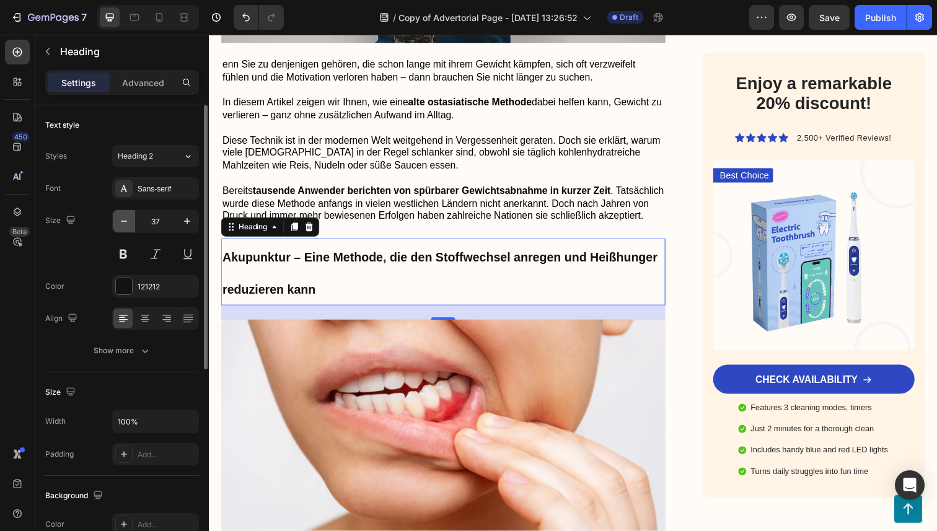
click at [114, 224] on button "button" at bounding box center [124, 221] width 22 height 22
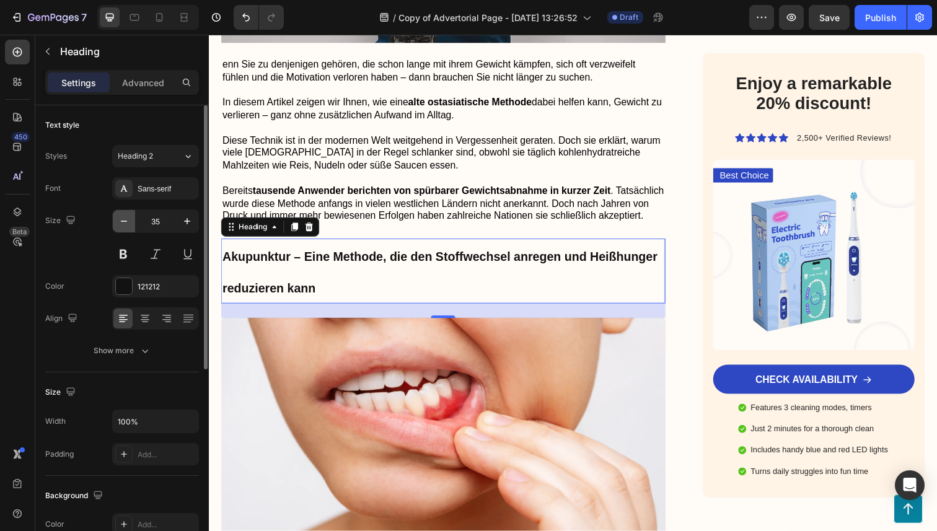
click at [114, 224] on button "button" at bounding box center [124, 221] width 22 height 22
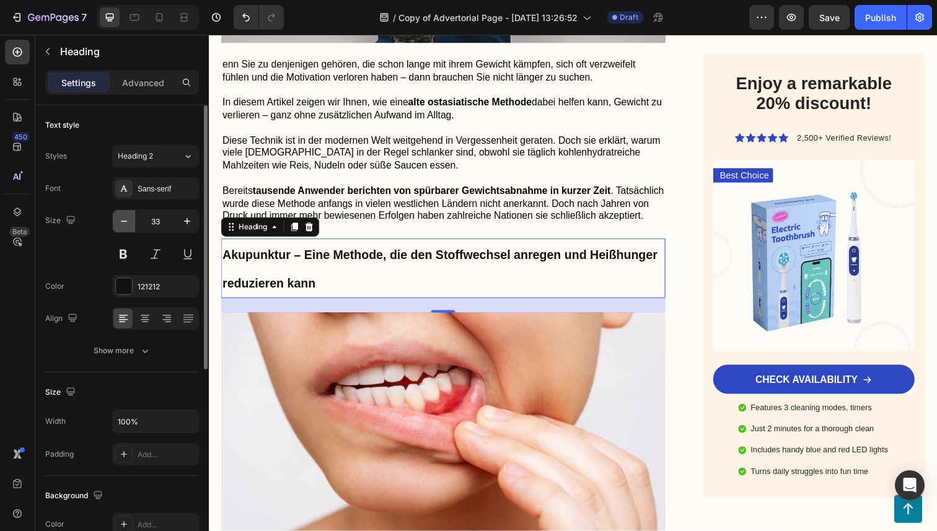
click at [114, 224] on button "button" at bounding box center [124, 221] width 22 height 22
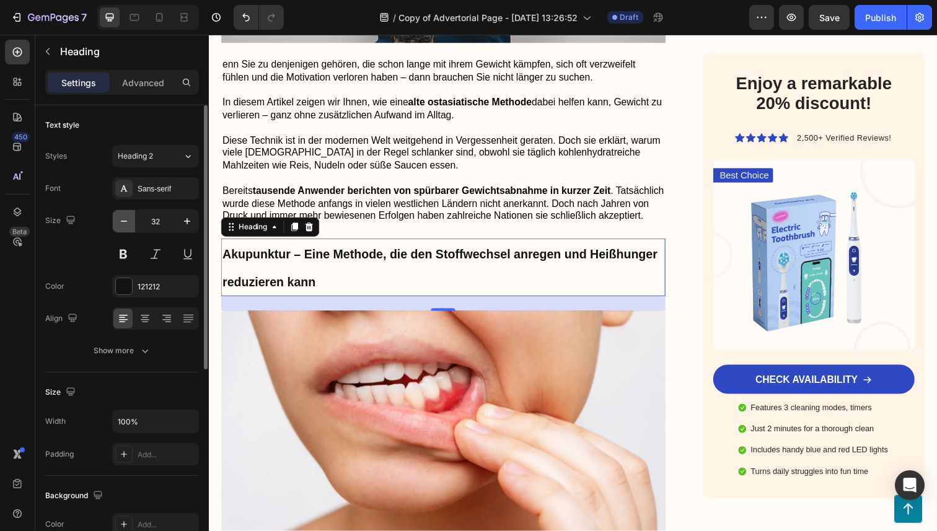
click at [114, 224] on button "button" at bounding box center [124, 221] width 22 height 22
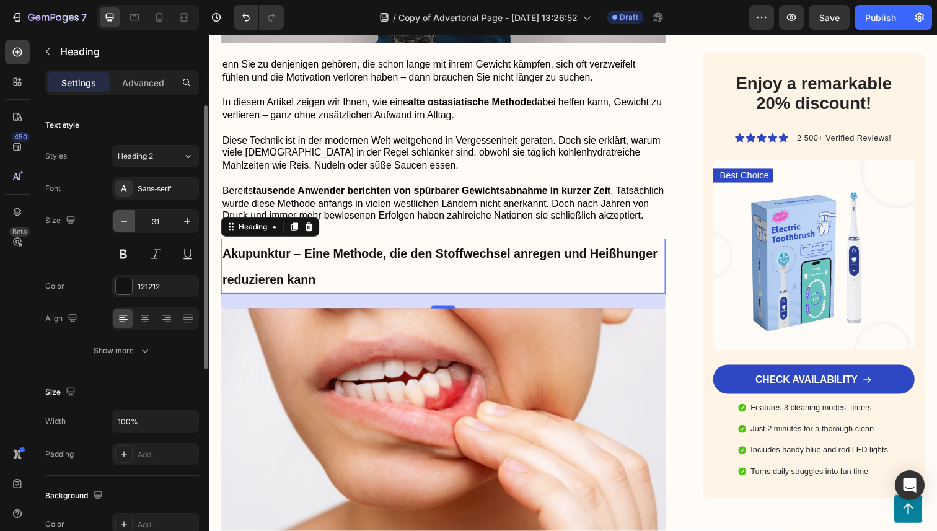
click at [114, 224] on button "button" at bounding box center [124, 221] width 22 height 22
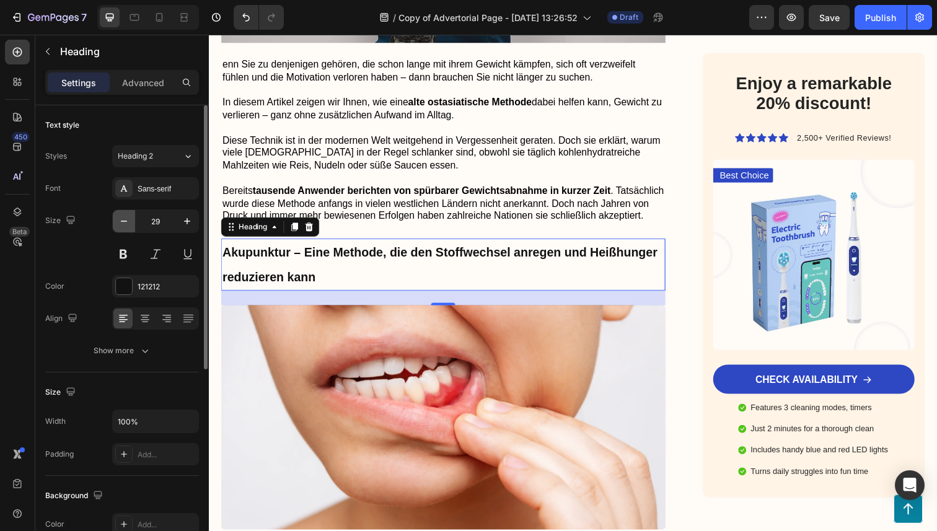
click at [114, 224] on button "button" at bounding box center [124, 221] width 22 height 22
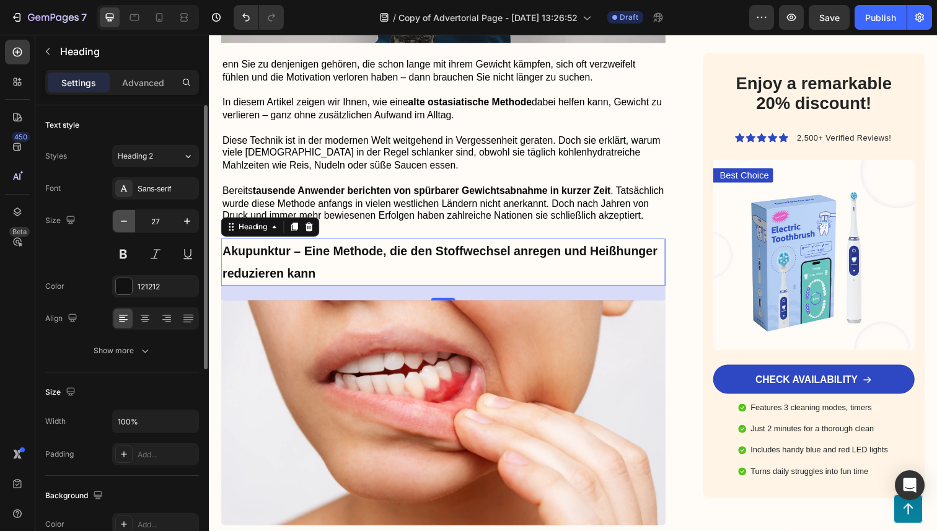
click at [114, 224] on button "button" at bounding box center [124, 221] width 22 height 22
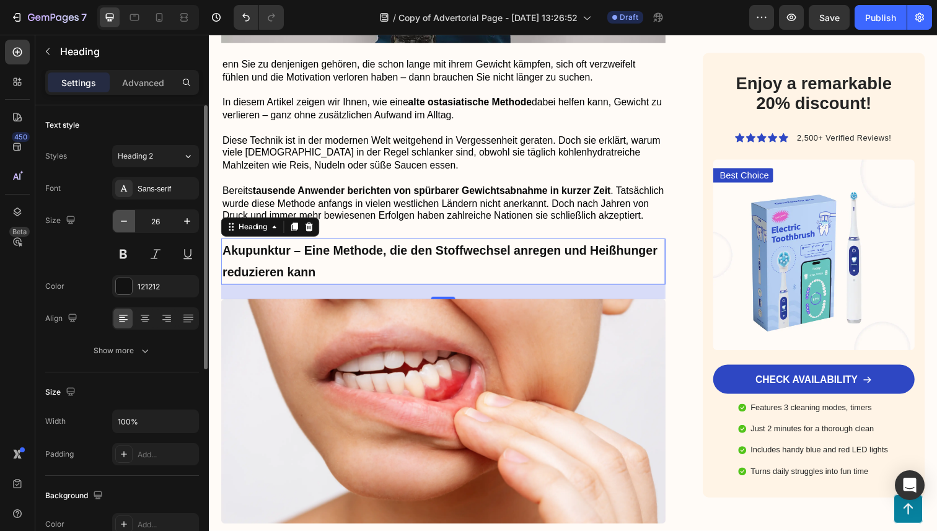
click at [114, 224] on button "button" at bounding box center [124, 221] width 22 height 22
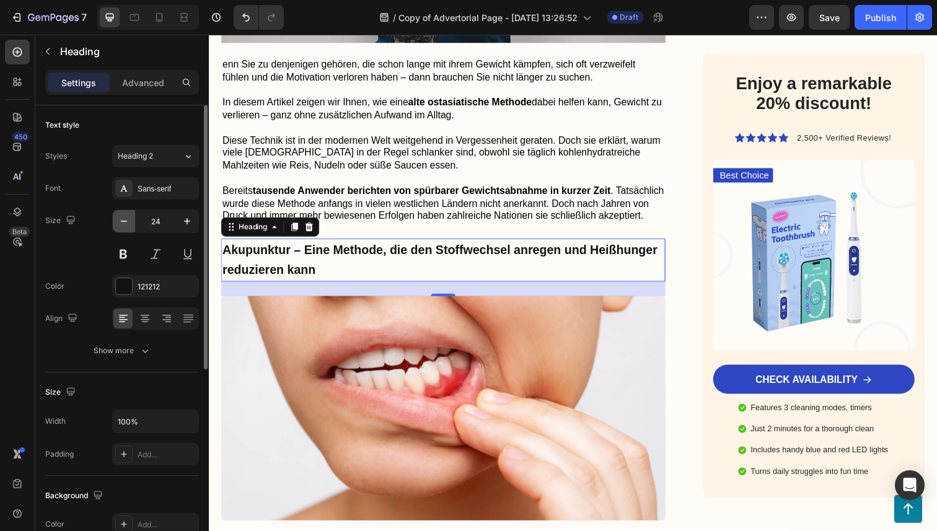
click at [114, 224] on button "button" at bounding box center [124, 221] width 22 height 22
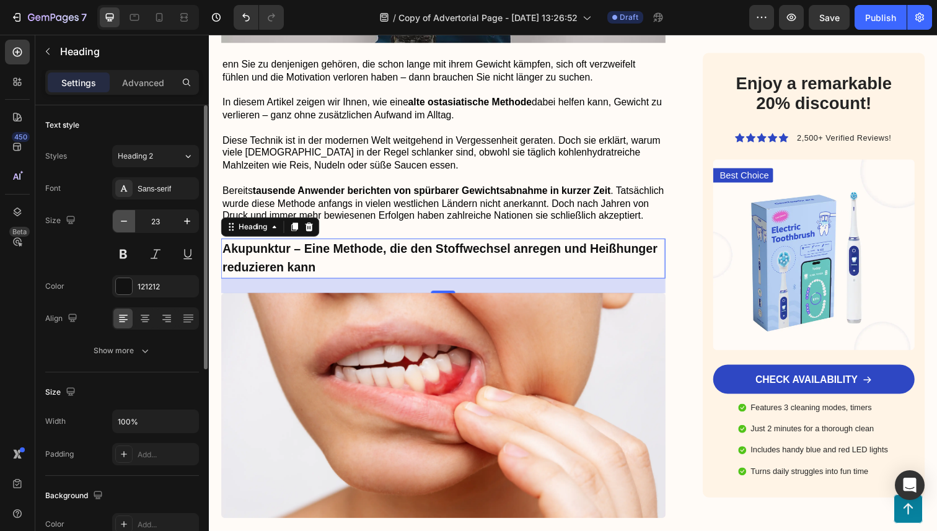
click at [114, 224] on button "button" at bounding box center [124, 221] width 22 height 22
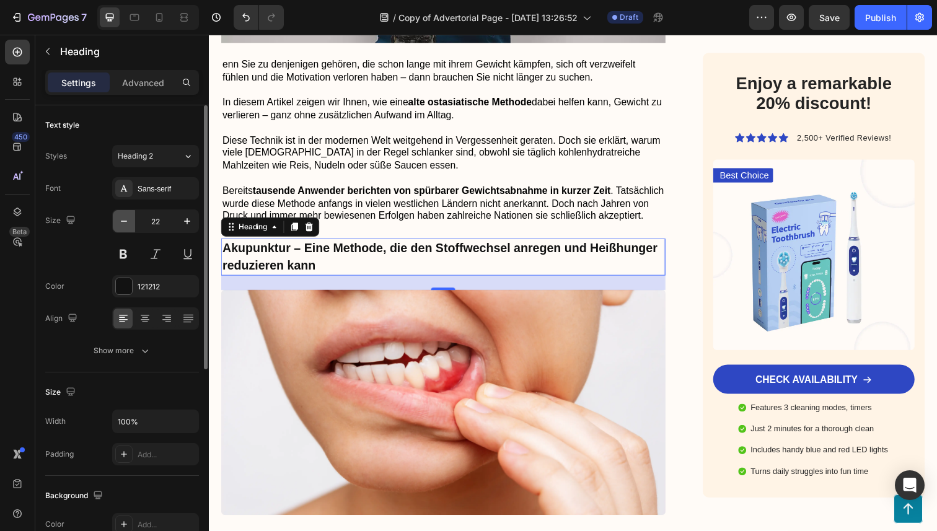
click at [114, 224] on button "button" at bounding box center [124, 221] width 22 height 22
type input "20"
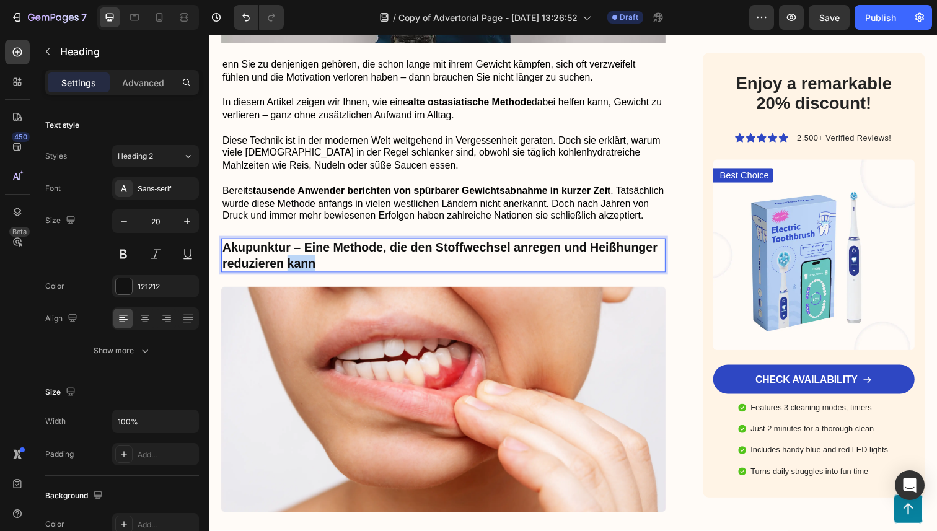
click at [292, 275] on strong "Akupunktur – Eine Methode, die den Stoffwechsel anregen und Heißhunger reduzier…" at bounding box center [445, 261] width 445 height 30
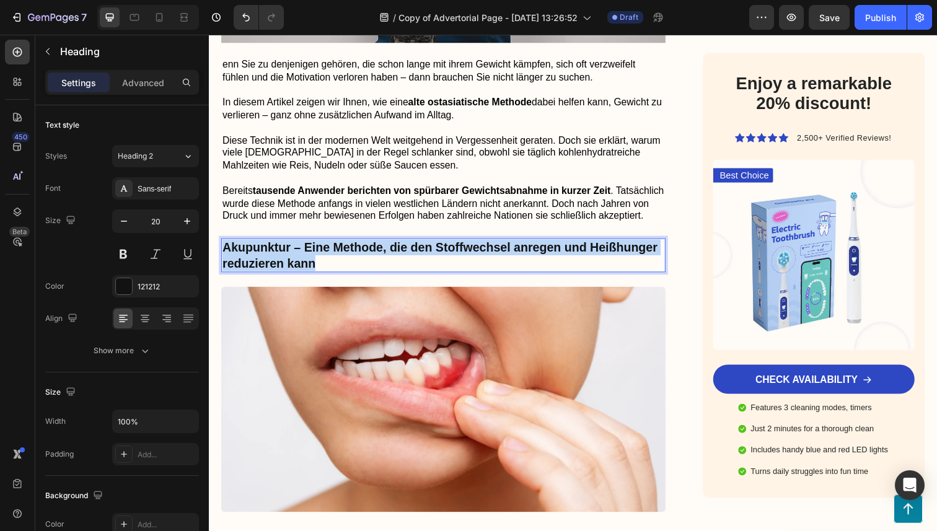
click at [292, 275] on strong "Akupunktur – Eine Methode, die den Stoffwechsel anregen und Heißhunger reduzier…" at bounding box center [445, 261] width 445 height 30
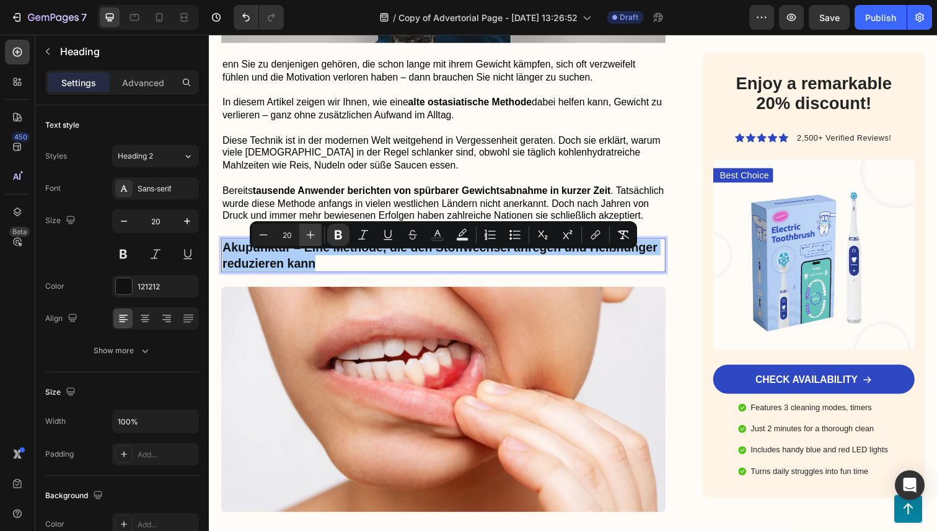
click at [312, 236] on icon "Editor contextual toolbar" at bounding box center [310, 235] width 12 height 12
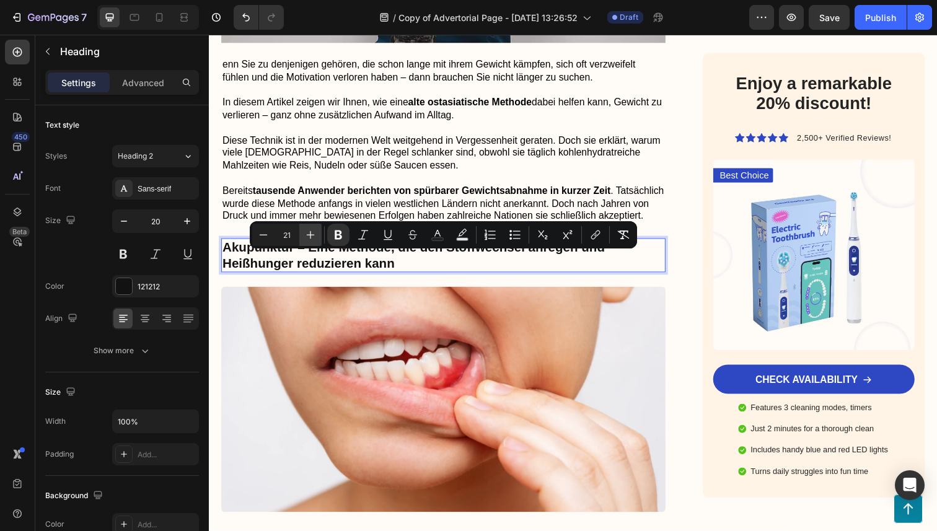
click at [312, 236] on icon "Editor contextual toolbar" at bounding box center [310, 235] width 12 height 12
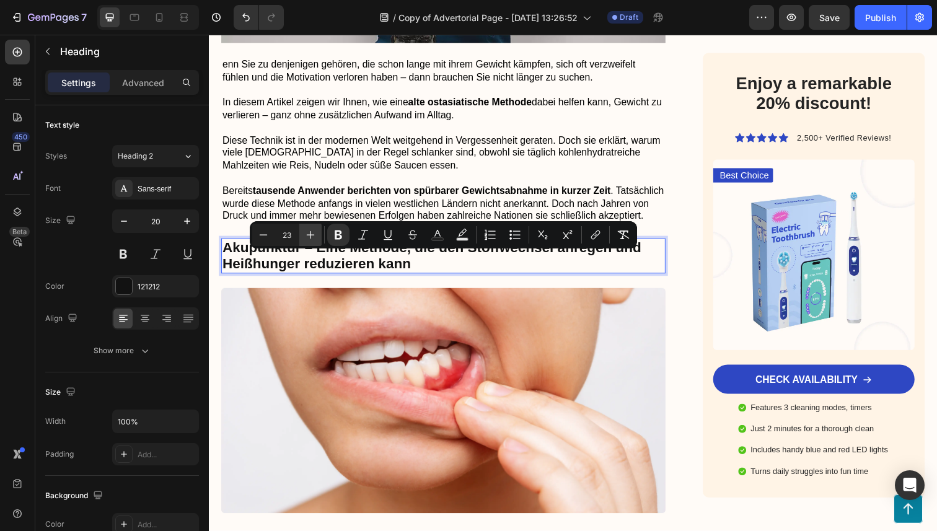
click at [312, 236] on icon "Editor contextual toolbar" at bounding box center [310, 235] width 12 height 12
type input "24"
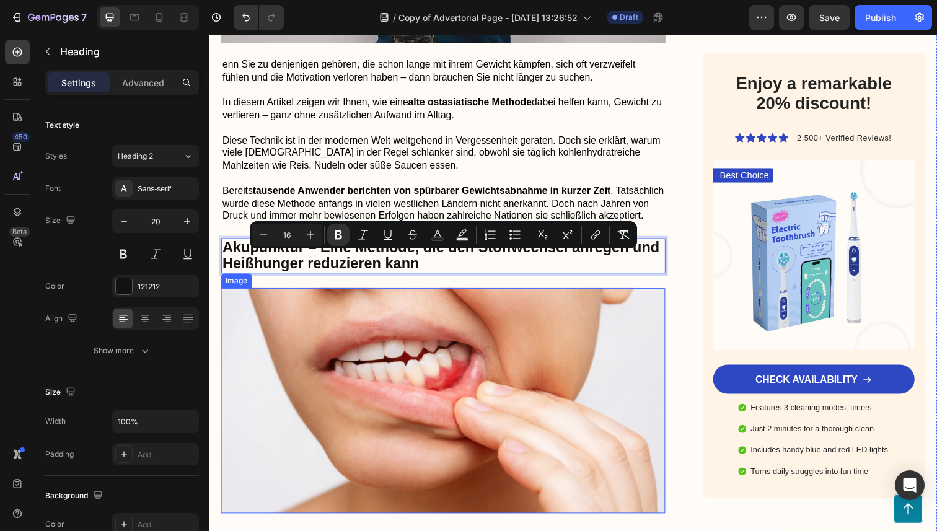
click at [615, 323] on img at bounding box center [448, 409] width 454 height 230
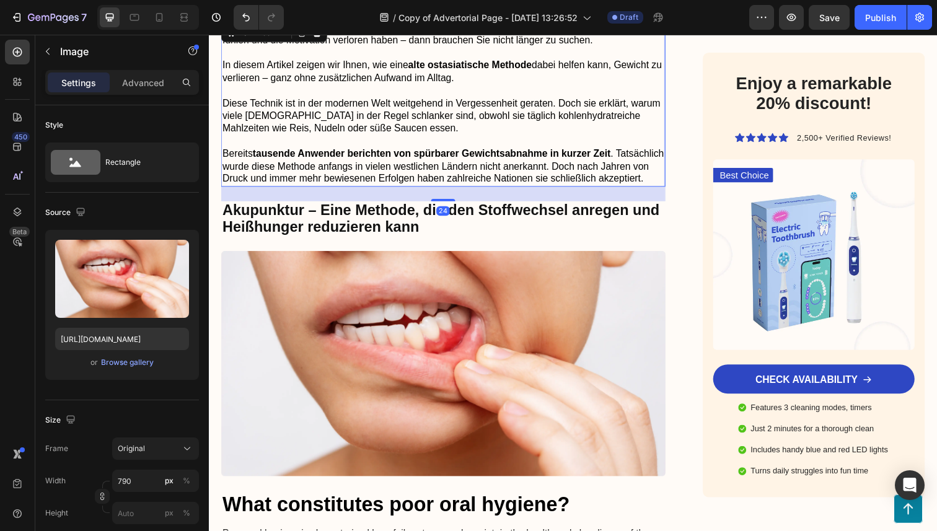
click at [545, 153] on strong "tausende Anwender berichten von spürbarer Gewichtsabnahme in kurzer Zeit" at bounding box center [437, 156] width 366 height 11
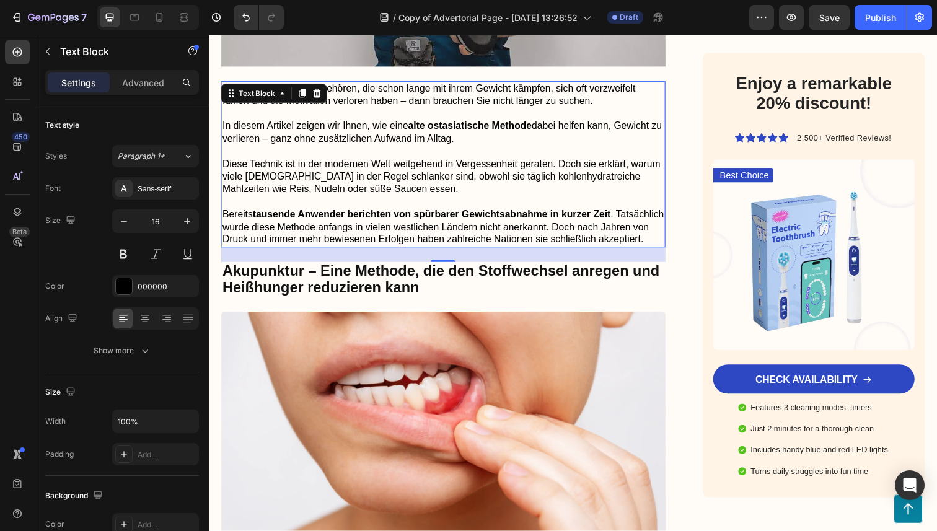
scroll to position [515, 0]
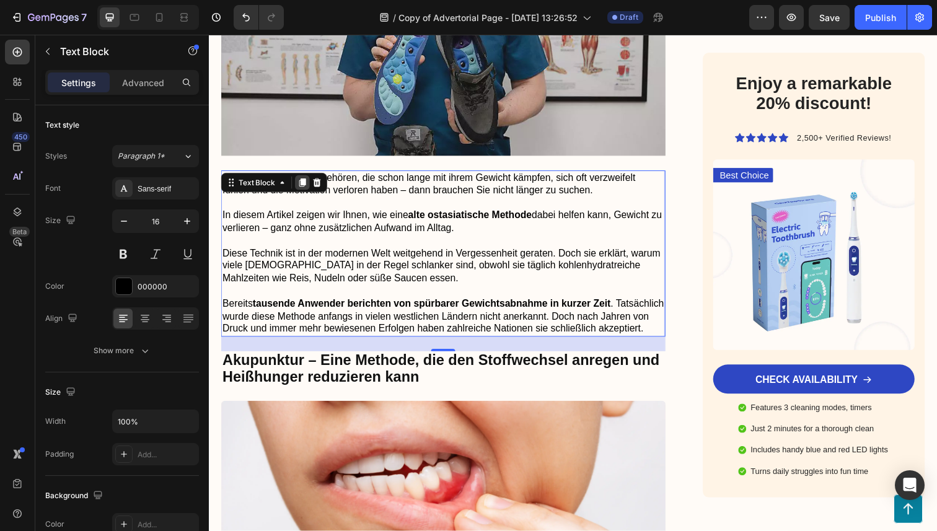
click at [308, 188] on icon at bounding box center [304, 186] width 10 height 10
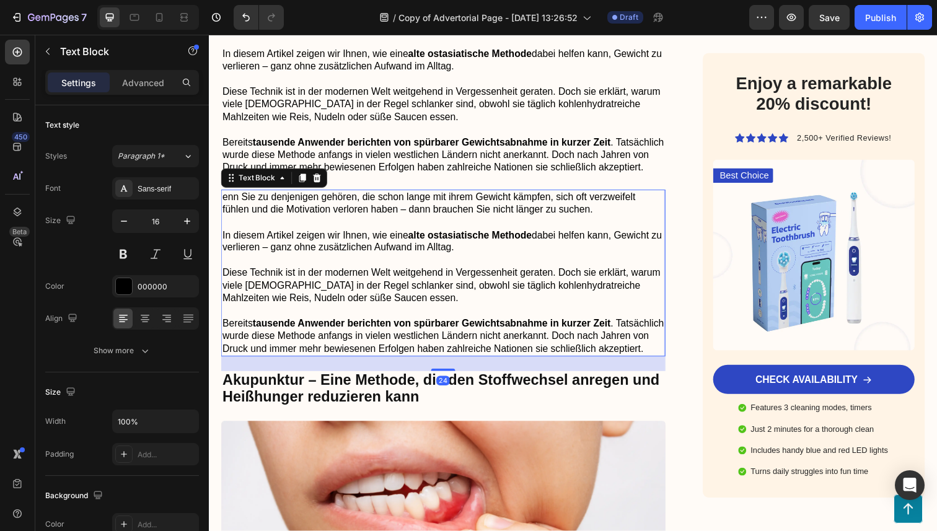
scroll to position [680, 0]
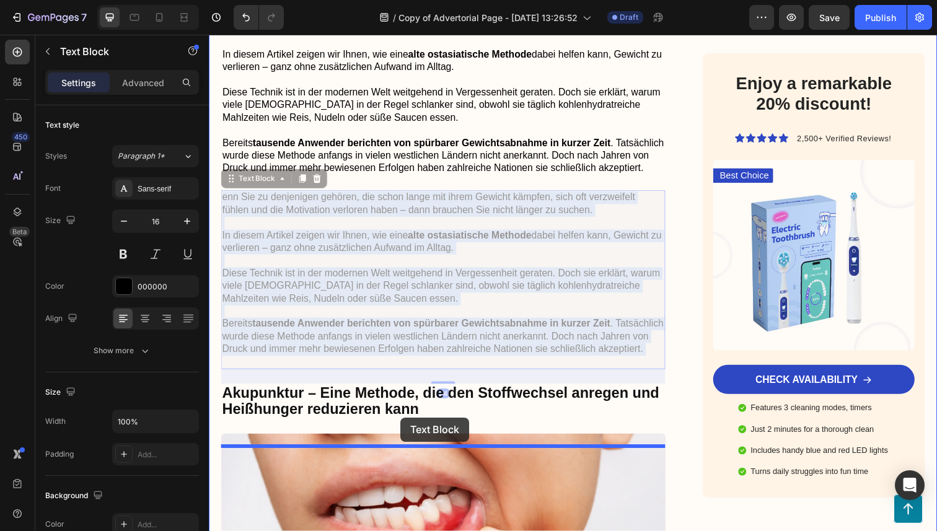
drag, startPoint x: 412, startPoint y: 222, endPoint x: 405, endPoint y: 426, distance: 204.1
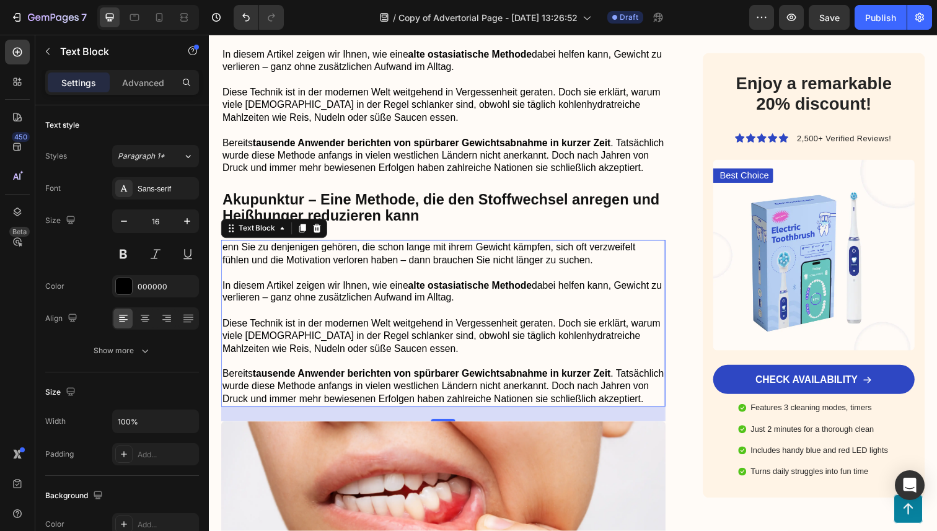
click at [410, 430] on div "24" at bounding box center [448, 422] width 454 height 15
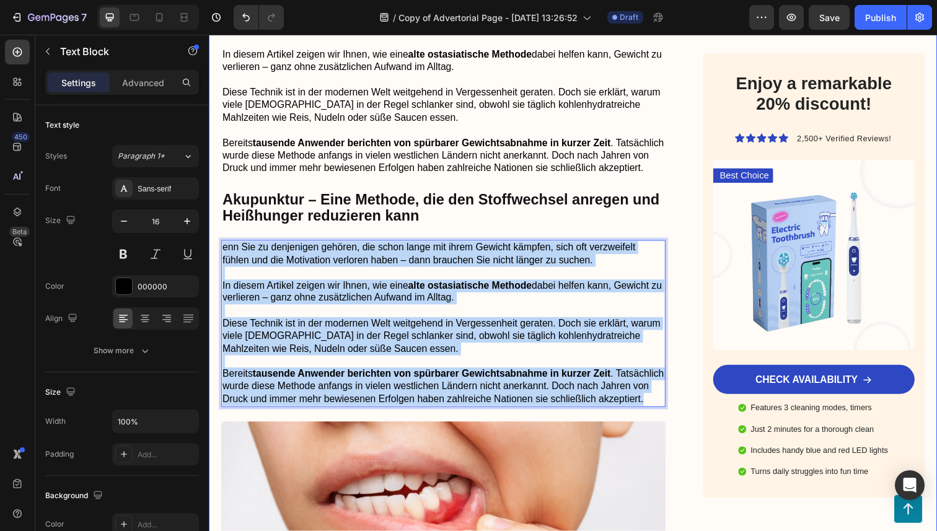
drag, startPoint x: 335, startPoint y: 430, endPoint x: 221, endPoint y: 254, distance: 210.2
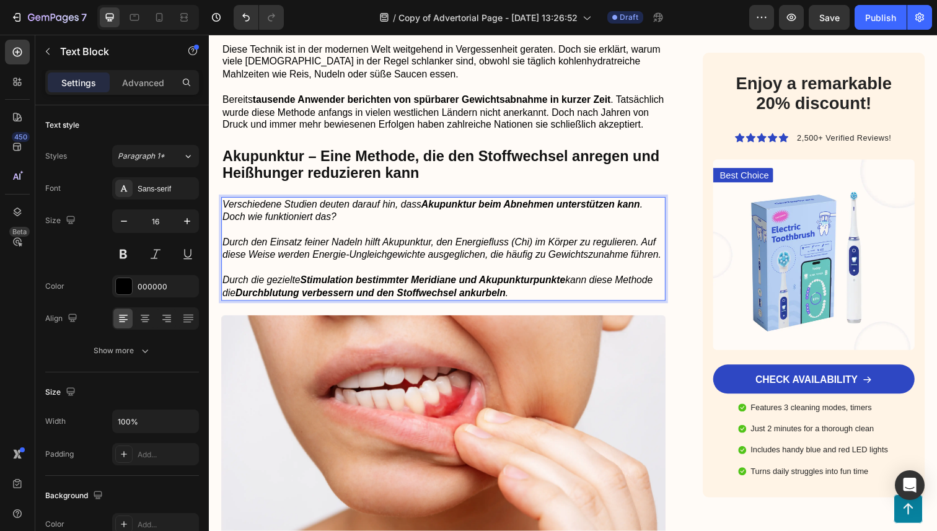
scroll to position [725, 0]
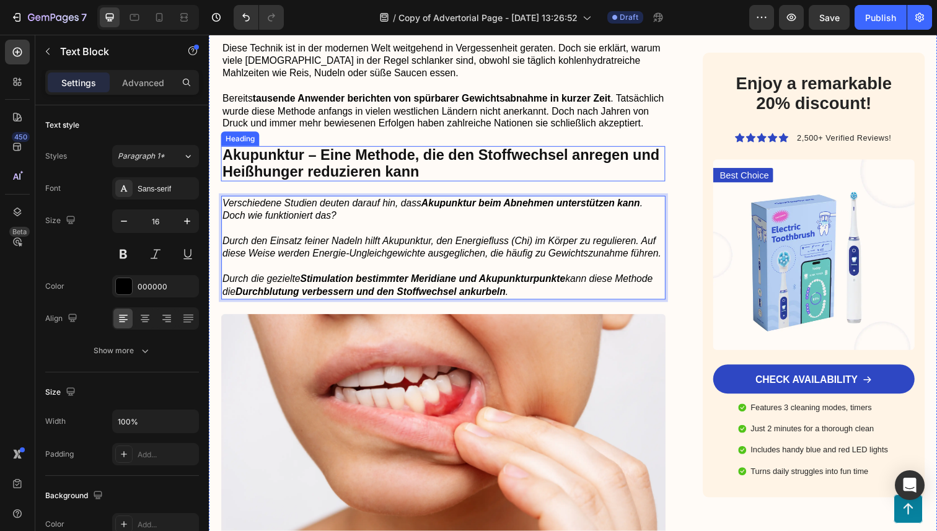
click at [433, 184] on p "⁠⁠⁠⁠⁠⁠⁠ Akupunktur – Eine Methode, die den Stoffwechsel anregen und Heißhunger …" at bounding box center [448, 166] width 451 height 33
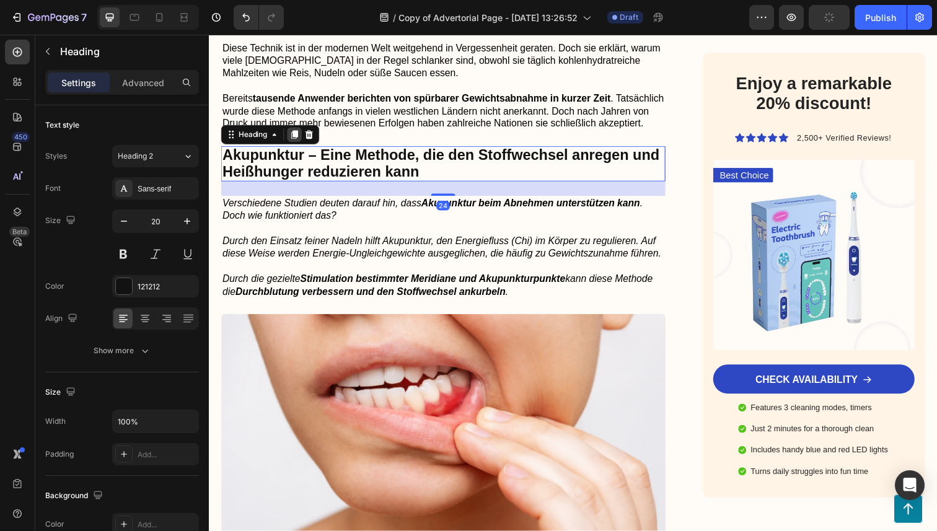
click at [299, 141] on icon at bounding box center [296, 137] width 7 height 9
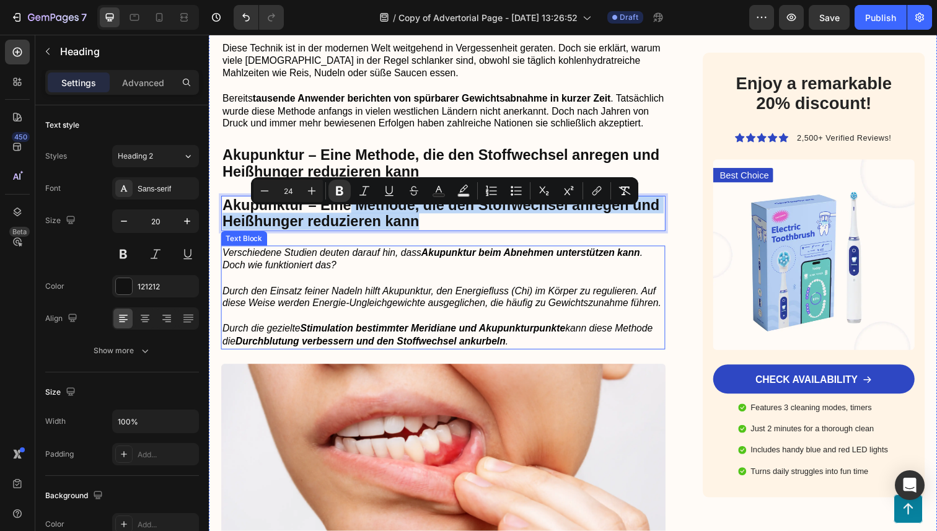
drag, startPoint x: 355, startPoint y: 221, endPoint x: 351, endPoint y: 330, distance: 109.2
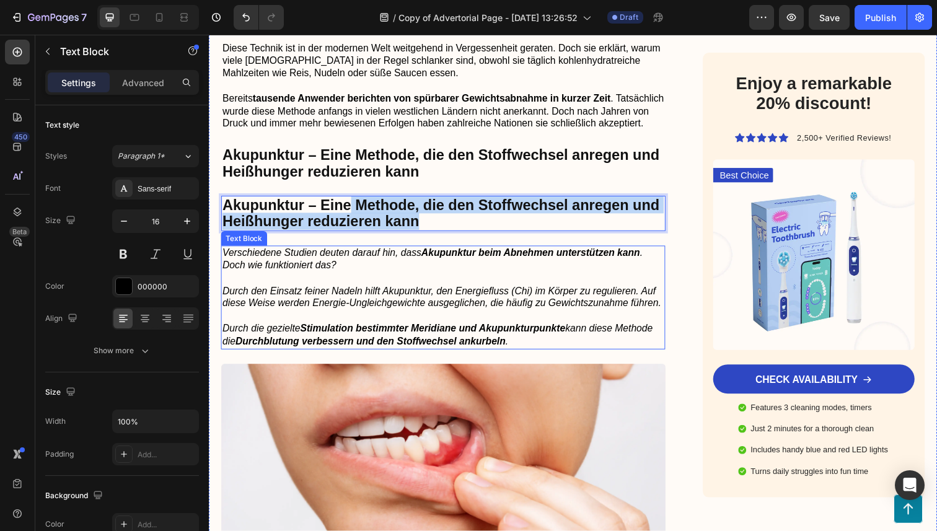
click at [351, 329] on p "Rich Text Editor. Editing area: main" at bounding box center [448, 322] width 451 height 13
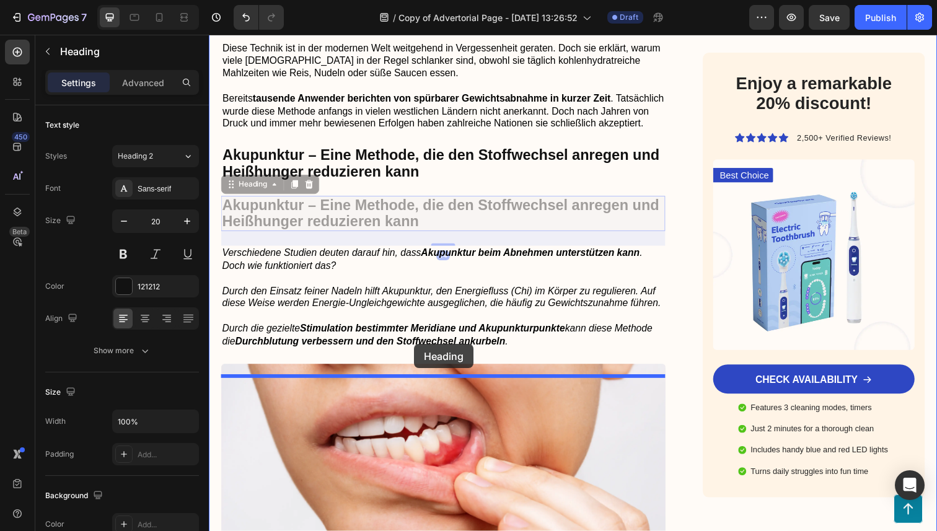
drag, startPoint x: 424, startPoint y: 229, endPoint x: 419, endPoint y: 351, distance: 121.7
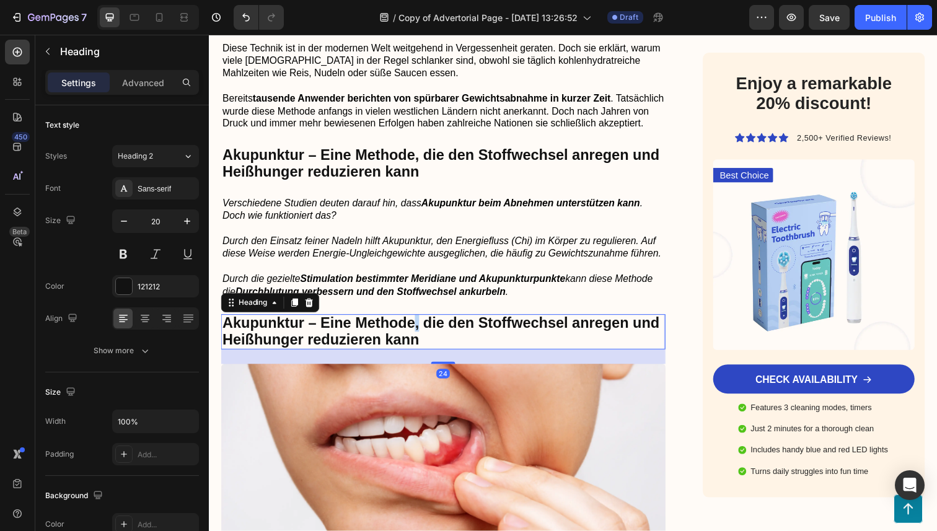
click at [417, 346] on strong "Akupunktur – Eine Methode, die den Stoffwechsel anregen und Heißhunger reduzier…" at bounding box center [446, 337] width 446 height 33
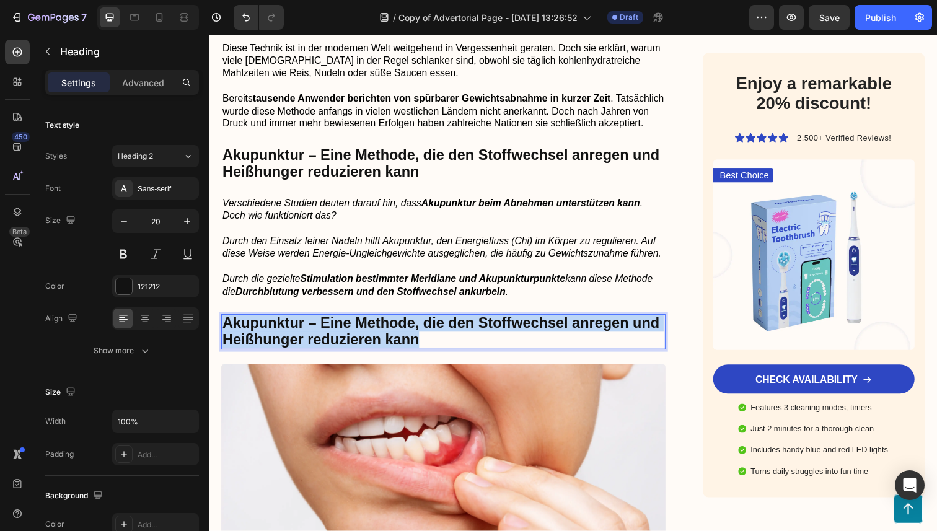
click at [417, 346] on strong "Akupunktur – Eine Methode, die den Stoffwechsel anregen und Heißhunger reduzier…" at bounding box center [446, 337] width 446 height 33
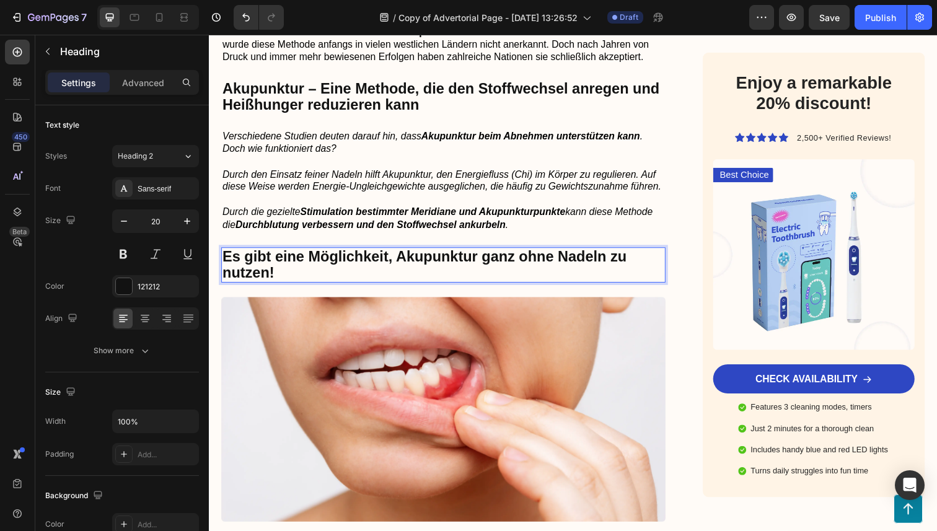
scroll to position [794, 0]
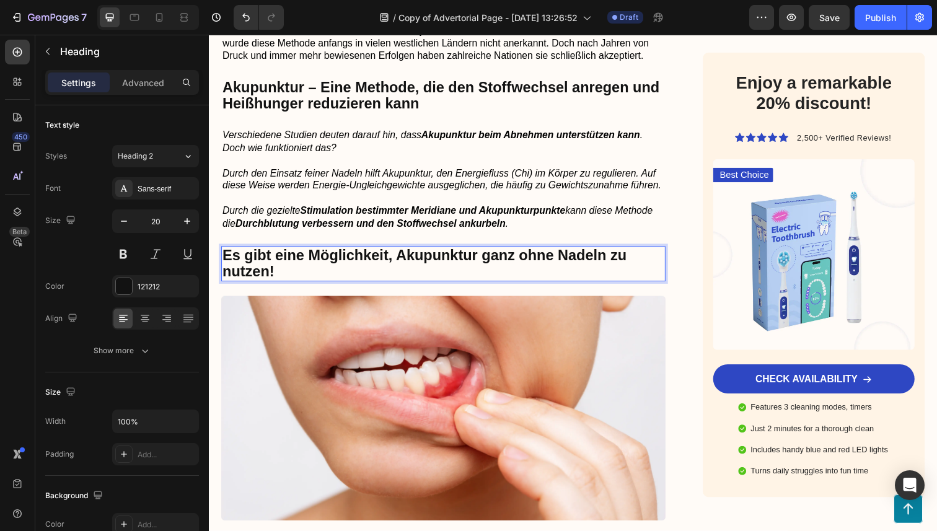
click at [453, 271] on strong "Es gibt eine Möglichkeit, Akupunktur ganz ohne Nadeln zu nutzen!" at bounding box center [429, 268] width 413 height 33
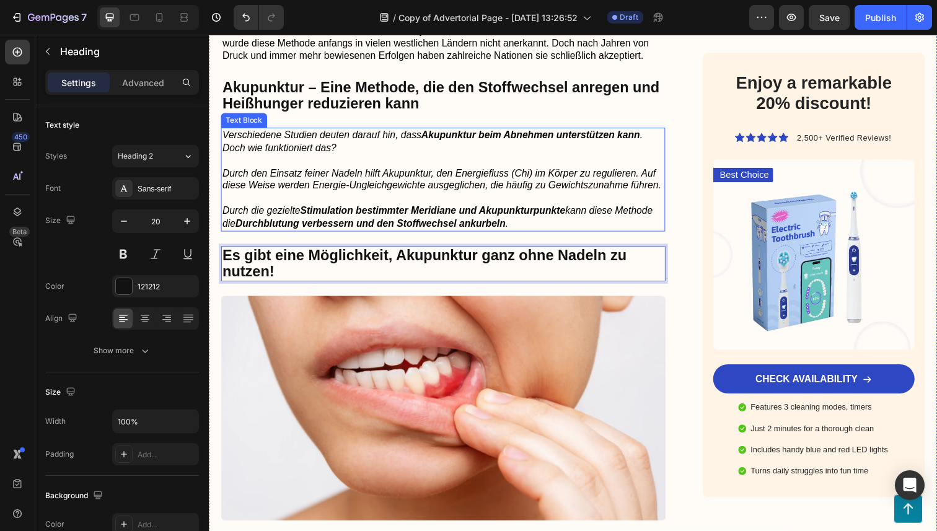
click at [477, 220] on strong "Stimulation bestimmter Meridiane und Akupunkturpunkte" at bounding box center [437, 215] width 271 height 11
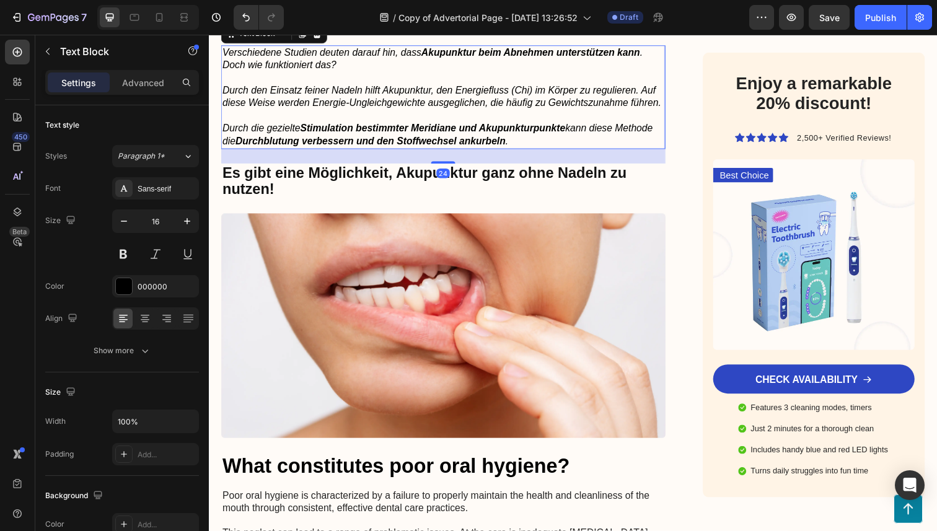
scroll to position [880, 0]
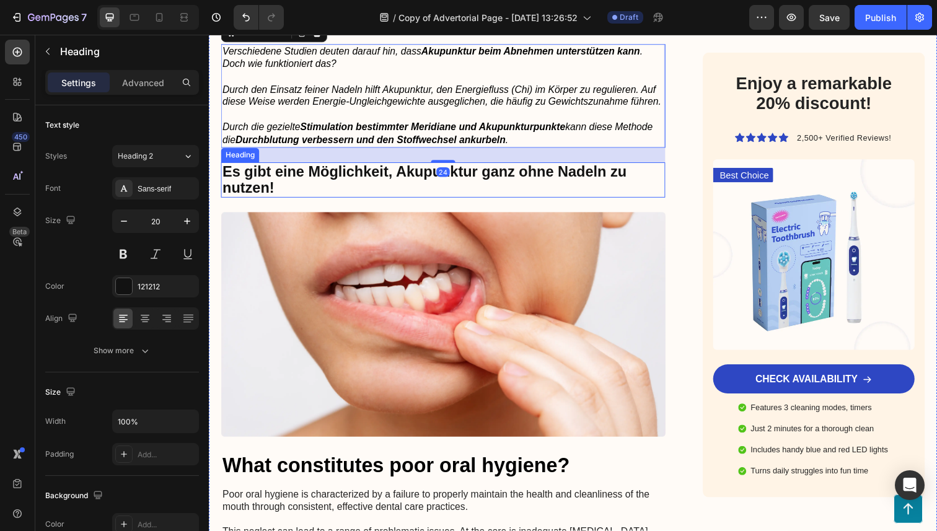
click at [494, 182] on strong "Es gibt eine Möglichkeit, Akupunktur ganz ohne Nadeln zu nutzen!" at bounding box center [429, 182] width 413 height 33
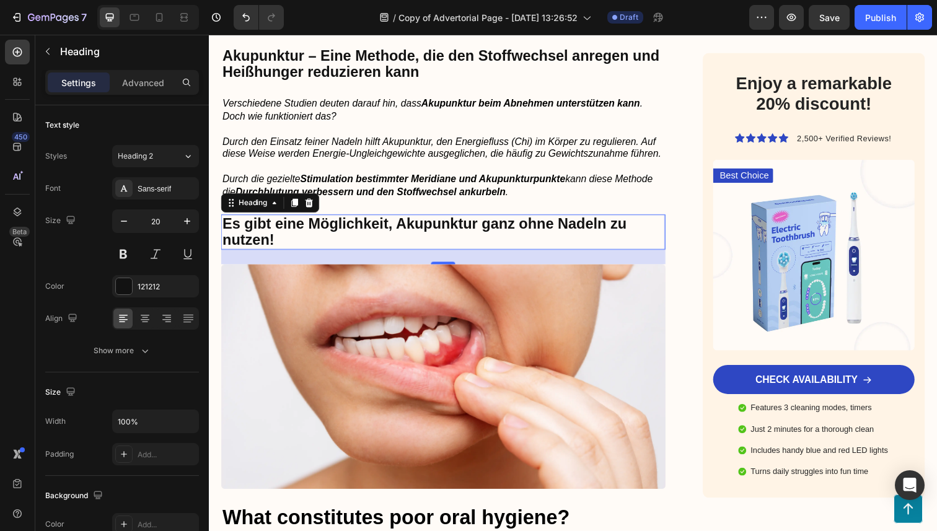
scroll to position [810, 0]
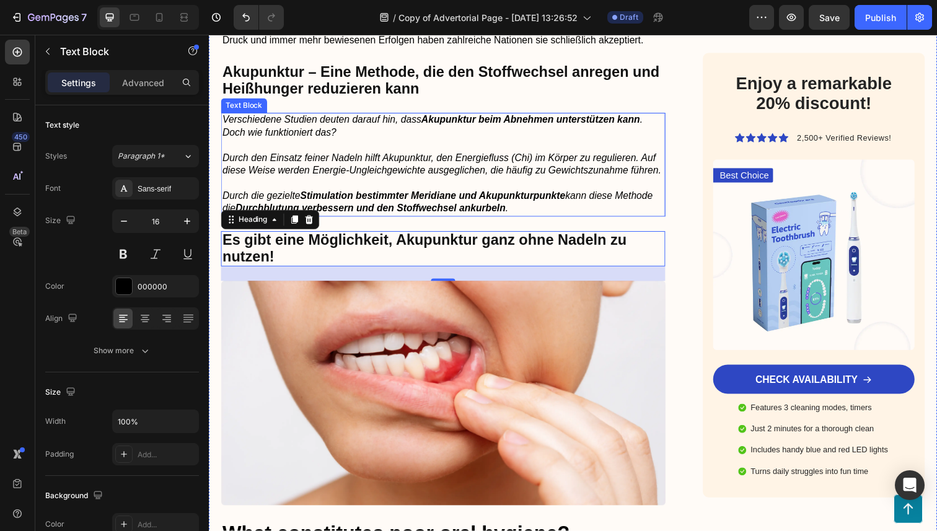
click at [442, 142] on p "Verschiedene Studien deuten darauf hin, dass Akupunktur beim Abnehmen unterstüt…" at bounding box center [448, 129] width 451 height 26
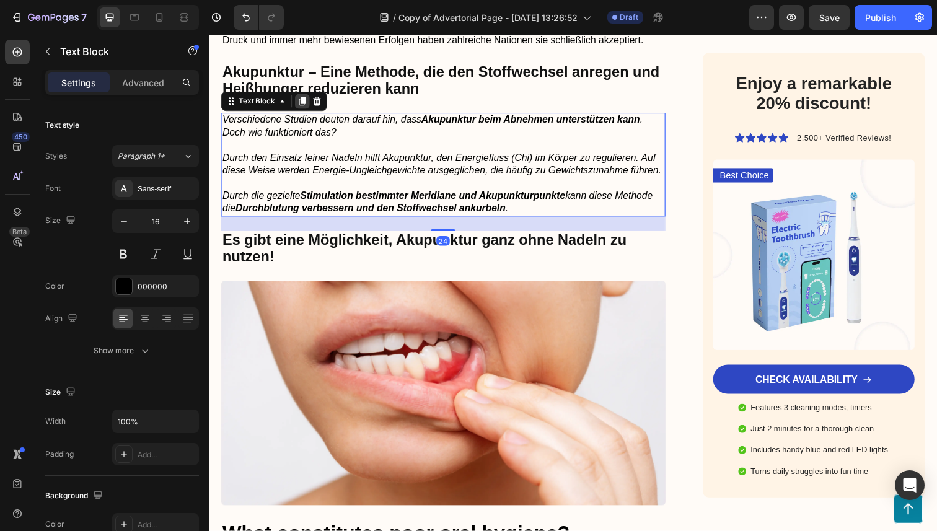
click at [301, 110] on div at bounding box center [304, 102] width 15 height 15
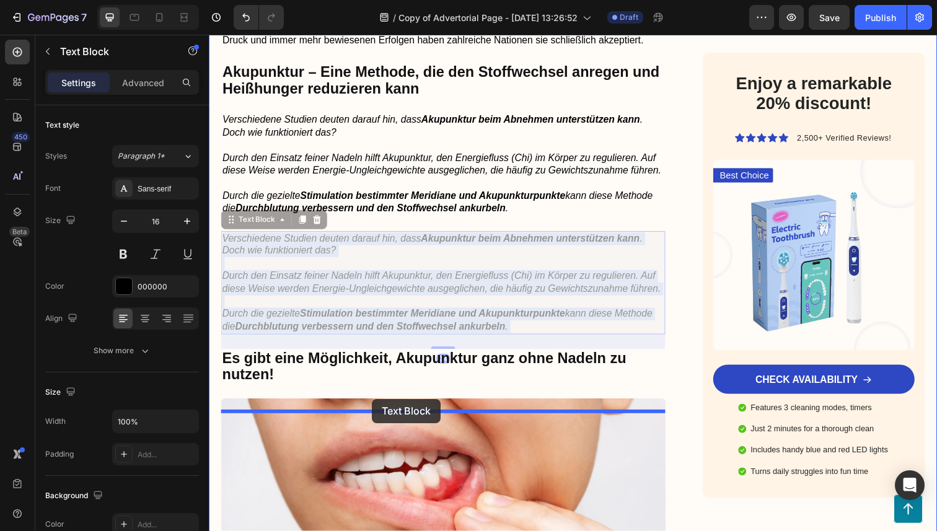
drag, startPoint x: 390, startPoint y: 285, endPoint x: 376, endPoint y: 407, distance: 123.0
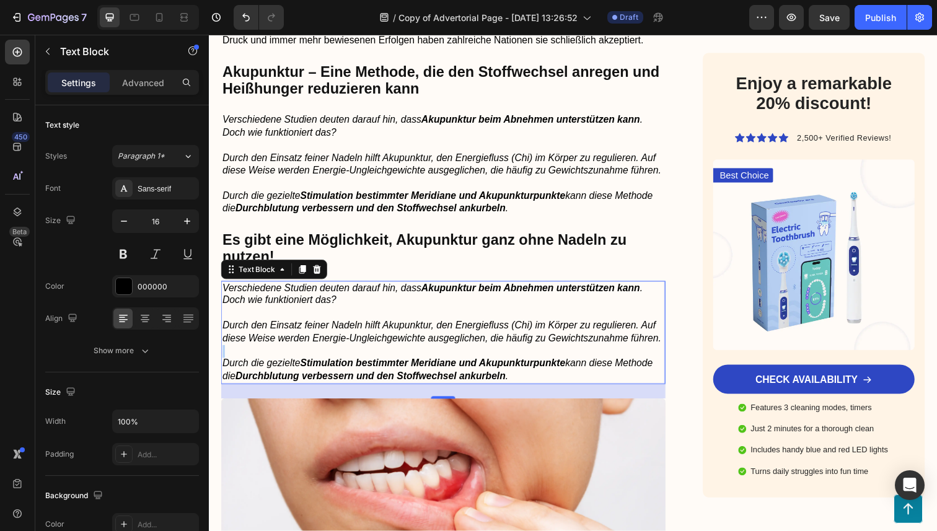
click at [377, 365] on p "Rich Text Editor. Editing area: main" at bounding box center [448, 358] width 451 height 13
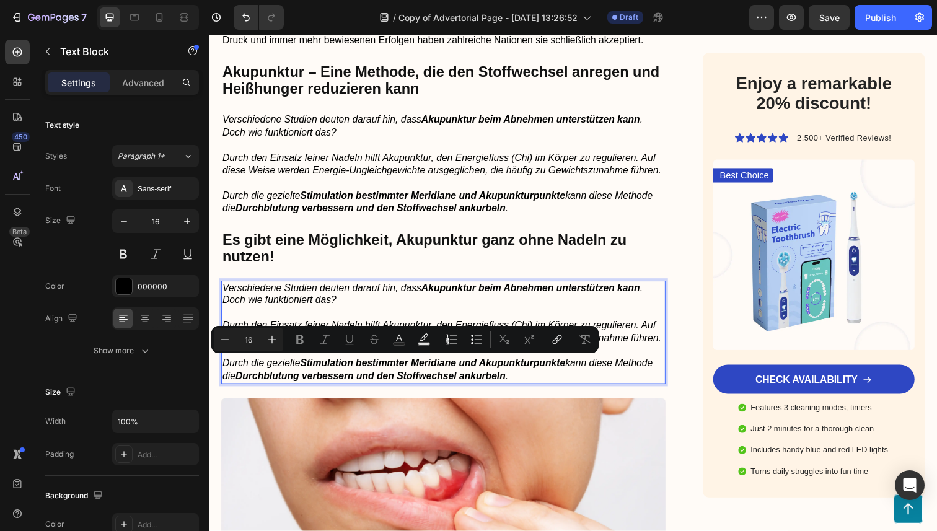
click at [479, 376] on strong "Stimulation bestimmter Meridiane und Akupunkturpunkte" at bounding box center [437, 370] width 271 height 11
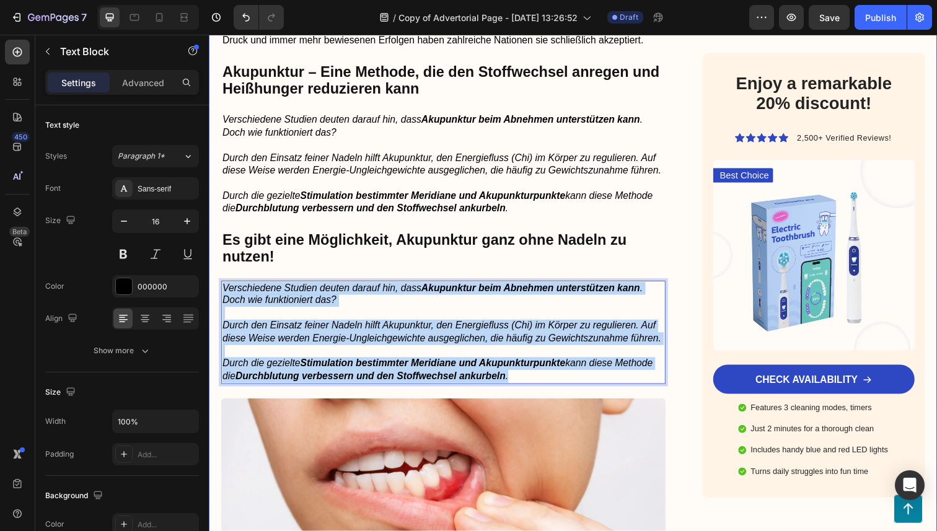
drag, startPoint x: 532, startPoint y: 399, endPoint x: 220, endPoint y: 308, distance: 324.9
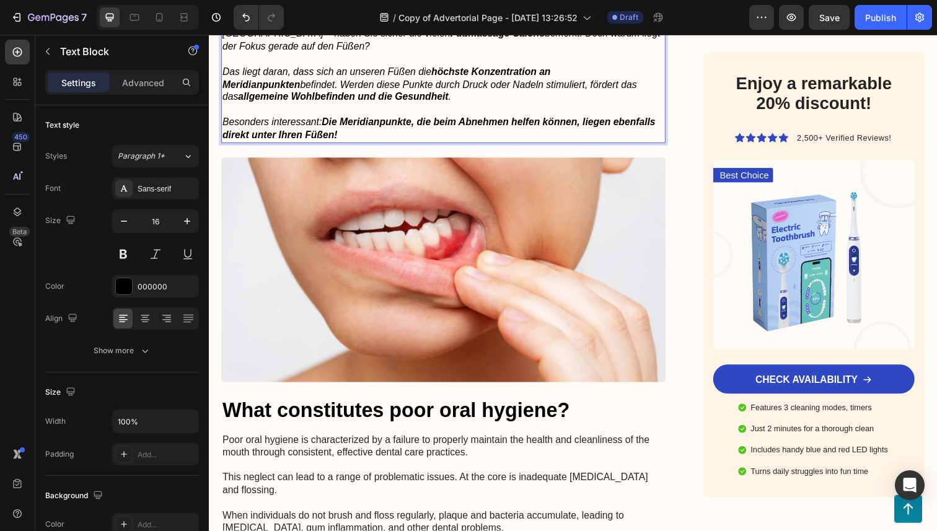
scroll to position [1088, 0]
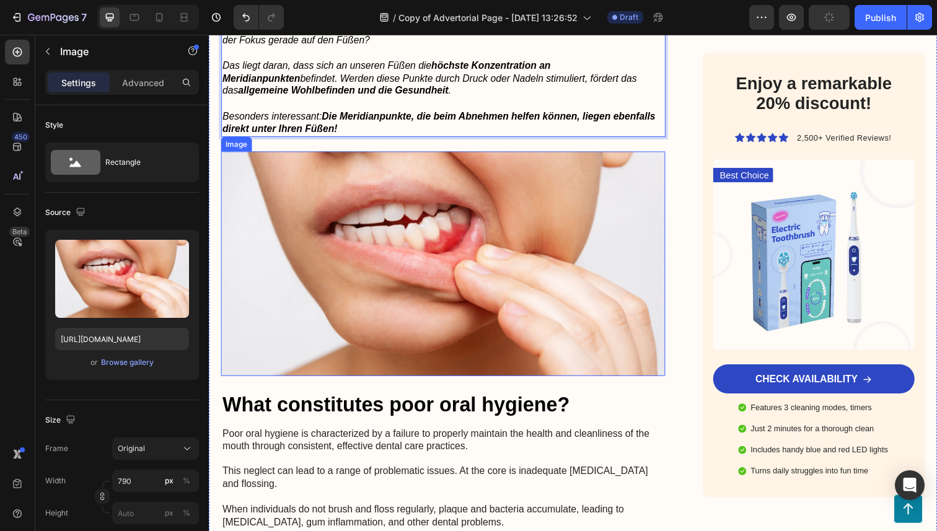
click at [457, 251] on img at bounding box center [448, 269] width 454 height 230
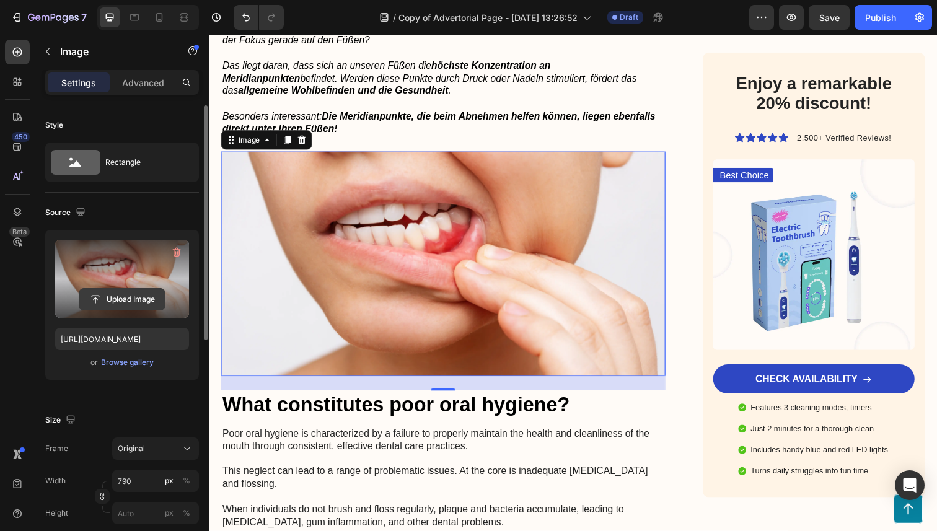
click at [136, 306] on input "file" at bounding box center [122, 299] width 86 height 21
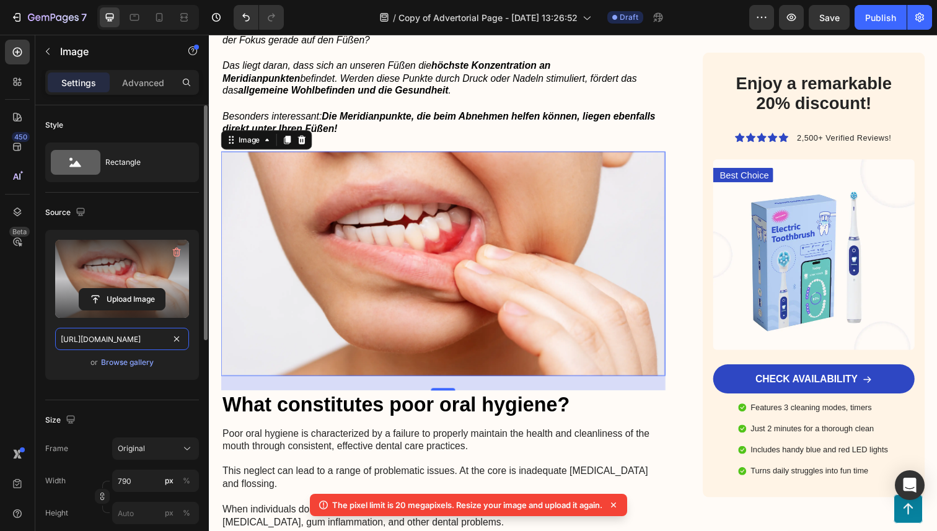
click at [102, 340] on input "https://cdn.shopify.com/s/files/1/0897/4031/2910/files/gempages_569562998201385…" at bounding box center [122, 339] width 134 height 22
paste input "0ed2572-8f15-41bd-a709-acde40d19fd7.png?v=1756208459"
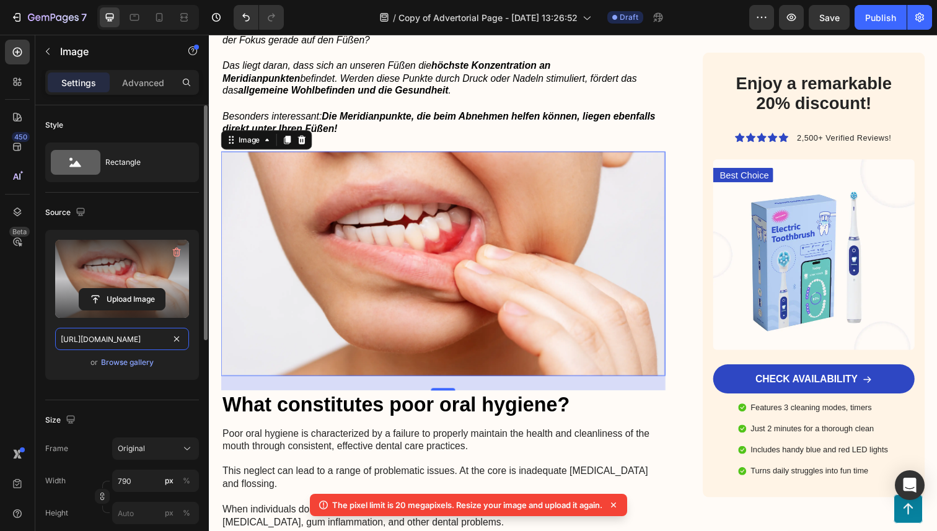
type input "https://cdn.shopify.com/s/files/1/0897/4031/2910/files/gempages_569562998201385…"
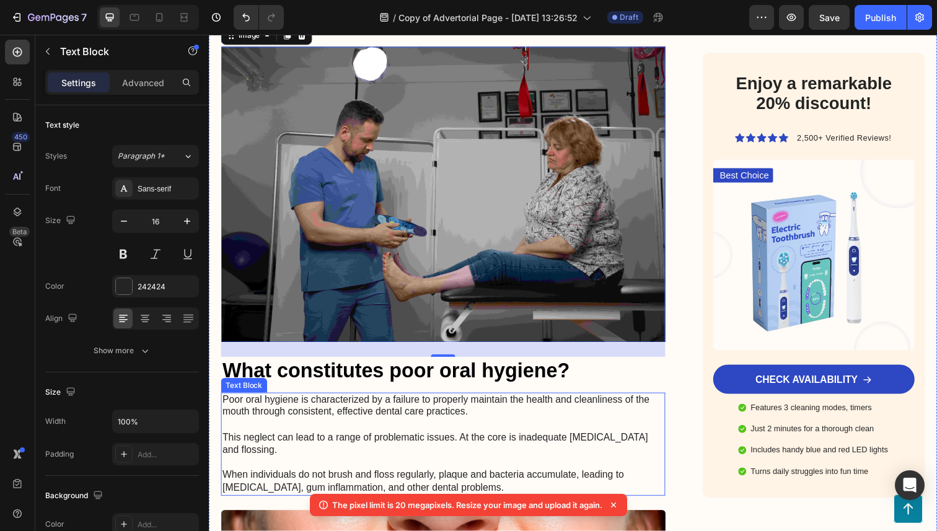
click at [405, 404] on p "Poor oral hygiene is characterized by a failure to properly maintain the health…" at bounding box center [448, 453] width 451 height 103
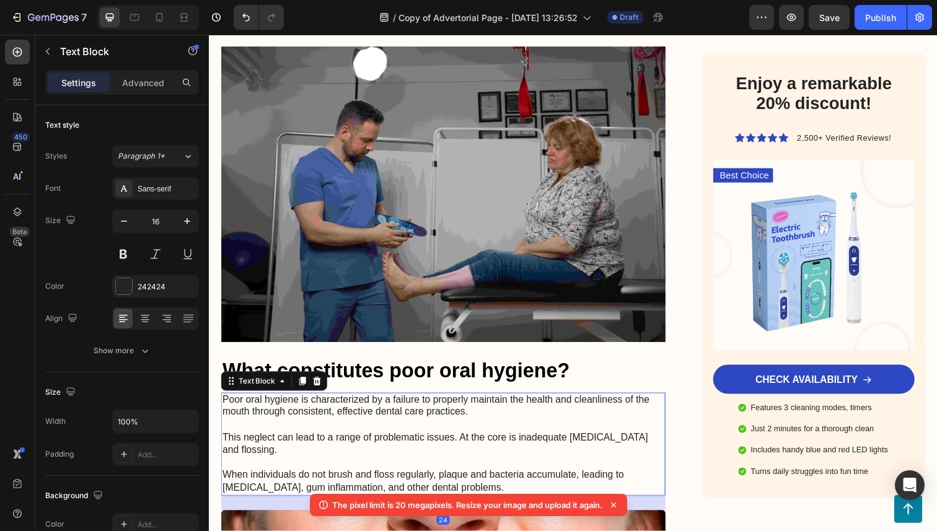
scroll to position [1225, 0]
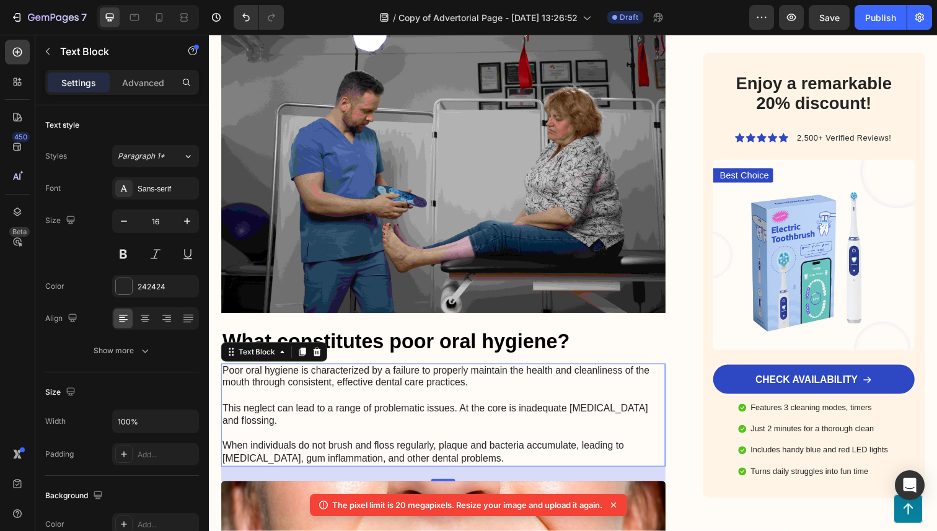
click at [418, 432] on p "Poor oral hygiene is characterized by a failure to properly maintain the health…" at bounding box center [448, 423] width 451 height 103
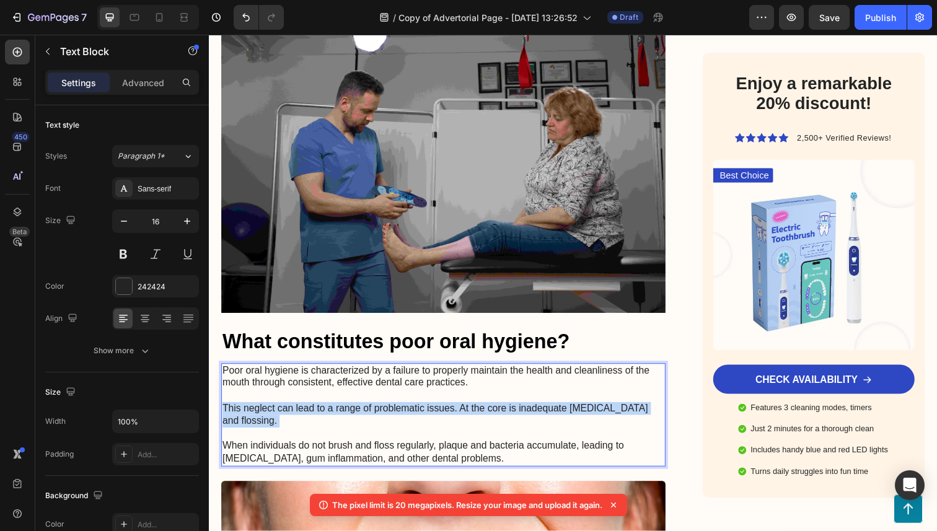
click at [418, 432] on p "Poor oral hygiene is characterized by a failure to properly maintain the health…" at bounding box center [448, 423] width 451 height 103
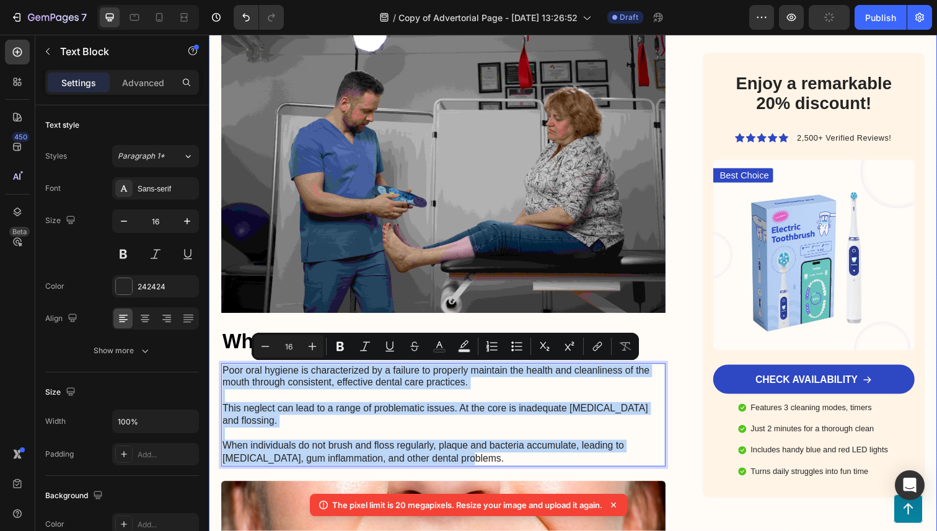
drag, startPoint x: 435, startPoint y: 472, endPoint x: 219, endPoint y: 374, distance: 237.2
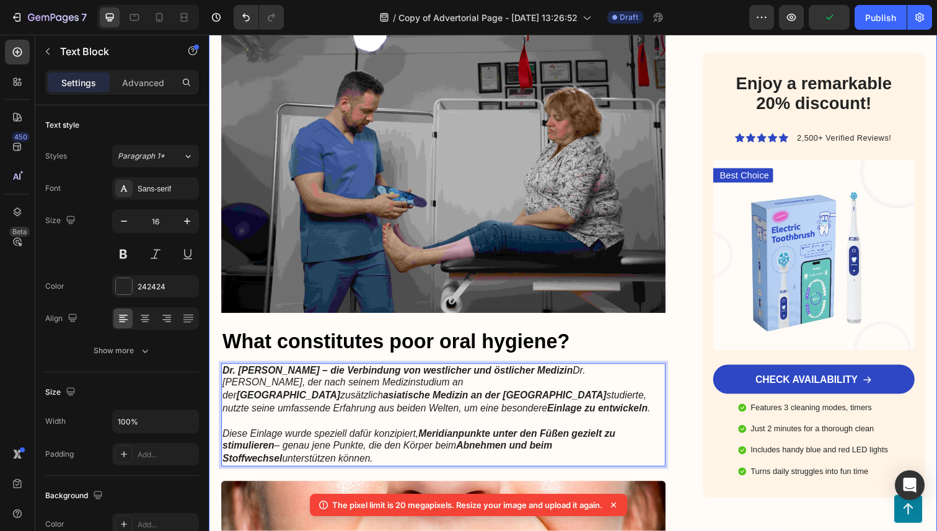
click at [311, 350] on h3 "What constitutes poor oral hygiene?" at bounding box center [448, 348] width 454 height 29
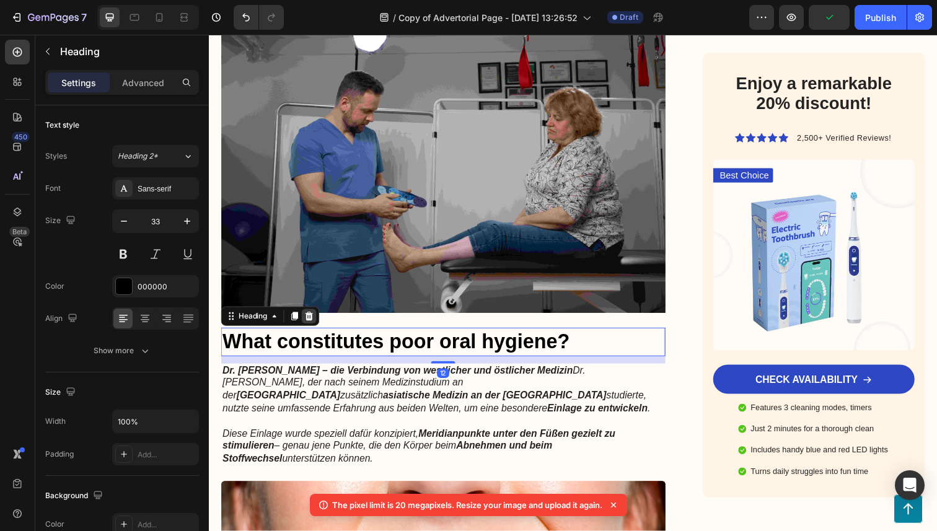
click at [318, 322] on div at bounding box center [311, 322] width 15 height 15
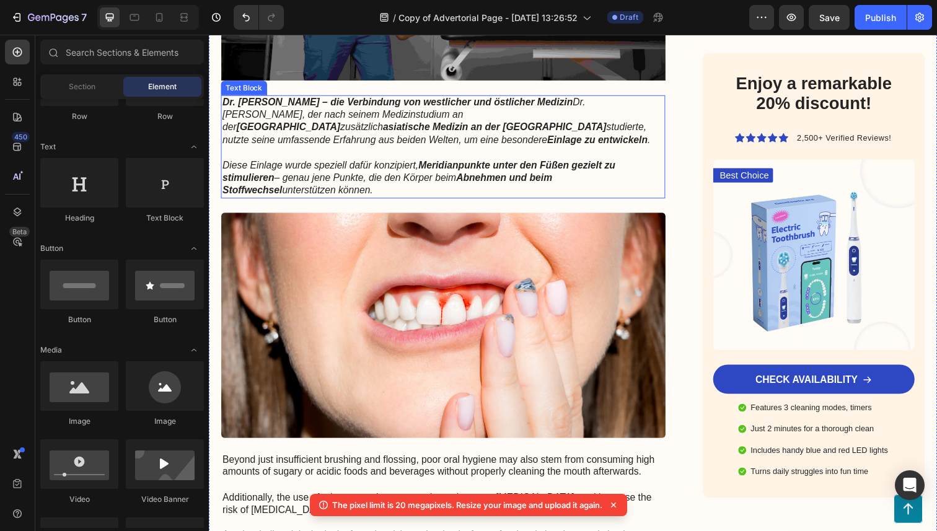
scroll to position [1510, 0]
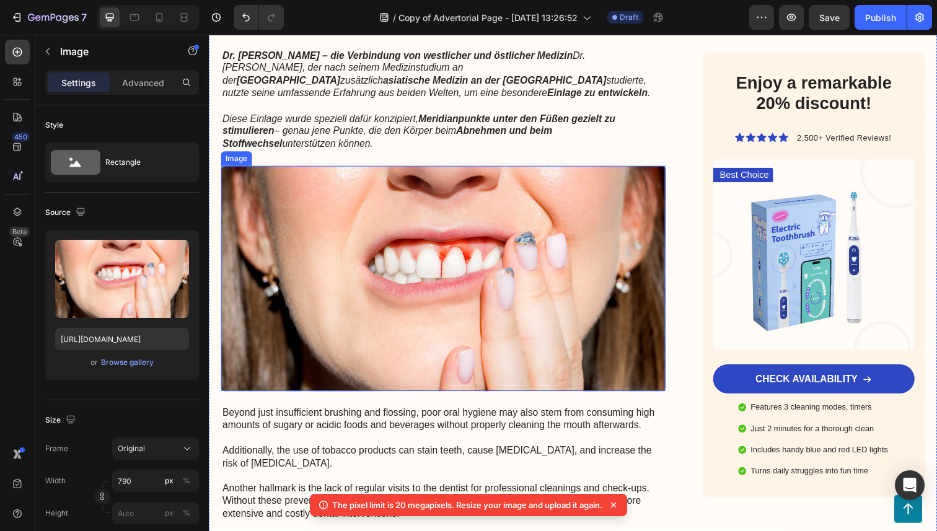
click at [415, 265] on img at bounding box center [448, 284] width 454 height 230
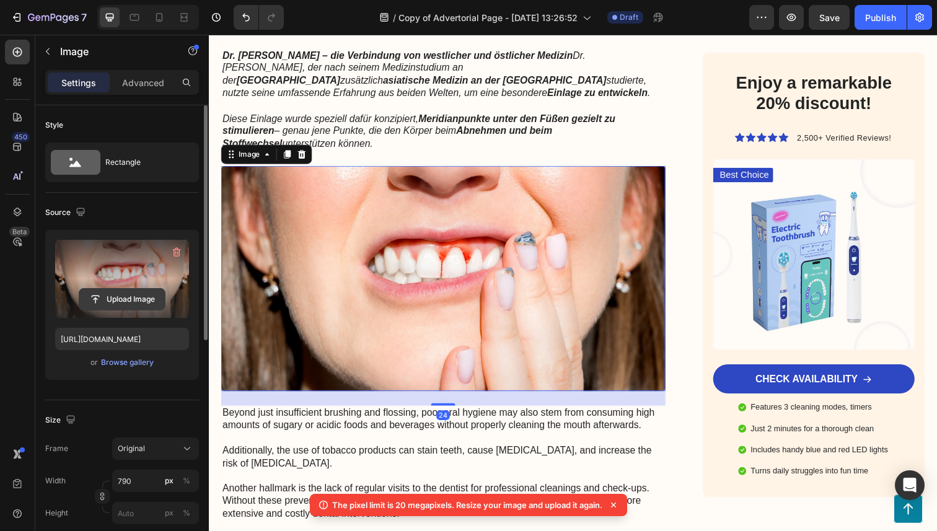
click at [110, 301] on input "file" at bounding box center [122, 299] width 86 height 21
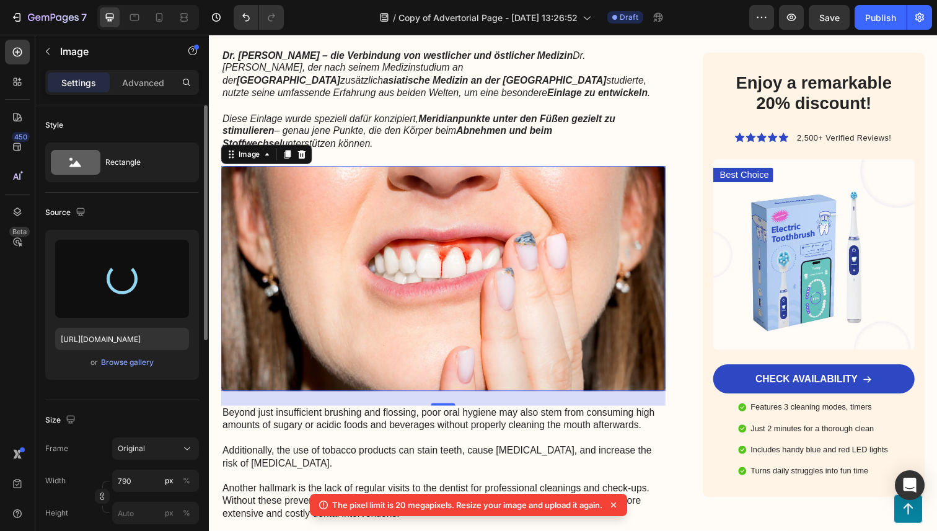
type input "[URL][DOMAIN_NAME]"
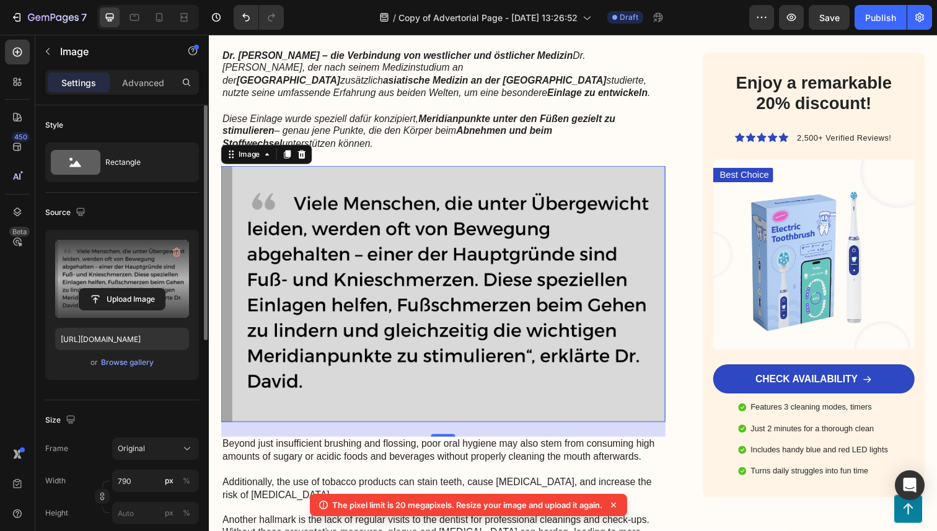
click at [378, 118] on icon "Diese Einlage wurde speziell dafür konzipiert, Meridianpunkte unter den Füßen g…" at bounding box center [423, 133] width 401 height 37
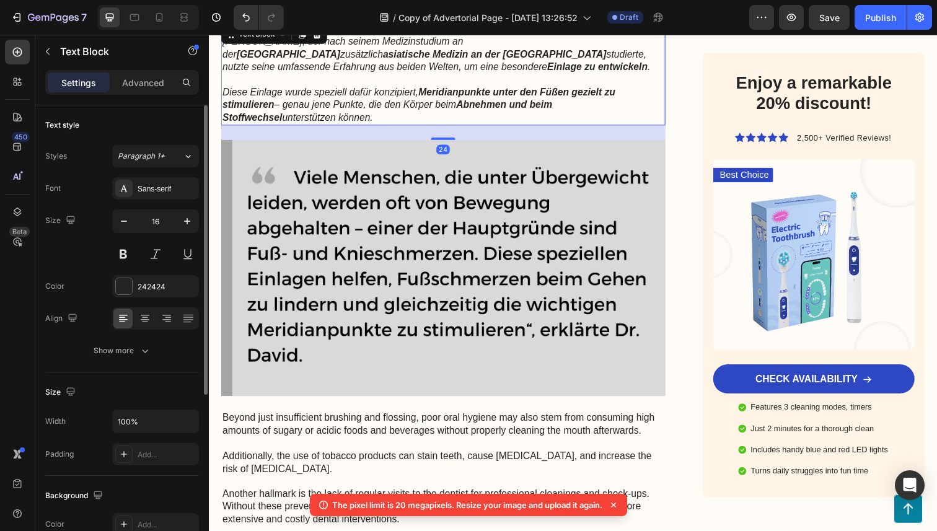
scroll to position [1538, 0]
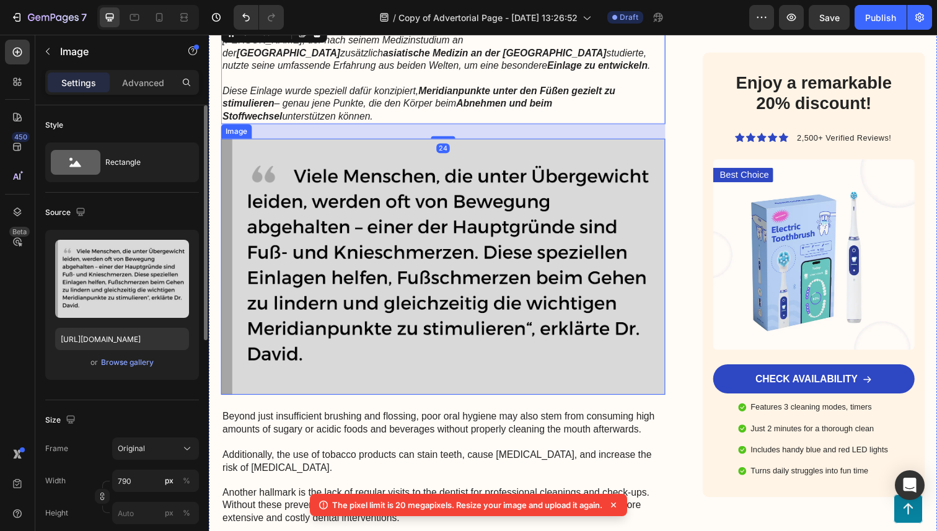
click at [371, 197] on img at bounding box center [448, 272] width 454 height 262
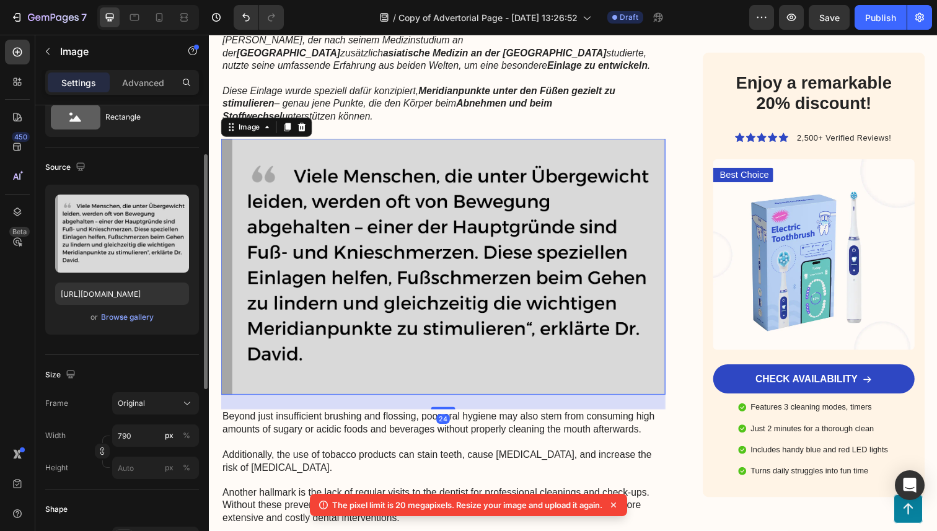
scroll to position [63, 0]
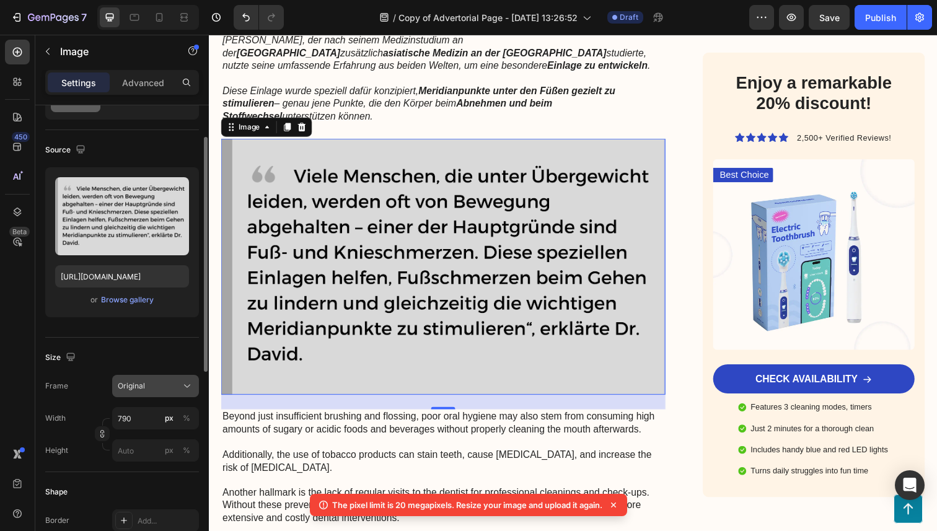
click at [147, 384] on div "Original" at bounding box center [148, 386] width 61 height 11
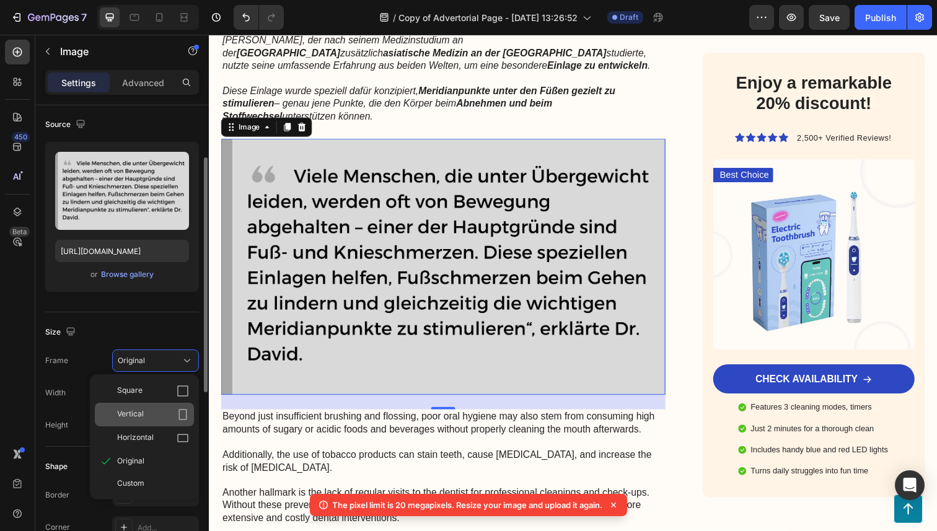
scroll to position [93, 0]
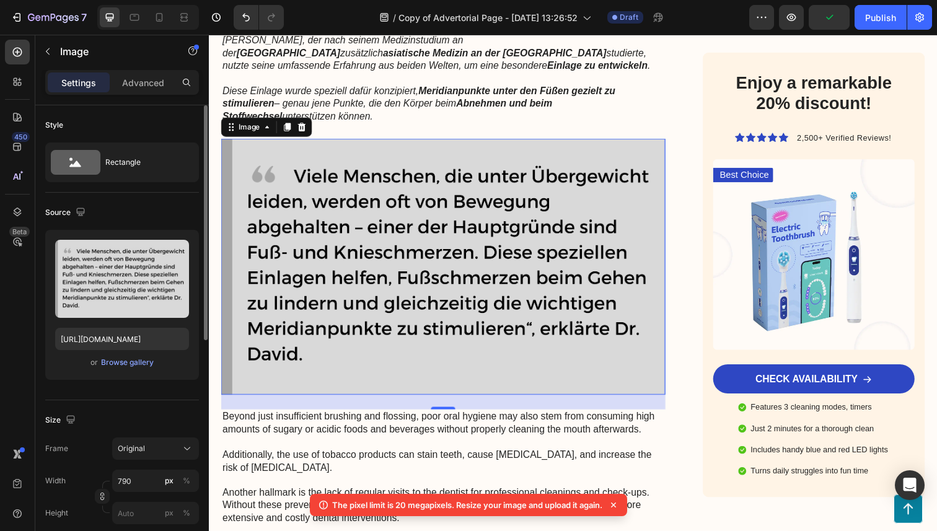
click at [154, 100] on div "Settings Advanced" at bounding box center [122, 87] width 174 height 35
click at [154, 87] on p "Advanced" at bounding box center [143, 82] width 42 height 13
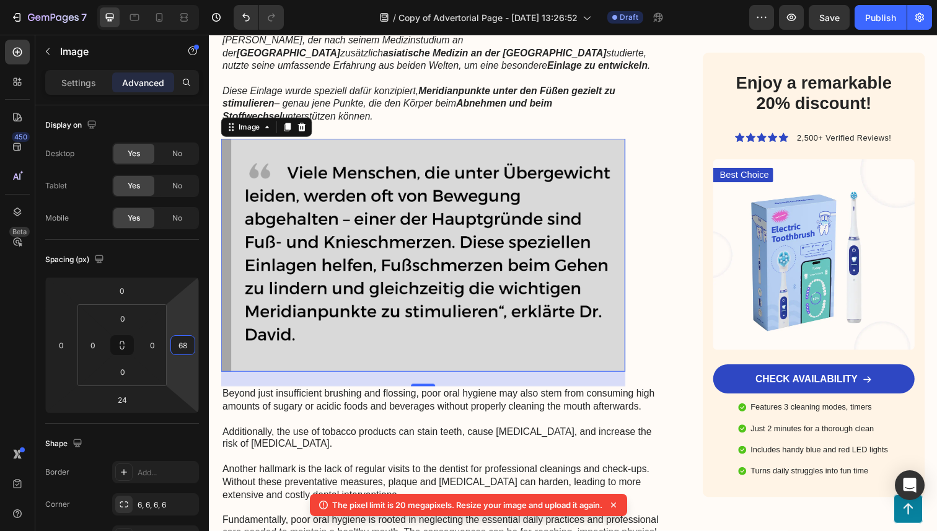
type input "70"
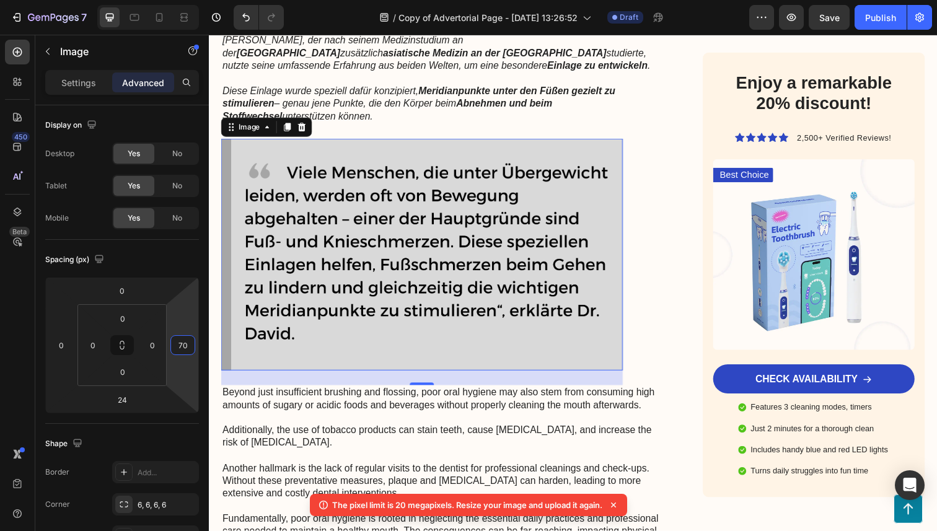
drag, startPoint x: 184, startPoint y: 318, endPoint x: 193, endPoint y: 296, distance: 23.6
click at [193, 0] on html "7 Version history / Copy of Advertorial Page - [DATE] 13:26:52 Draft Preview Sa…" at bounding box center [468, 0] width 937 height 0
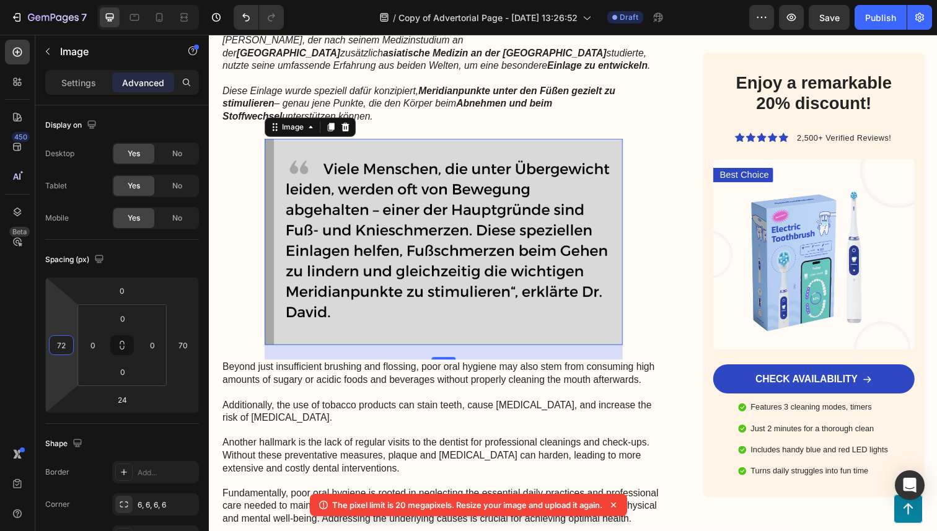
type input "70"
drag, startPoint x: 61, startPoint y: 319, endPoint x: 68, endPoint y: 298, distance: 22.7
click at [68, 0] on html "7 Version history / Copy of Advertorial Page - [DATE] 13:26:52 Draft Preview Sa…" at bounding box center [468, 0] width 937 height 0
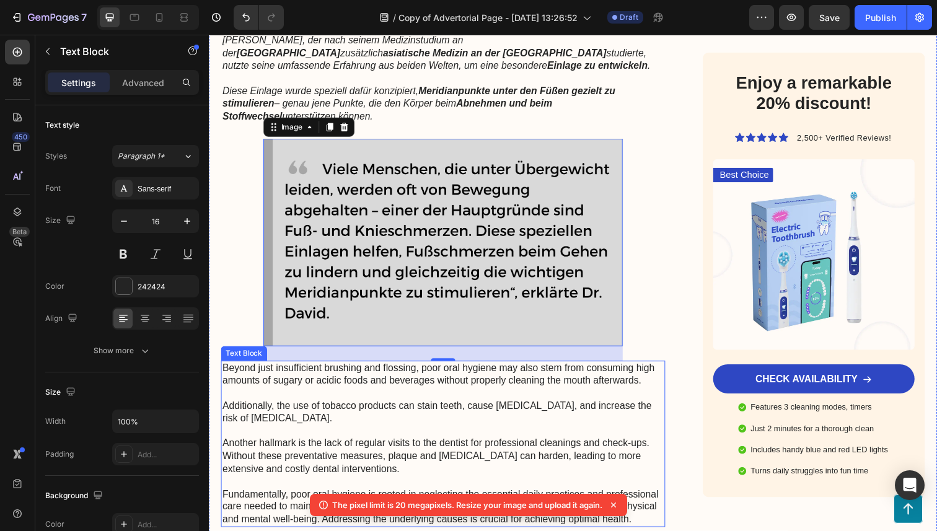
click at [379, 397] on p "Beyond just insufficient brushing and flossing, poor oral hygiene may also stem…" at bounding box center [448, 453] width 451 height 167
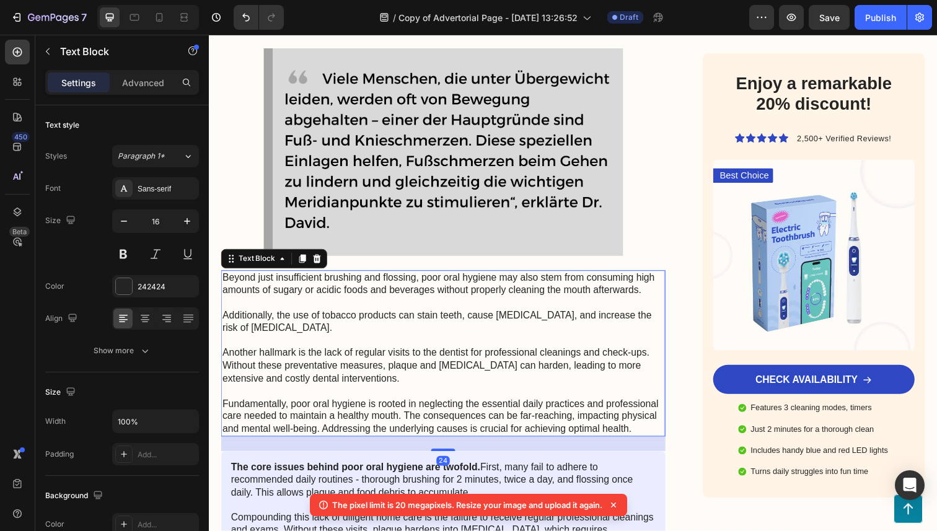
click at [507, 333] on p "Beyond just insufficient brushing and flossing, poor oral hygiene may also stem…" at bounding box center [448, 360] width 451 height 167
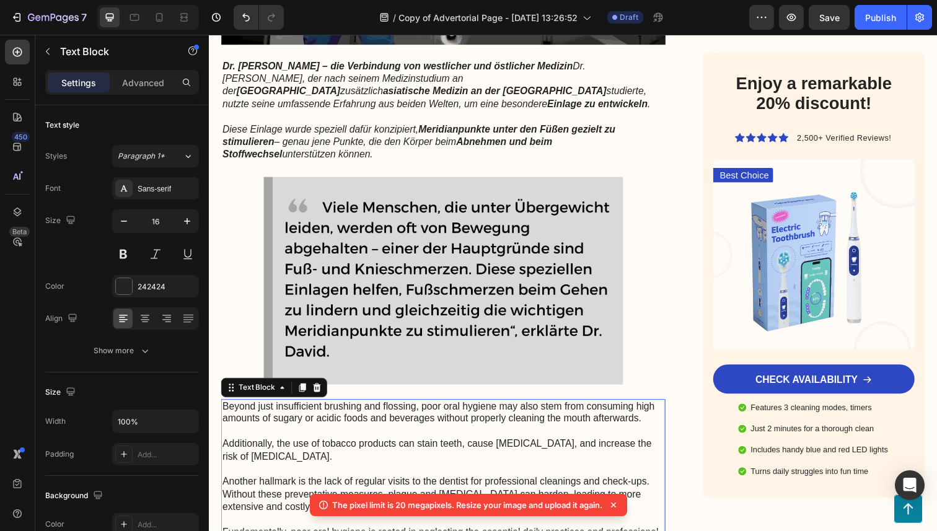
scroll to position [1484, 0]
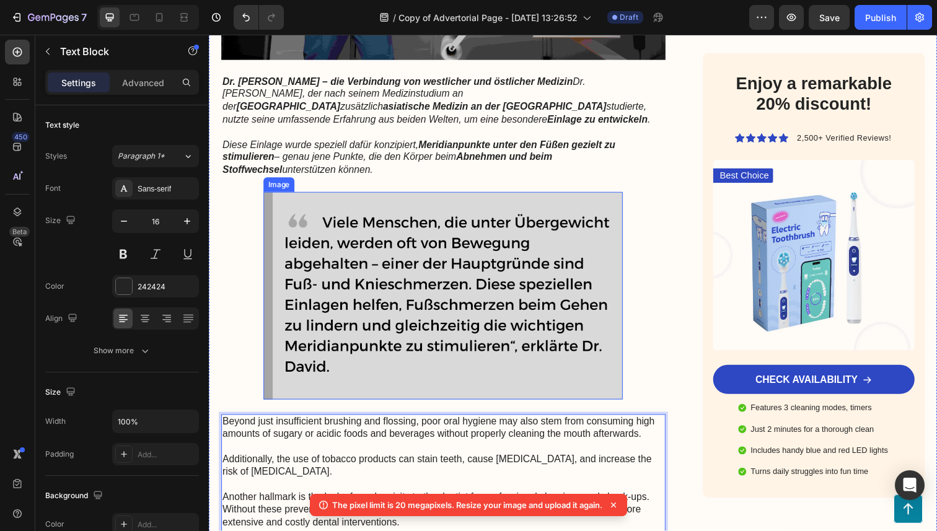
click at [447, 205] on img at bounding box center [448, 302] width 367 height 212
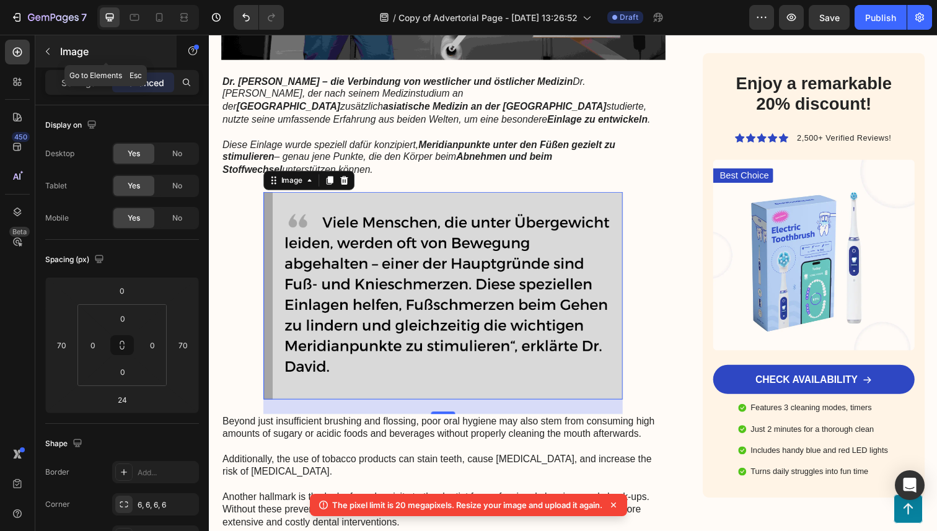
click at [53, 46] on button "button" at bounding box center [48, 52] width 20 height 20
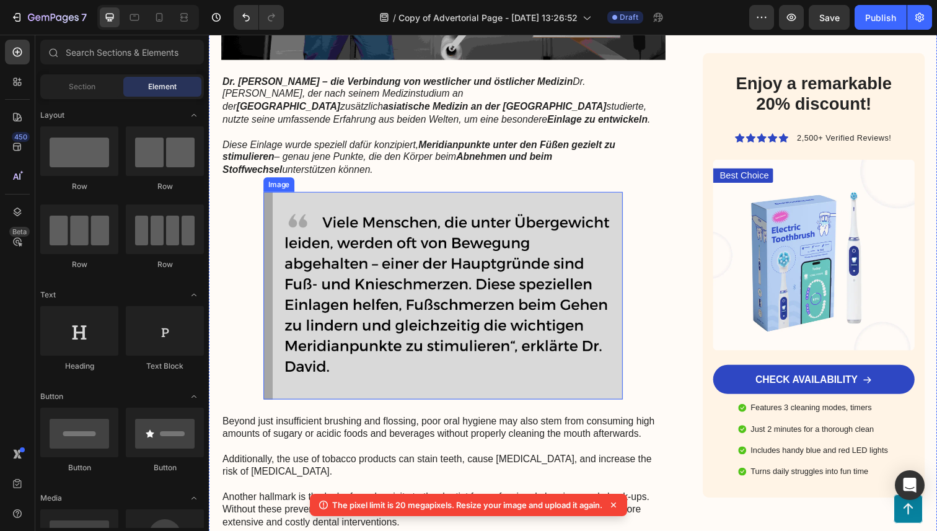
click at [433, 299] on img at bounding box center [448, 302] width 367 height 212
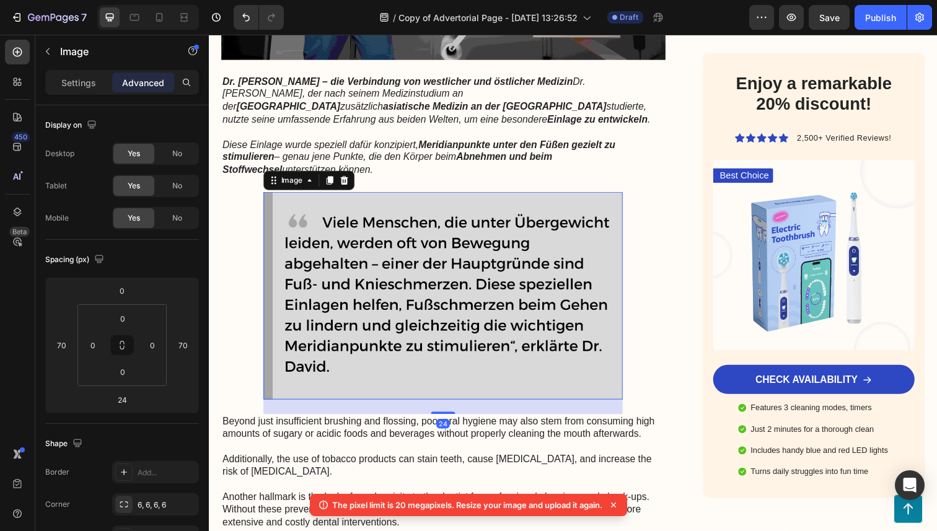
click at [69, 98] on div "Settings Advanced" at bounding box center [122, 87] width 174 height 35
click at [71, 89] on div "Settings" at bounding box center [79, 83] width 62 height 20
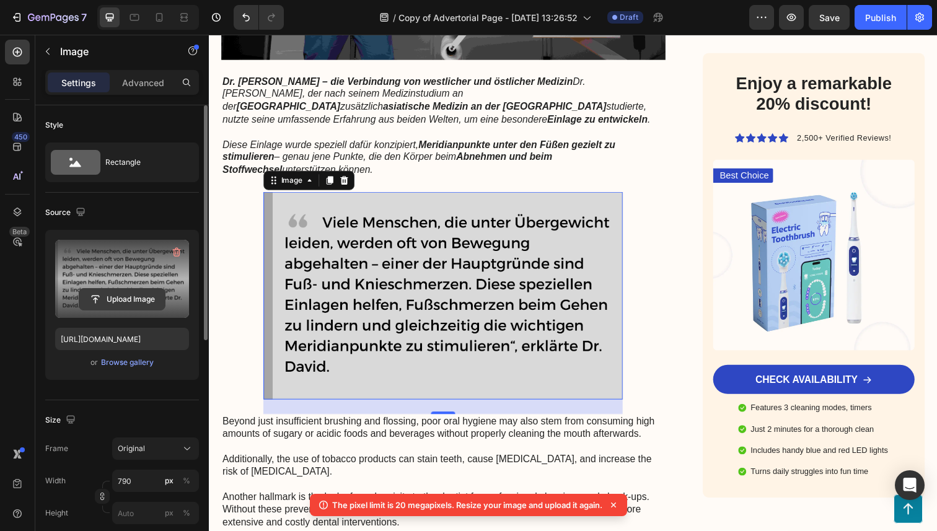
click at [123, 296] on input "file" at bounding box center [122, 299] width 86 height 21
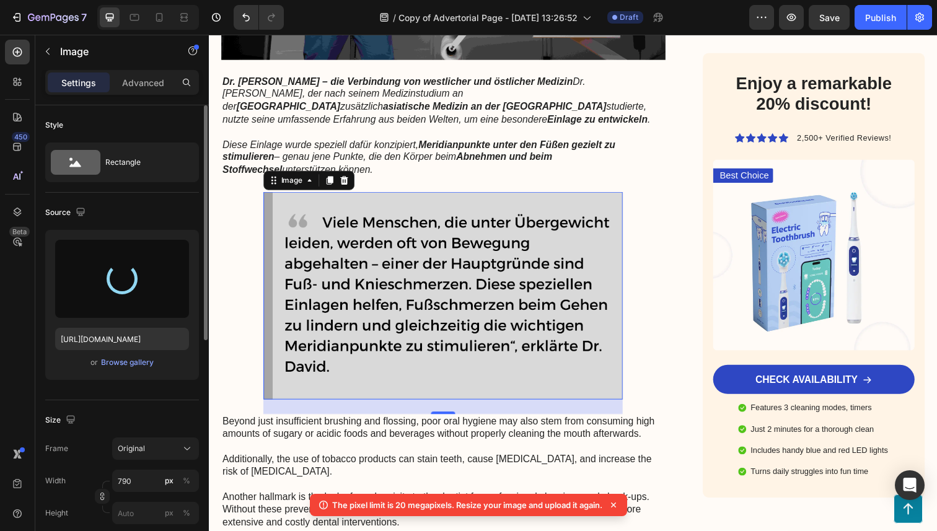
type input "[URL][DOMAIN_NAME]"
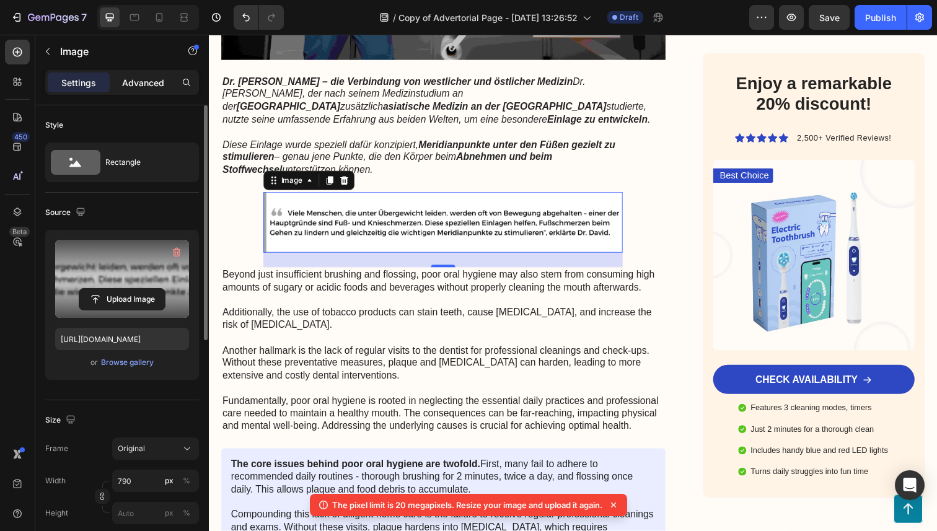
click at [137, 85] on p "Advanced" at bounding box center [143, 82] width 42 height 13
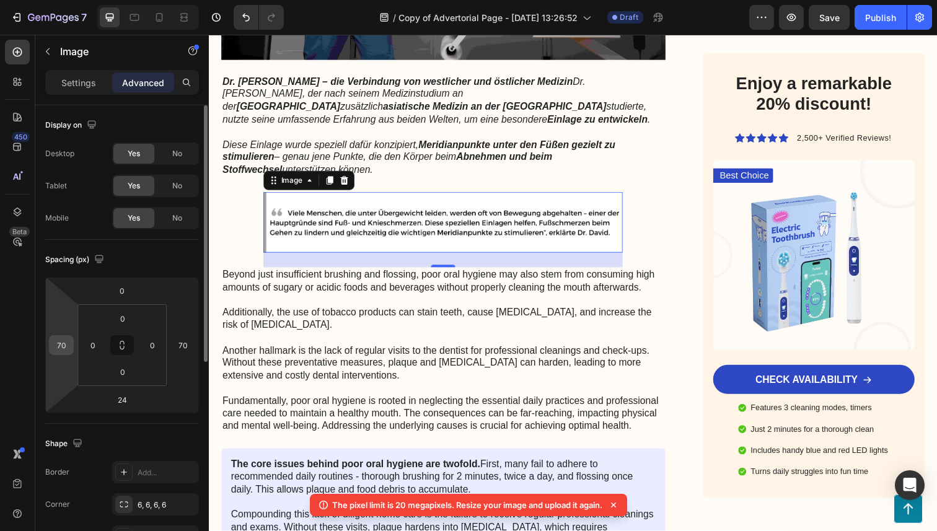
click at [66, 337] on input "70" at bounding box center [61, 345] width 19 height 19
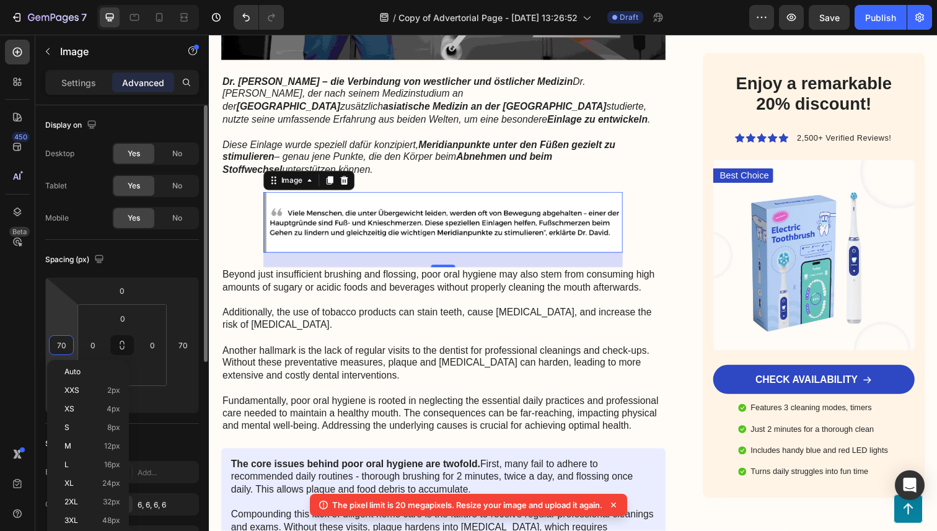
click at [66, 337] on input "70" at bounding box center [61, 345] width 19 height 19
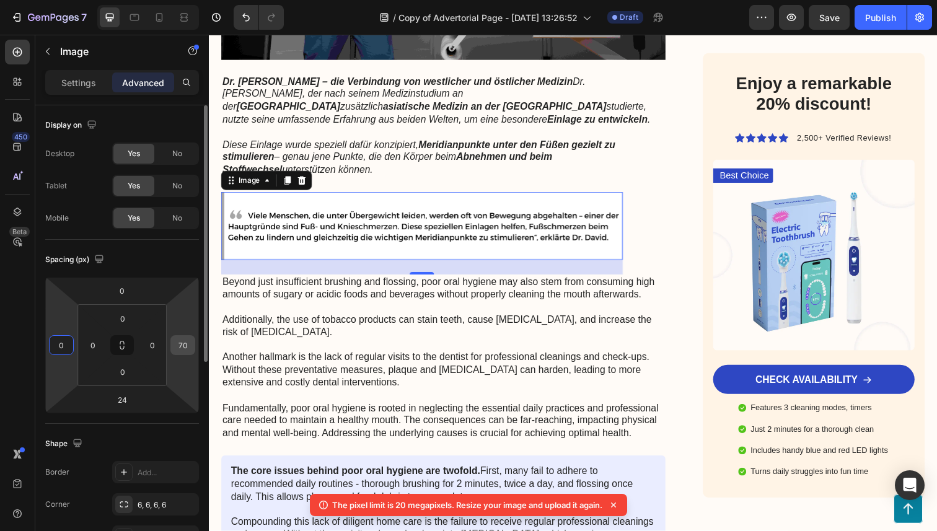
type input "0"
click at [188, 347] on input "70" at bounding box center [183, 345] width 19 height 19
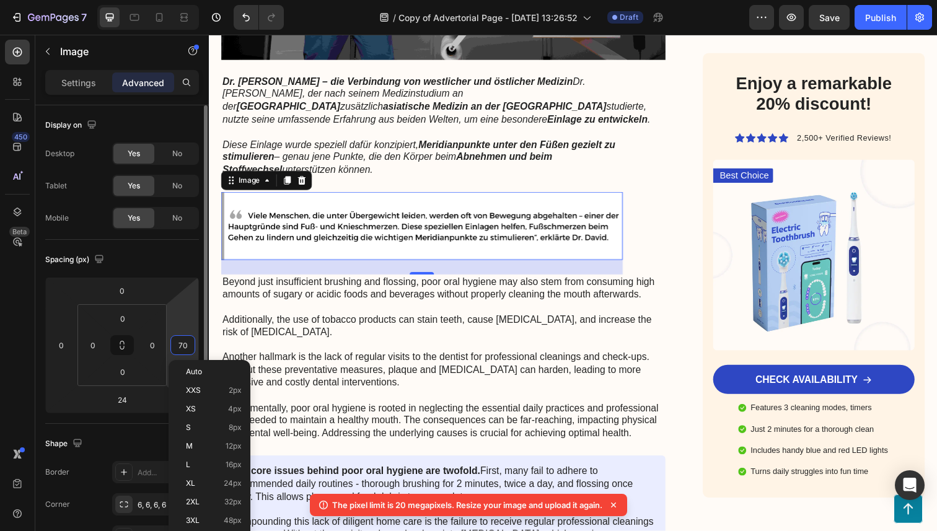
click at [188, 347] on input "70" at bounding box center [183, 345] width 19 height 19
type input "0"
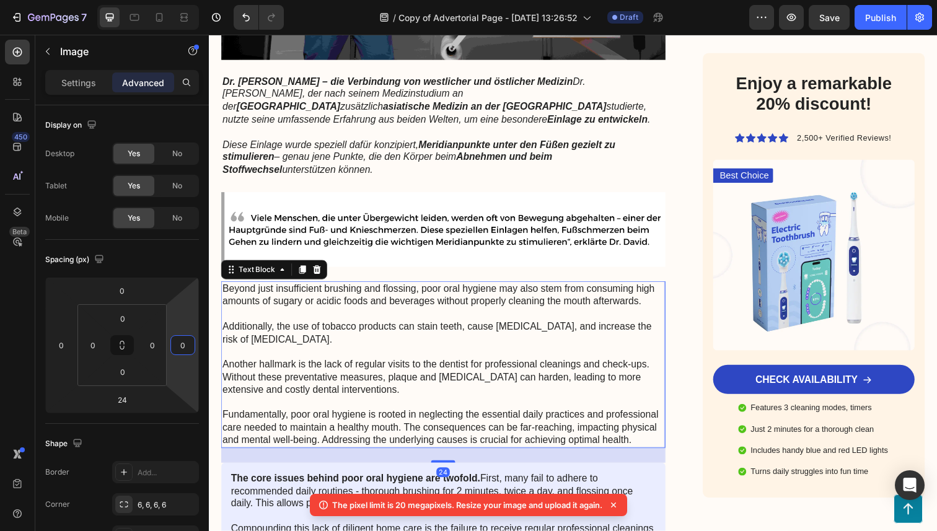
click at [415, 371] on p "Beyond just insufficient brushing and flossing, poor oral hygiene may also stem…" at bounding box center [448, 371] width 451 height 167
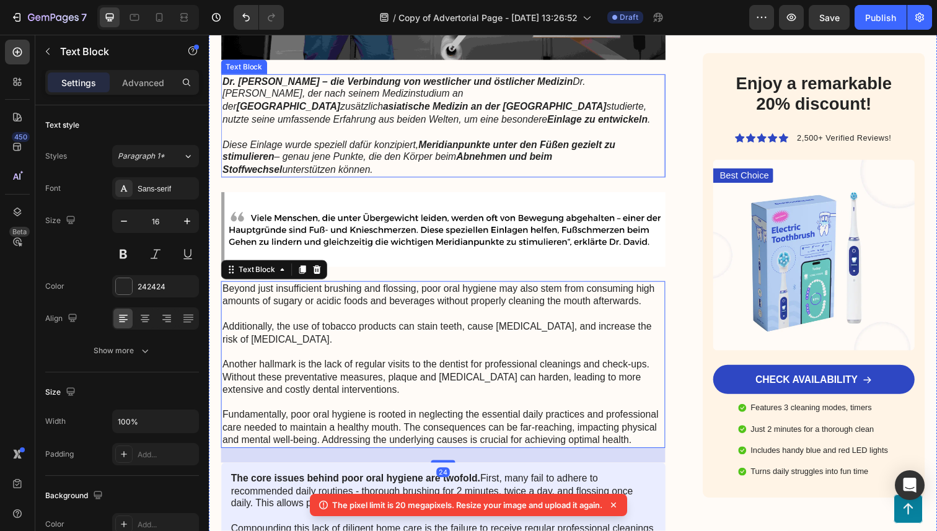
click at [526, 166] on p "Diese Einlage wurde speziell dafür konzipiert, Meridianpunkte unter den Füßen g…" at bounding box center [448, 160] width 451 height 38
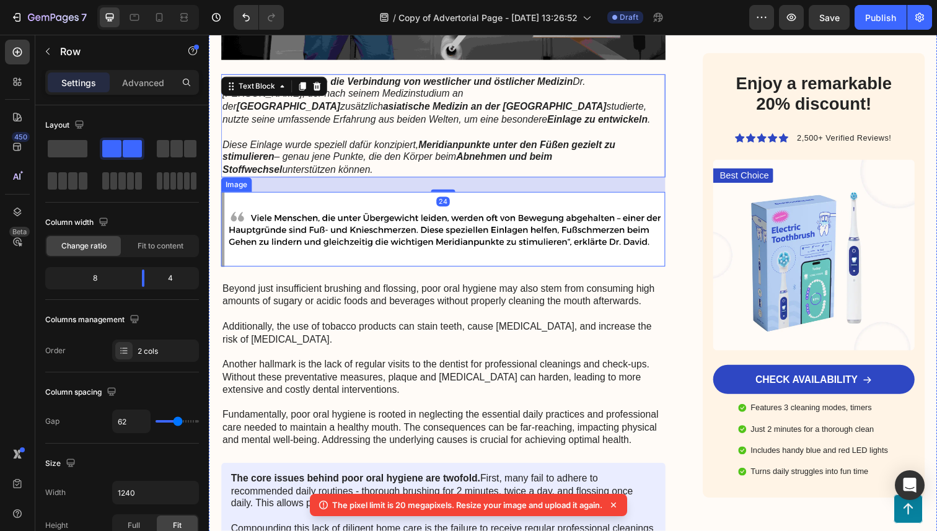
click at [538, 283] on div "⁠⁠⁠⁠⁠⁠⁠ Treten Sie ein in Ihren Wohlfühlkörper!Gesundheitsexperten staunen über…" at bounding box center [448, 487] width 454 height 3627
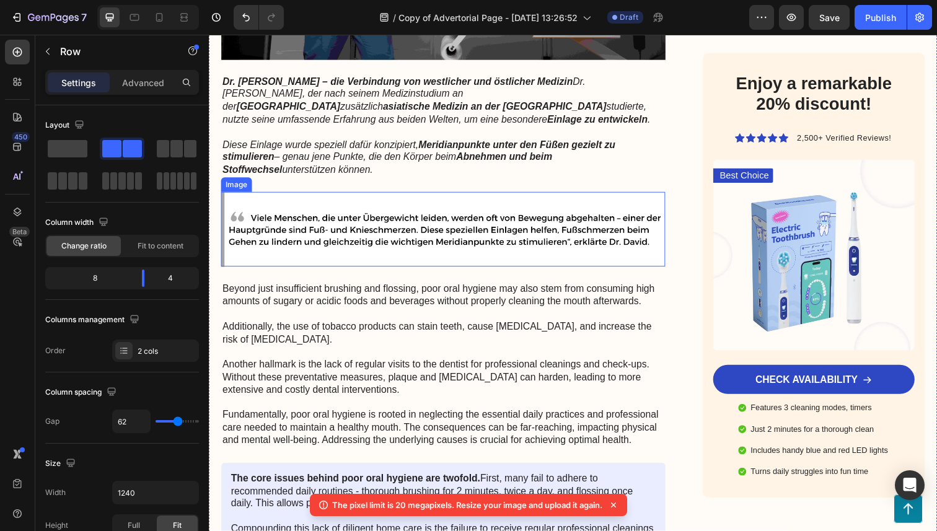
click at [513, 255] on img at bounding box center [448, 234] width 454 height 76
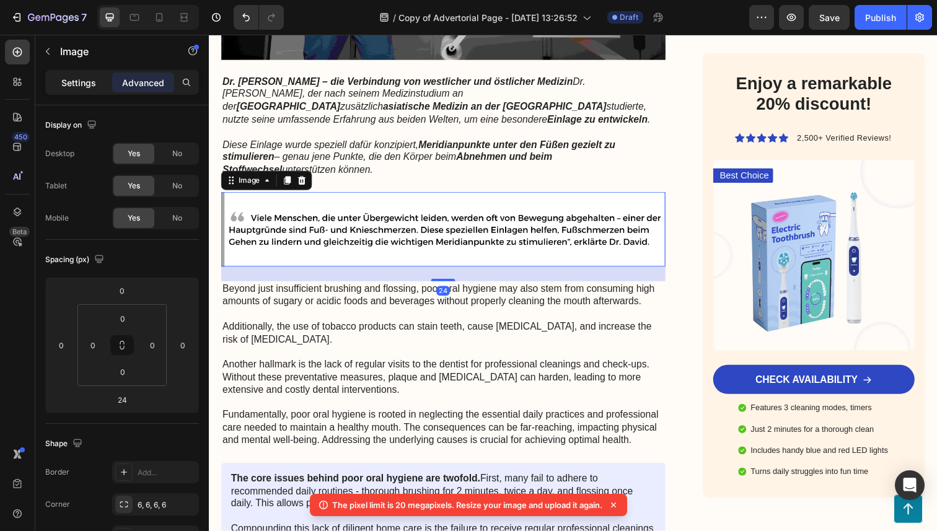
click at [86, 84] on p "Settings" at bounding box center [78, 82] width 35 height 13
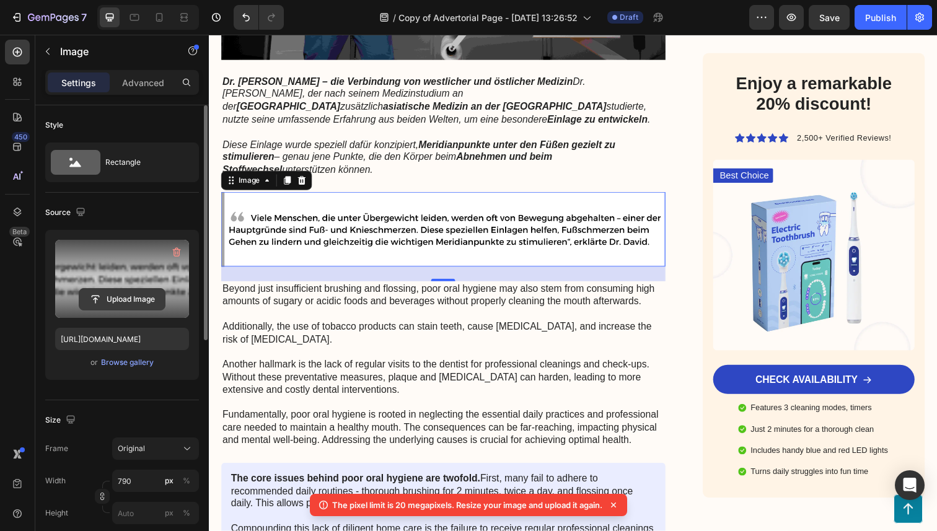
click at [149, 301] on input "file" at bounding box center [122, 299] width 86 height 21
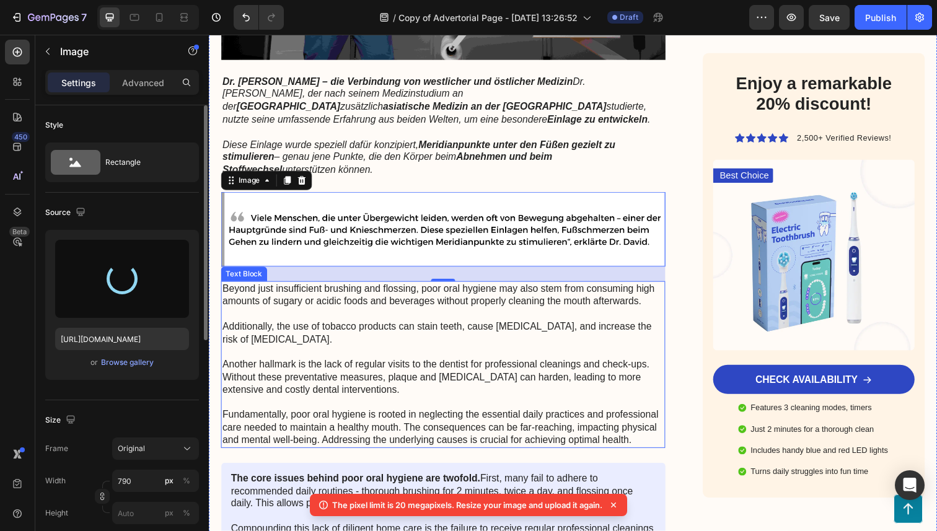
type input "[URL][DOMAIN_NAME]"
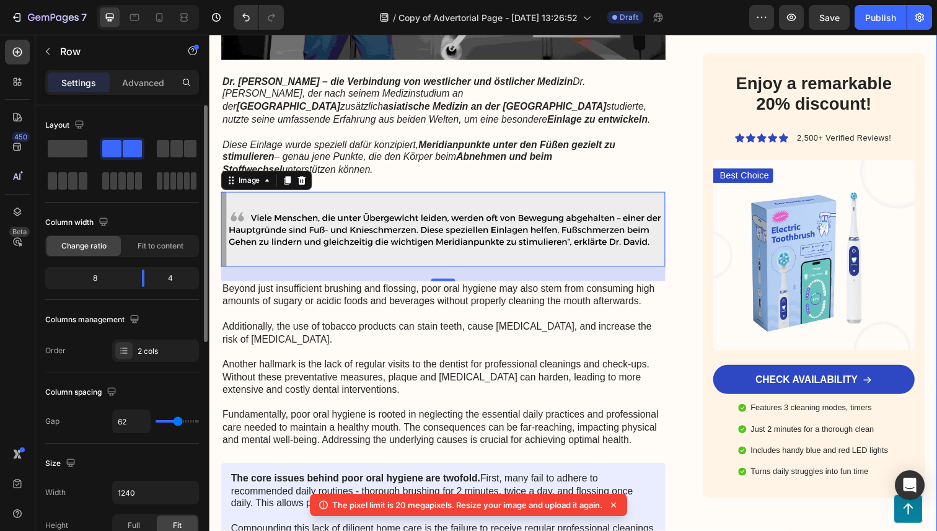
click at [699, 317] on div "⁠⁠⁠⁠⁠⁠⁠ Treten Sie ein in Ihren Wohlfühlkörper!Gesundheitsexperten staunen über…" at bounding box center [581, 487] width 744 height 3627
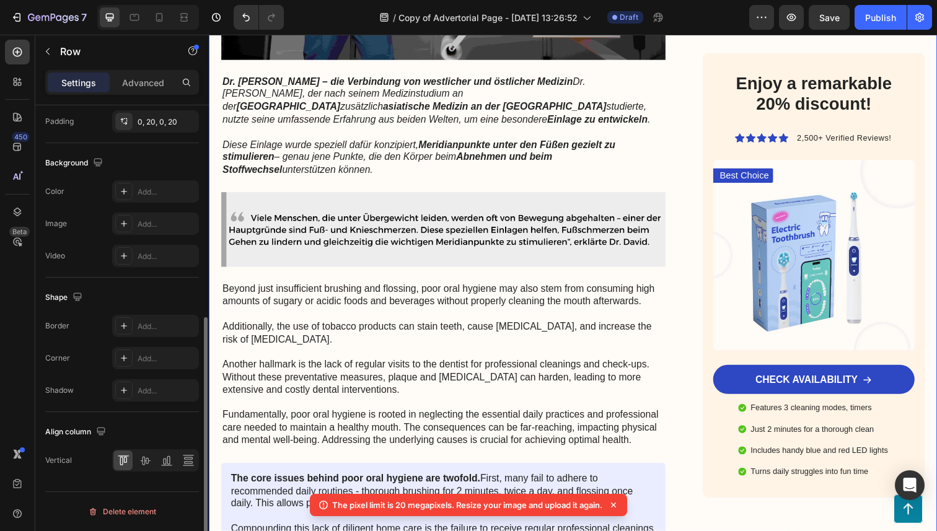
scroll to position [0, 0]
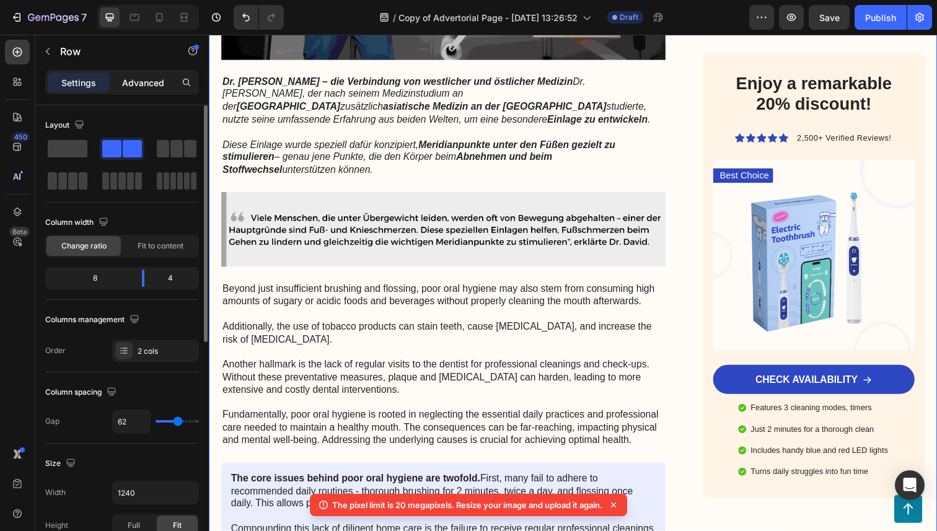
click at [120, 85] on div "Advanced" at bounding box center [143, 83] width 62 height 20
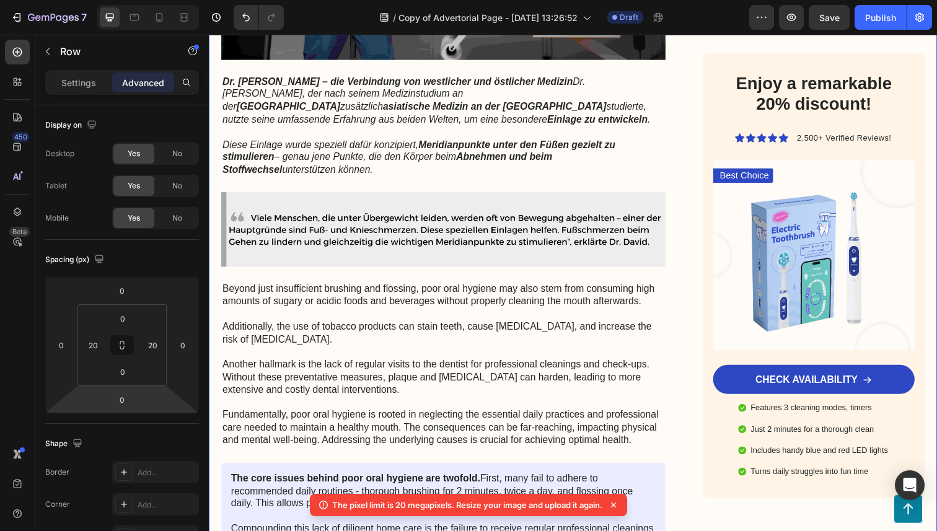
scroll to position [366, 0]
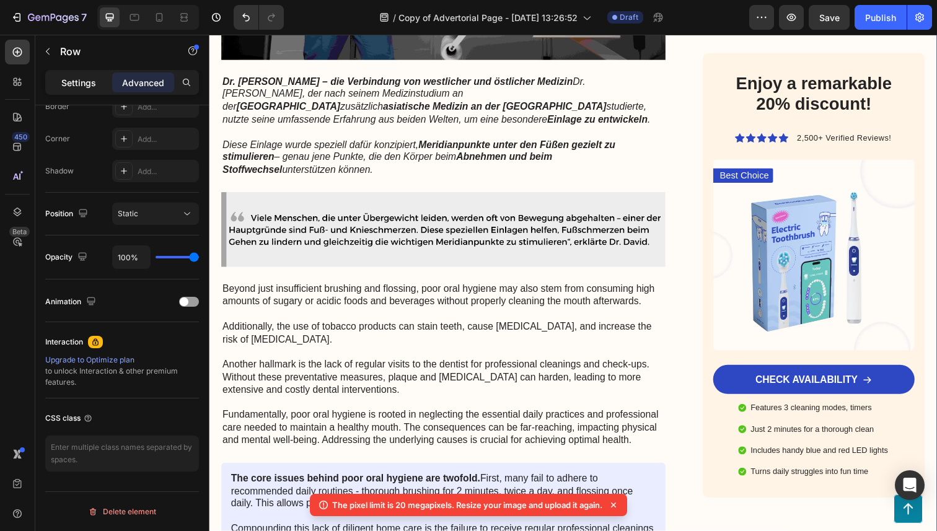
click at [68, 85] on p "Settings" at bounding box center [78, 82] width 35 height 13
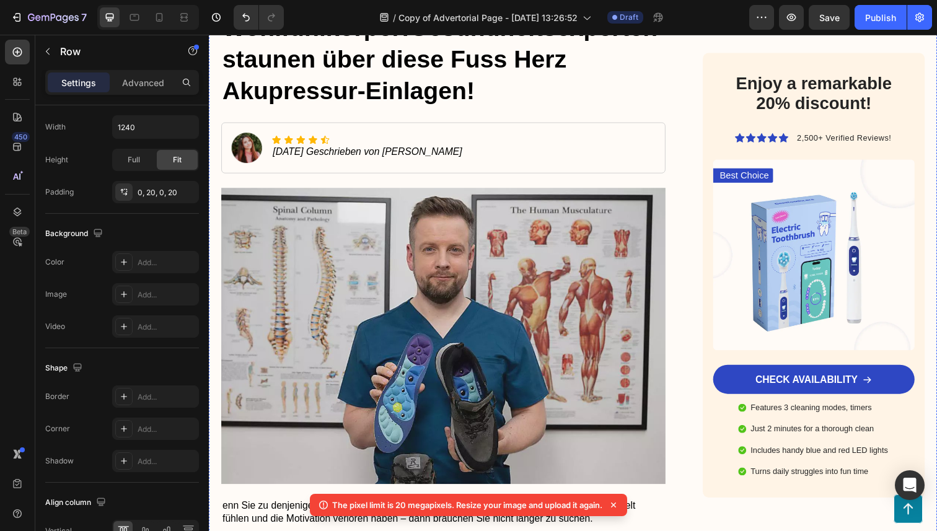
scroll to position [0, 0]
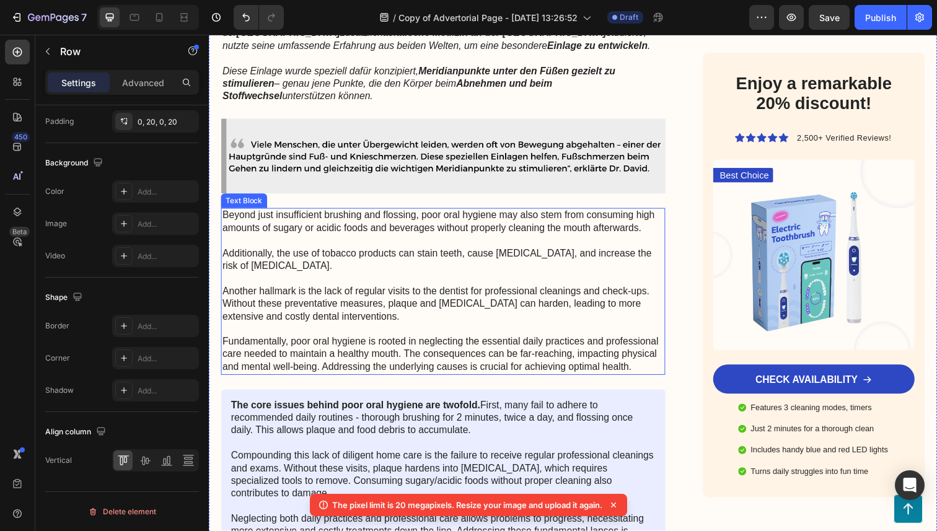
scroll to position [1556, 0]
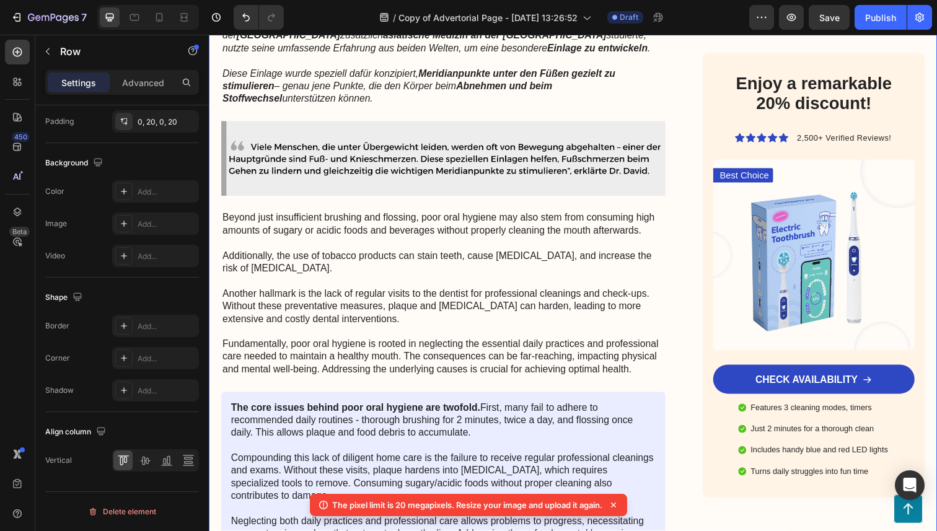
click at [613, 506] on icon at bounding box center [614, 505] width 12 height 12
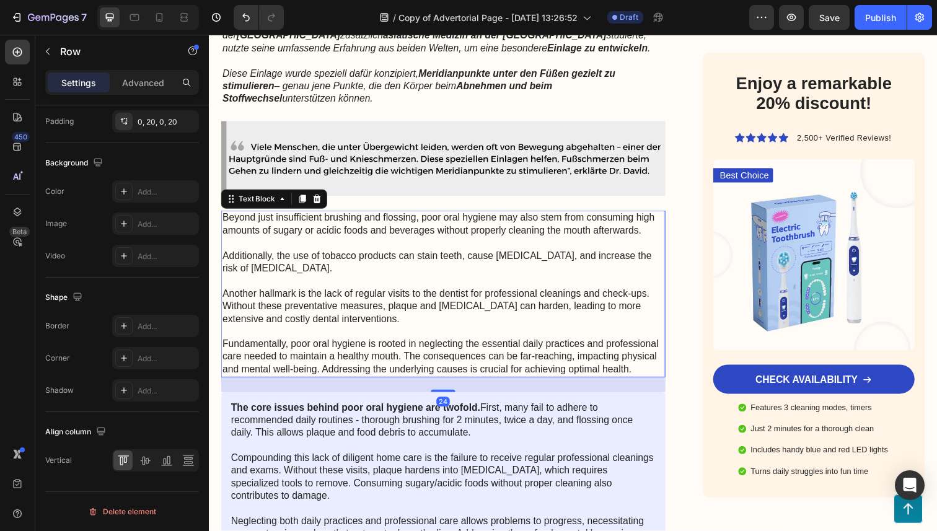
click at [494, 250] on p "Beyond just insufficient brushing and flossing, poor oral hygiene may also stem…" at bounding box center [448, 299] width 451 height 167
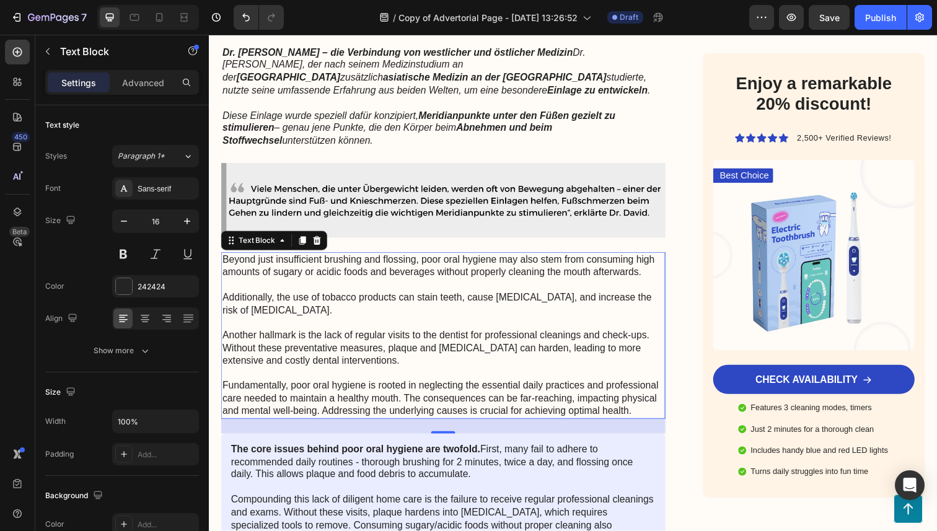
scroll to position [1502, 0]
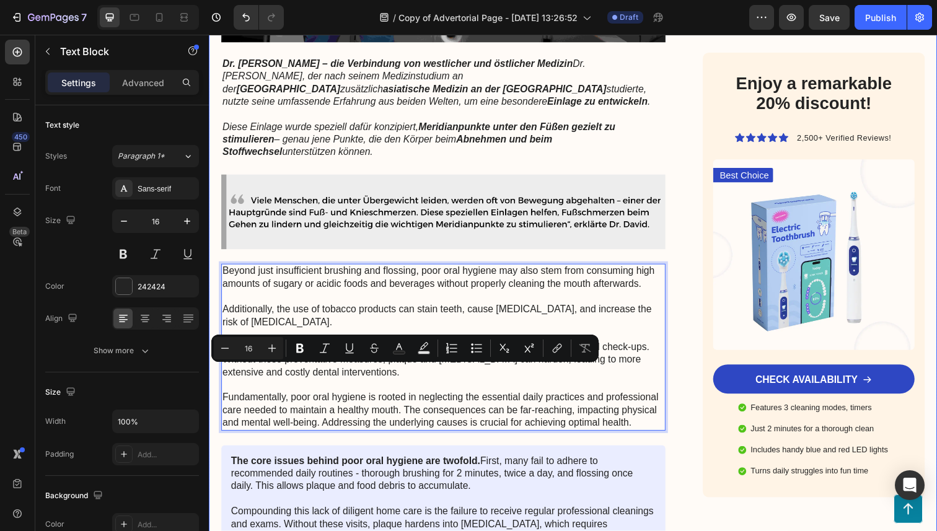
click at [522, 510] on div "Button" at bounding box center [581, 520] width 714 height 30
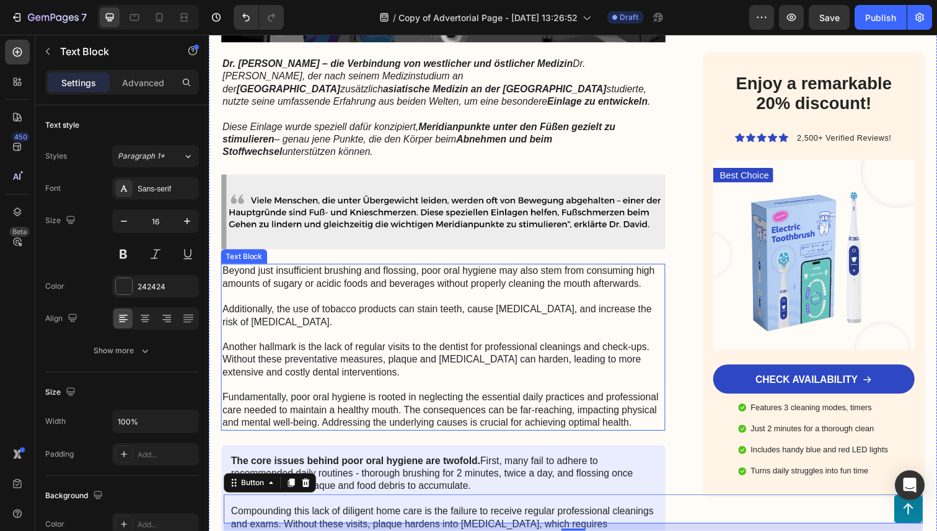
click at [489, 428] on p "Beyond just insufficient brushing and flossing, poor oral hygiene may also stem…" at bounding box center [448, 353] width 451 height 167
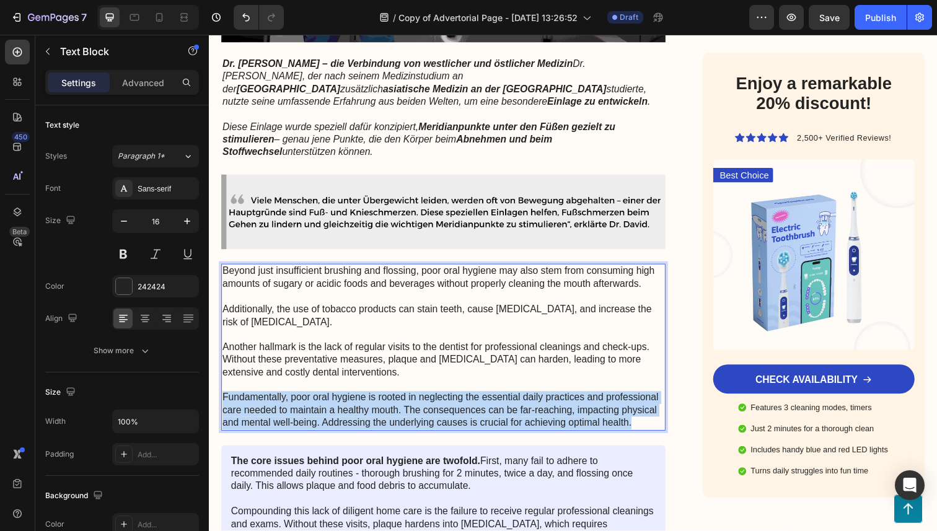
click at [489, 428] on p "Beyond just insufficient brushing and flossing, poor oral hygiene may also stem…" at bounding box center [448, 353] width 451 height 167
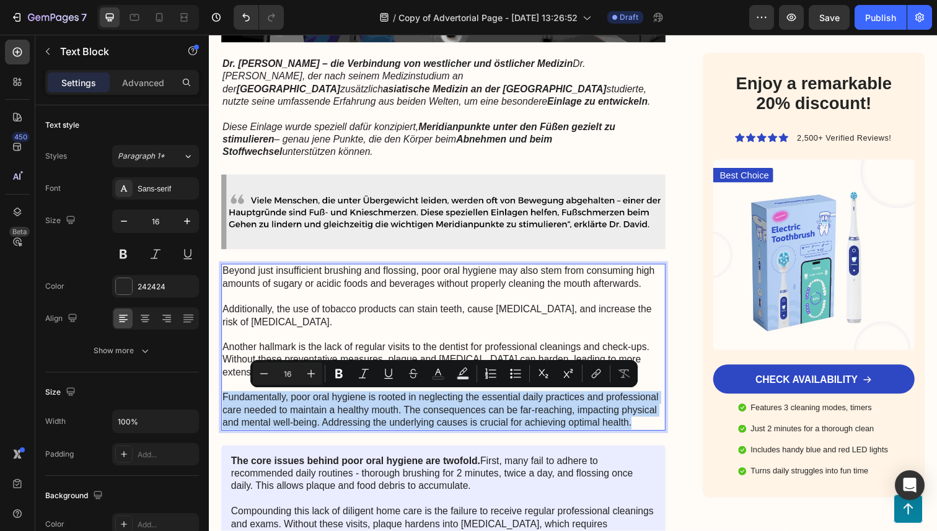
click at [549, 428] on p "Beyond just insufficient brushing and flossing, poor oral hygiene may also stem…" at bounding box center [448, 353] width 451 height 167
click at [632, 426] on p "Beyond just insufficient brushing and flossing, poor oral hygiene may also stem…" at bounding box center [448, 353] width 451 height 167
click at [655, 430] on p "Beyond just insufficient brushing and flossing, poor oral hygiene may also stem…" at bounding box center [448, 353] width 451 height 167
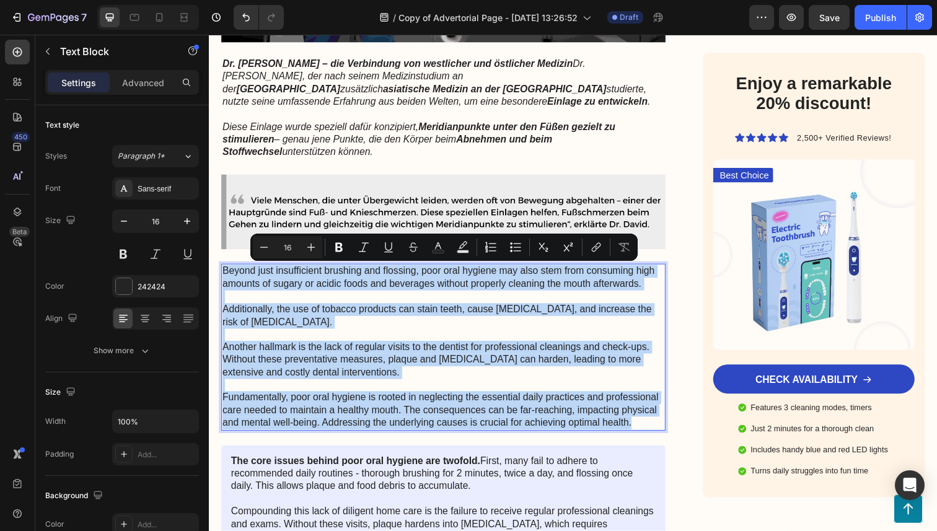
drag, startPoint x: 646, startPoint y: 429, endPoint x: 223, endPoint y: 269, distance: 452.7
click at [223, 269] on div "Beyond just insufficient brushing and flossing, poor oral hygiene may also stem…" at bounding box center [448, 354] width 454 height 170
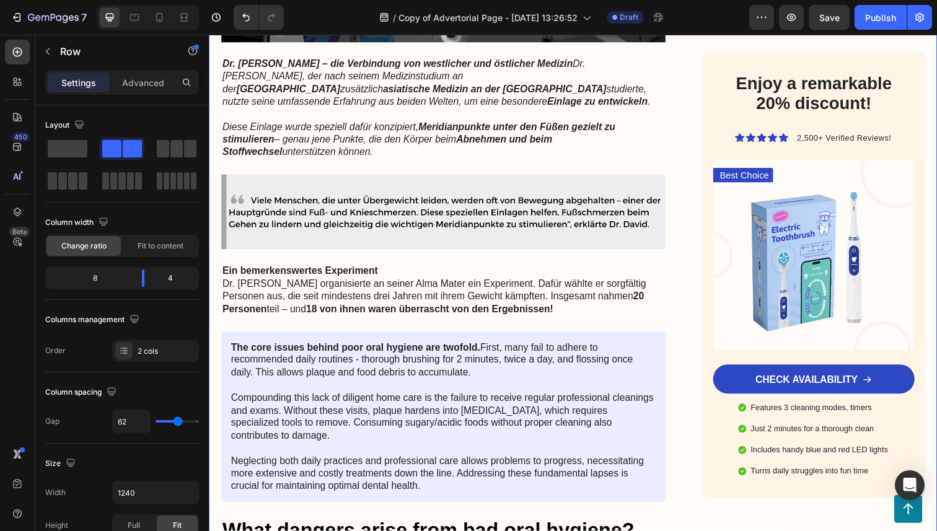
click at [319, 327] on div "⁠⁠⁠⁠⁠⁠⁠ Treten Sie ein in Ihren Wohlfühlkörper!Gesundheitsexperten staunen über…" at bounding box center [448, 411] width 454 height 3511
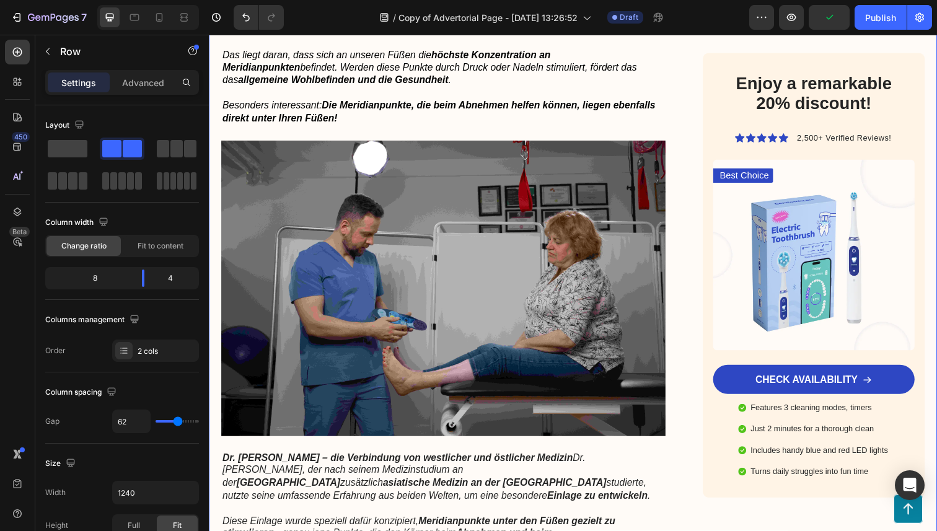
scroll to position [991, 0]
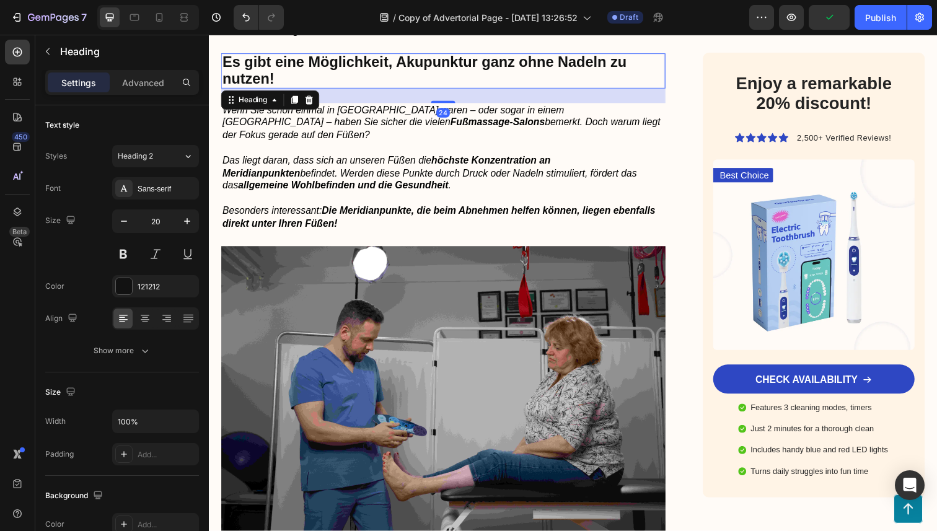
click at [365, 81] on strong "Es gibt eine Möglichkeit, Akupunktur ganz ohne Nadeln zu nutzen!" at bounding box center [429, 71] width 413 height 33
click at [295, 107] on icon at bounding box center [296, 102] width 10 height 10
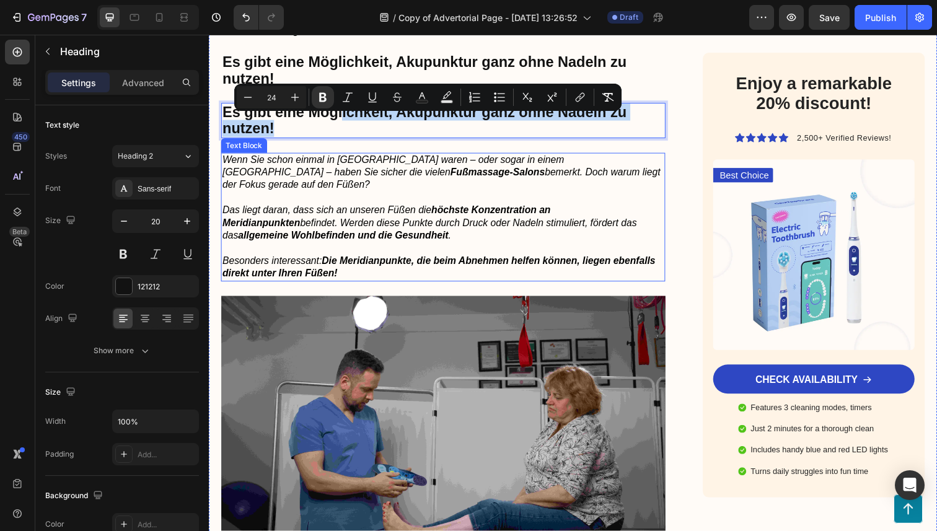
drag, startPoint x: 343, startPoint y: 126, endPoint x: 340, endPoint y: 238, distance: 112.3
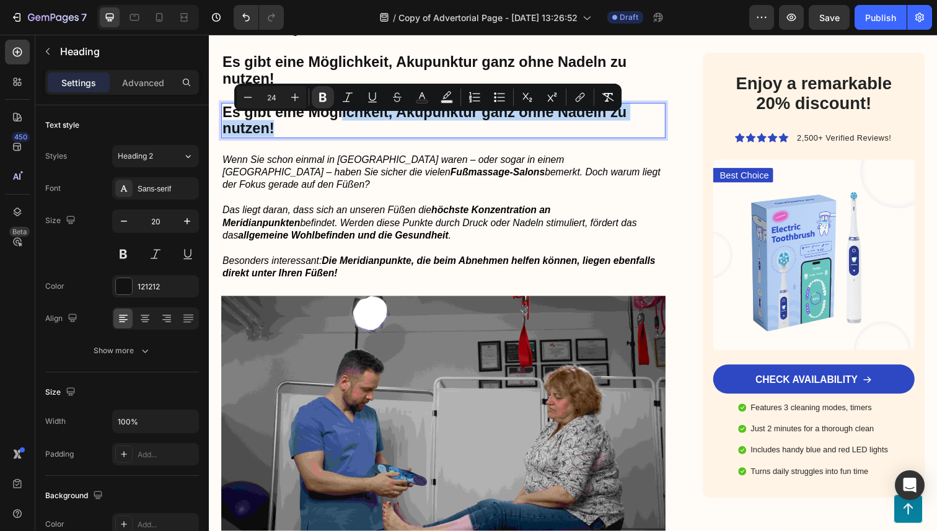
click at [321, 140] on p "Es gibt eine Möglichkeit, Akupunktur ganz ohne Nadeln zu nutzen!" at bounding box center [448, 122] width 451 height 33
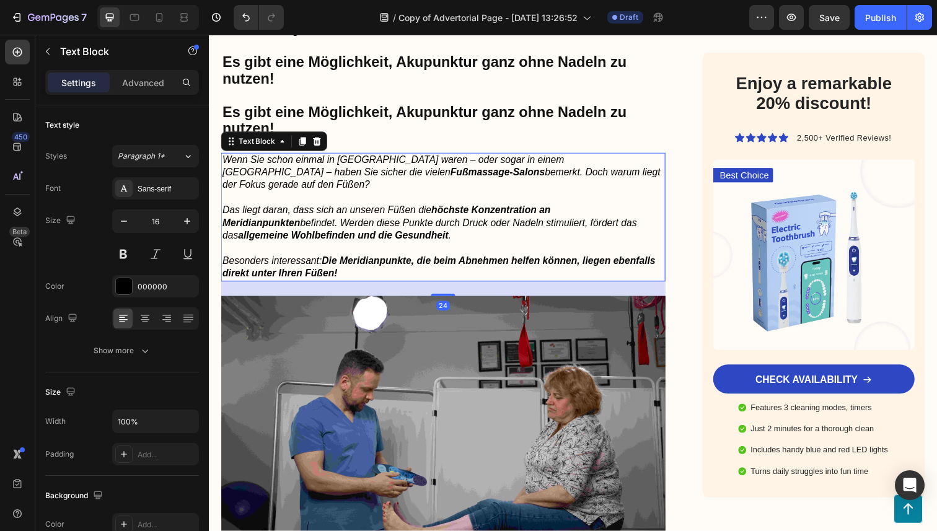
click at [331, 168] on div "Wenn Sie schon einmal in [GEOGRAPHIC_DATA] waren – oder sogar in einem [GEOGRAP…" at bounding box center [448, 221] width 454 height 131
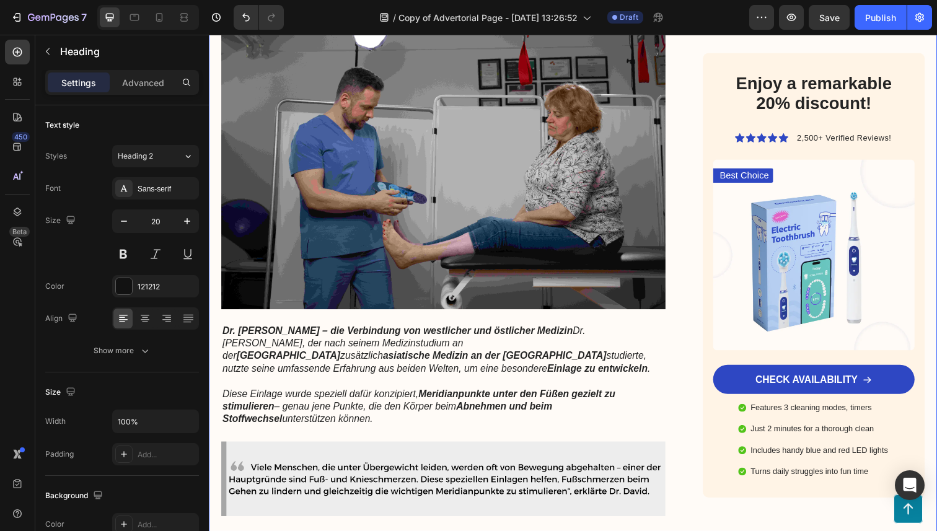
scroll to position [1414, 0]
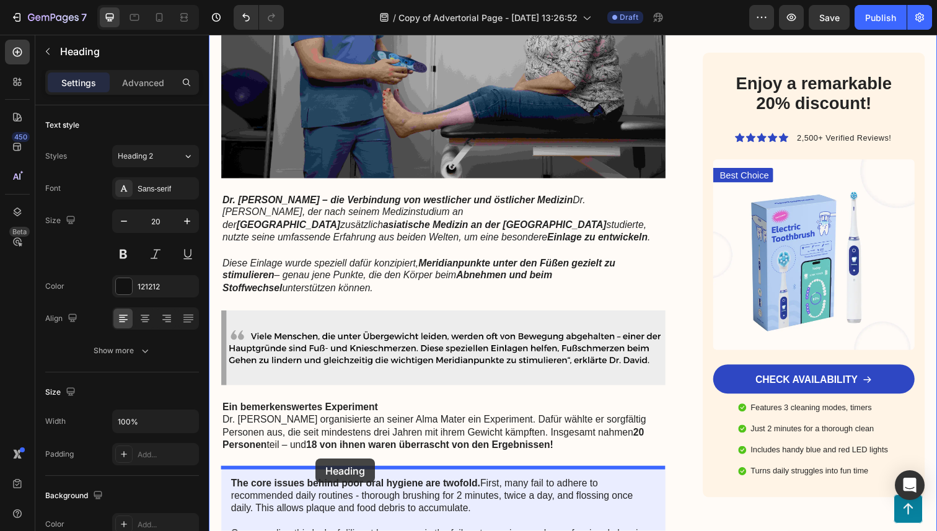
drag, startPoint x: 338, startPoint y: 143, endPoint x: 318, endPoint y: 468, distance: 325.5
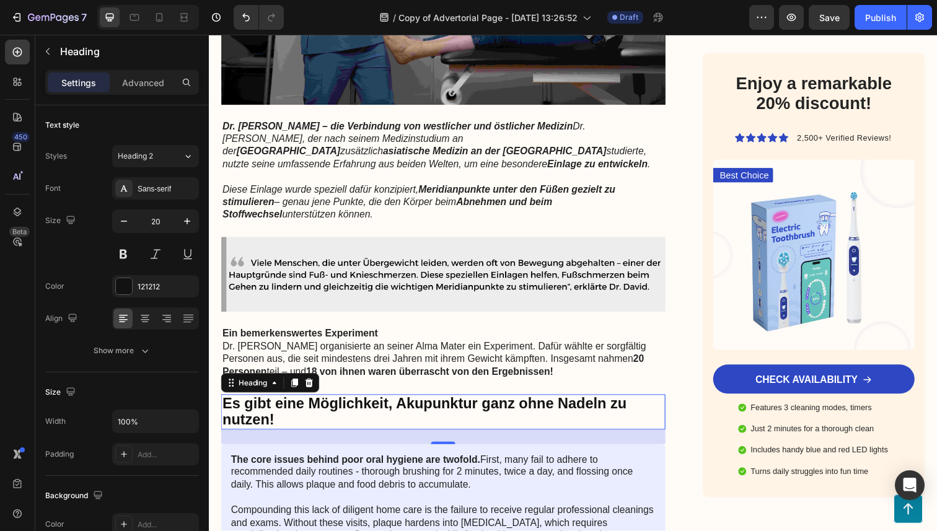
scroll to position [1486, 0]
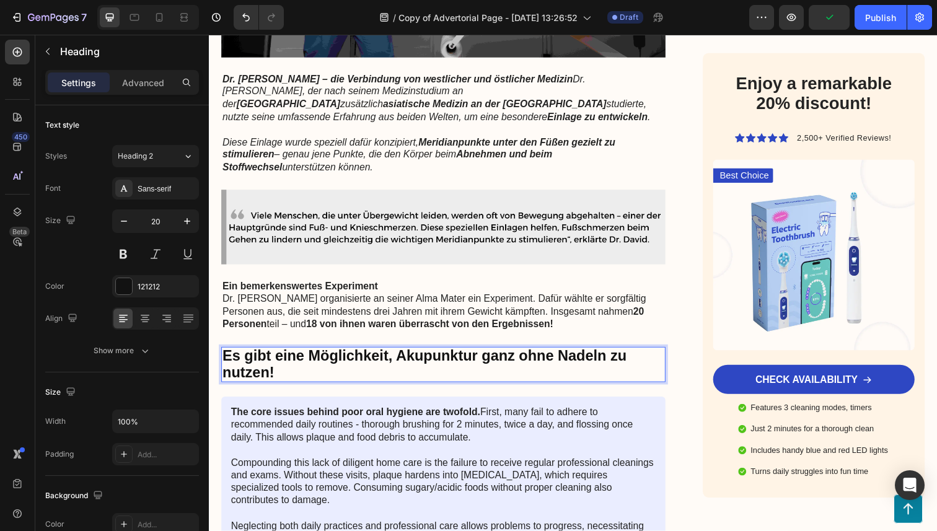
click at [291, 369] on strong "Es gibt eine Möglichkeit, Akupunktur ganz ohne Nadeln zu nutzen!" at bounding box center [429, 371] width 413 height 33
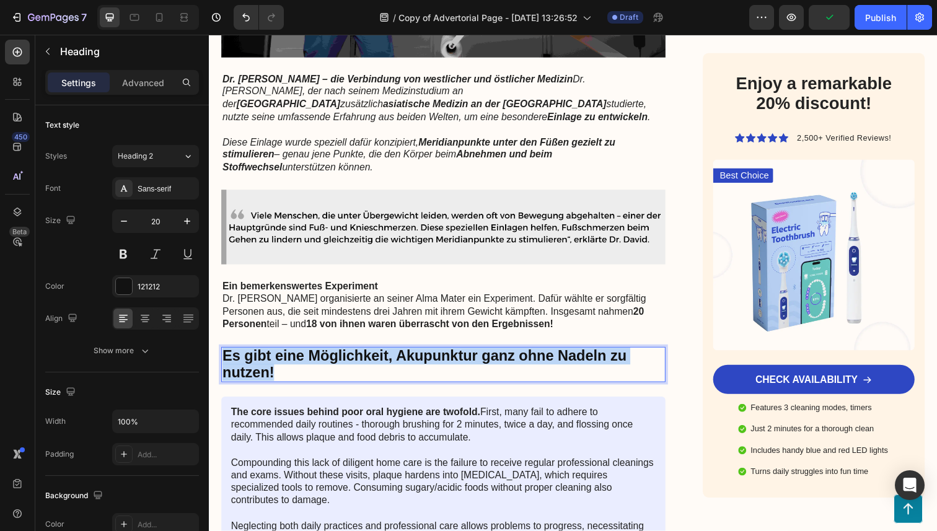
click at [291, 369] on strong "Es gibt eine Möglichkeit, Akupunktur ganz ohne Nadeln zu nutzen!" at bounding box center [429, 371] width 413 height 33
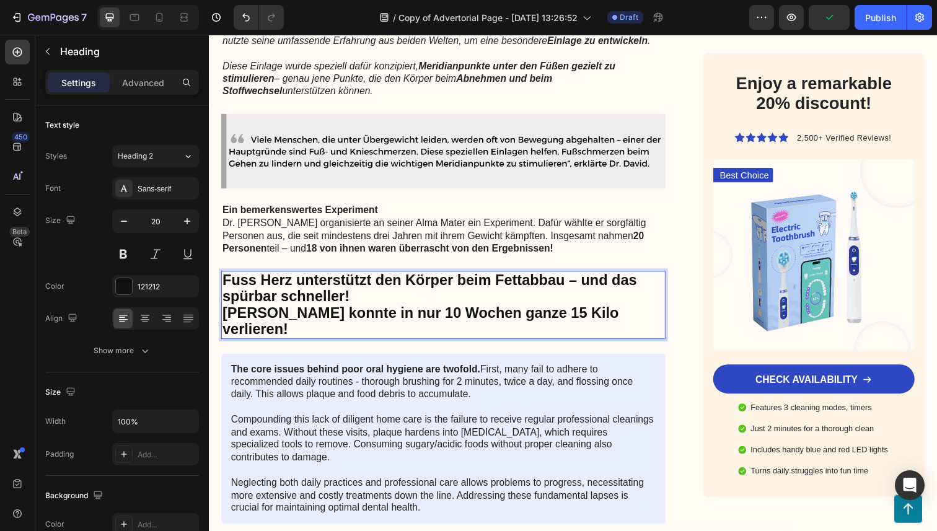
scroll to position [1583, 0]
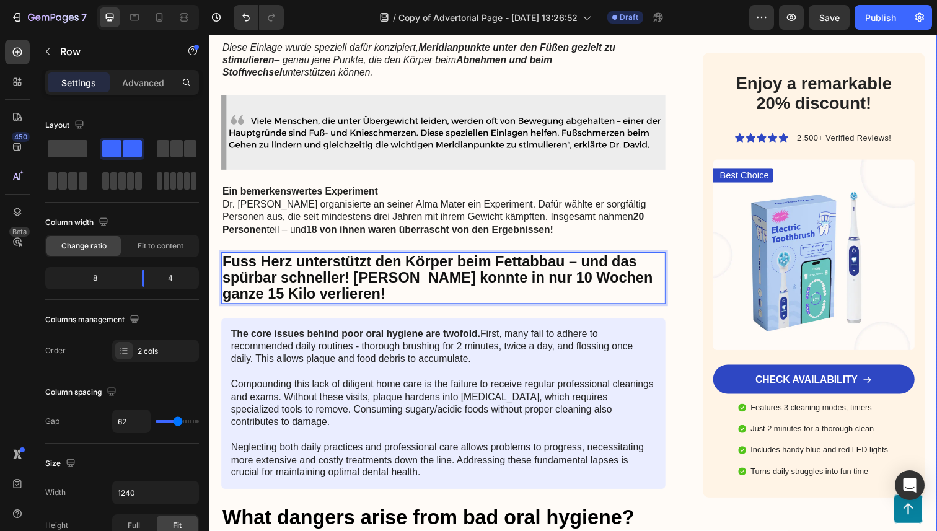
click at [365, 310] on div "⁠⁠⁠⁠⁠⁠⁠ Treten Sie ein in Ihren Wohlfühlkörper!Gesundheitsexperten staunen über…" at bounding box center [448, 364] width 454 height 3578
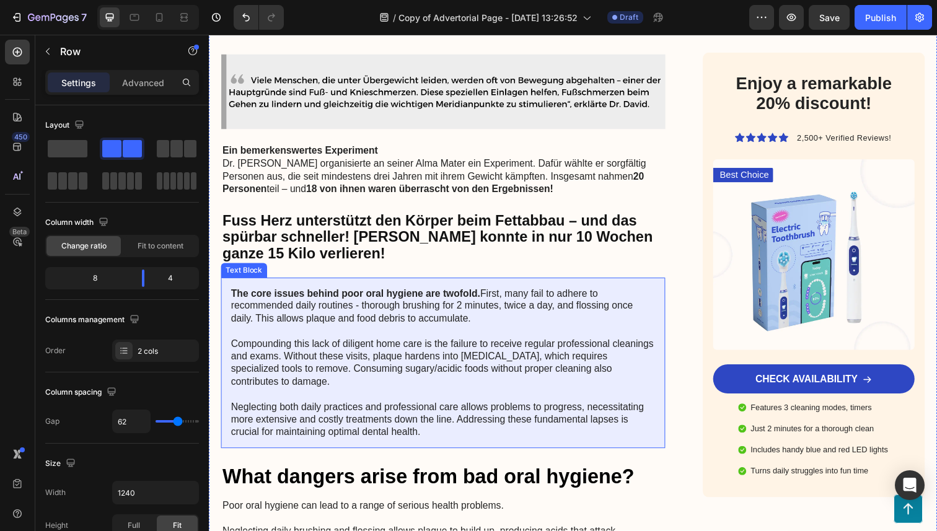
scroll to position [1668, 0]
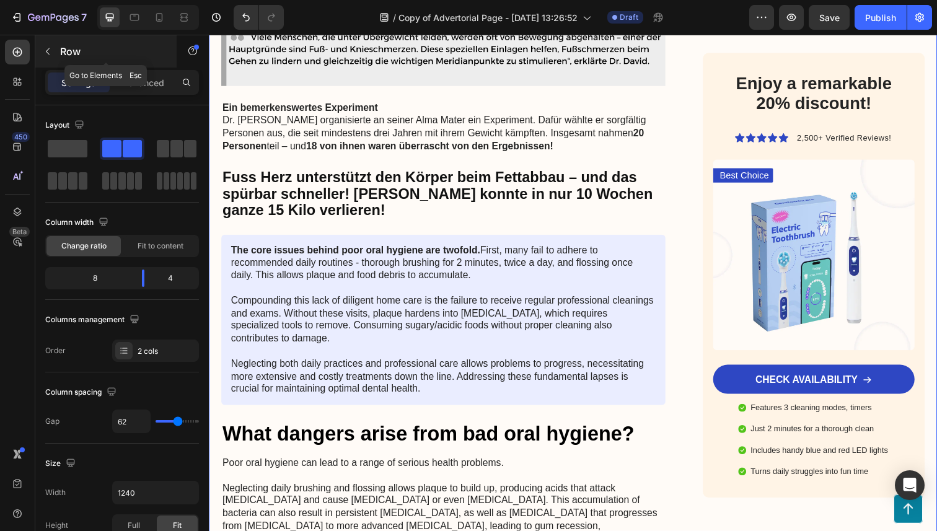
click at [57, 51] on button "button" at bounding box center [48, 52] width 20 height 20
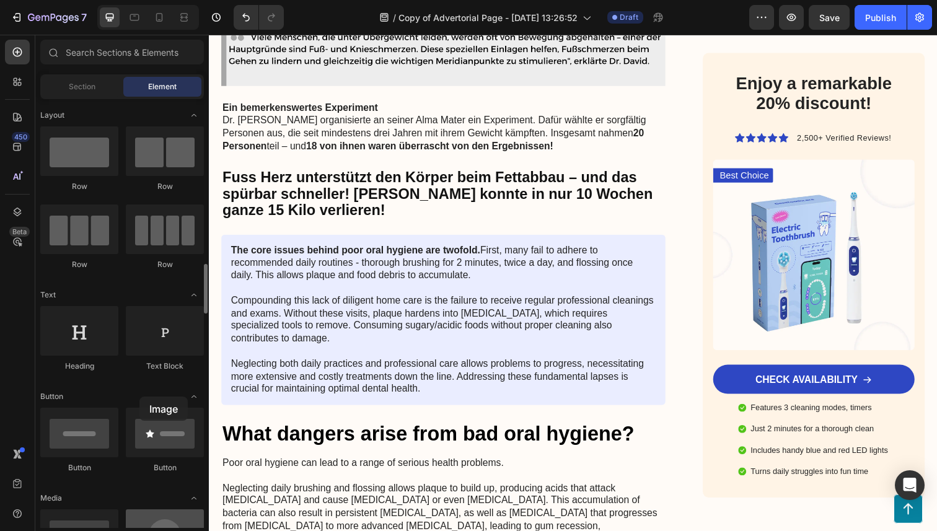
click at [140, 510] on div at bounding box center [165, 535] width 78 height 50
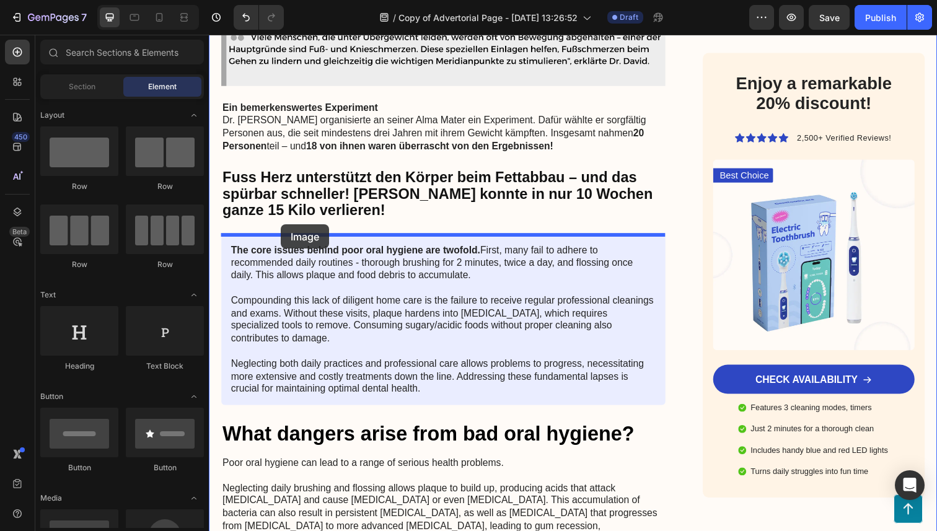
drag, startPoint x: 285, startPoint y: 424, endPoint x: 282, endPoint y: 229, distance: 195.3
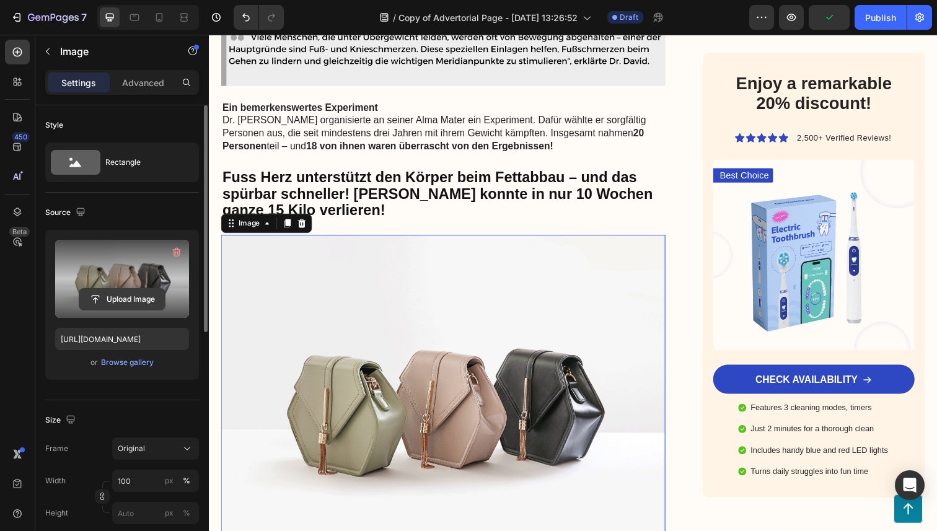
click at [128, 295] on input "file" at bounding box center [122, 299] width 86 height 21
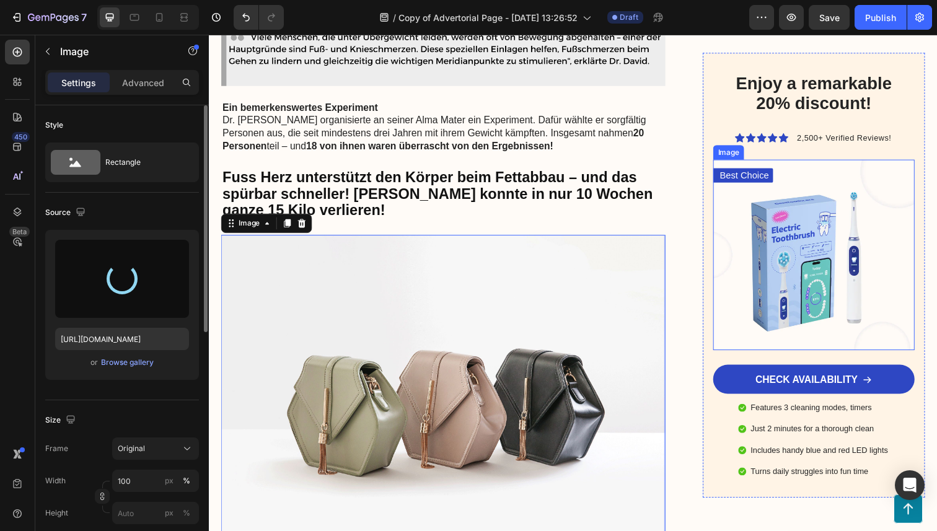
type input "[URL][DOMAIN_NAME]"
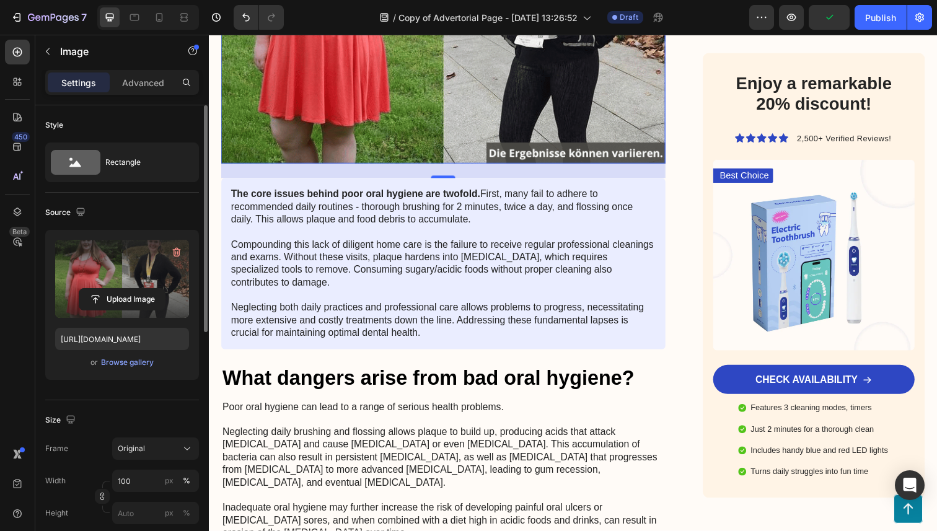
scroll to position [2015, 0]
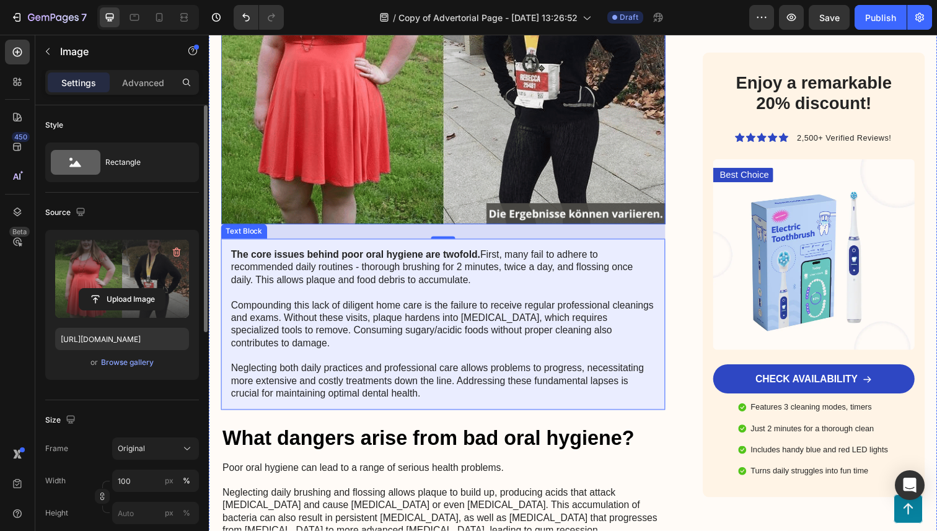
click at [663, 255] on p "The core issues behind poor oral hygiene are twofold. First, many fail to adher…" at bounding box center [448, 331] width 434 height 155
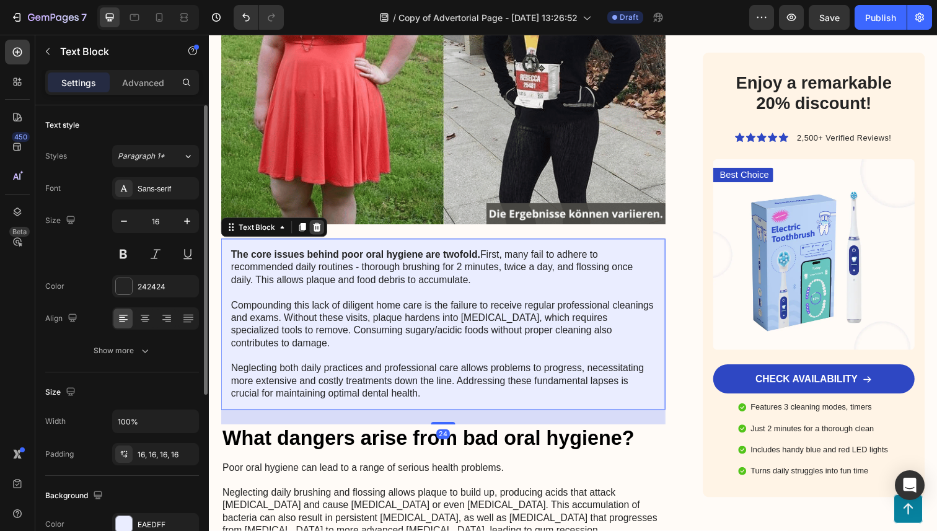
click at [316, 231] on icon at bounding box center [320, 232] width 8 height 9
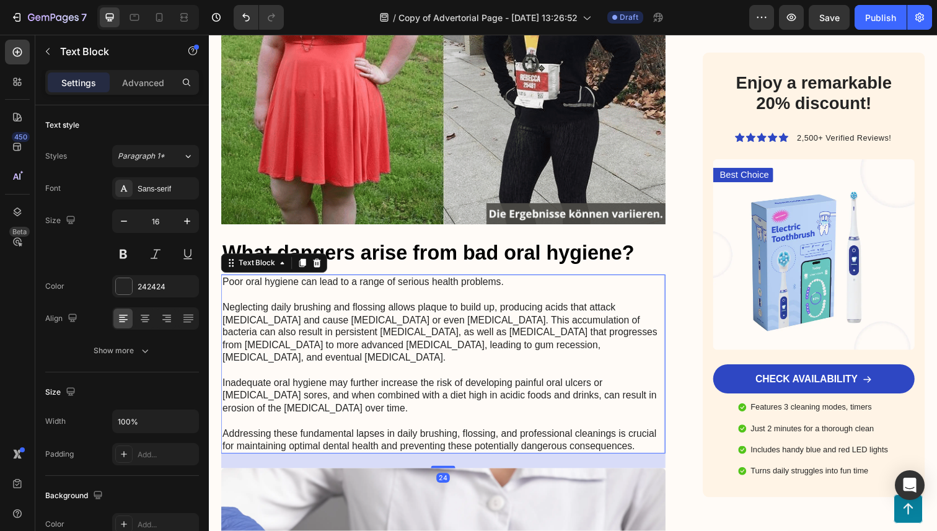
click at [337, 325] on p "Poor oral hygiene can lead to a range of serious health problems. Neglecting da…" at bounding box center [448, 371] width 451 height 180
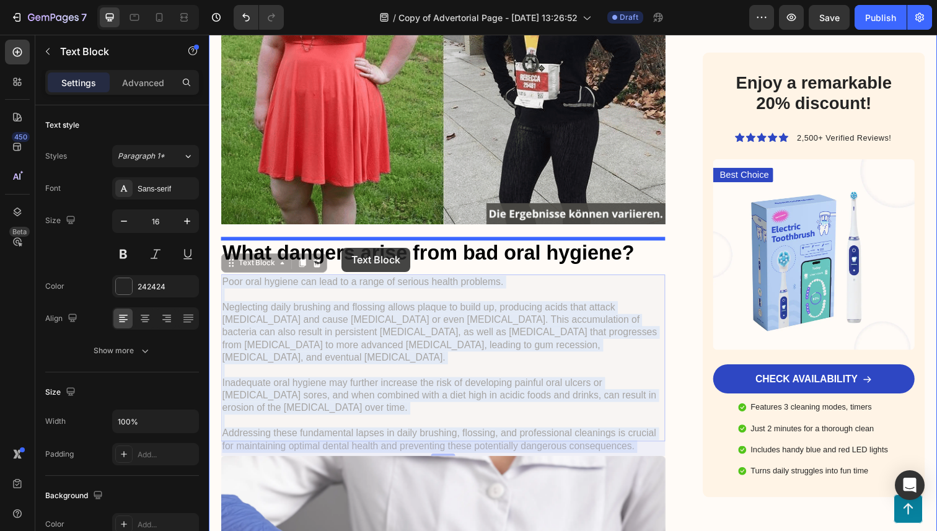
drag, startPoint x: 345, startPoint y: 292, endPoint x: 345, endPoint y: 252, distance: 39.7
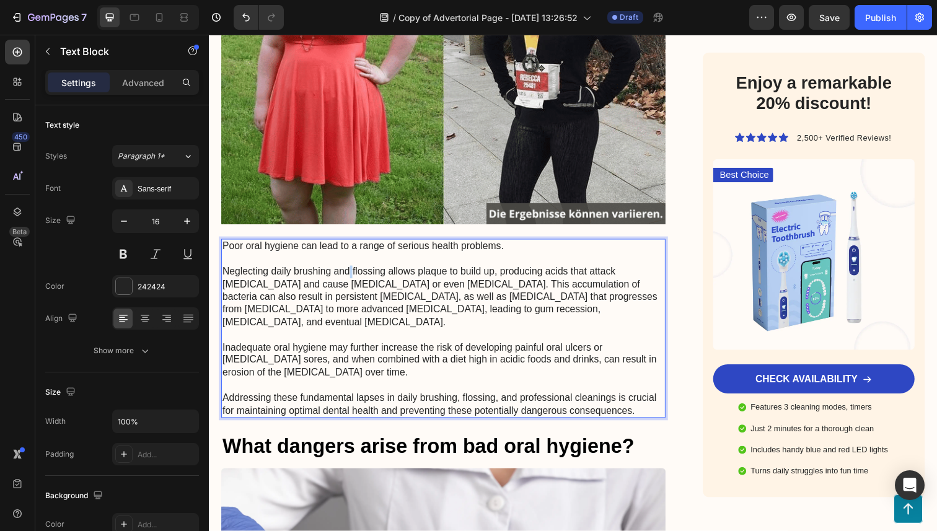
click at [350, 278] on p "Poor oral hygiene can lead to a range of serious health problems. Neglecting da…" at bounding box center [448, 335] width 451 height 180
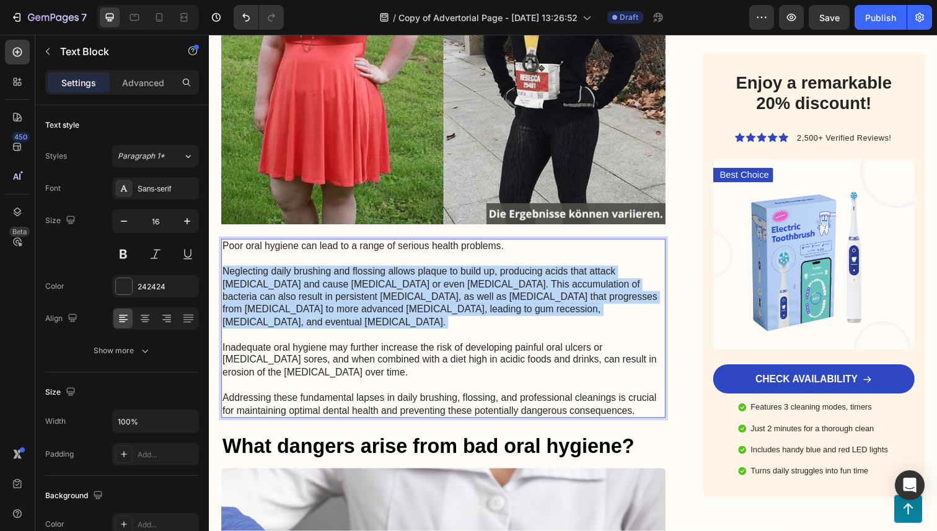
click at [350, 278] on p "Poor oral hygiene can lead to a range of serious health problems. Neglecting da…" at bounding box center [448, 335] width 451 height 180
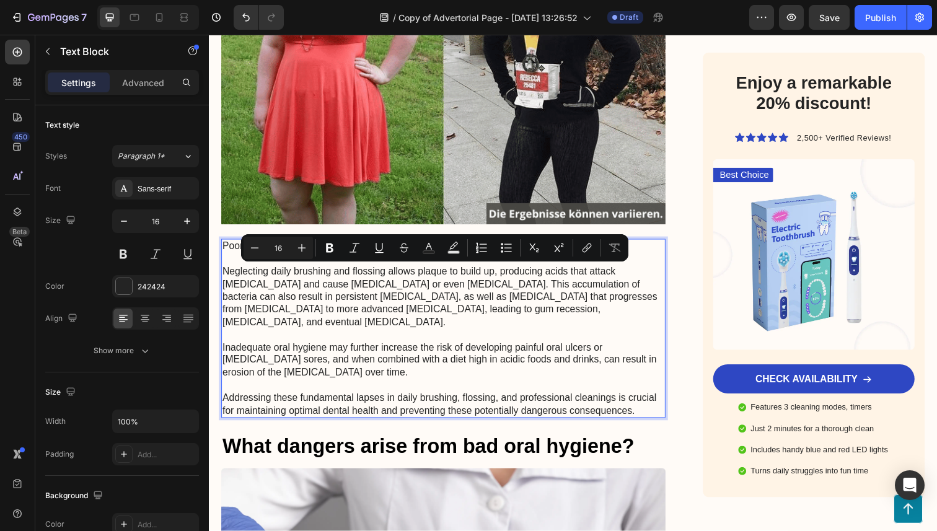
click at [443, 358] on p "Poor oral hygiene can lead to a range of serious health problems. Neglecting da…" at bounding box center [448, 335] width 451 height 180
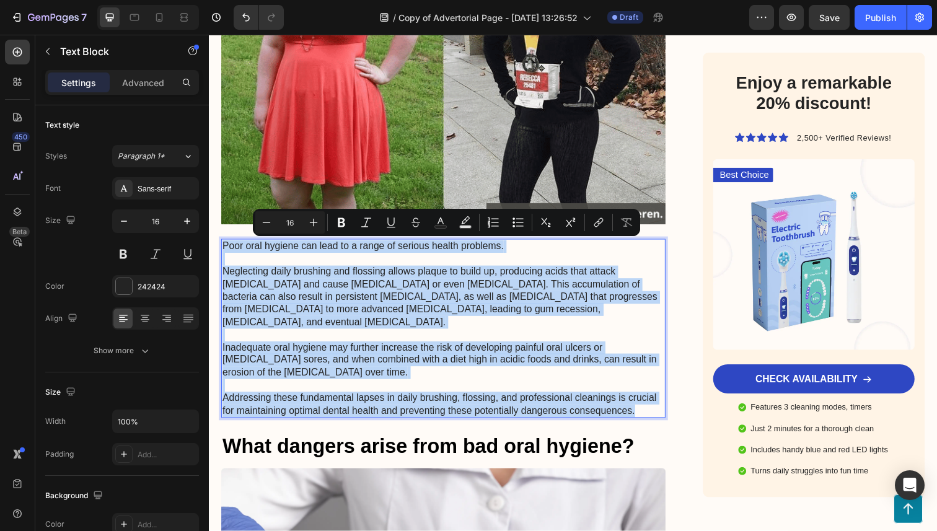
drag, startPoint x: 660, startPoint y: 406, endPoint x: 197, endPoint y: 237, distance: 492.3
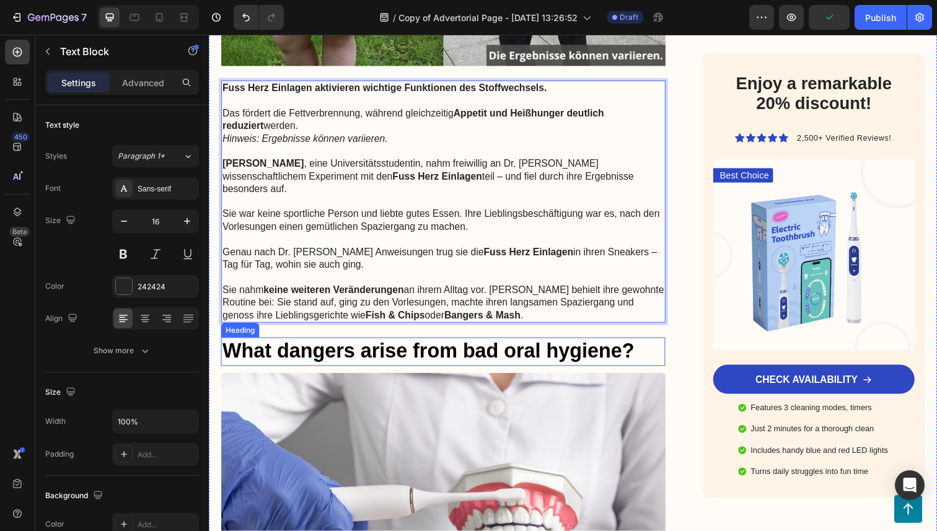
scroll to position [2218, 0]
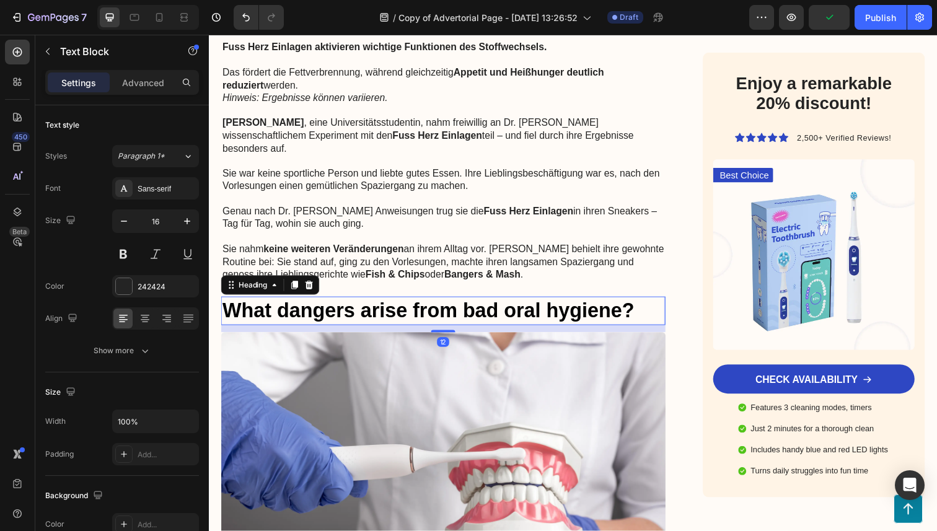
click at [370, 303] on h2 "What dangers arise from bad oral hygiene?" at bounding box center [448, 317] width 454 height 29
click at [309, 286] on icon at bounding box center [312, 290] width 8 height 9
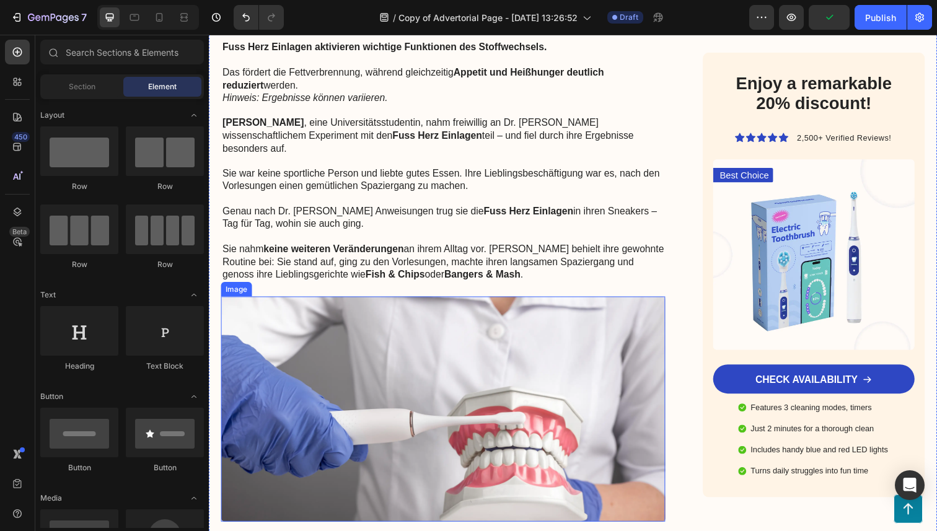
click at [333, 352] on img at bounding box center [448, 418] width 454 height 230
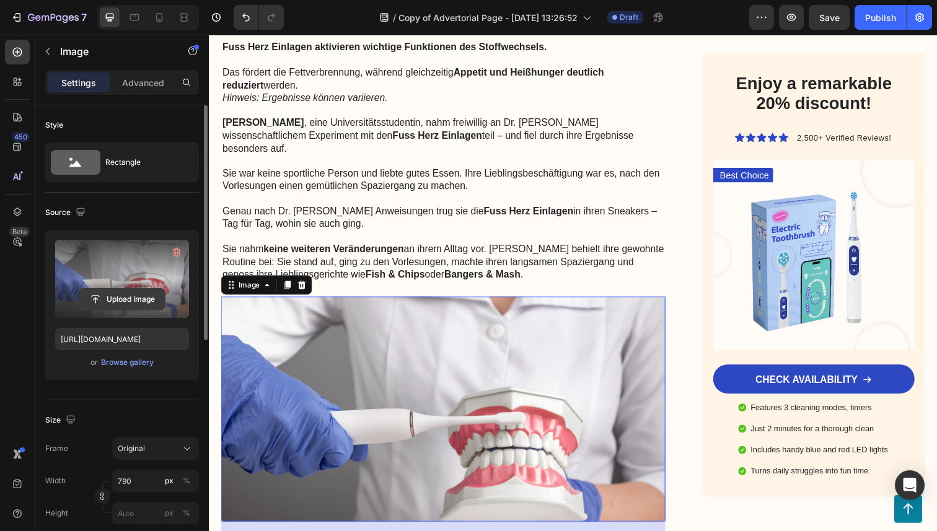
click at [112, 290] on input "file" at bounding box center [122, 299] width 86 height 21
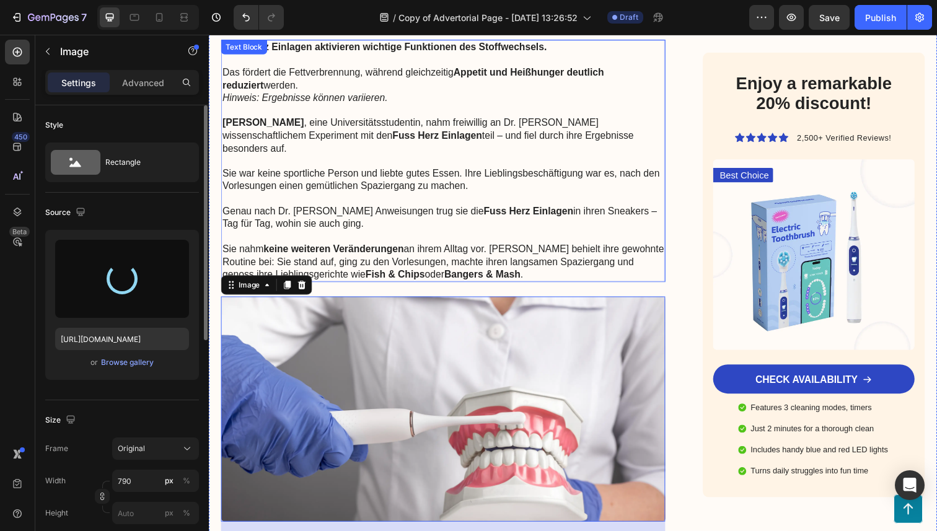
type input "[URL][DOMAIN_NAME]"
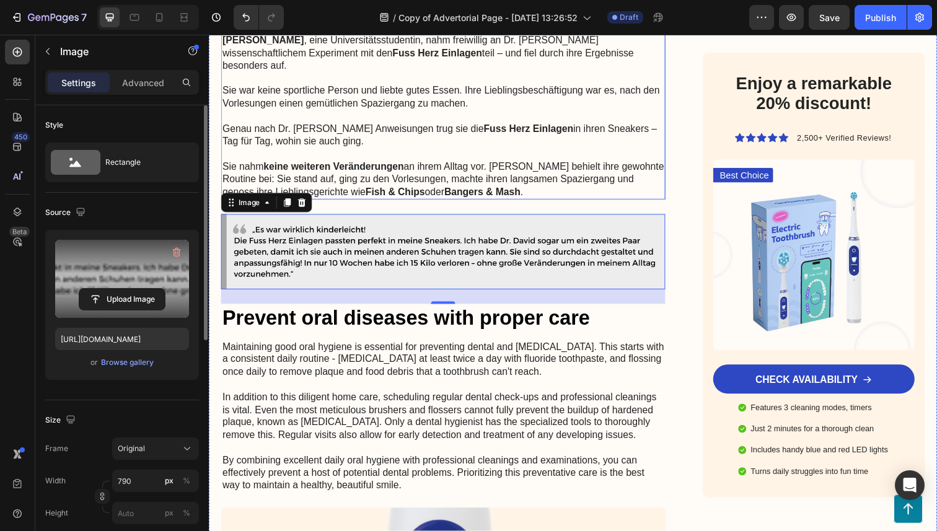
scroll to position [2313, 0]
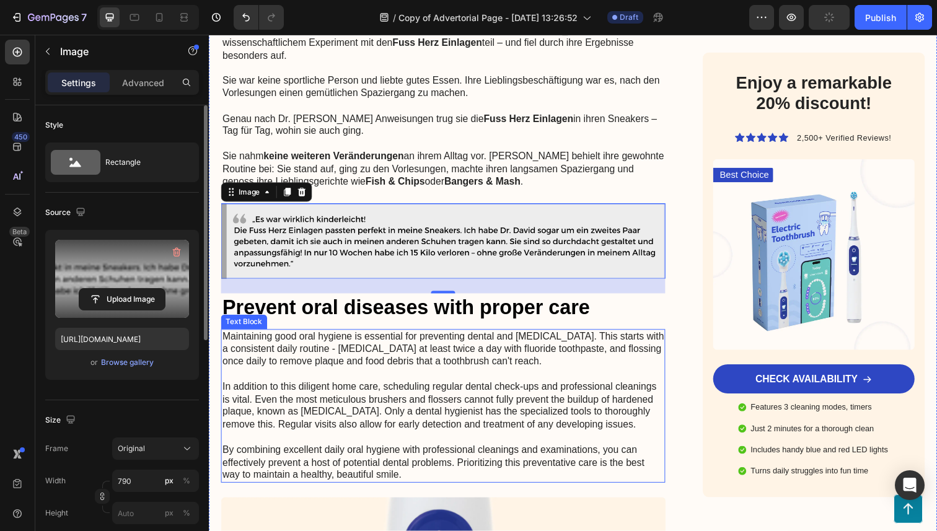
click at [392, 337] on p "Maintaining good oral hygiene is essential for preventing dental and [MEDICAL_D…" at bounding box center [448, 414] width 451 height 155
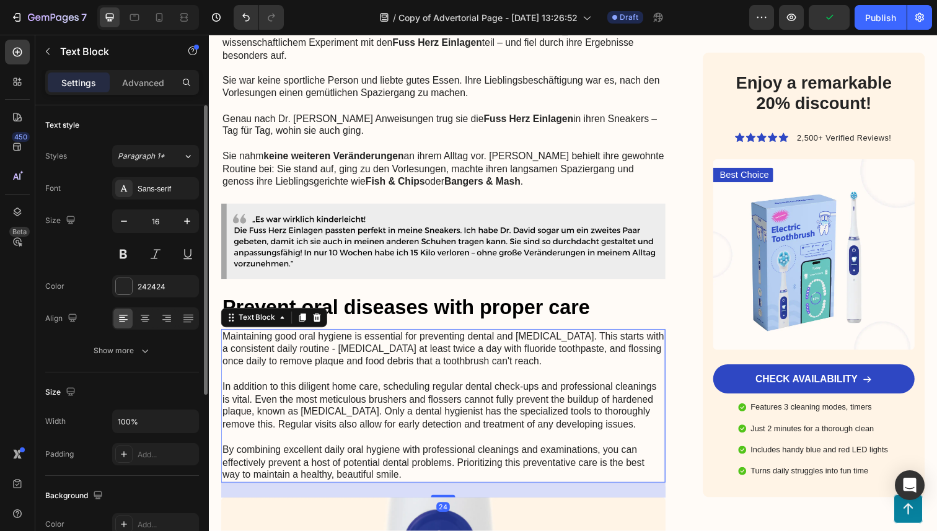
scroll to position [2296, 0]
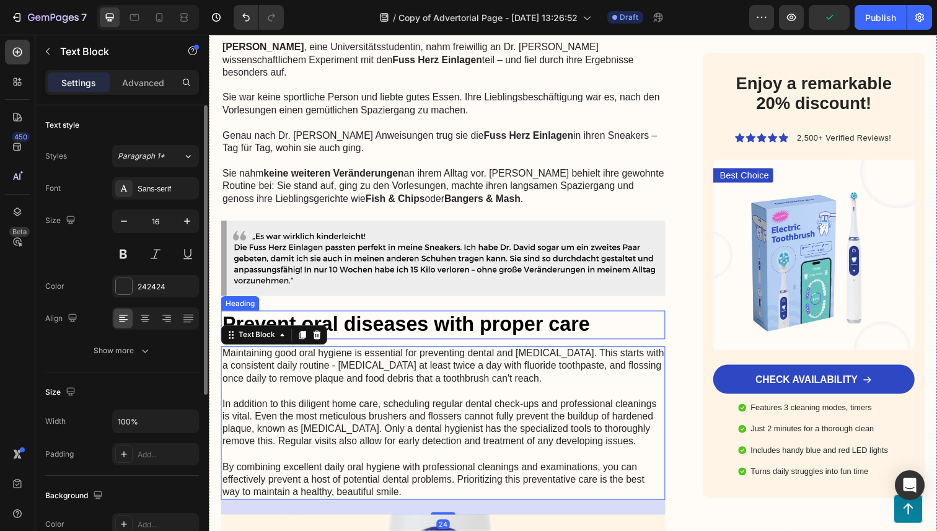
click at [450, 322] on h2 "Prevent oral diseases with proper care" at bounding box center [448, 331] width 454 height 29
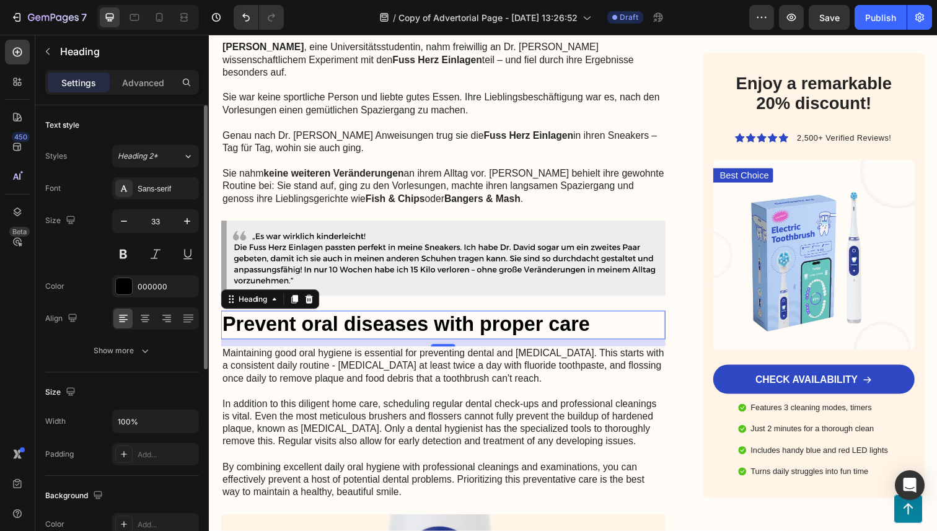
scroll to position [2333, 0]
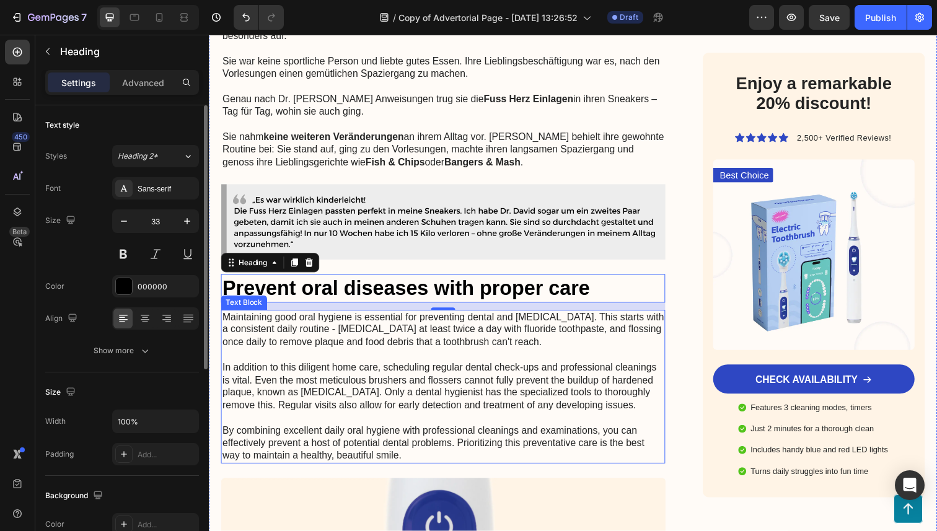
click at [456, 334] on p "Maintaining good oral hygiene is essential for preventing dental and [MEDICAL_D…" at bounding box center [448, 394] width 451 height 155
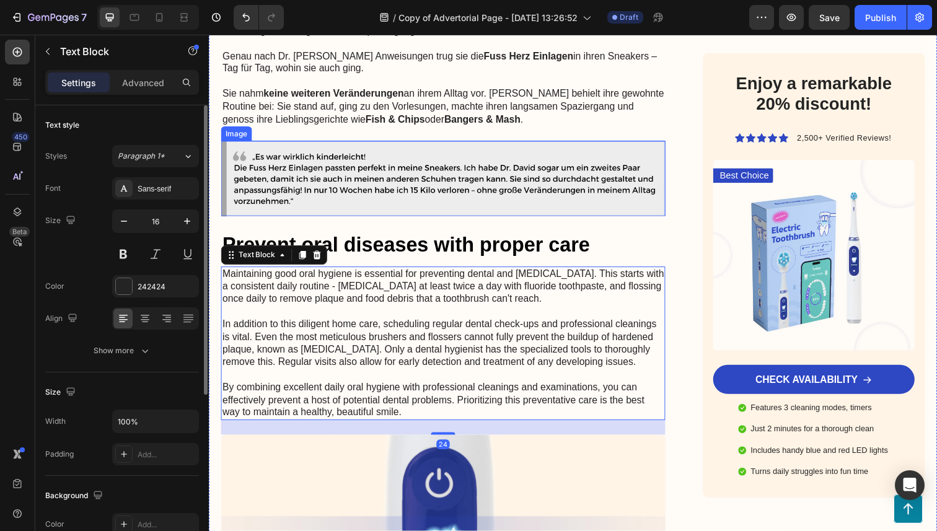
scroll to position [2384, 0]
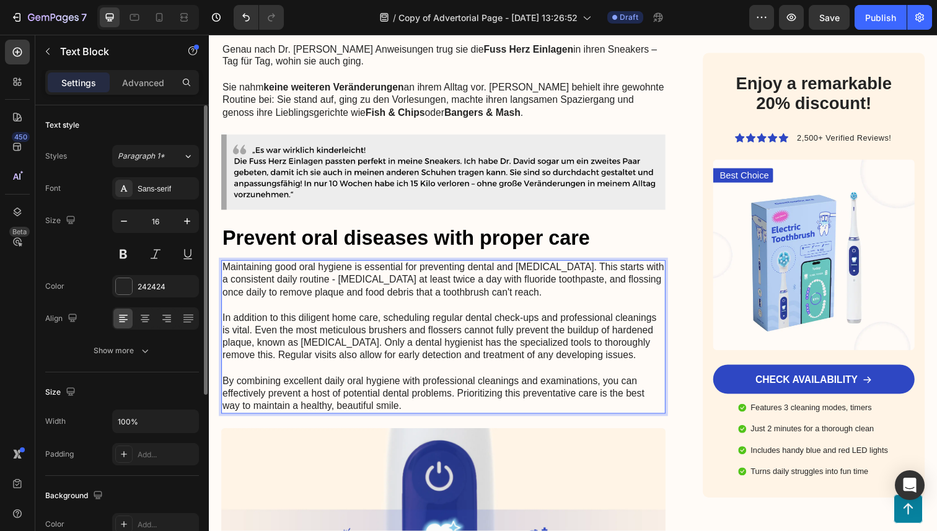
click at [464, 388] on p "Maintaining good oral hygiene is essential for preventing dental and [MEDICAL_D…" at bounding box center [448, 344] width 451 height 155
click at [435, 401] on p "Maintaining good oral hygiene is essential for preventing dental and [MEDICAL_D…" at bounding box center [448, 344] width 451 height 155
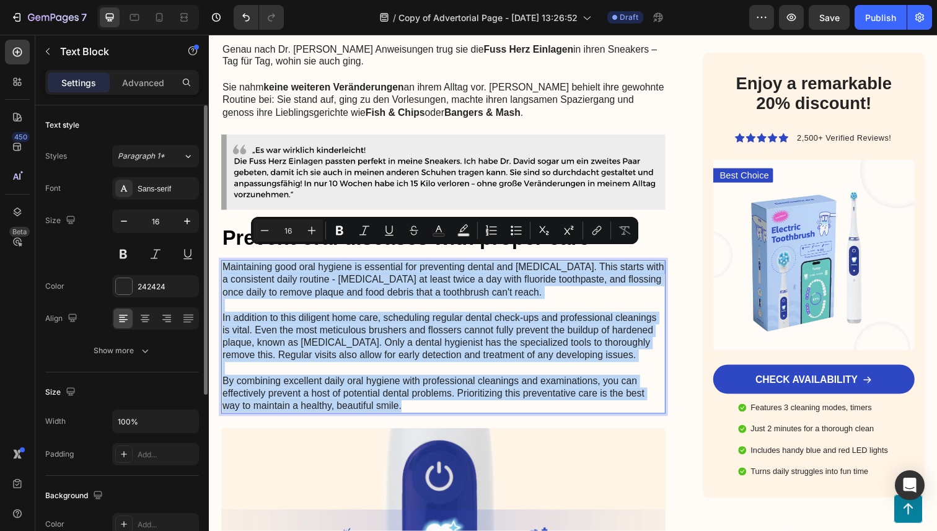
drag, startPoint x: 454, startPoint y: 402, endPoint x: 221, endPoint y: 257, distance: 275.1
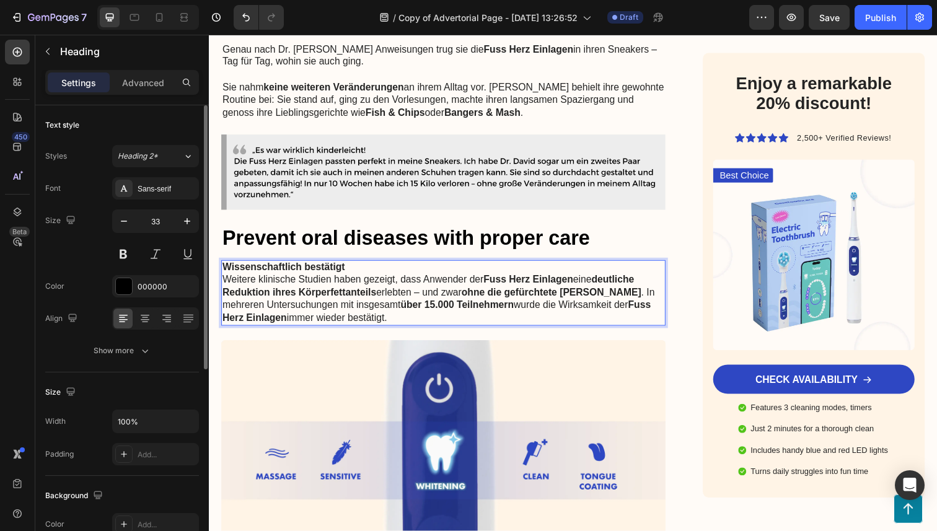
click at [433, 229] on h2 "Prevent oral diseases with proper care" at bounding box center [448, 243] width 454 height 29
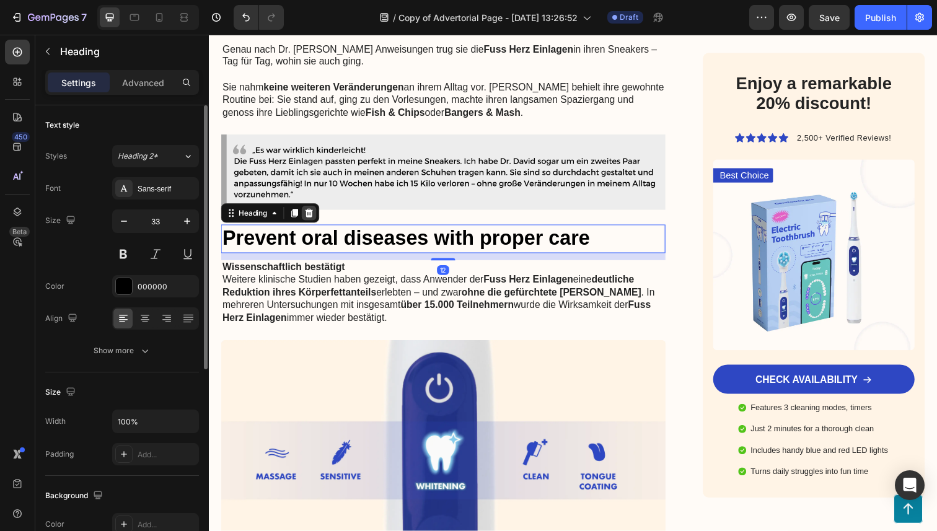
click at [318, 210] on div at bounding box center [311, 217] width 15 height 15
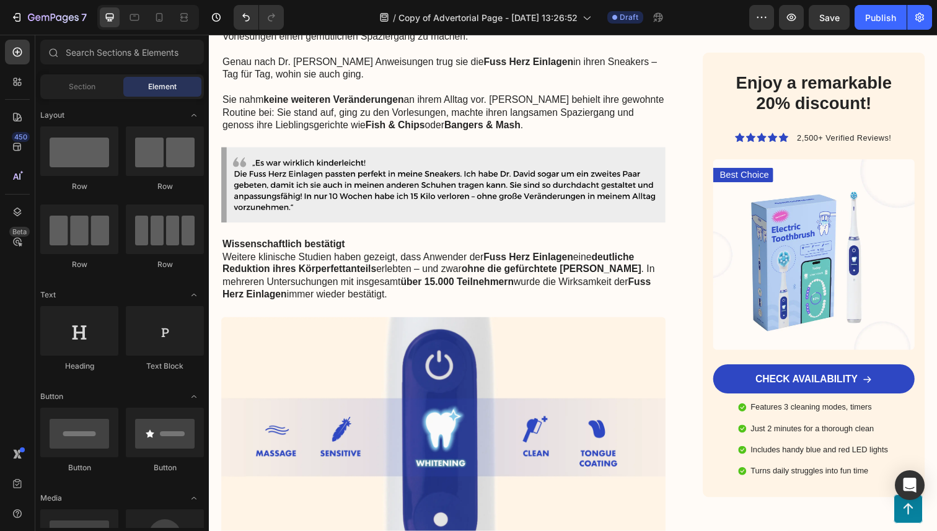
scroll to position [2385, 0]
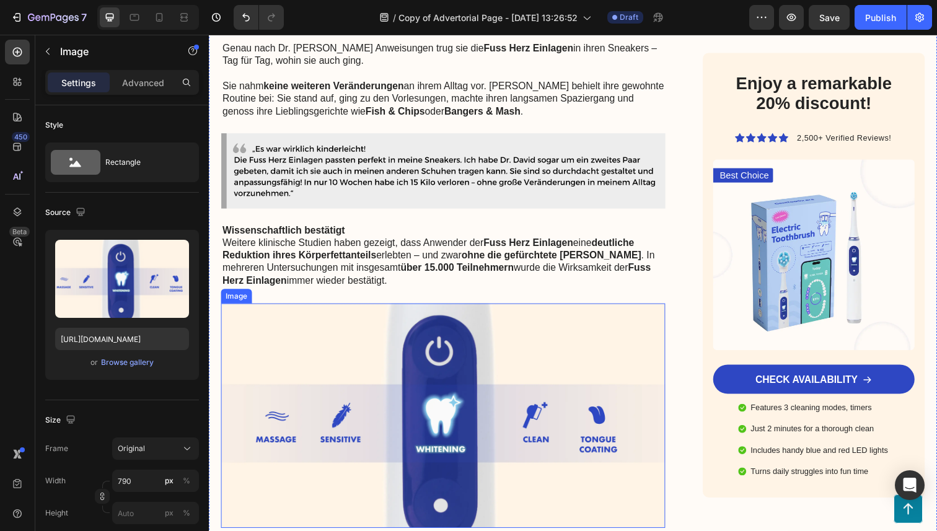
click at [429, 337] on img at bounding box center [448, 424] width 454 height 230
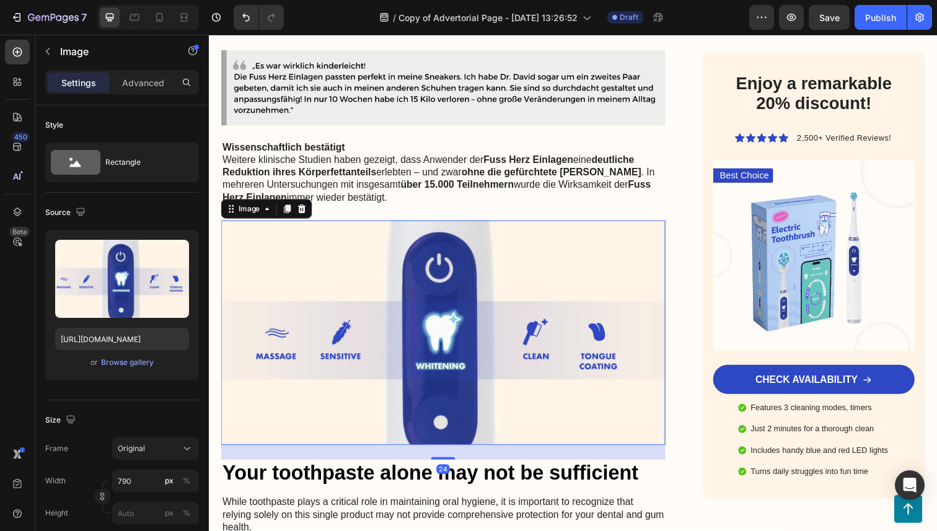
scroll to position [2525, 0]
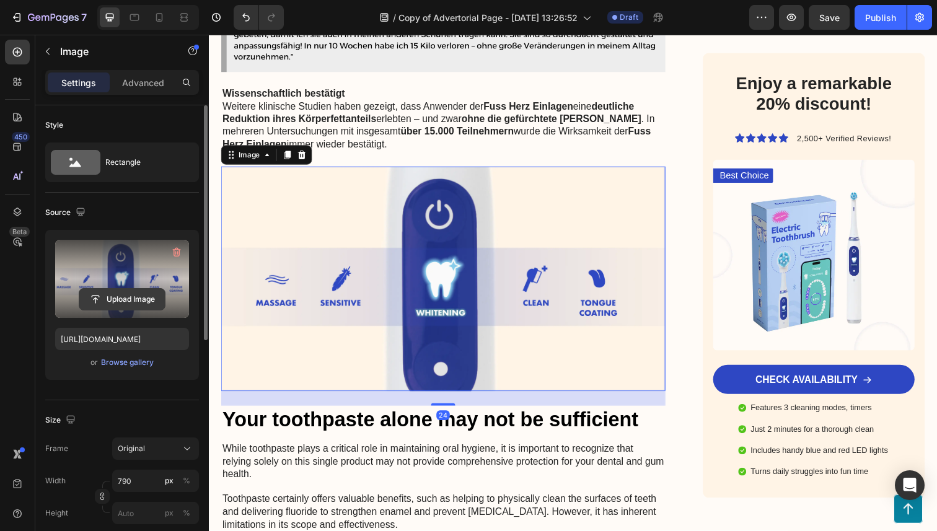
click at [131, 303] on input "file" at bounding box center [122, 299] width 86 height 21
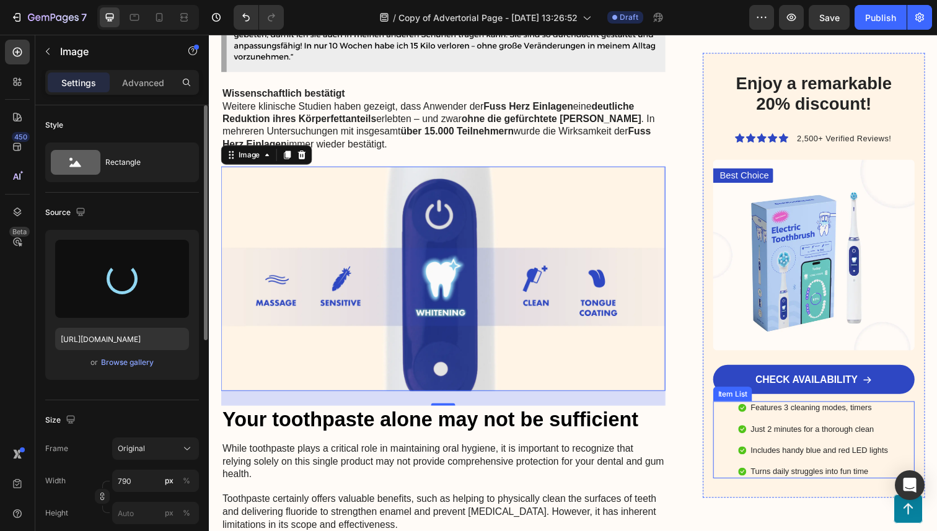
type input "[URL][DOMAIN_NAME]"
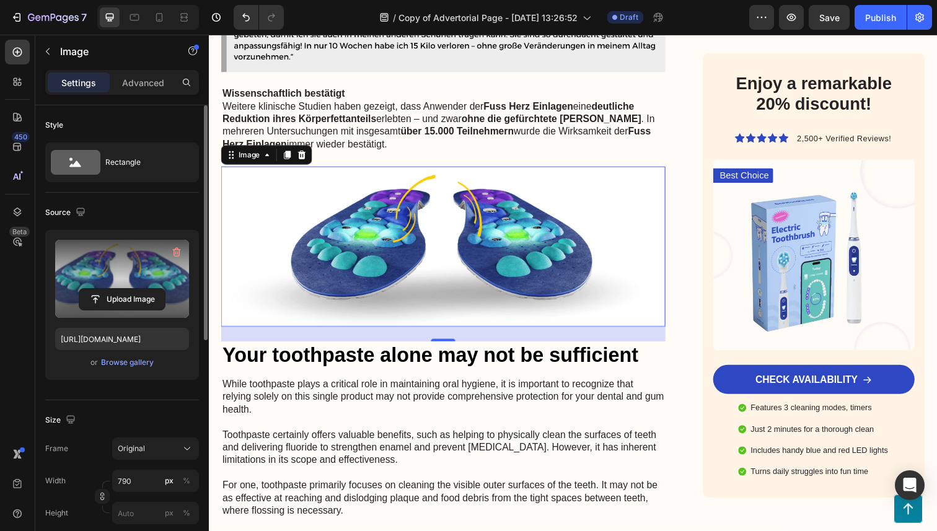
scroll to position [2551, 0]
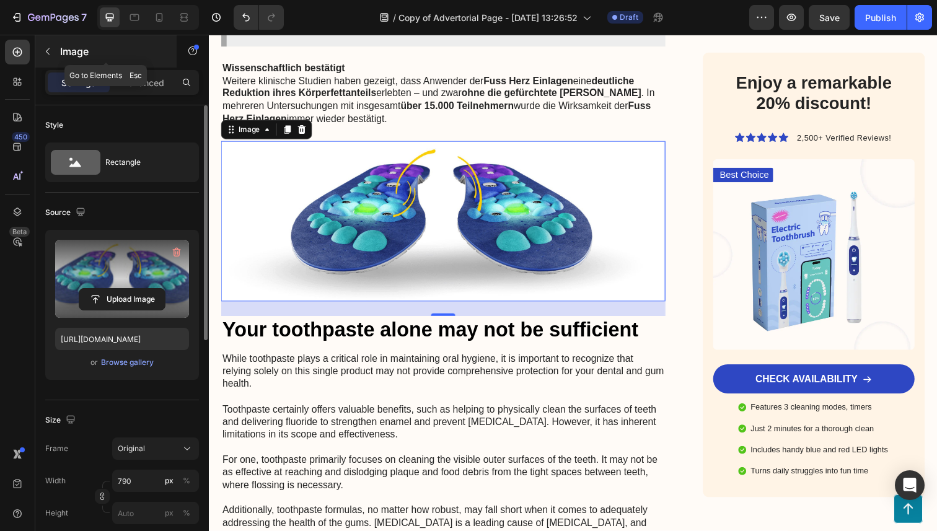
click at [50, 58] on button "button" at bounding box center [48, 52] width 20 height 20
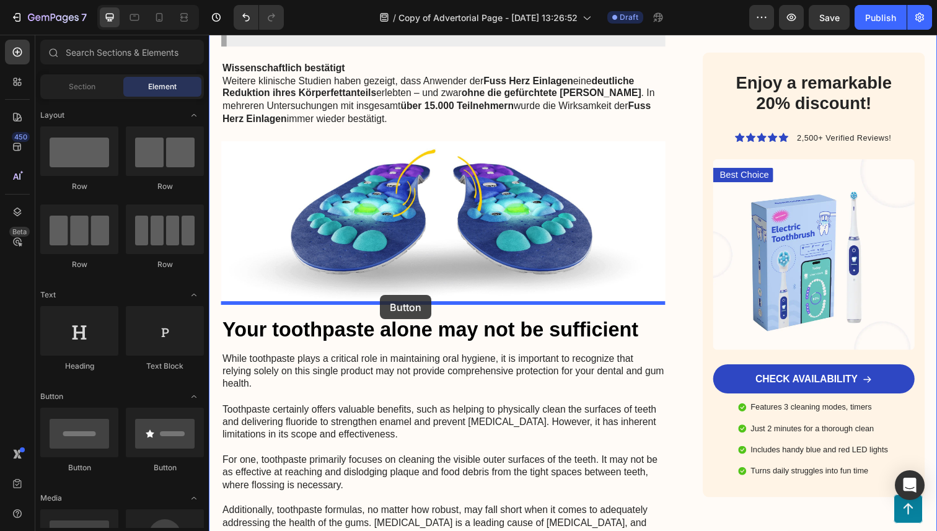
drag, startPoint x: 295, startPoint y: 327, endPoint x: 384, endPoint y: 301, distance: 92.6
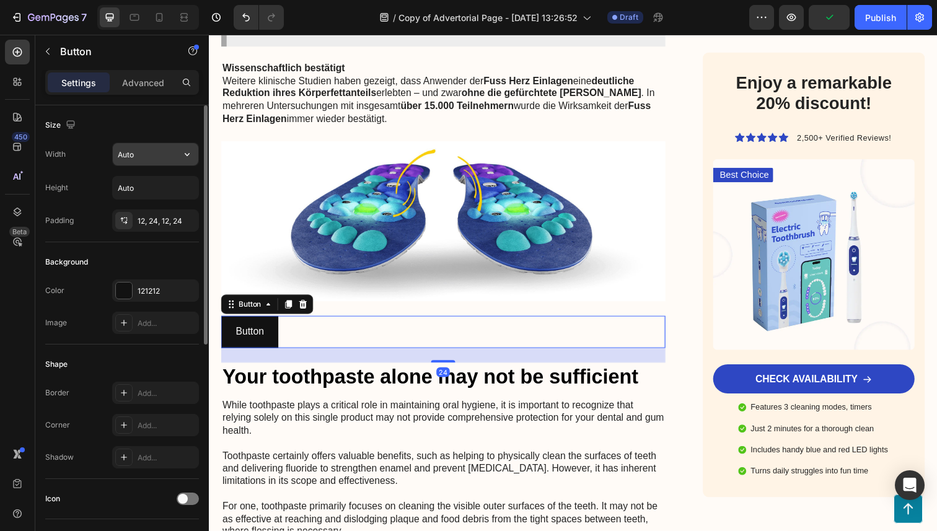
click at [142, 151] on input "Auto" at bounding box center [156, 154] width 86 height 22
click at [170, 148] on input "Auto" at bounding box center [156, 154] width 86 height 22
click at [192, 153] on icon "button" at bounding box center [187, 154] width 12 height 12
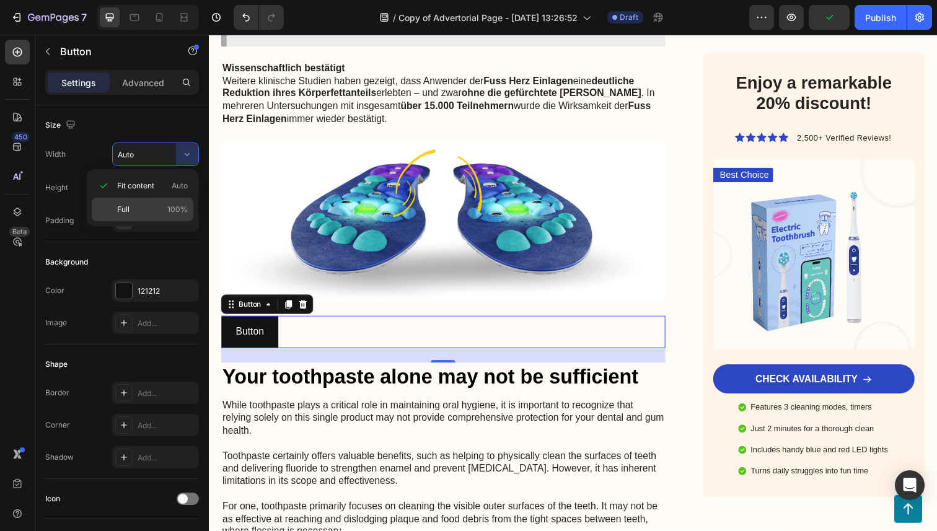
click at [151, 208] on p "Full 100%" at bounding box center [152, 209] width 71 height 11
type input "100%"
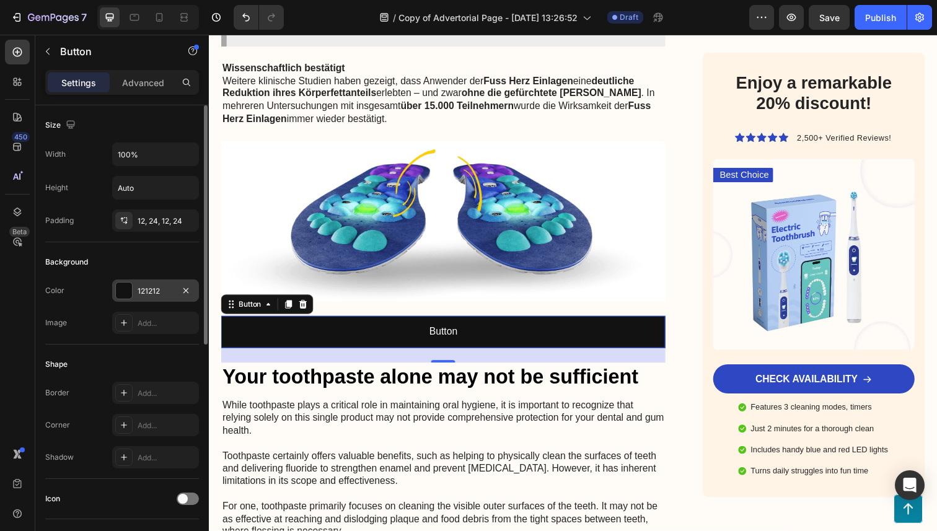
click at [125, 289] on div at bounding box center [124, 291] width 16 height 16
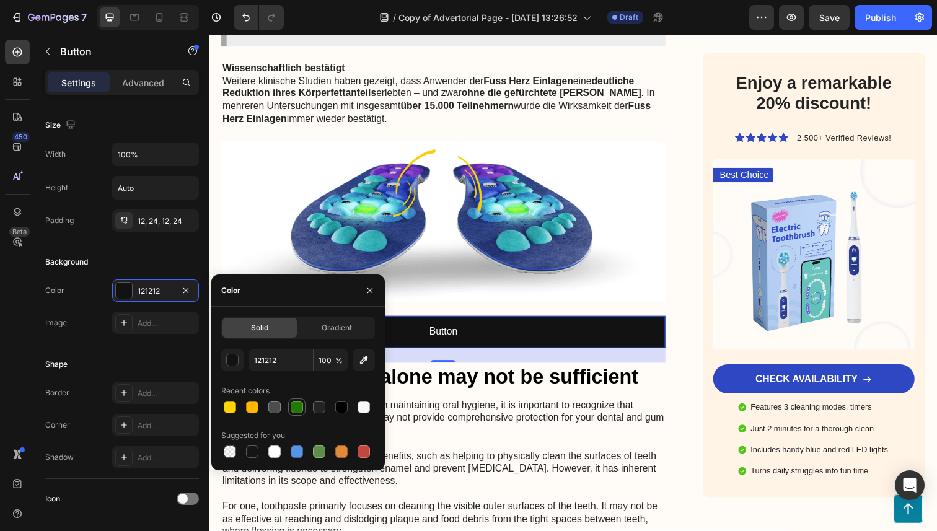
click at [298, 410] on div at bounding box center [297, 407] width 12 height 12
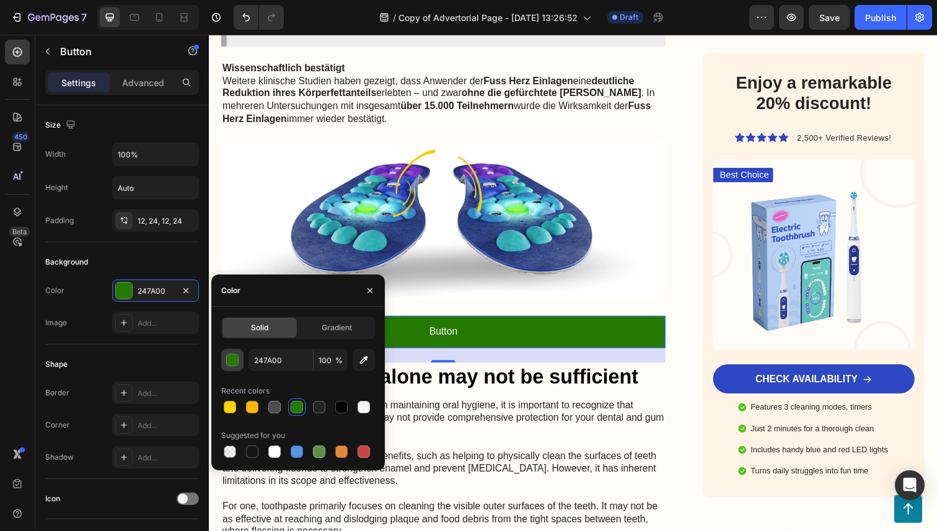
click at [224, 362] on button "button" at bounding box center [232, 360] width 22 height 22
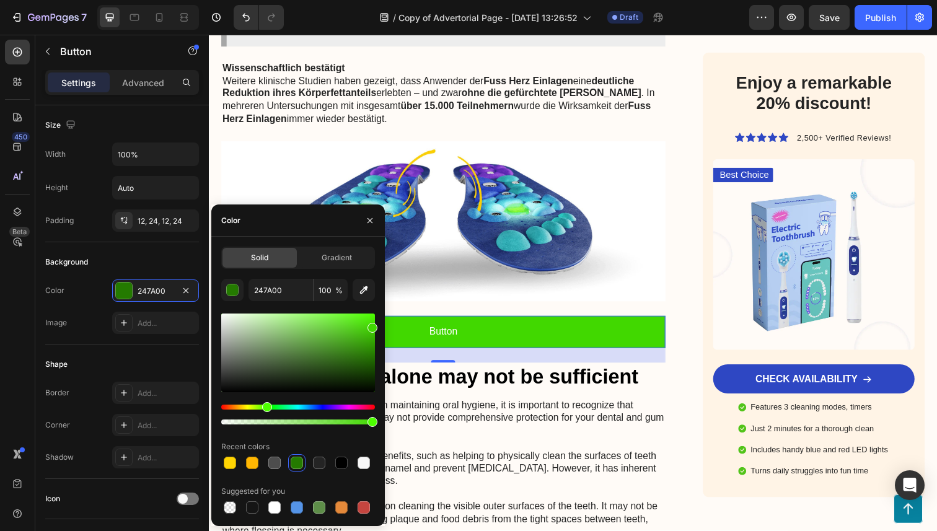
drag, startPoint x: 343, startPoint y: 358, endPoint x: 381, endPoint y: 326, distance: 49.7
click at [381, 326] on div "Solid Gradient 247A00 100 % Recent colors Suggested for you" at bounding box center [298, 382] width 174 height 270
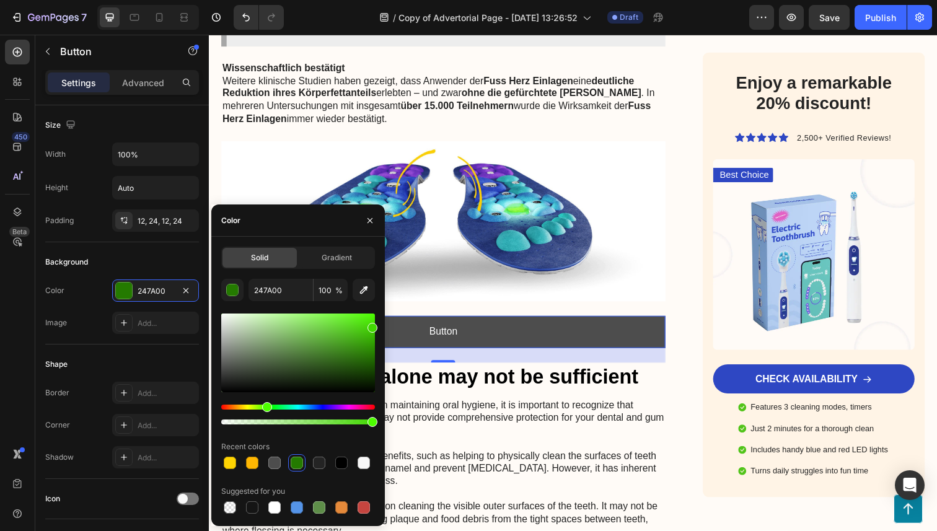
type input "41D800"
click at [482, 326] on button "Button" at bounding box center [448, 338] width 454 height 33
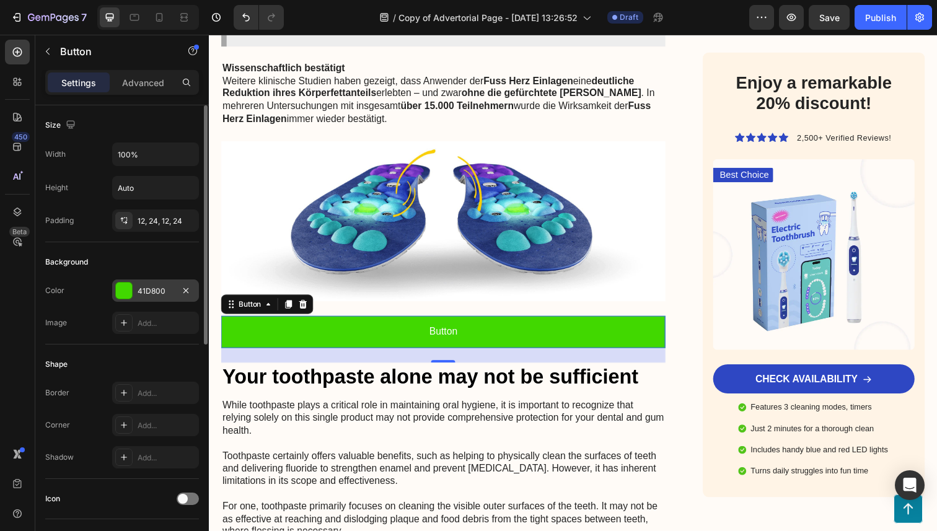
click at [127, 294] on div at bounding box center [124, 291] width 16 height 16
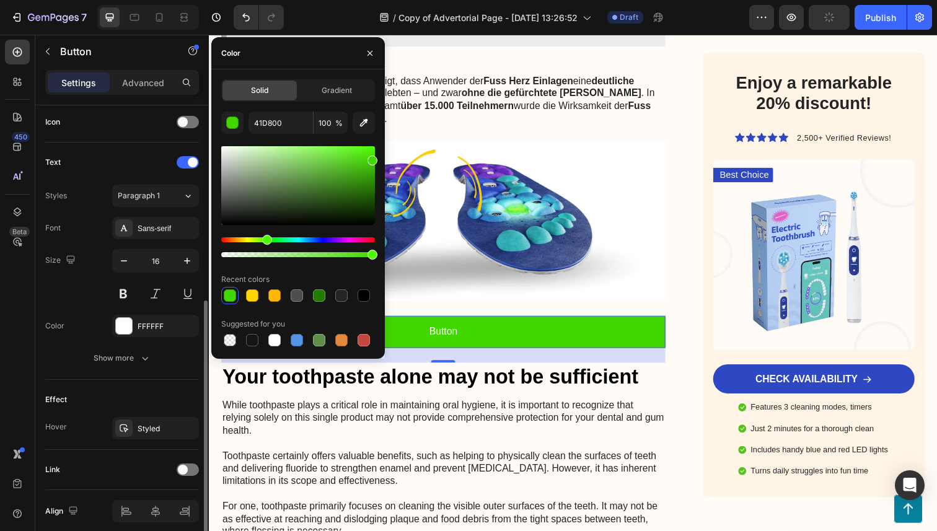
scroll to position [428, 0]
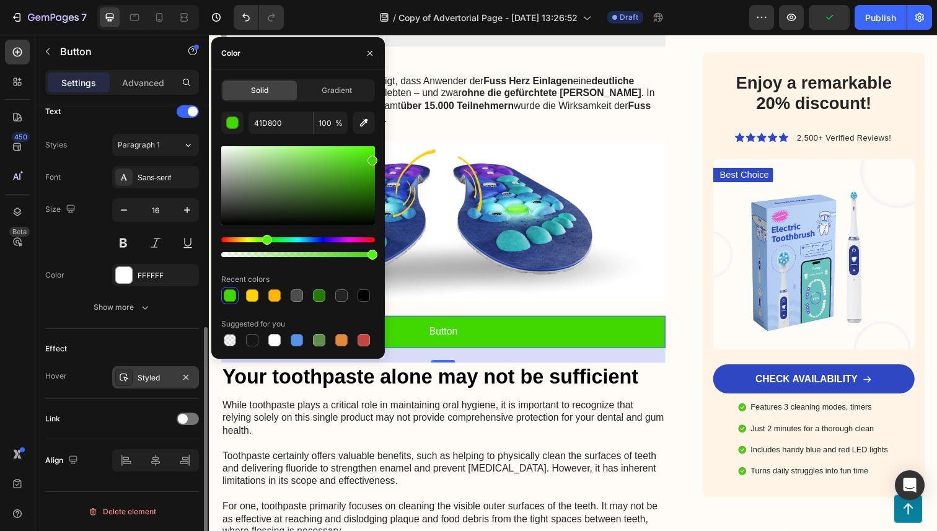
click at [131, 378] on div at bounding box center [123, 377] width 17 height 17
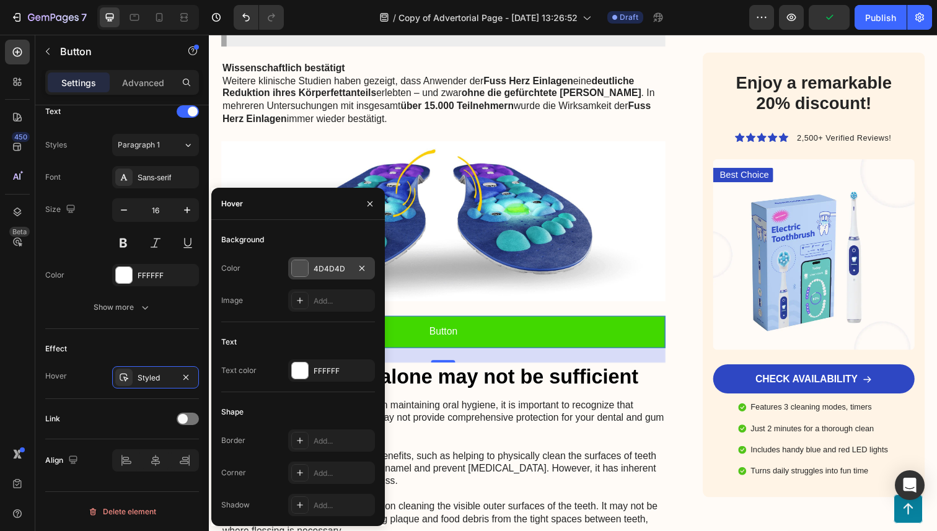
click at [298, 263] on div at bounding box center [300, 268] width 16 height 16
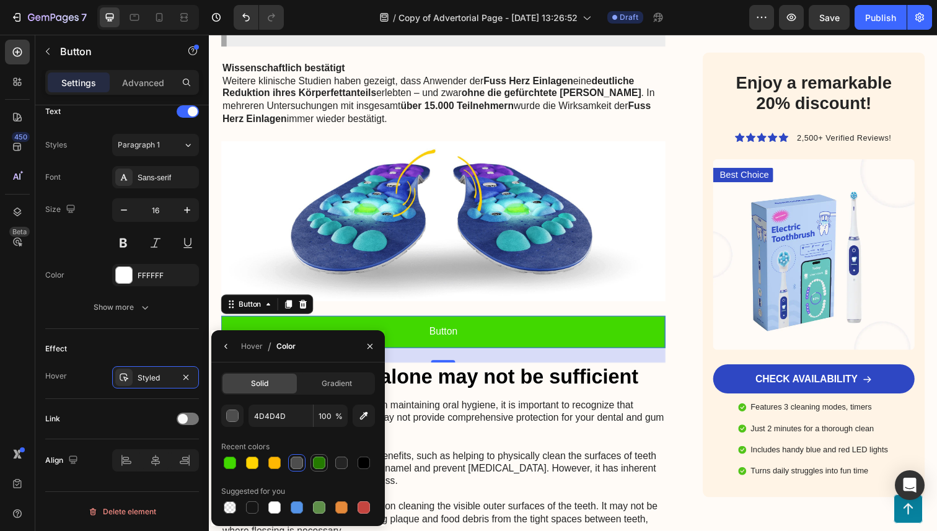
click at [325, 466] on div at bounding box center [319, 463] width 15 height 15
type input "247A00"
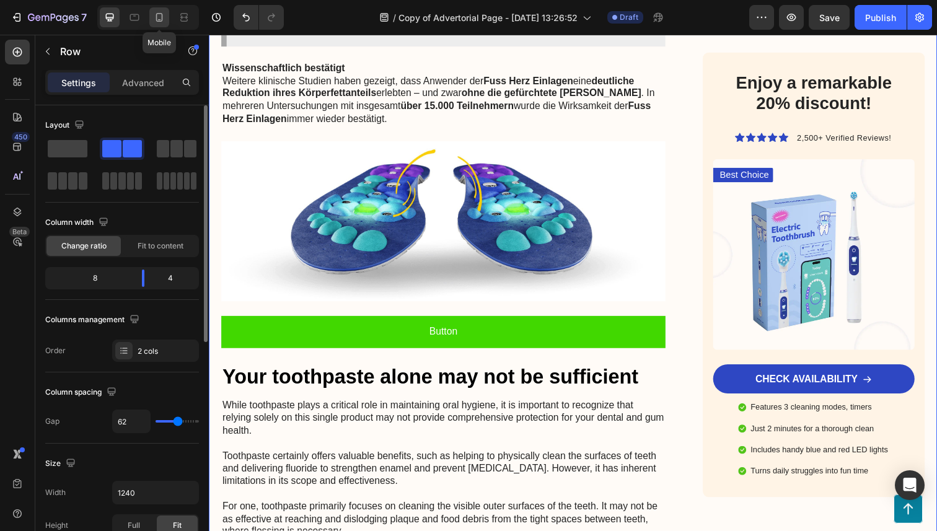
click at [167, 12] on div at bounding box center [159, 17] width 20 height 20
type input "0"
type input "100%"
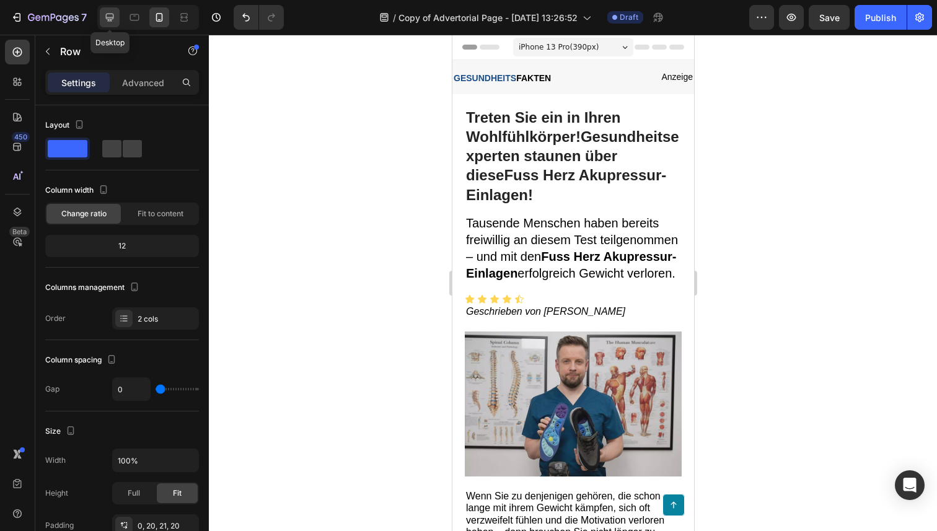
click at [113, 16] on icon at bounding box center [110, 18] width 8 height 8
type input "62"
type input "1240"
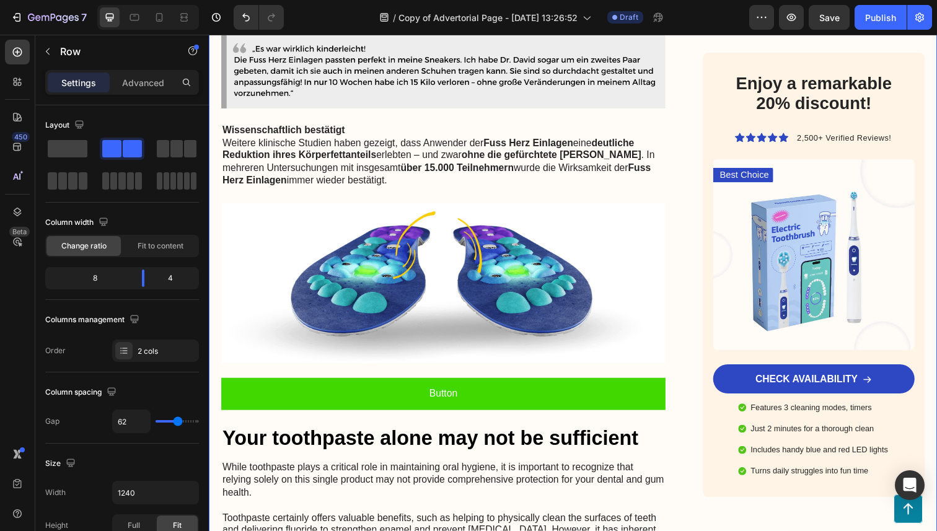
scroll to position [2563, 0]
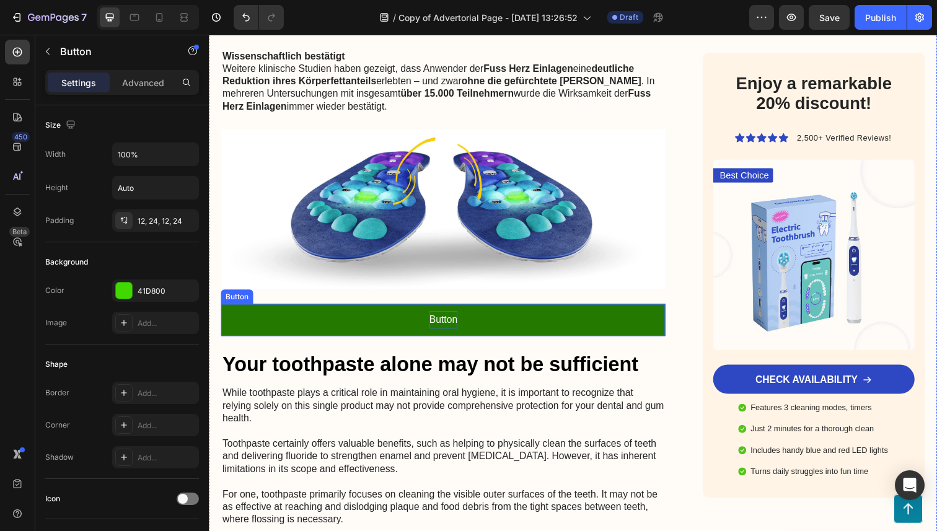
click at [451, 317] on p "Button" at bounding box center [448, 326] width 29 height 18
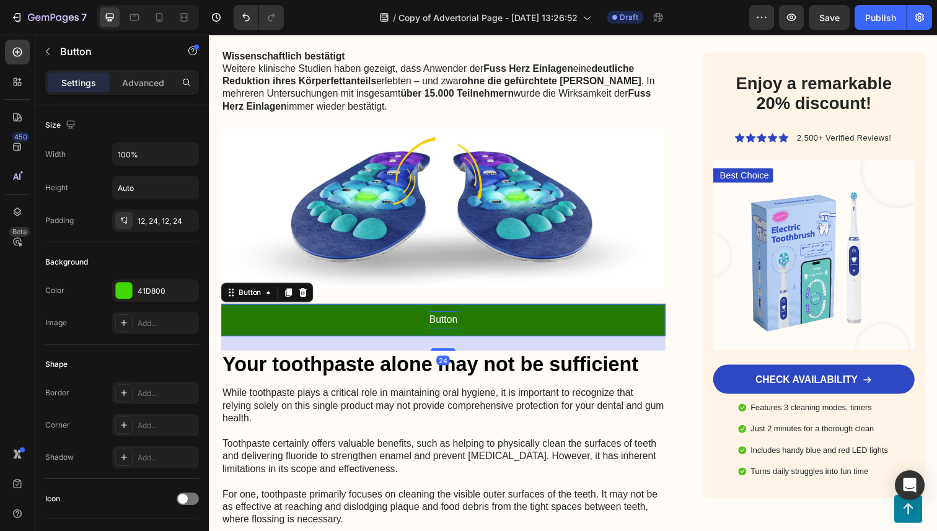
click at [451, 317] on p "Button" at bounding box center [448, 326] width 29 height 18
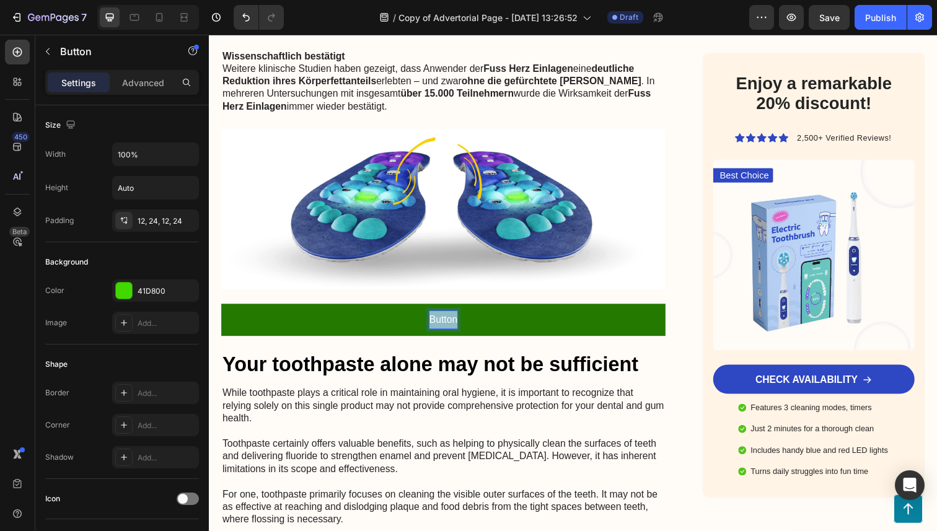
click at [451, 317] on p "Button" at bounding box center [448, 326] width 29 height 18
click at [221, 310] on button "Sichern" at bounding box center [448, 326] width 454 height 33
click at [221, 310] on button "Sichern Sie" at bounding box center [448, 326] width 454 height 33
click at [221, 310] on button "Sichern Sie sich" at bounding box center [448, 326] width 454 height 33
click at [221, 310] on button "Sichern Sie sich jetzt" at bounding box center [448, 326] width 454 height 33
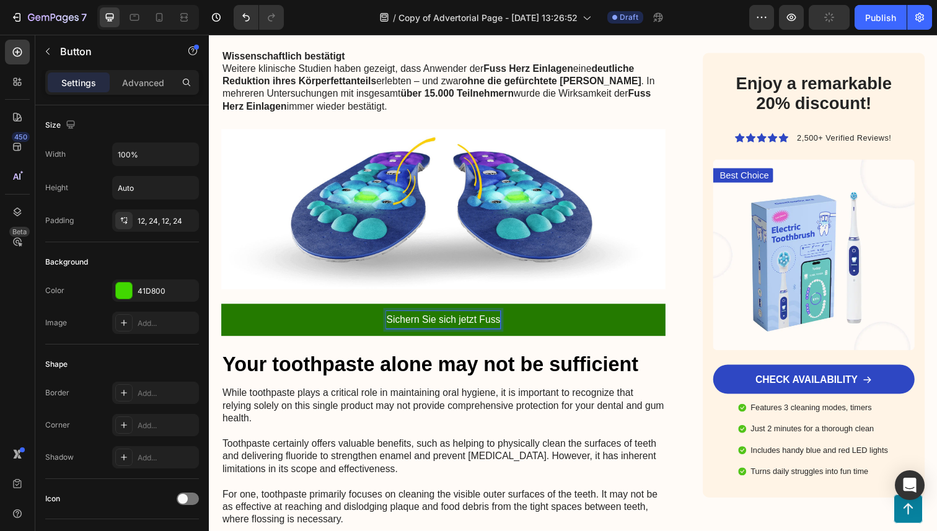
click at [221, 310] on button "Sichern Sie sich jetzt Fuss" at bounding box center [448, 326] width 454 height 33
click at [221, 310] on button "Sichern Sie sich jetzt Fuss Hert" at bounding box center [448, 326] width 454 height 33
click at [221, 310] on button "Sichern Sie sich jetzt Fuss Hert mit" at bounding box center [448, 326] width 454 height 33
click at [407, 317] on p "Sichern Sie sich jetzt Fuss Hert mit" at bounding box center [448, 326] width 154 height 18
click at [411, 317] on p "Sichern Sie sich jetzt Fuss Hert mit" at bounding box center [448, 326] width 154 height 18
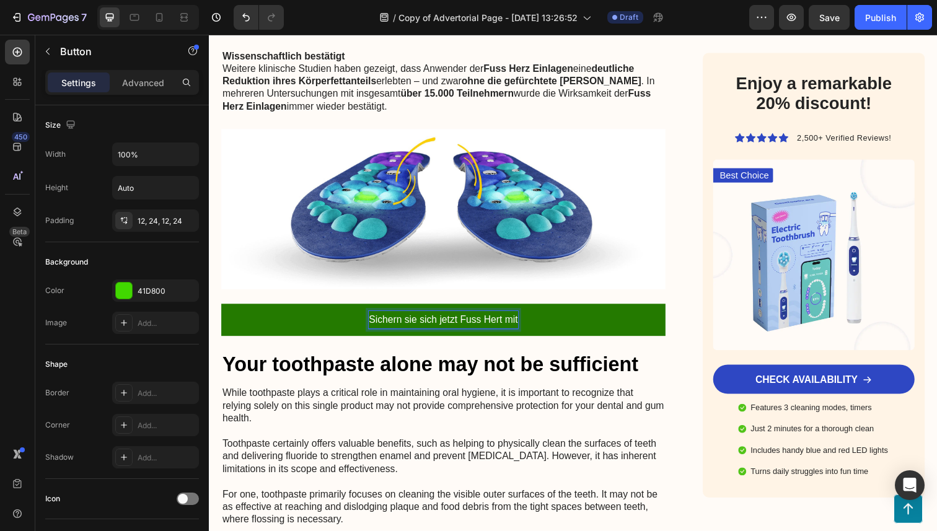
click at [519, 317] on p "Sichern sie sich jetzt Fuss Hert mit" at bounding box center [448, 326] width 152 height 18
click at [524, 317] on p "Sichern sie sich jetzt Fuss Hert mit" at bounding box center [448, 326] width 152 height 18
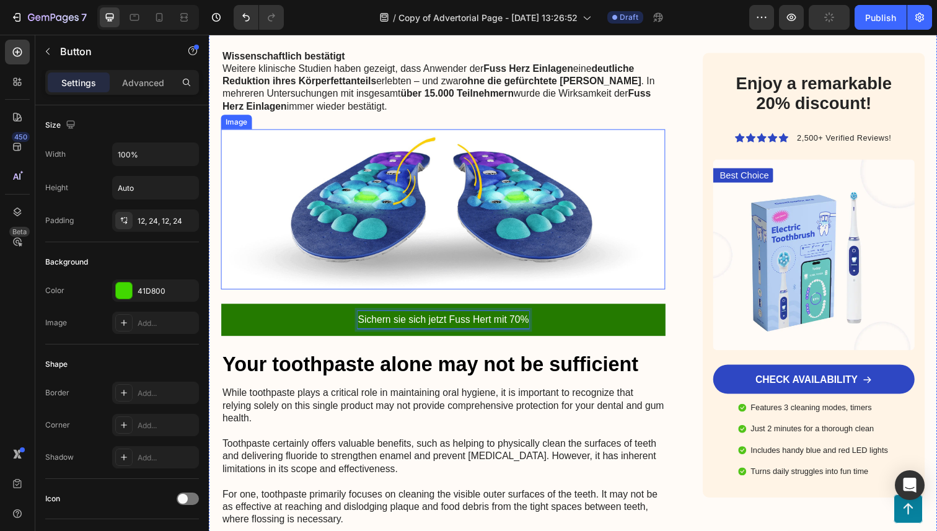
click at [221, 310] on button "Sichern sie sich jetzt Fuss Hert mit 70%" at bounding box center [448, 326] width 454 height 33
click at [221, 310] on button "Sichern sie sich jetzt Fuss Hert mit 70 %" at bounding box center [448, 326] width 454 height 33
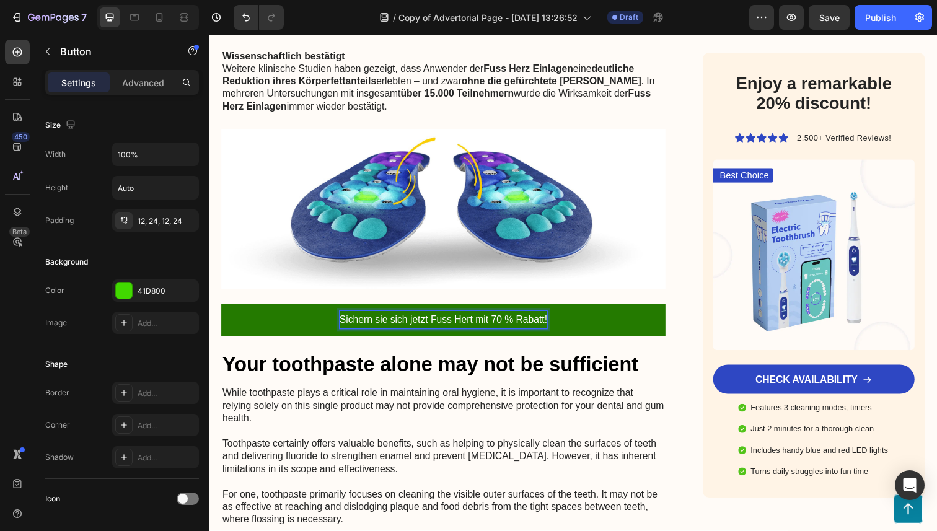
click at [454, 317] on p "Sichern sie sich jetzt Fuss Hert mit 70 % Rabatt!" at bounding box center [448, 326] width 212 height 18
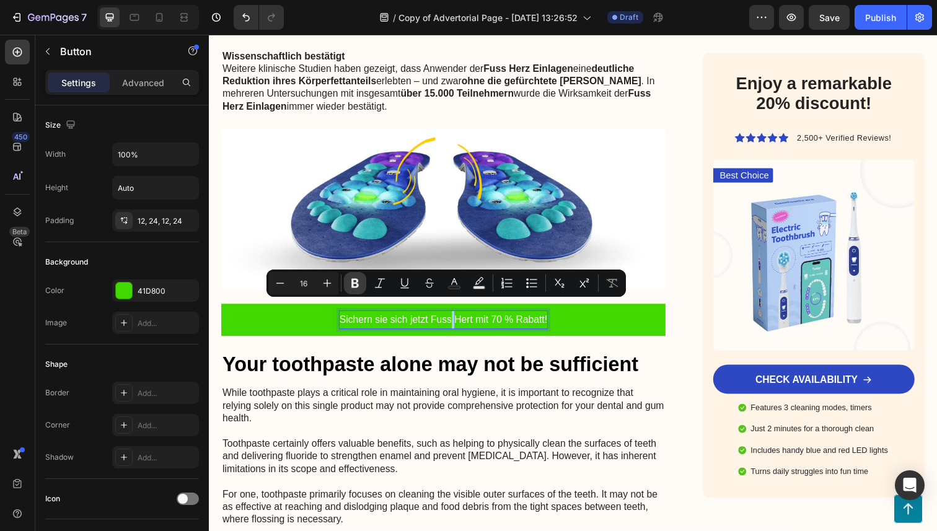
click at [351, 282] on icon "Editor contextual toolbar" at bounding box center [355, 283] width 12 height 12
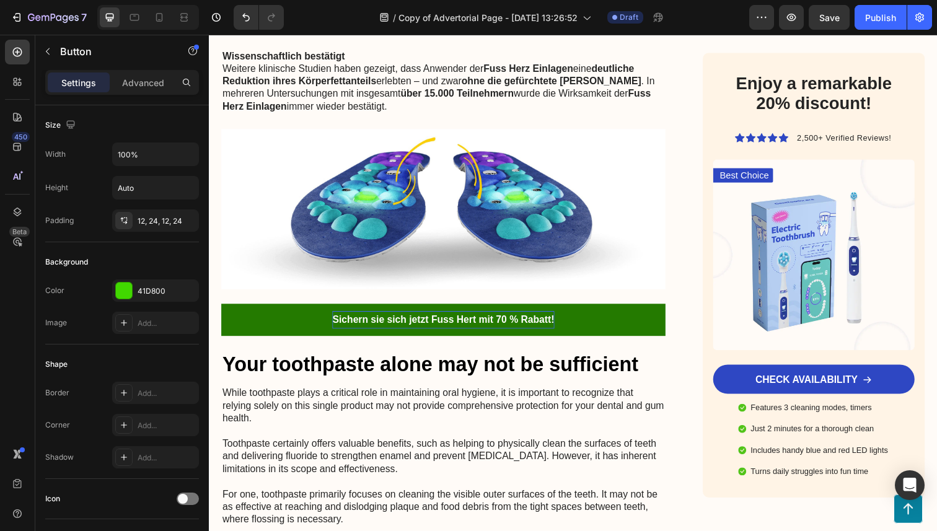
click at [368, 321] on strong "Sichern sie sich jetzt Fuss Hert mit 70 % Rabatt!" at bounding box center [448, 326] width 226 height 11
click at [392, 321] on strong "Sichern sie sich jetzt Fuss Hert mit 70 % Rabatt!" at bounding box center [448, 326] width 226 height 11
click at [400, 321] on strong "Sichern sie sich jetzt Fuss Hert mit 70 % Rabatt!" at bounding box center [448, 326] width 226 height 11
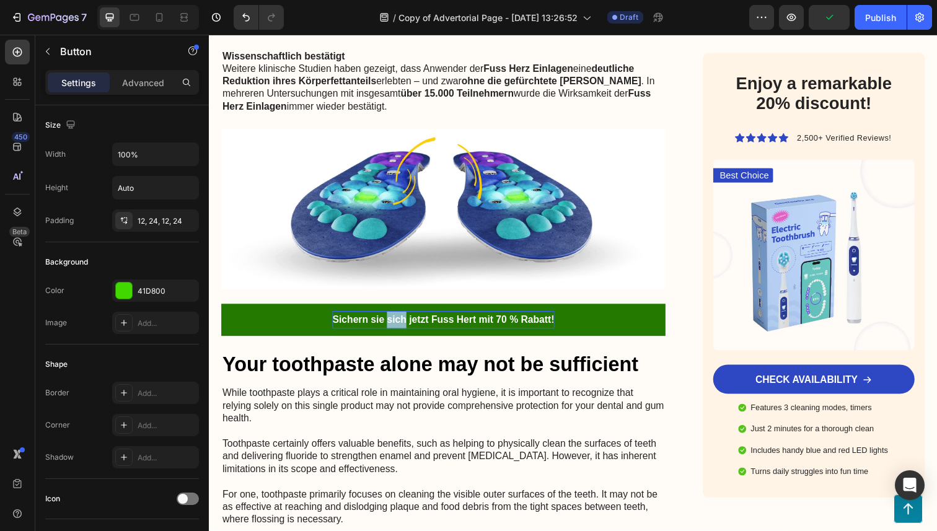
click at [400, 321] on strong "Sichern sie sich jetzt Fuss Hert mit 70 % Rabatt!" at bounding box center [448, 326] width 226 height 11
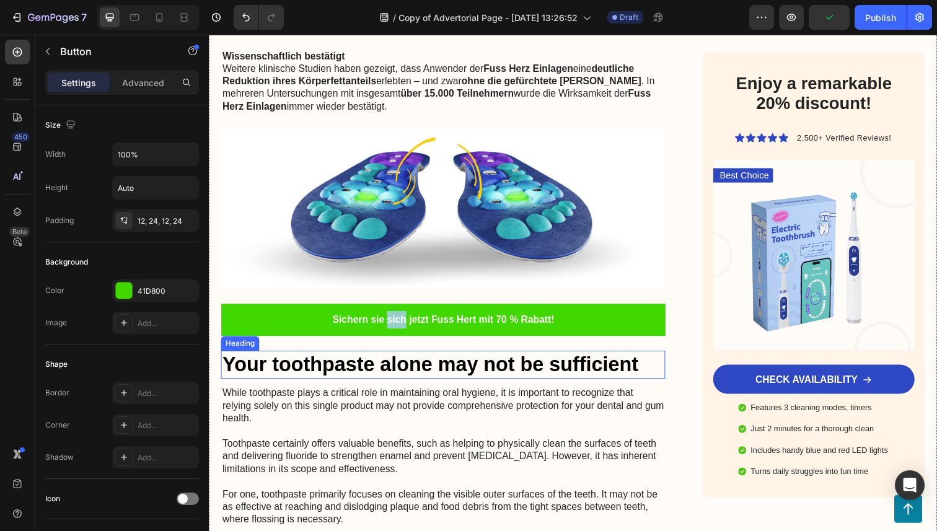
click at [404, 358] on h2 "Your toothpaste alone may not be sufficient" at bounding box center [448, 372] width 454 height 29
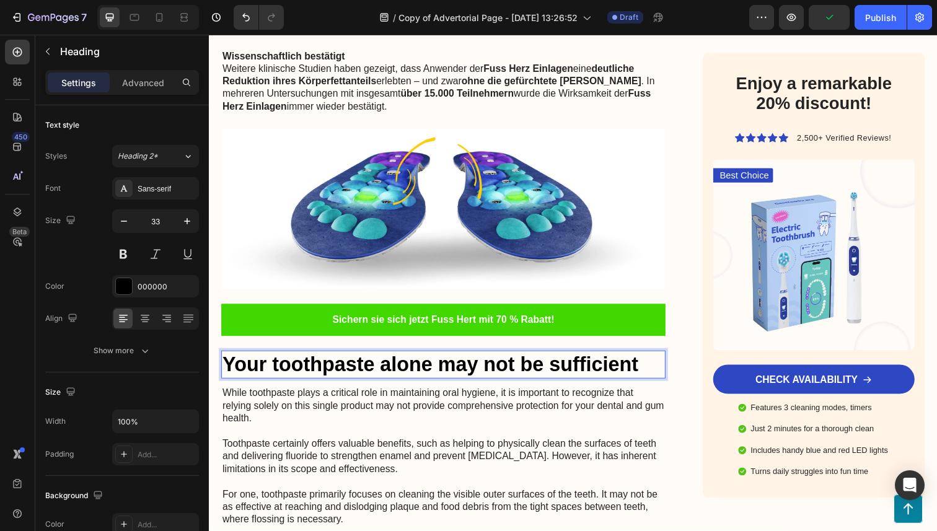
click at [404, 358] on h2 "Your toothpaste alone may not be sufficient" at bounding box center [448, 372] width 454 height 29
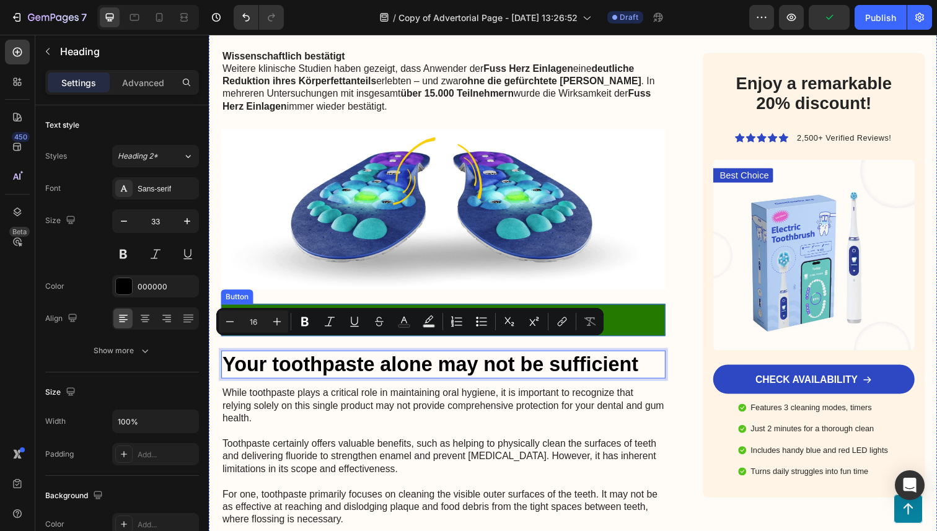
click at [410, 321] on strong "Sichern sie sich jetzt Fuss Hert mit 70 % Rabatt!" at bounding box center [448, 326] width 226 height 11
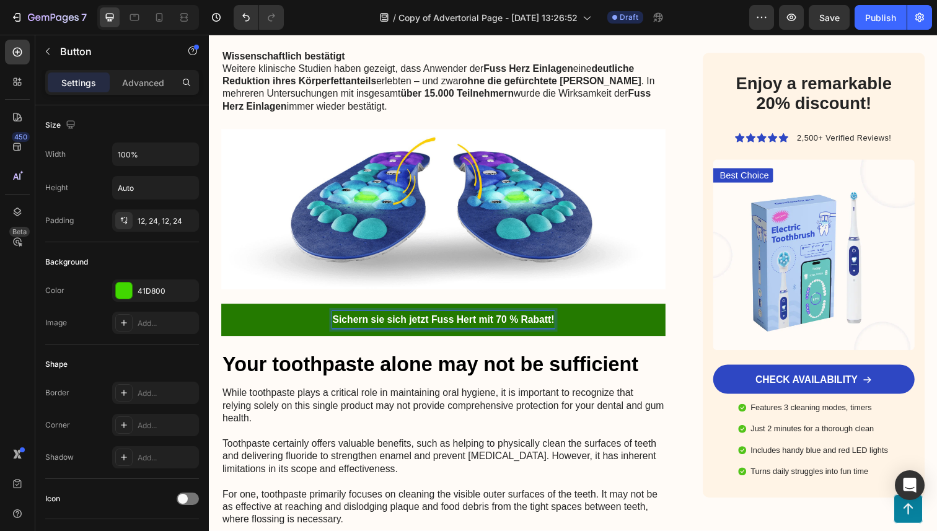
click at [410, 321] on strong "Sichern sie sich jetzt Fuss Hert mit 70 % Rabatt!" at bounding box center [448, 326] width 226 height 11
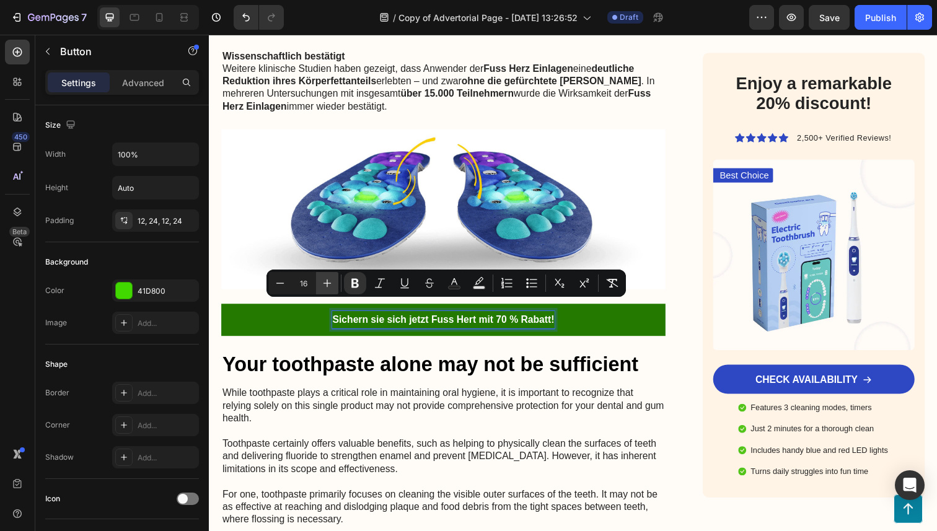
click at [334, 279] on button "Plus" at bounding box center [327, 283] width 22 height 22
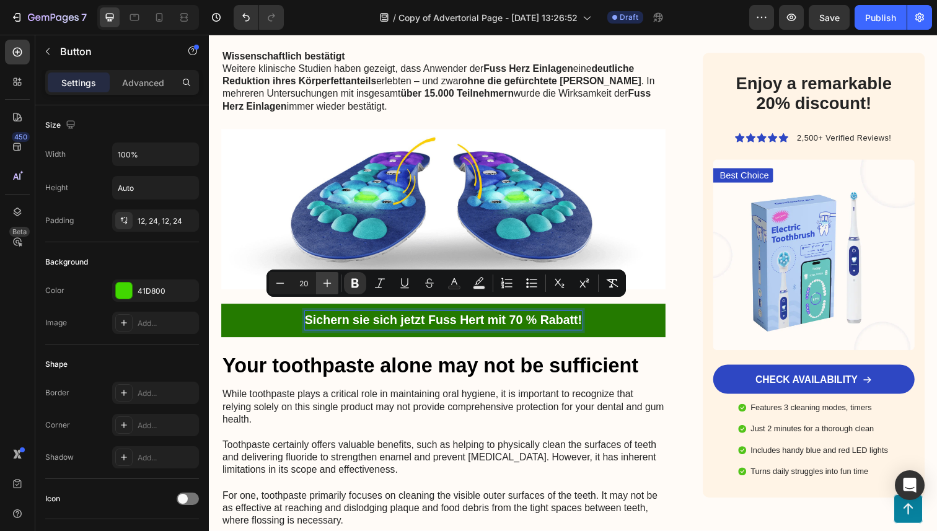
click at [334, 279] on button "Plus" at bounding box center [327, 283] width 22 height 22
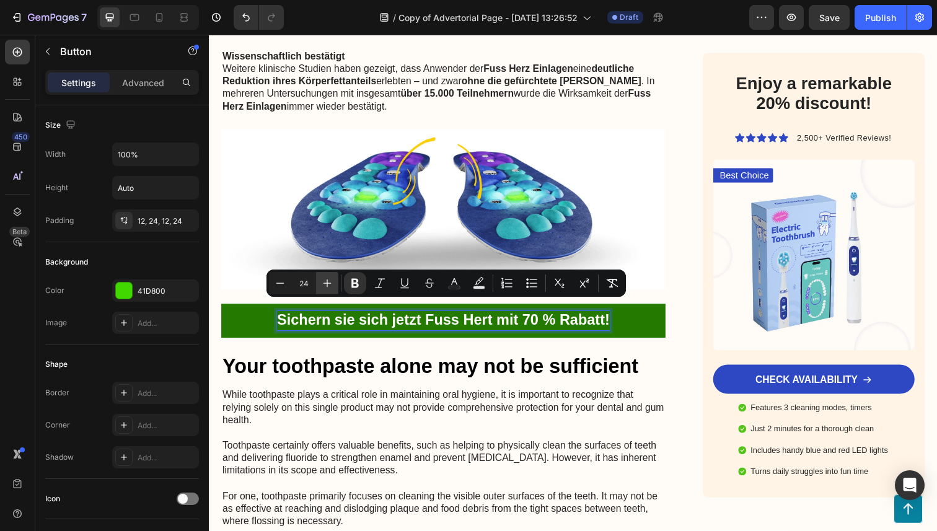
click at [334, 279] on button "Plus" at bounding box center [327, 283] width 22 height 22
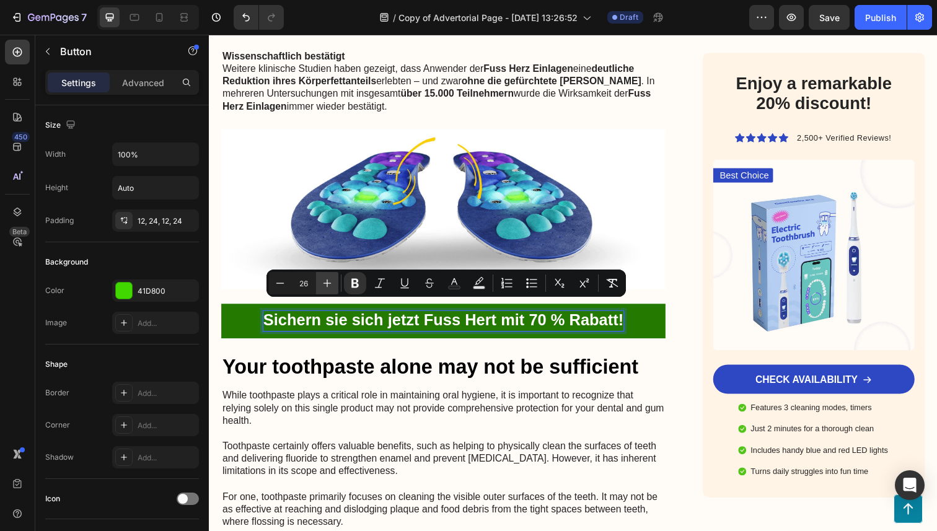
click at [334, 279] on button "Plus" at bounding box center [327, 283] width 22 height 22
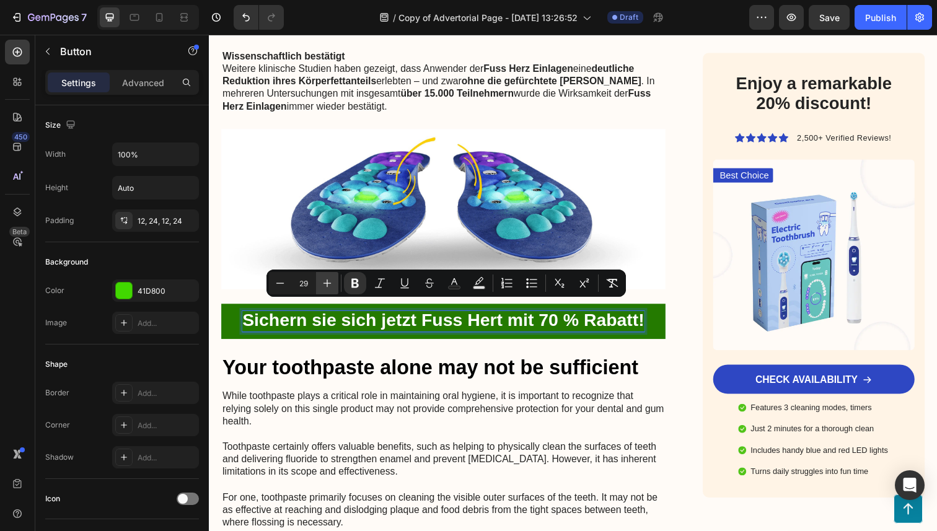
click at [334, 279] on button "Plus" at bounding box center [327, 283] width 22 height 22
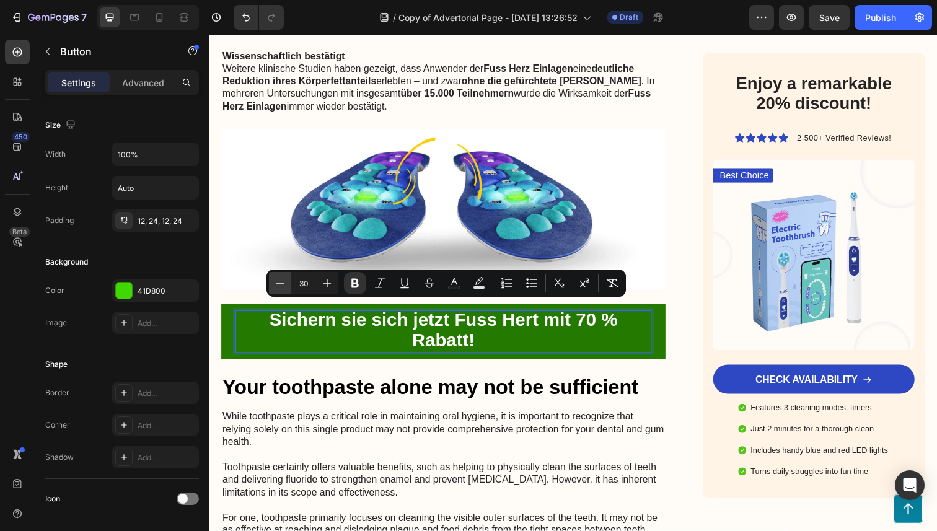
click at [283, 286] on icon "Editor contextual toolbar" at bounding box center [280, 283] width 12 height 12
type input "29"
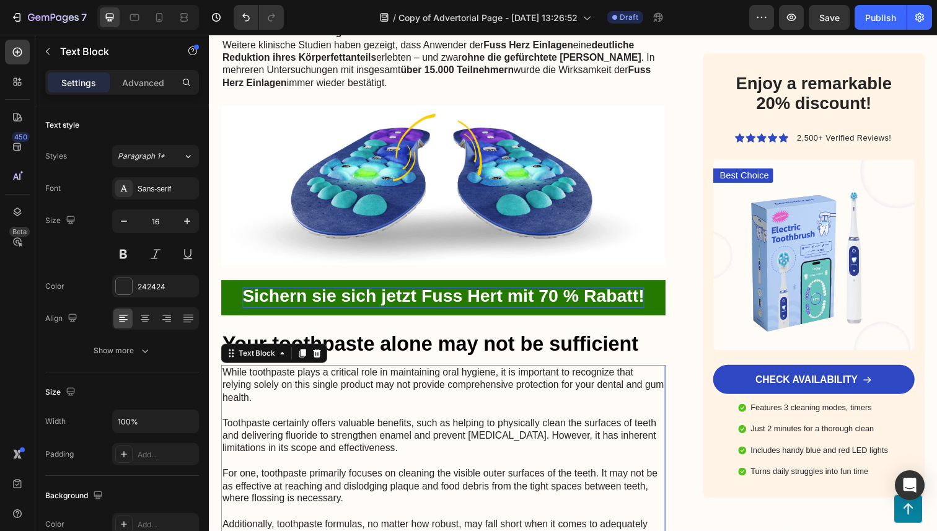
scroll to position [2612, 0]
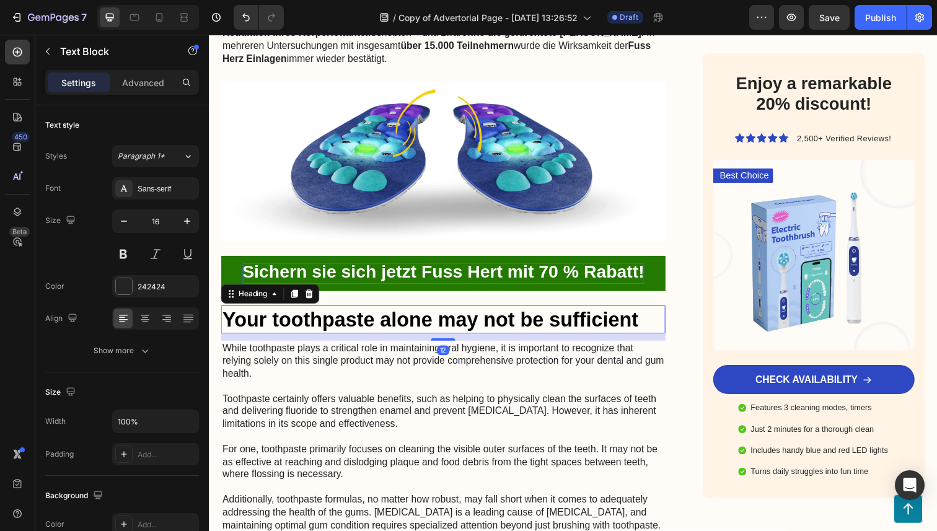
click at [397, 313] on p "Your toothpaste alone may not be sufficient" at bounding box center [448, 326] width 451 height 27
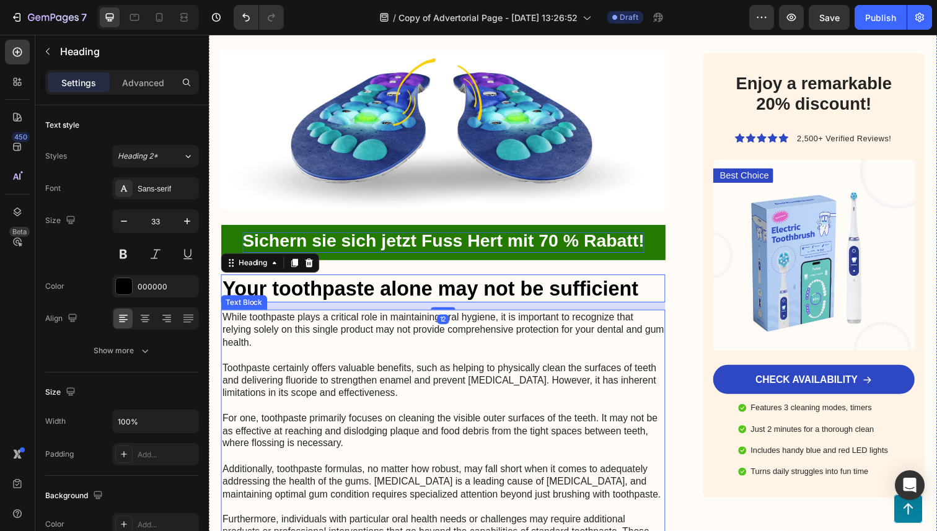
scroll to position [2662, 0]
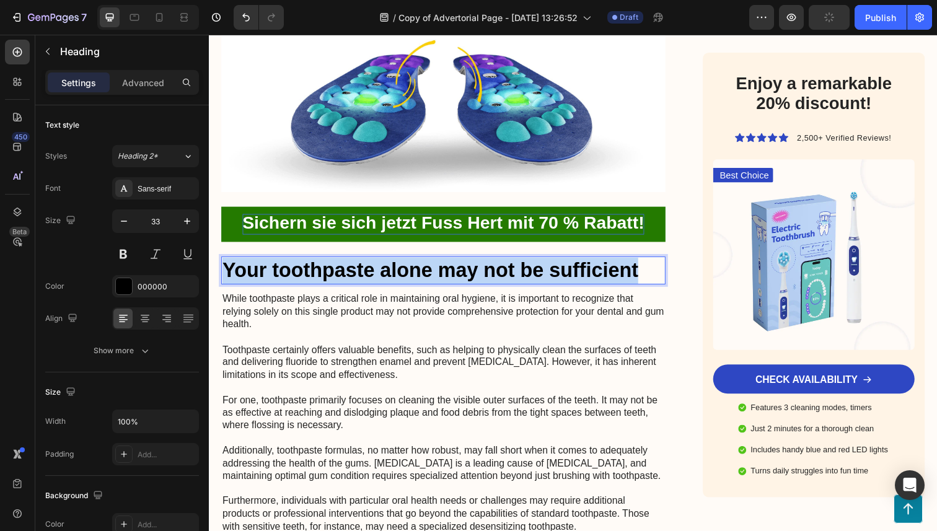
click at [364, 263] on p "Your toothpaste alone may not be sufficient" at bounding box center [448, 276] width 451 height 27
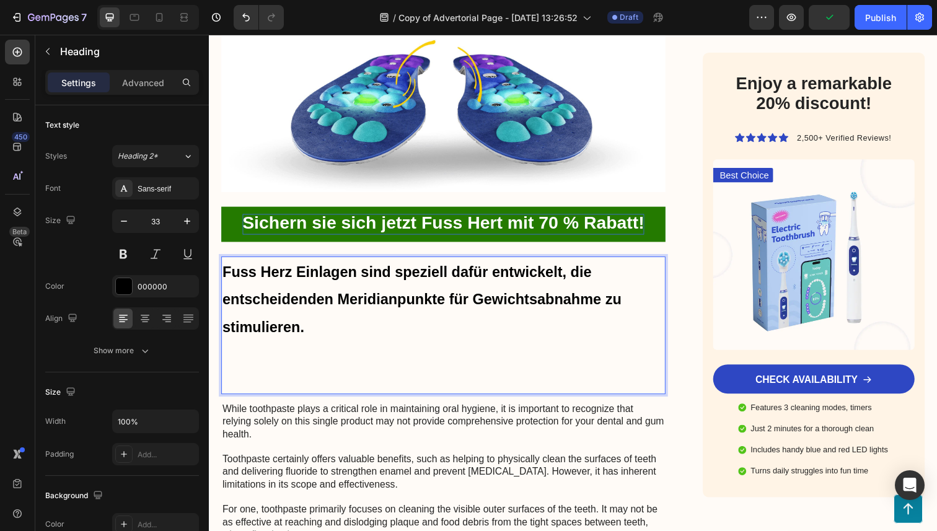
click at [347, 304] on p "Fuss Herz Einlagen sind speziell dafür entwickelt, die entscheidenden Meridianp…" at bounding box center [448, 306] width 451 height 86
click at [319, 361] on p "Rich Text Editor. Editing area: main" at bounding box center [448, 374] width 451 height 53
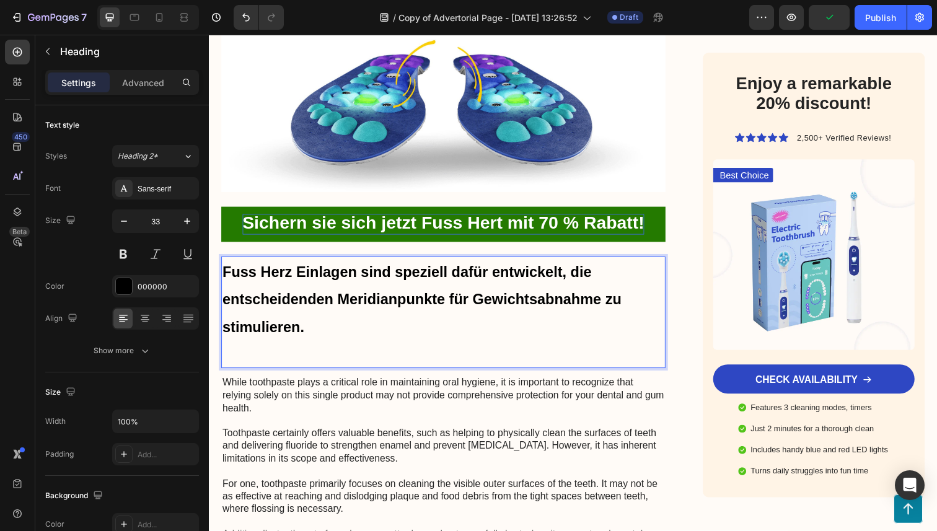
click at [309, 352] on p "Fuss Herz Einlagen sind speziell dafür entwickelt, die entscheidenden Meridianp…" at bounding box center [448, 319] width 451 height 112
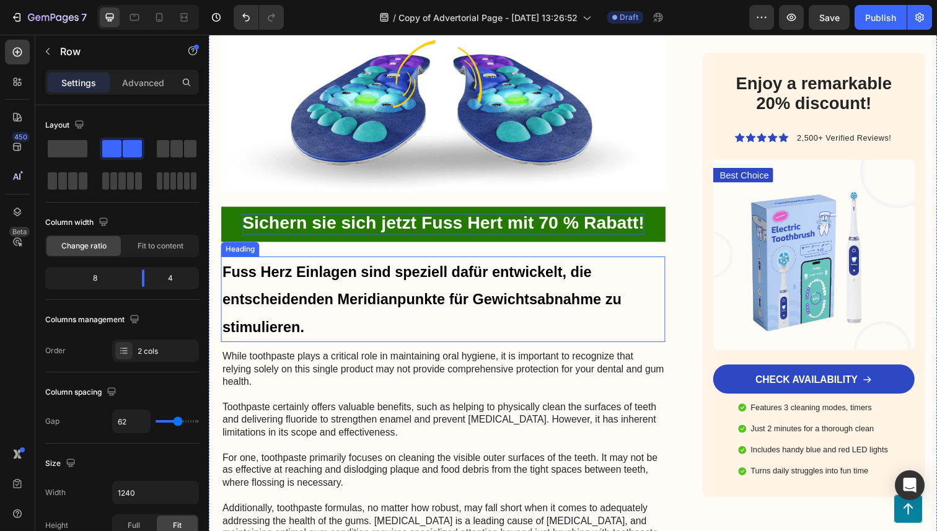
click at [331, 321] on p "⁠⁠⁠⁠⁠⁠⁠ Fuss Herz Einlagen sind speziell dafür entwickelt, die entscheidenden M…" at bounding box center [448, 306] width 451 height 86
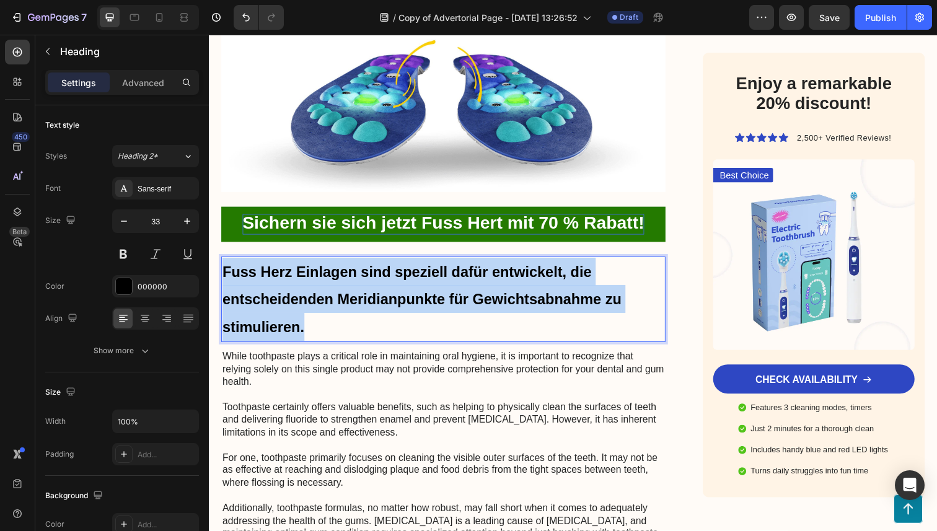
drag, startPoint x: 326, startPoint y: 319, endPoint x: 222, endPoint y: 260, distance: 119.4
click at [223, 263] on p "Fuss Herz Einlagen sind speziell dafür entwickelt, die entscheidenden Meridianp…" at bounding box center [448, 306] width 451 height 86
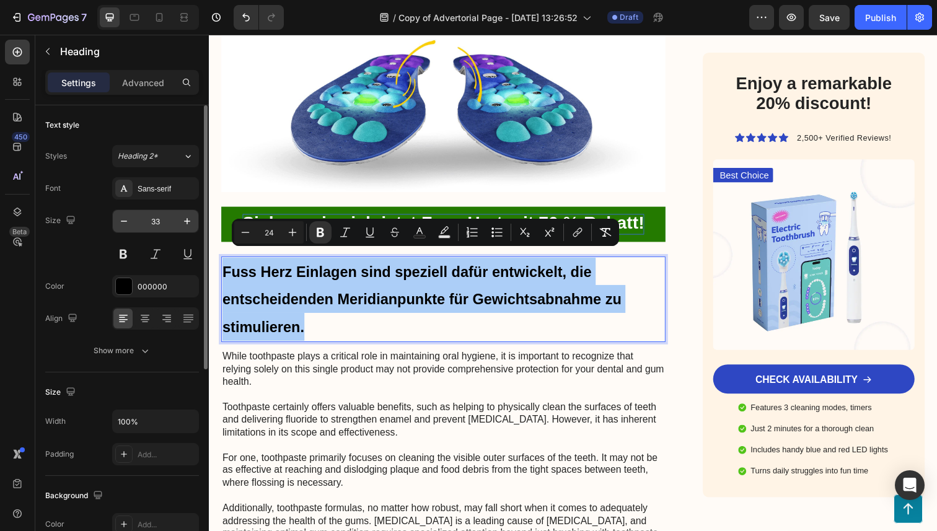
click at [139, 216] on input "33" at bounding box center [155, 221] width 41 height 22
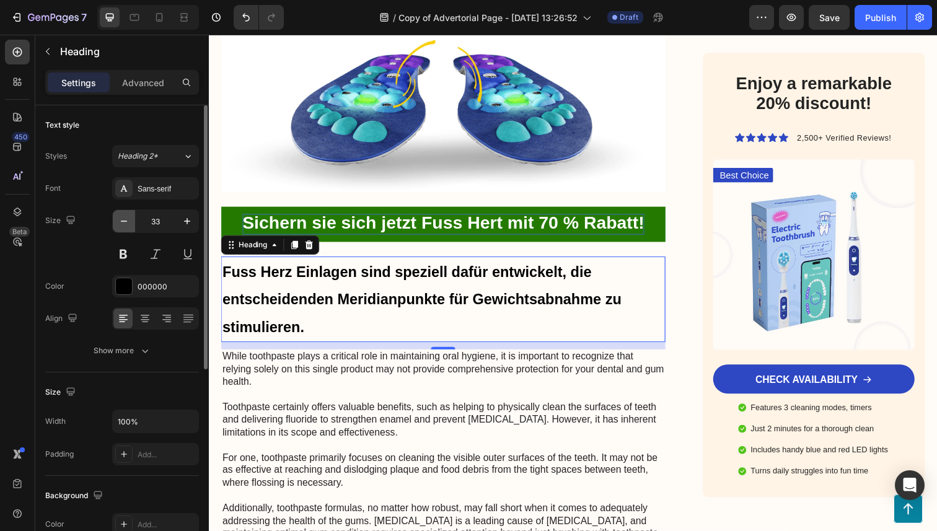
click at [125, 223] on icon "button" at bounding box center [124, 221] width 12 height 12
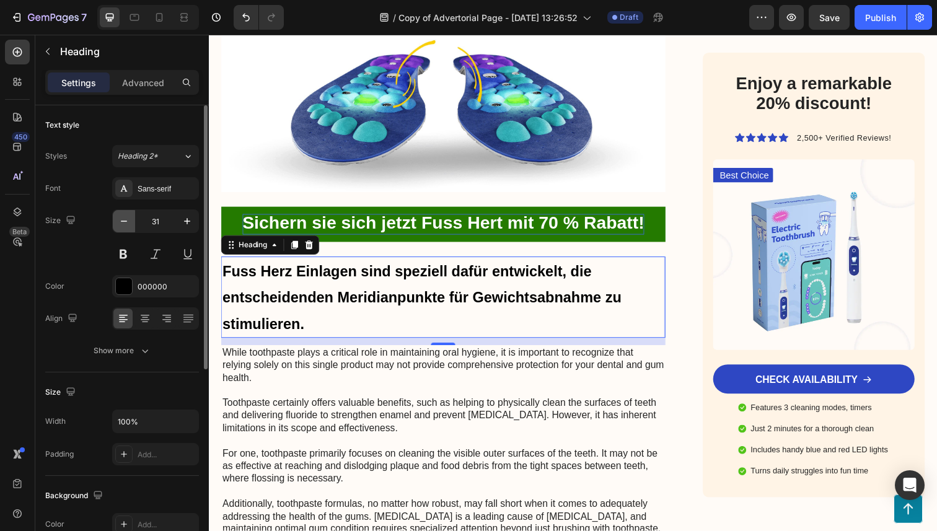
click at [125, 223] on icon "button" at bounding box center [124, 221] width 12 height 12
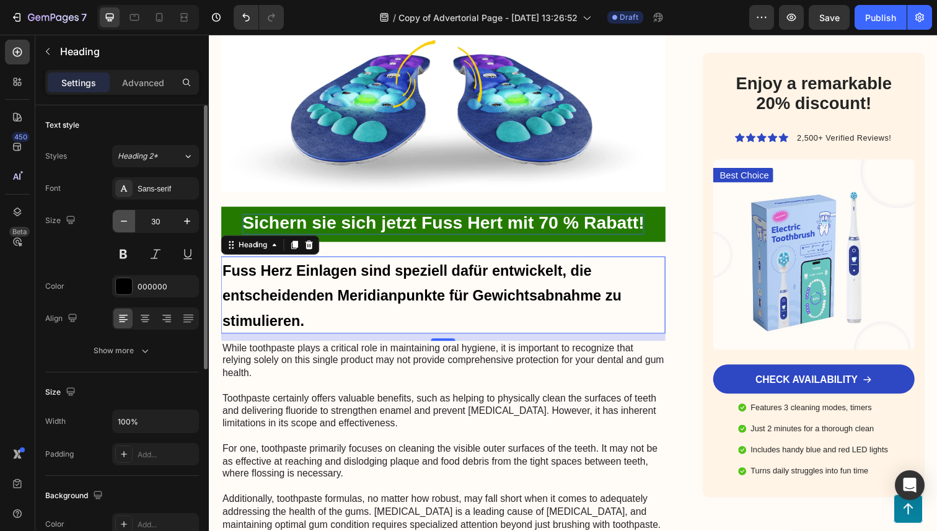
click at [125, 223] on icon "button" at bounding box center [124, 221] width 12 height 12
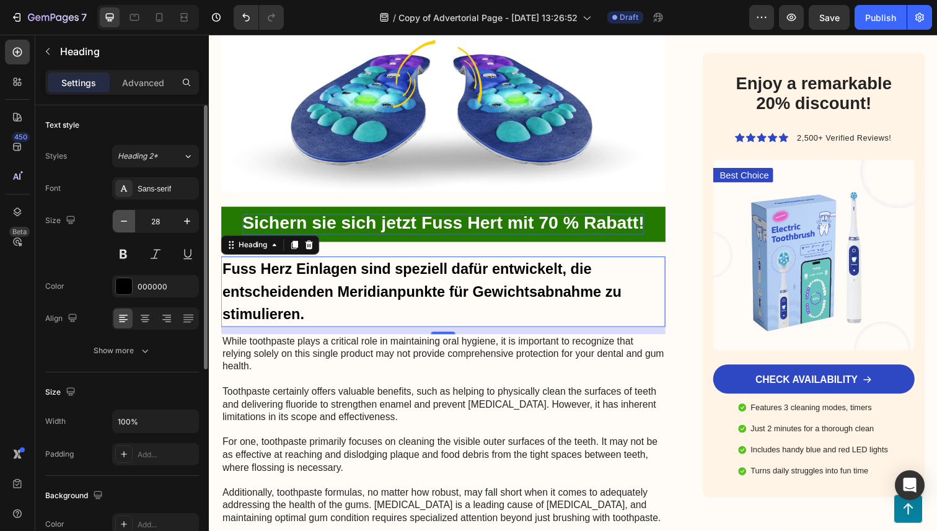
click at [125, 223] on icon "button" at bounding box center [124, 221] width 12 height 12
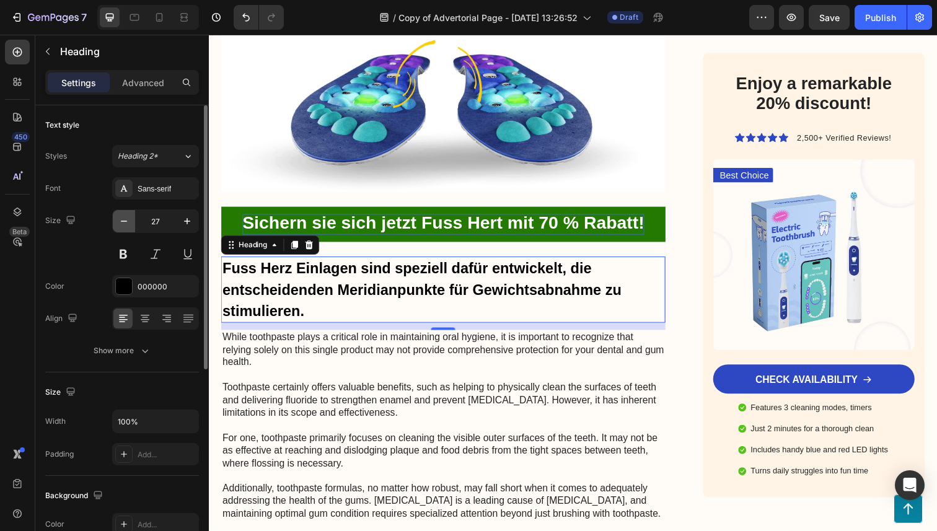
click at [125, 223] on icon "button" at bounding box center [124, 221] width 12 height 12
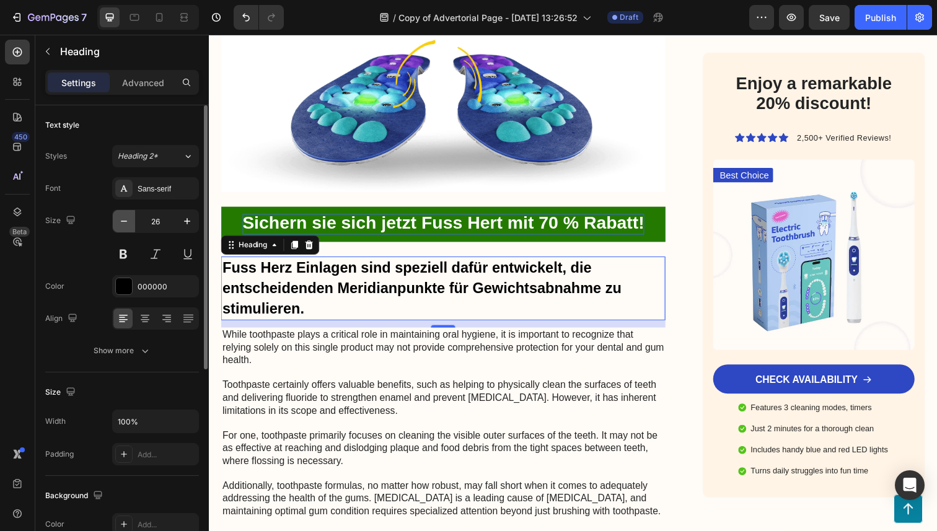
click at [125, 223] on icon "button" at bounding box center [124, 221] width 12 height 12
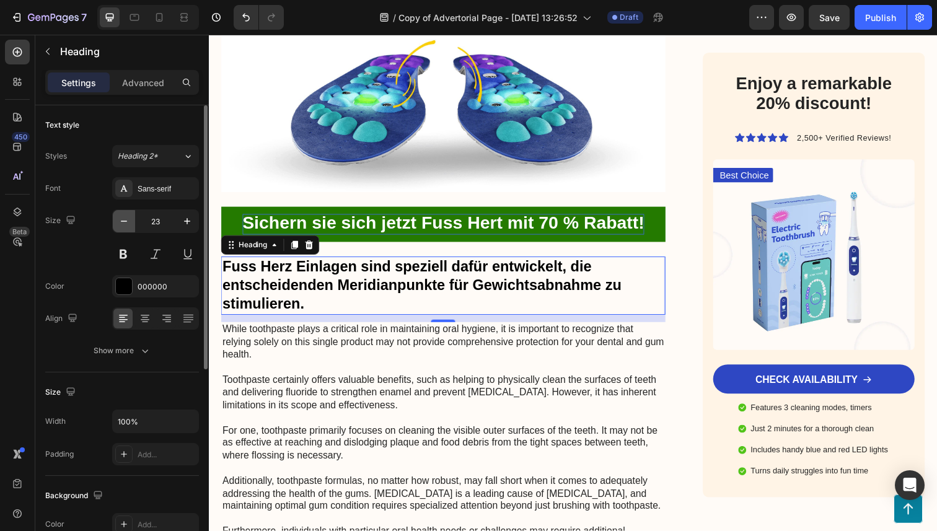
click at [125, 223] on icon "button" at bounding box center [124, 221] width 12 height 12
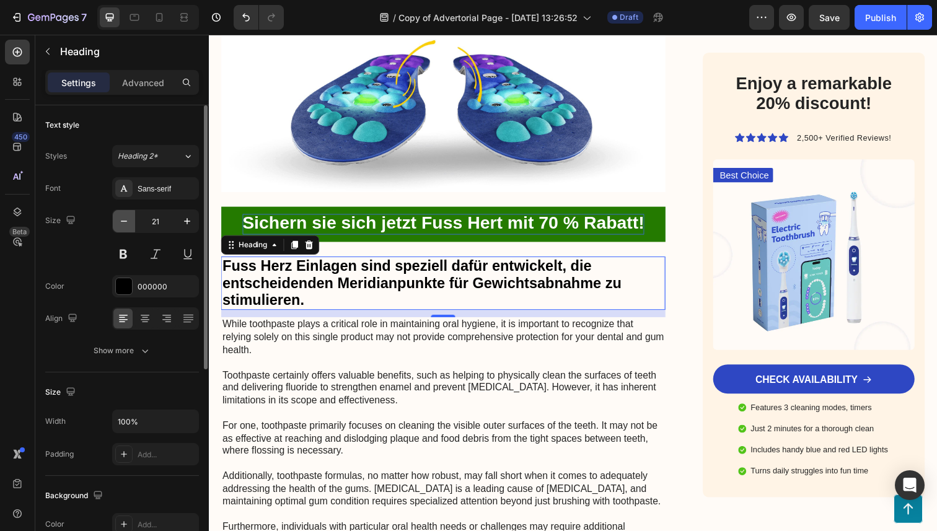
type input "20"
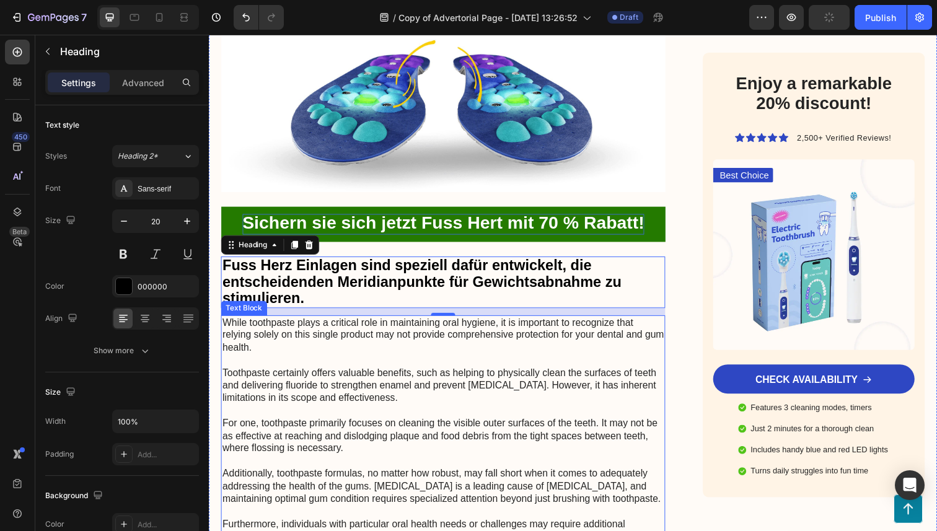
click at [366, 332] on p "While toothpaste plays a critical role in maintaining oral hygiene, it is impor…" at bounding box center [448, 503] width 451 height 361
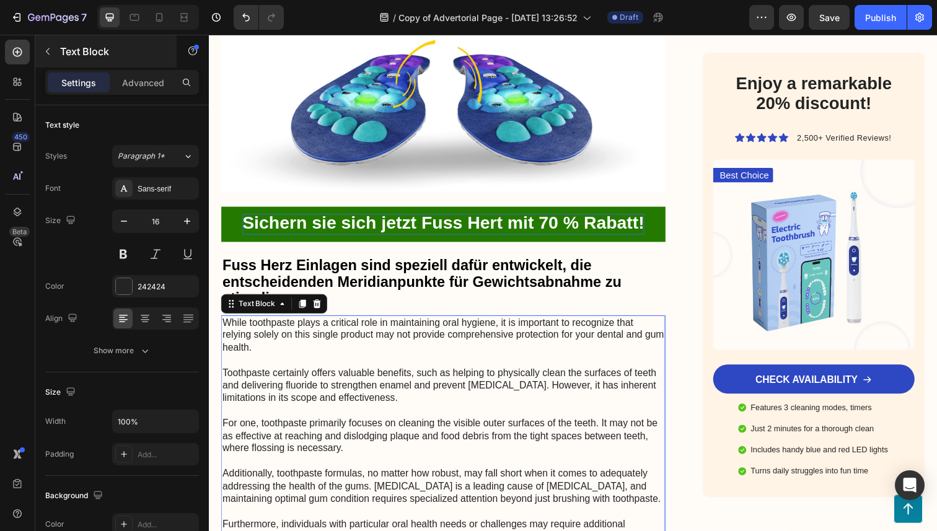
click at [42, 53] on button "button" at bounding box center [48, 52] width 20 height 20
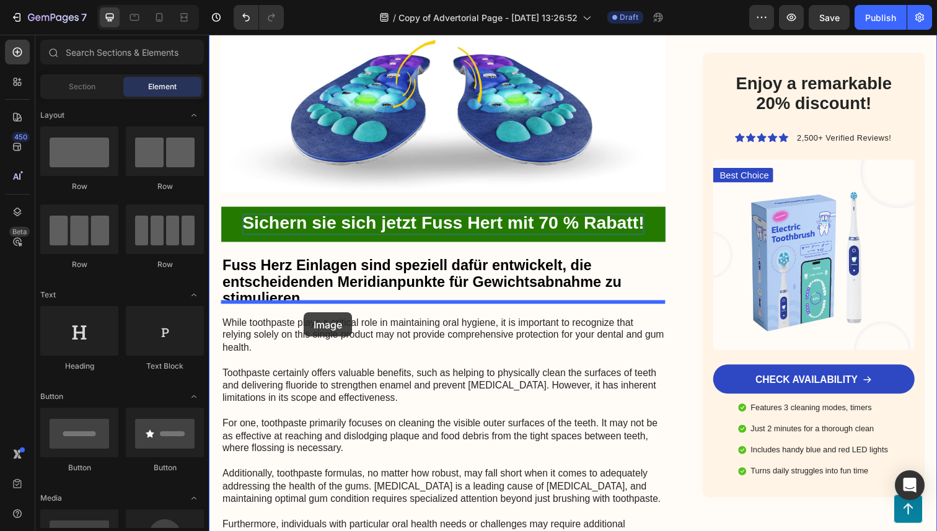
drag, startPoint x: 321, startPoint y: 405, endPoint x: 306, endPoint y: 319, distance: 88.2
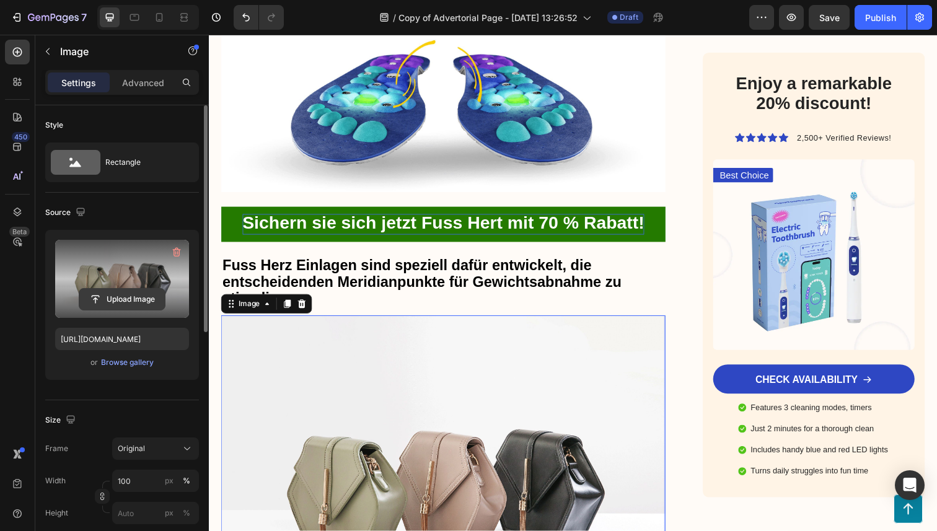
click at [112, 298] on input "file" at bounding box center [122, 299] width 86 height 21
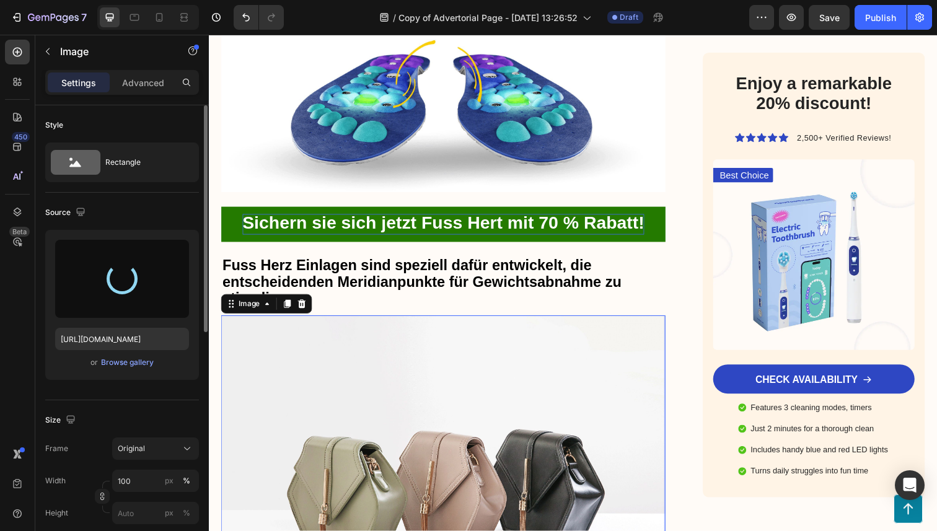
type input "[URL][DOMAIN_NAME]"
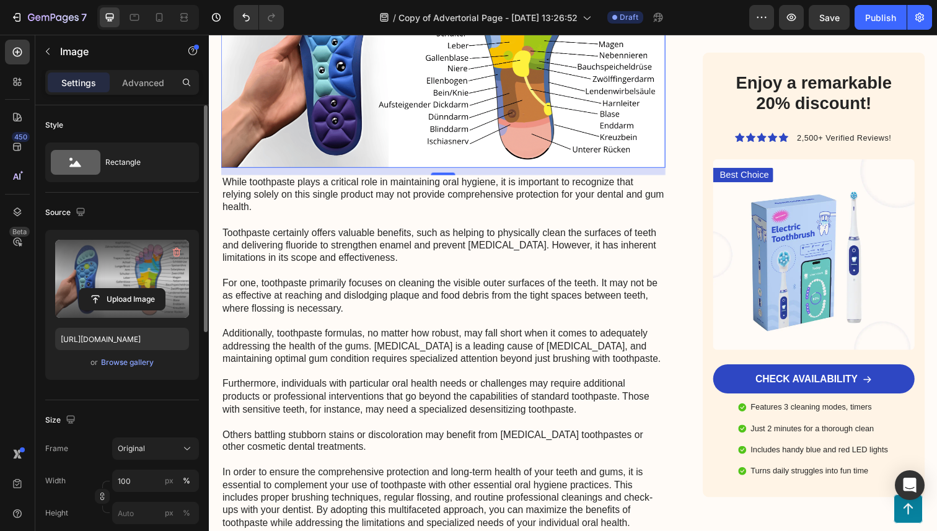
scroll to position [3080, 0]
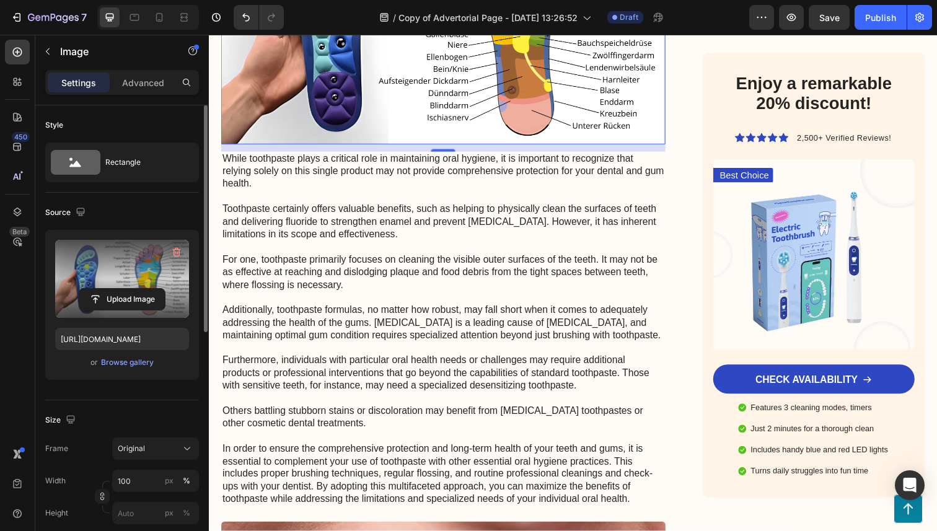
click at [369, 362] on p "While toothpaste plays a critical role in maintaining oral hygiene, it is impor…" at bounding box center [448, 336] width 451 height 361
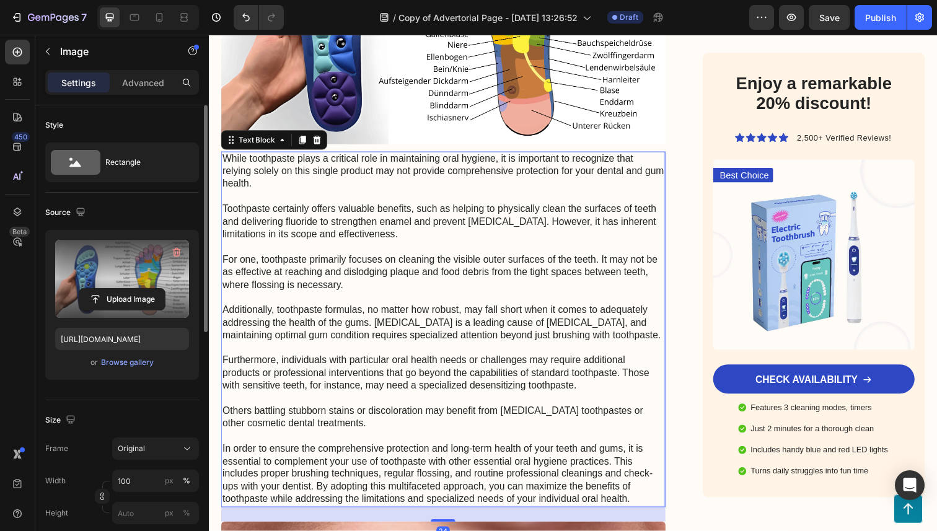
click at [369, 362] on p "While toothpaste plays a critical role in maintaining oral hygiene, it is impor…" at bounding box center [448, 336] width 451 height 361
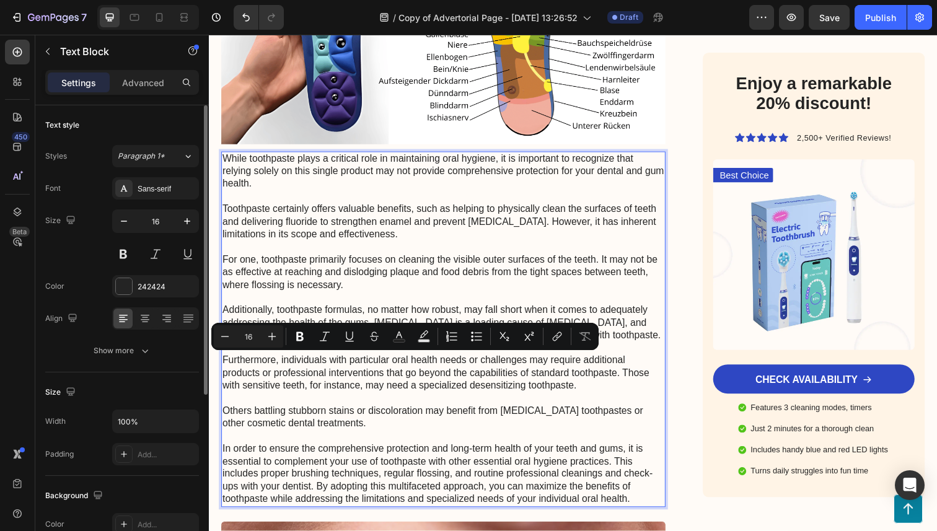
click at [495, 488] on p "While toothpaste plays a critical role in maintaining oral hygiene, it is impor…" at bounding box center [448, 336] width 451 height 361
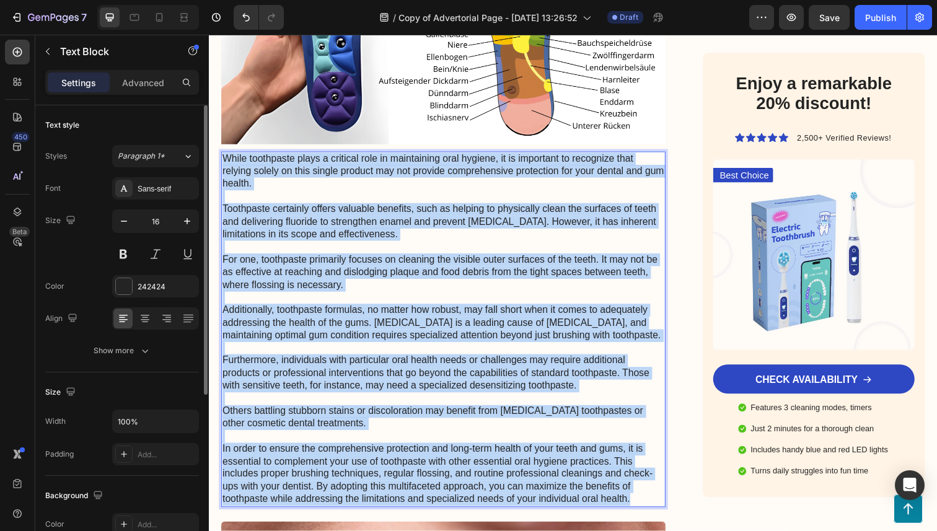
drag, startPoint x: 651, startPoint y: 494, endPoint x: 224, endPoint y: 149, distance: 548.5
click at [224, 156] on p "While toothpaste plays a critical role in maintaining oral hygiene, it is impor…" at bounding box center [448, 336] width 451 height 361
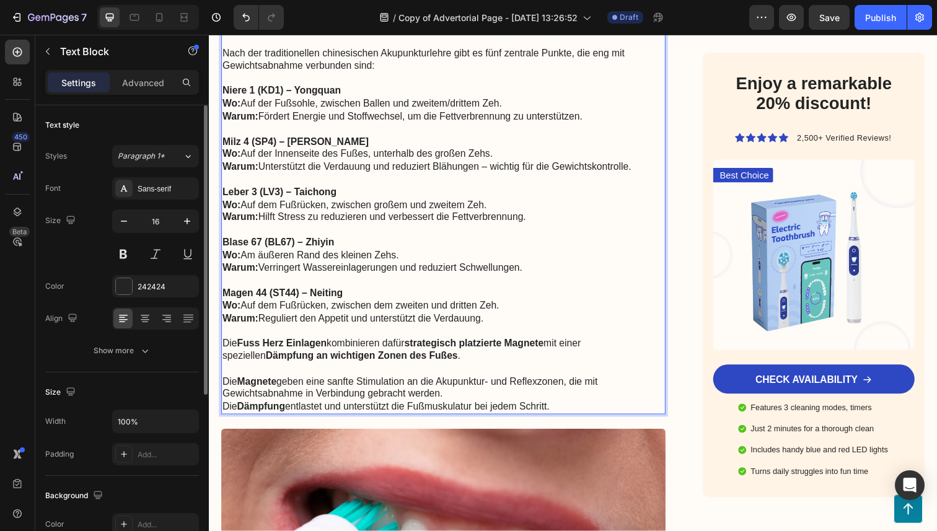
scroll to position [3246, 0]
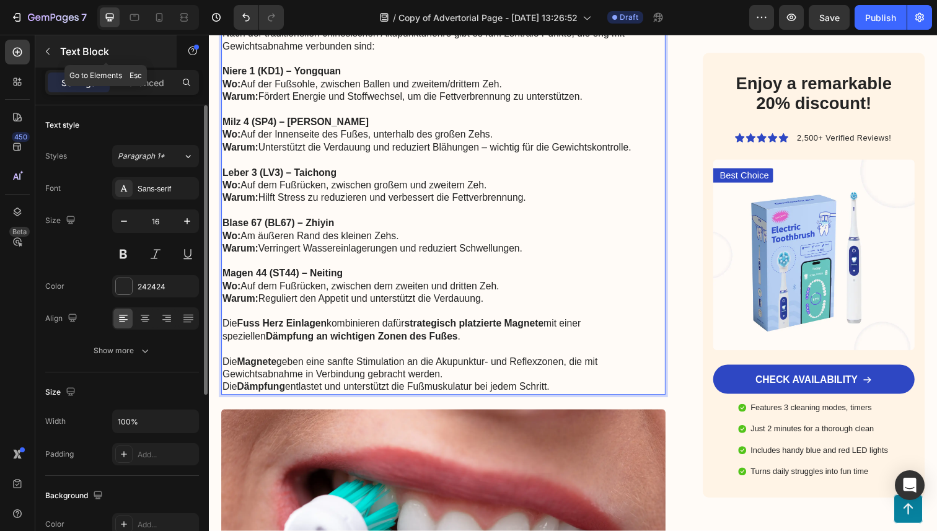
click at [50, 51] on icon "button" at bounding box center [48, 52] width 10 height 10
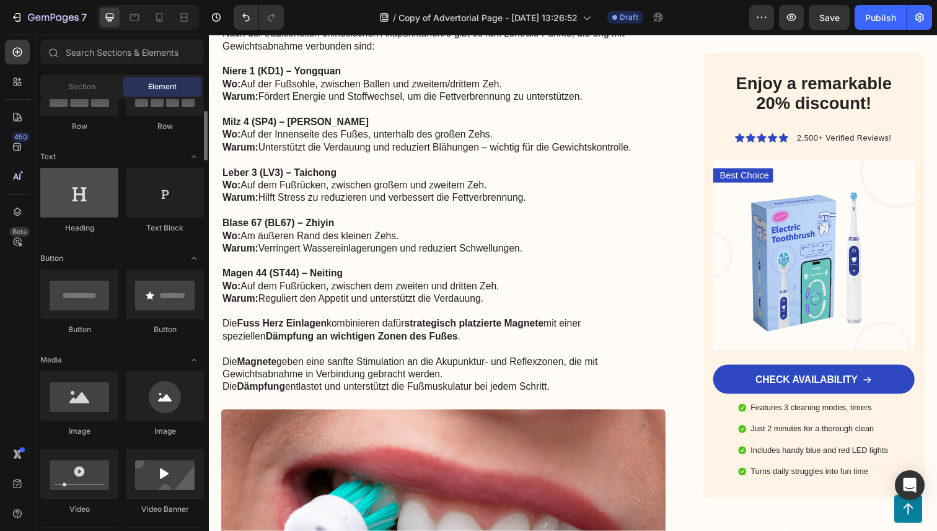
scroll to position [135, 0]
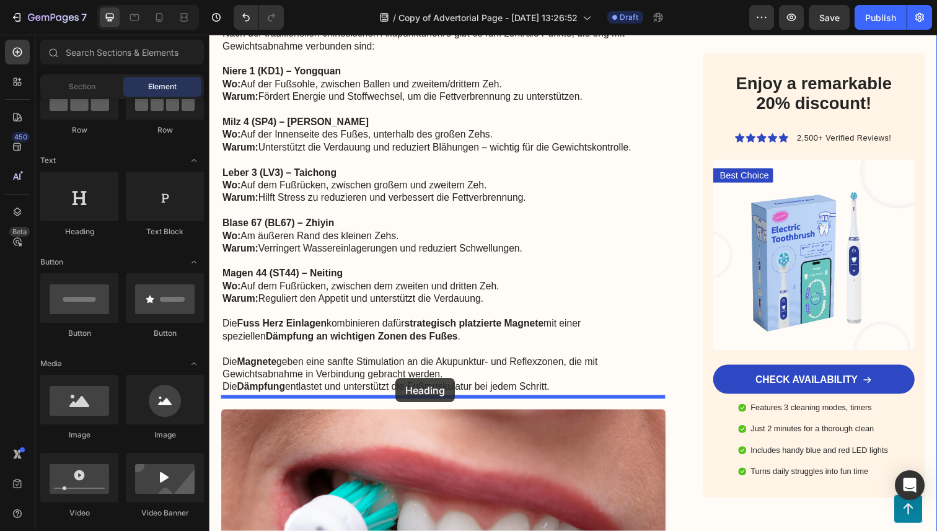
drag, startPoint x: 291, startPoint y: 254, endPoint x: 399, endPoint y: 386, distance: 170.9
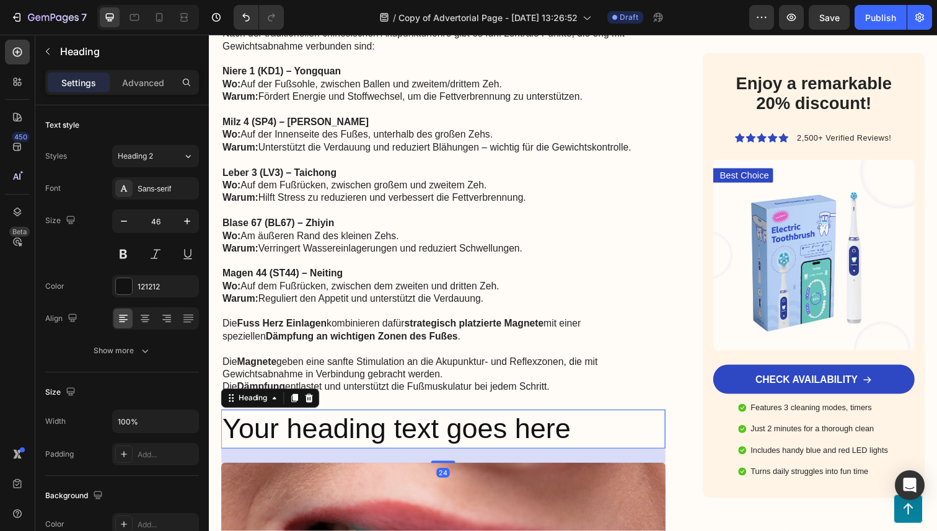
click at [397, 425] on h2 "Your heading text goes here" at bounding box center [448, 438] width 454 height 40
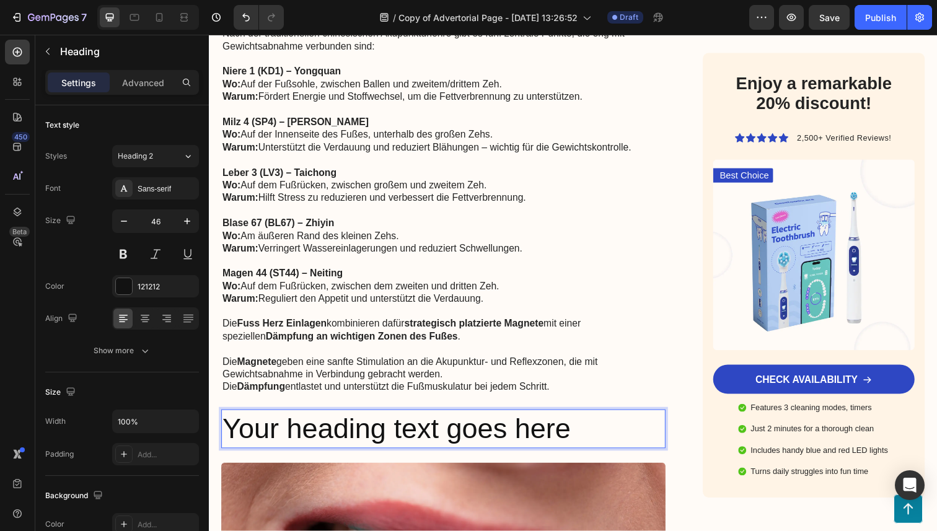
click at [397, 425] on p "Your heading text goes here" at bounding box center [448, 437] width 451 height 37
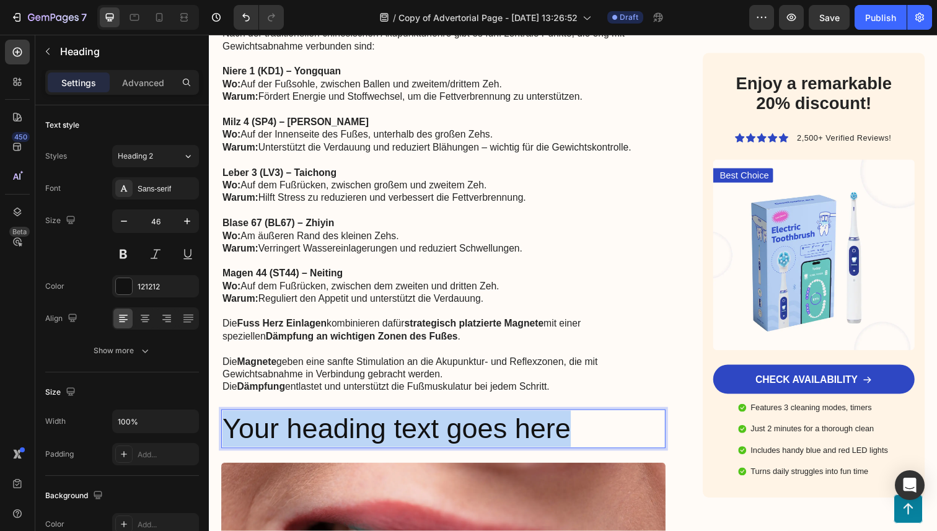
click at [397, 425] on p "Your heading text goes here" at bounding box center [448, 437] width 451 height 37
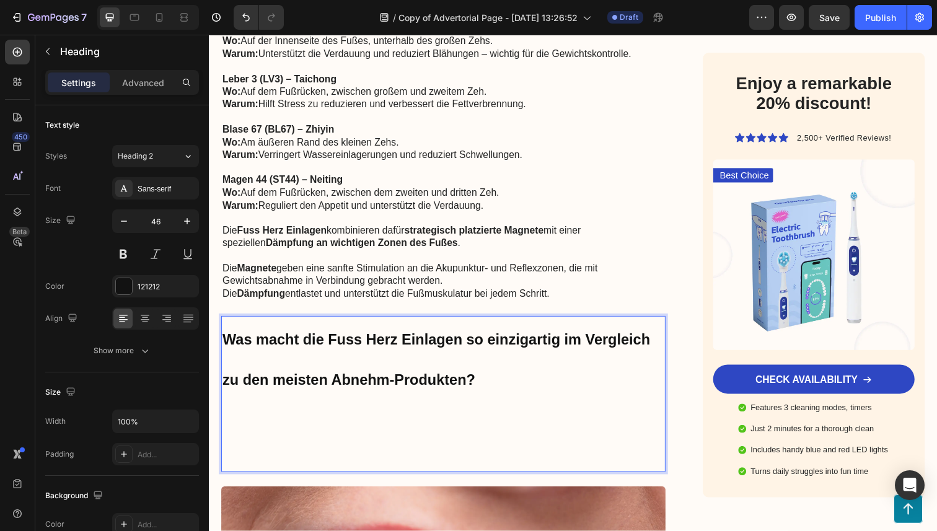
scroll to position [3351, 0]
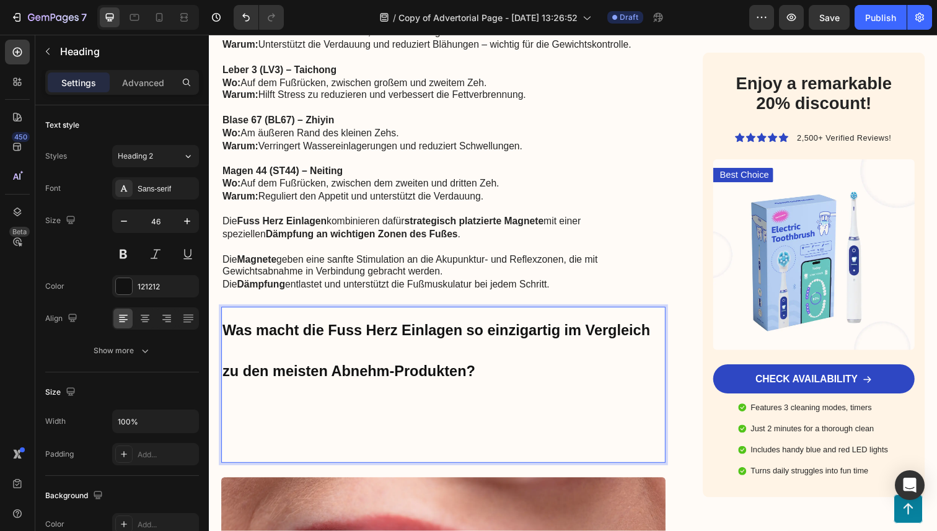
click at [397, 425] on p "Rich Text Editor. Editing area: main" at bounding box center [448, 434] width 451 height 74
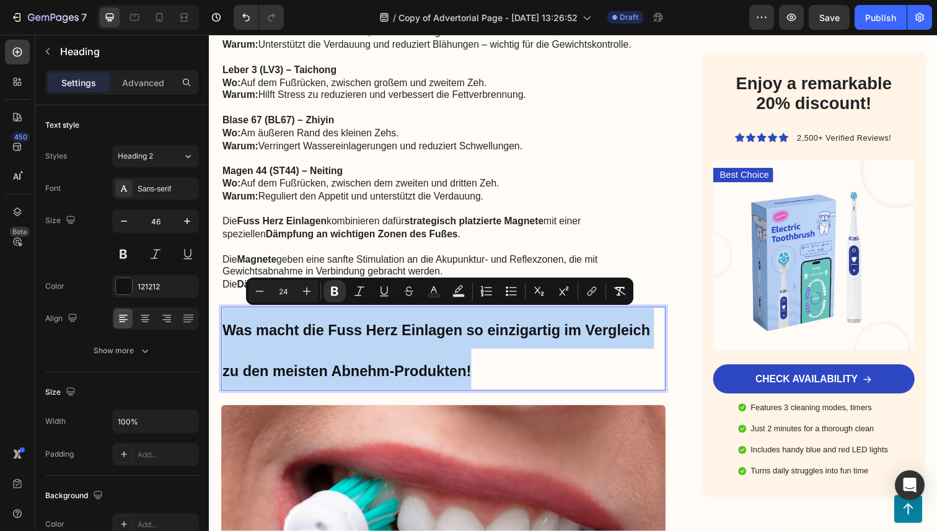
drag, startPoint x: 567, startPoint y: 361, endPoint x: 413, endPoint y: 340, distance: 155.9
click at [209, 311] on html "Header Button Sticky GESUNDHEITS FAKTEN Text Block Anzeige Text Block Row Row T…" at bounding box center [581, 76] width 744 height 6787
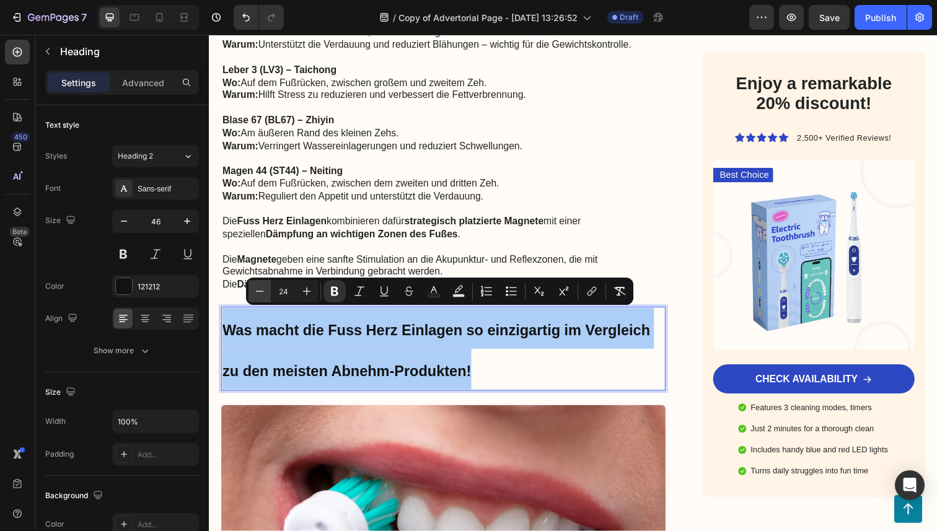
click at [262, 296] on icon "Editor contextual toolbar" at bounding box center [260, 291] width 12 height 12
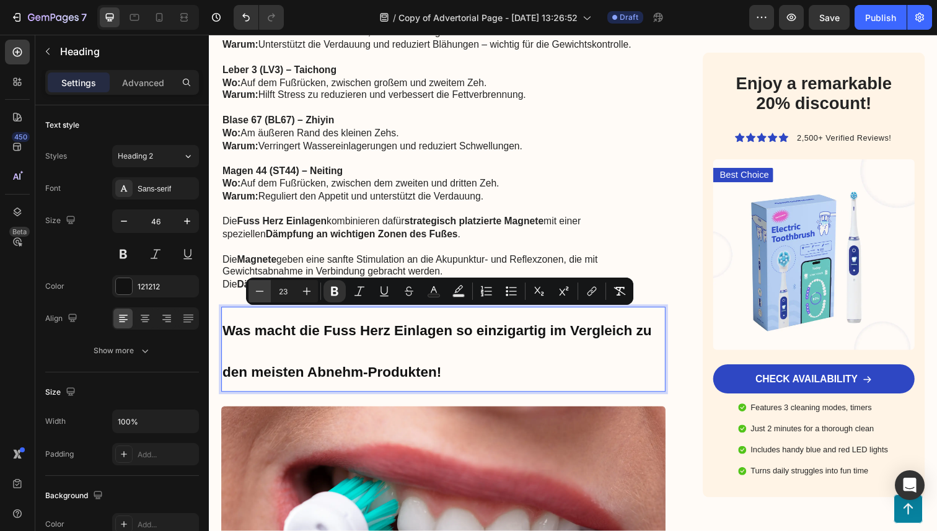
click at [262, 296] on icon "Editor contextual toolbar" at bounding box center [260, 291] width 12 height 12
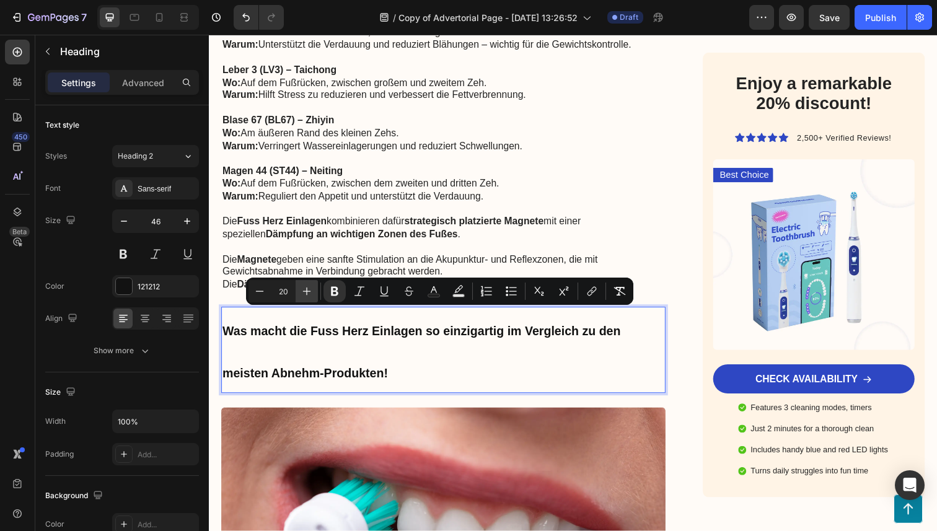
click at [303, 292] on icon "Editor contextual toolbar" at bounding box center [307, 291] width 12 height 12
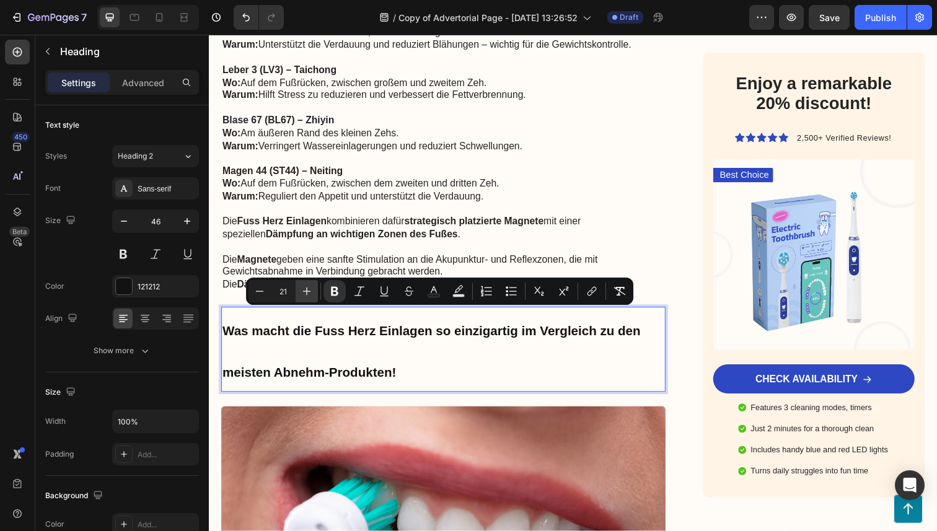
click at [303, 292] on icon "Editor contextual toolbar" at bounding box center [307, 291] width 12 height 12
type input "24"
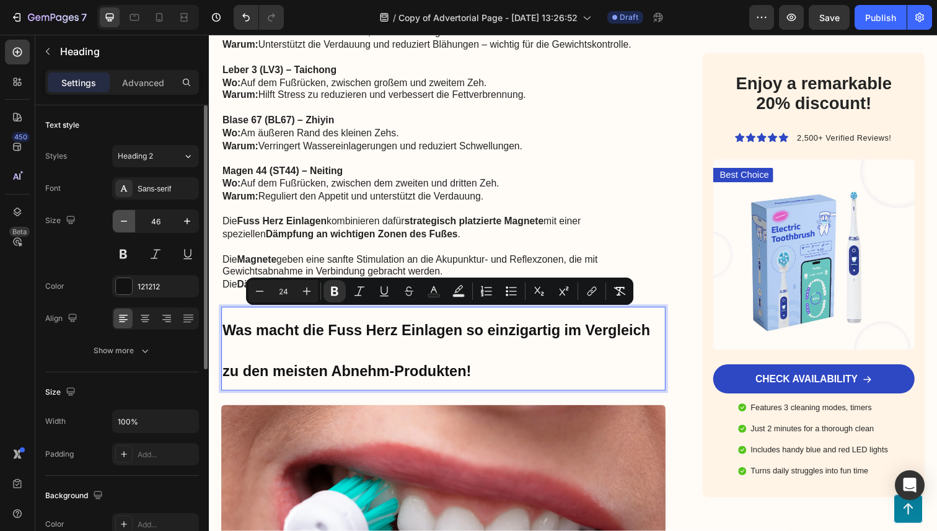
click at [128, 214] on button "button" at bounding box center [124, 221] width 22 height 22
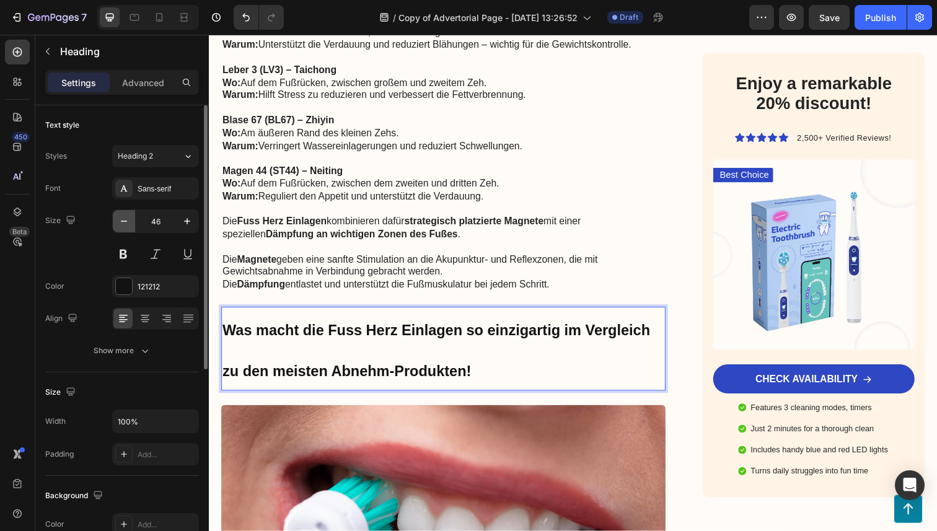
click at [128, 214] on button "button" at bounding box center [124, 221] width 22 height 22
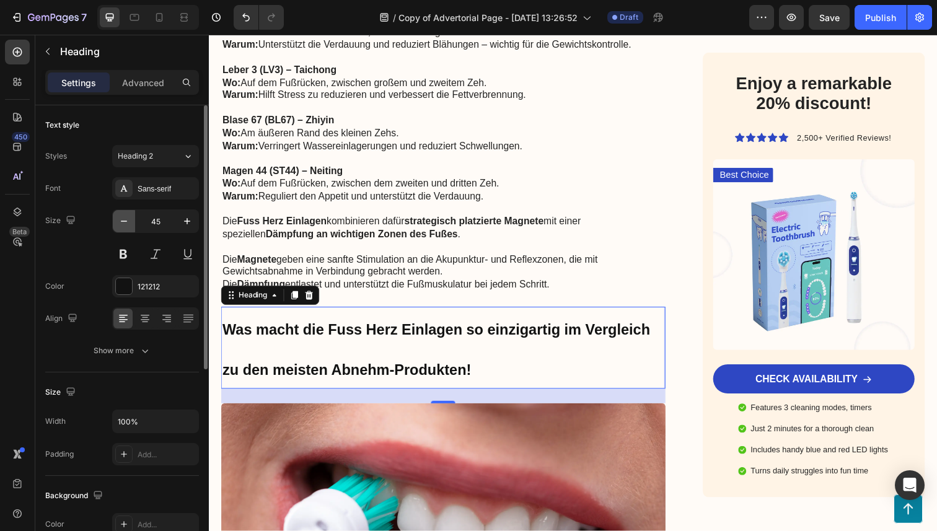
click at [128, 214] on button "button" at bounding box center [124, 221] width 22 height 22
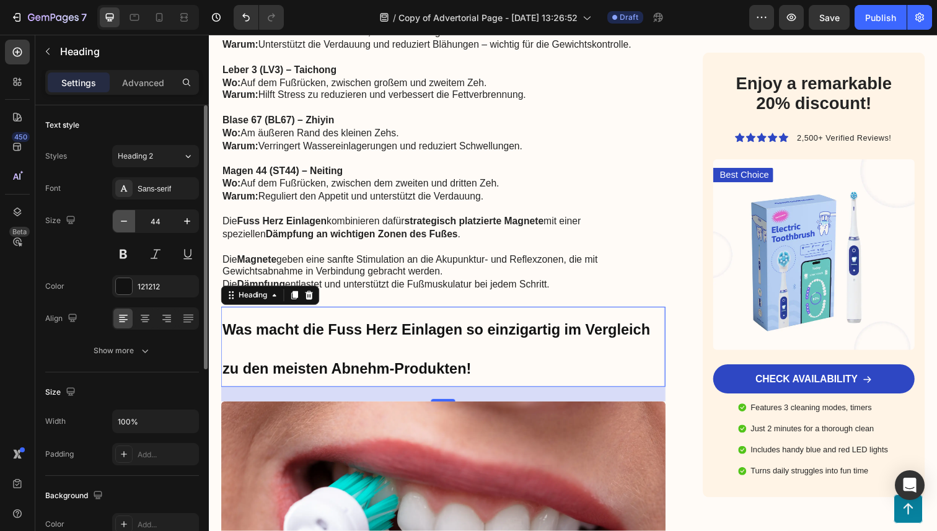
click at [128, 214] on button "button" at bounding box center [124, 221] width 22 height 22
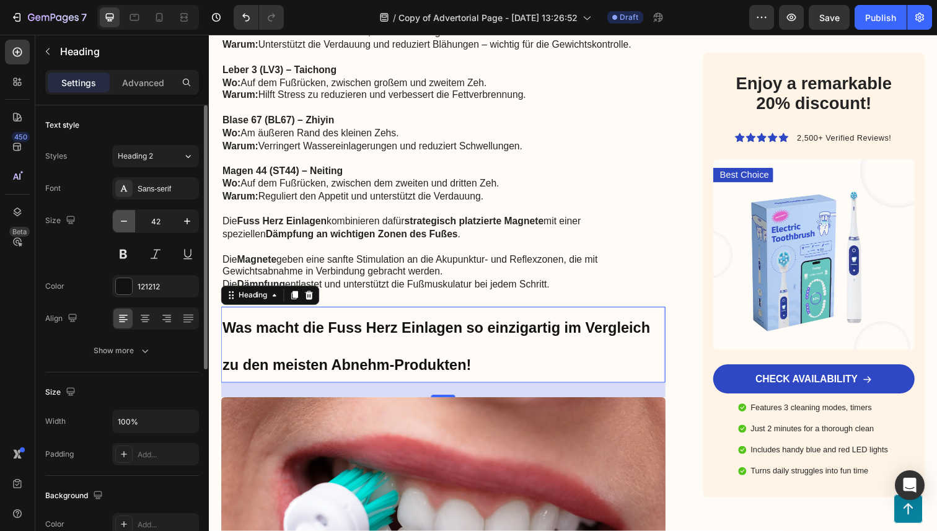
click at [128, 214] on button "button" at bounding box center [124, 221] width 22 height 22
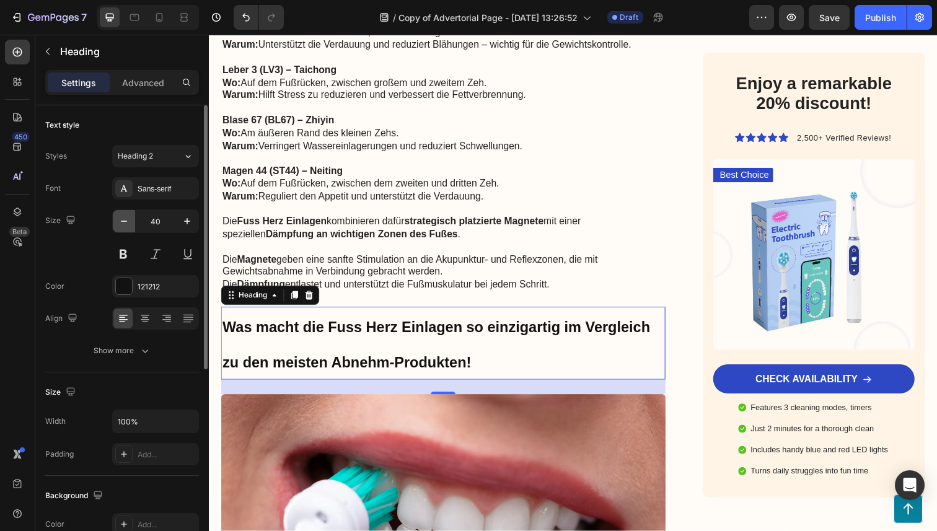
click at [128, 214] on button "button" at bounding box center [124, 221] width 22 height 22
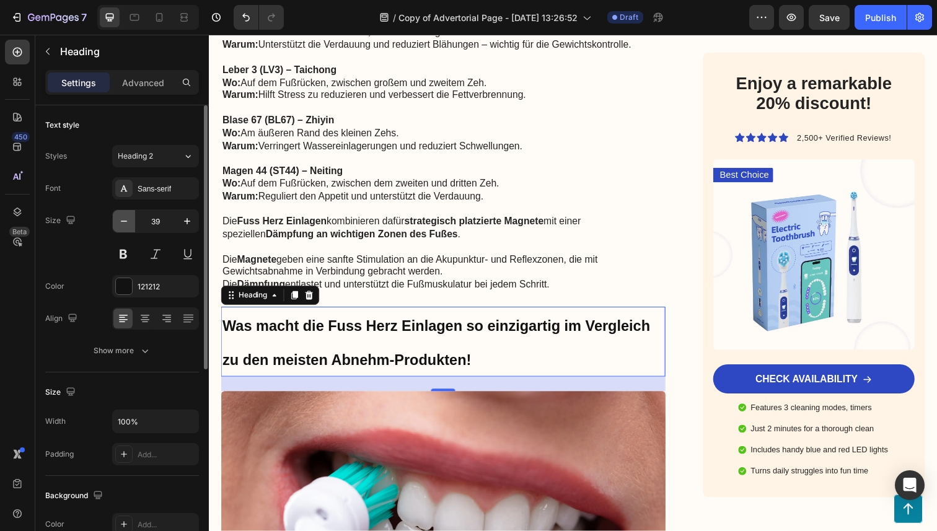
click at [128, 214] on button "button" at bounding box center [124, 221] width 22 height 22
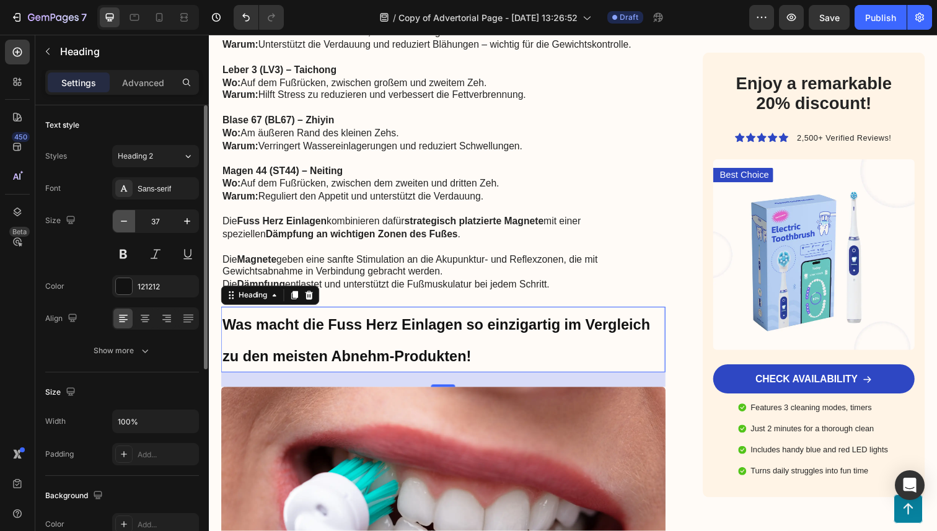
click at [128, 214] on button "button" at bounding box center [124, 221] width 22 height 22
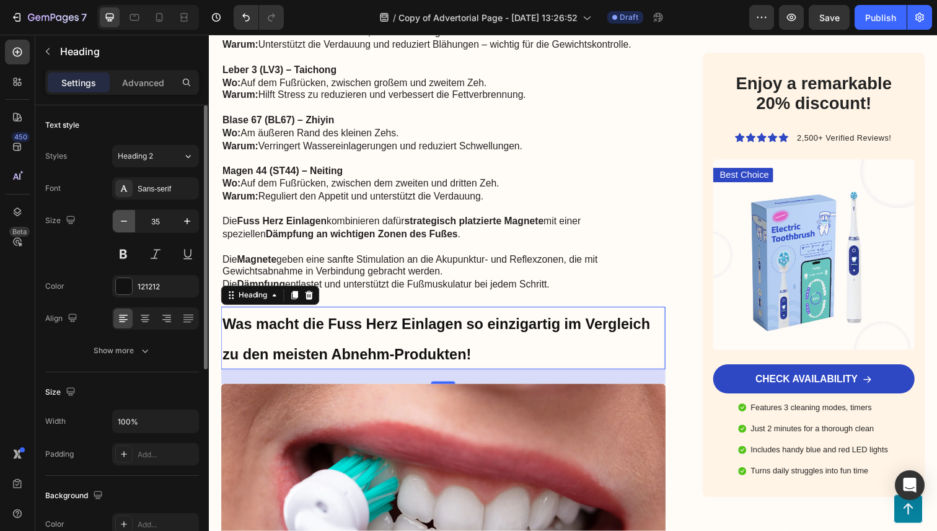
click at [128, 214] on button "button" at bounding box center [124, 221] width 22 height 22
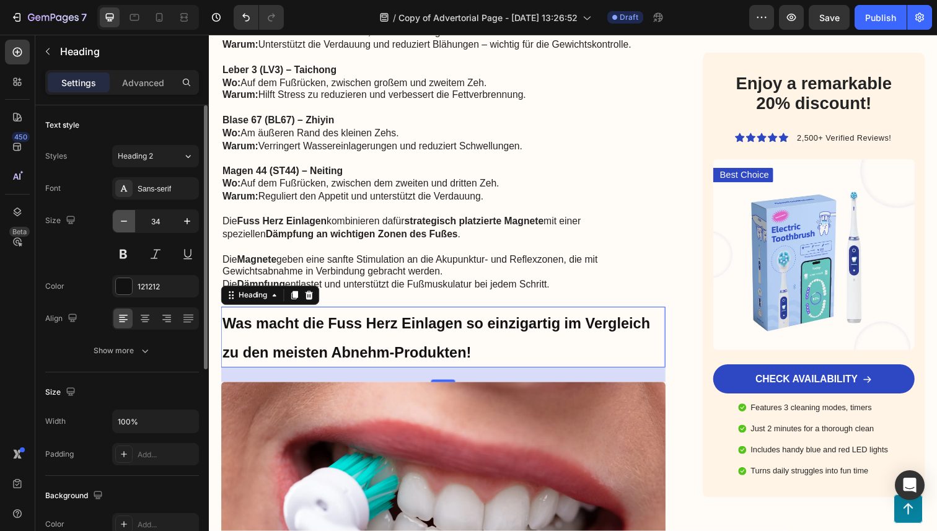
click at [128, 214] on button "button" at bounding box center [124, 221] width 22 height 22
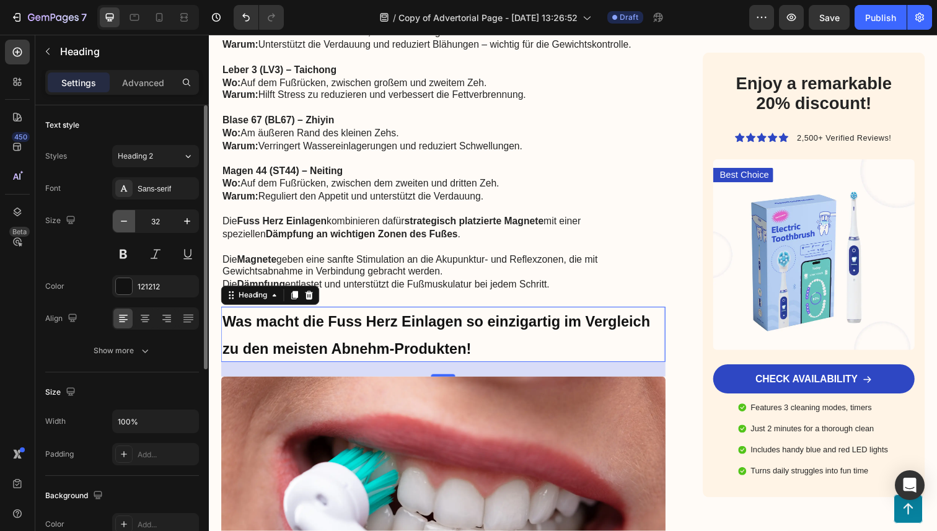
click at [128, 214] on button "button" at bounding box center [124, 221] width 22 height 22
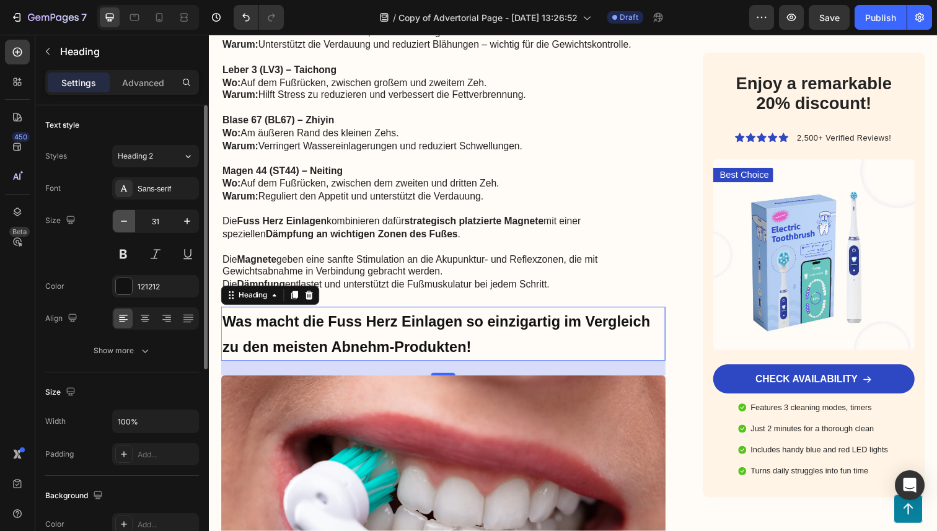
click at [128, 214] on button "button" at bounding box center [124, 221] width 22 height 22
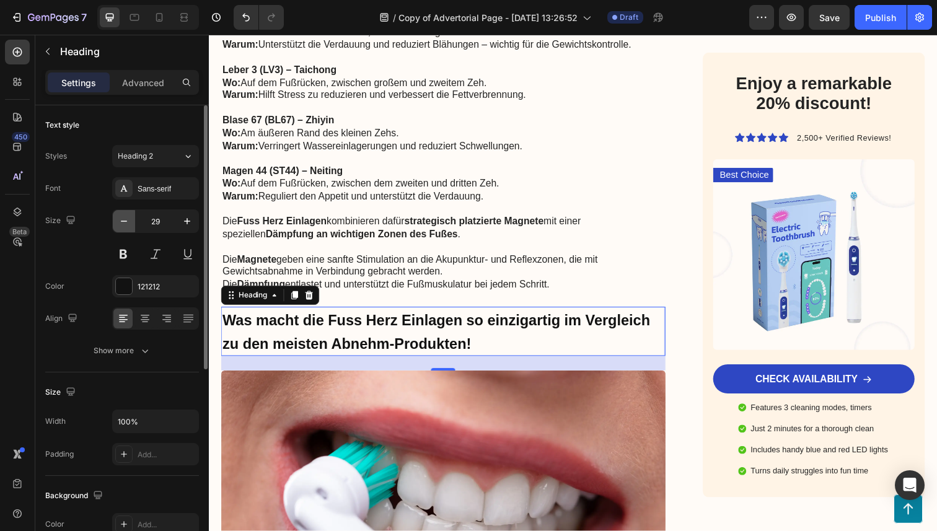
click at [128, 214] on button "button" at bounding box center [124, 221] width 22 height 22
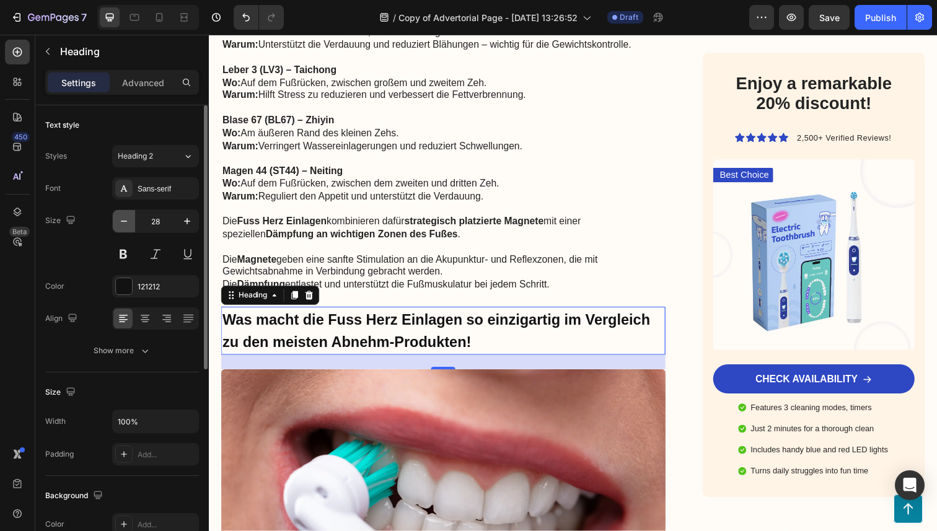
click at [128, 214] on button "button" at bounding box center [124, 221] width 22 height 22
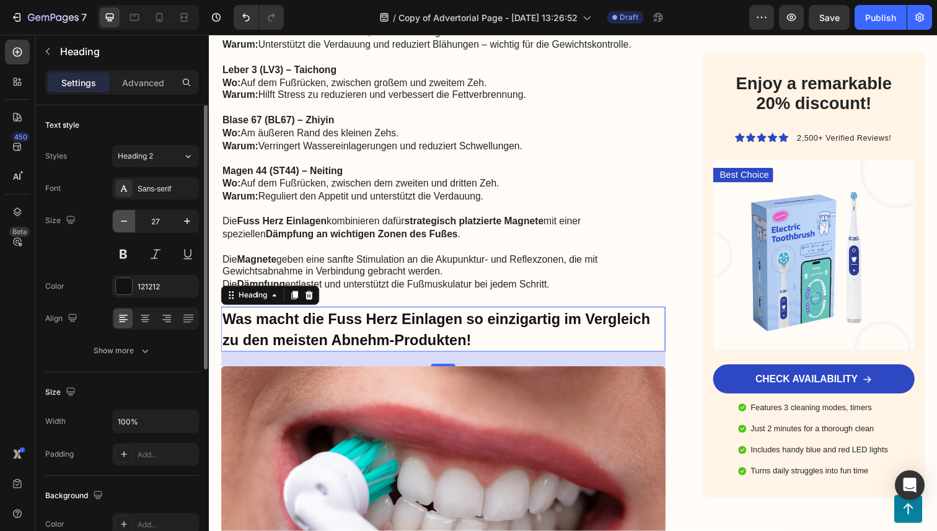
click at [128, 214] on button "button" at bounding box center [124, 221] width 22 height 22
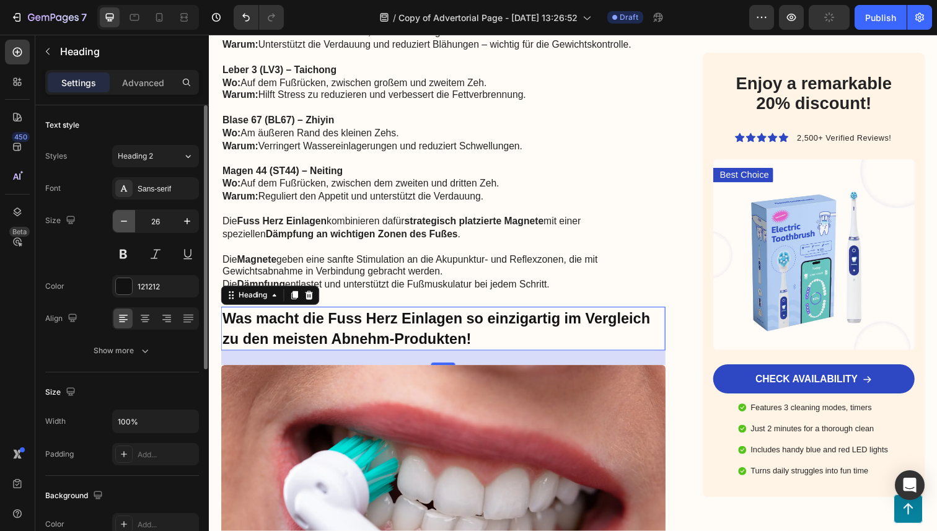
click at [128, 214] on button "button" at bounding box center [124, 221] width 22 height 22
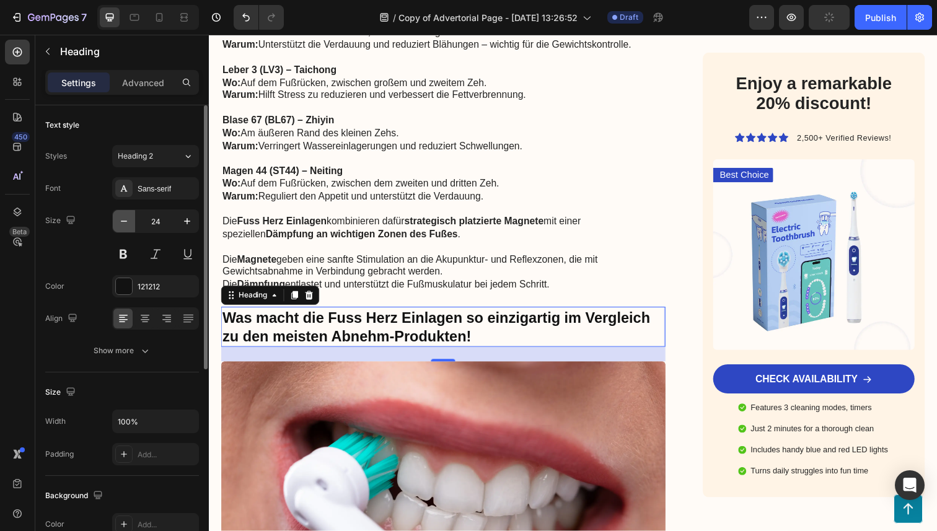
click at [128, 214] on button "button" at bounding box center [124, 221] width 22 height 22
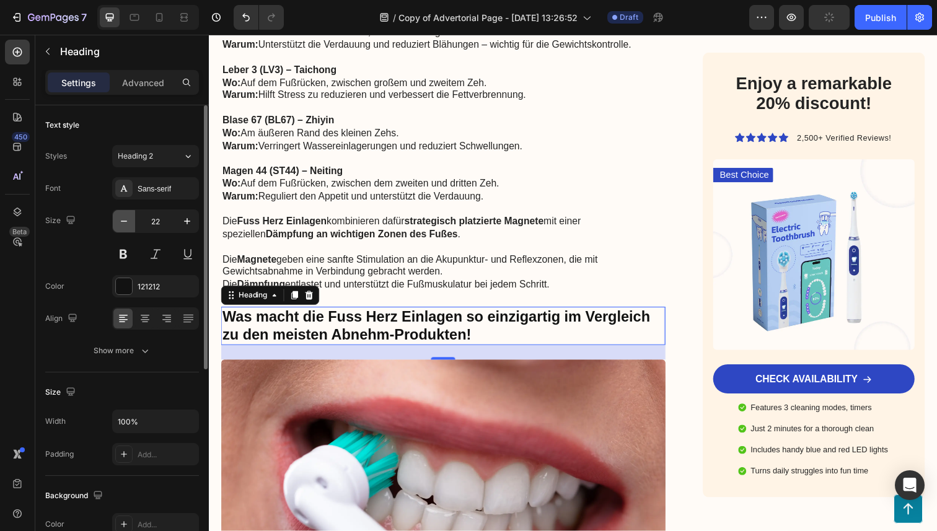
click at [128, 214] on button "button" at bounding box center [124, 221] width 22 height 22
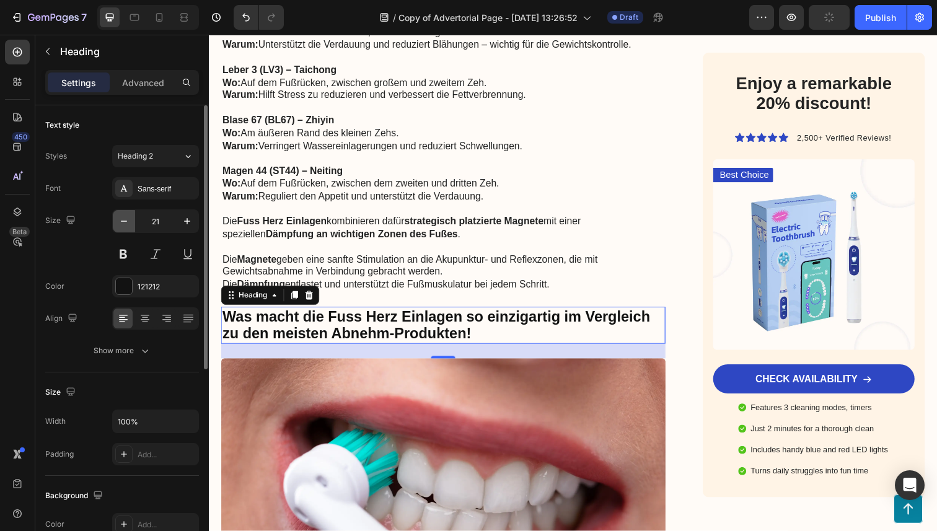
click at [128, 214] on button "button" at bounding box center [124, 221] width 22 height 22
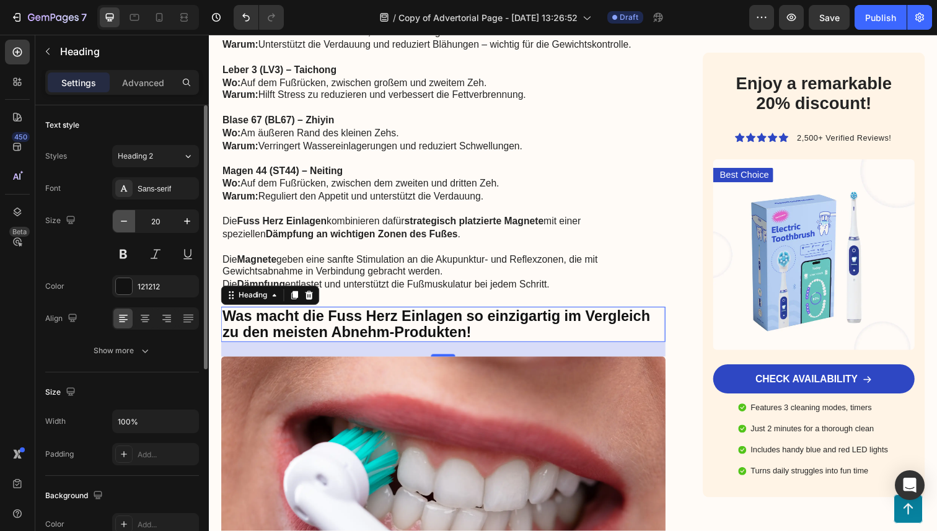
click at [128, 214] on button "button" at bounding box center [124, 221] width 22 height 22
click at [188, 224] on icon "button" at bounding box center [187, 221] width 12 height 12
type input "20"
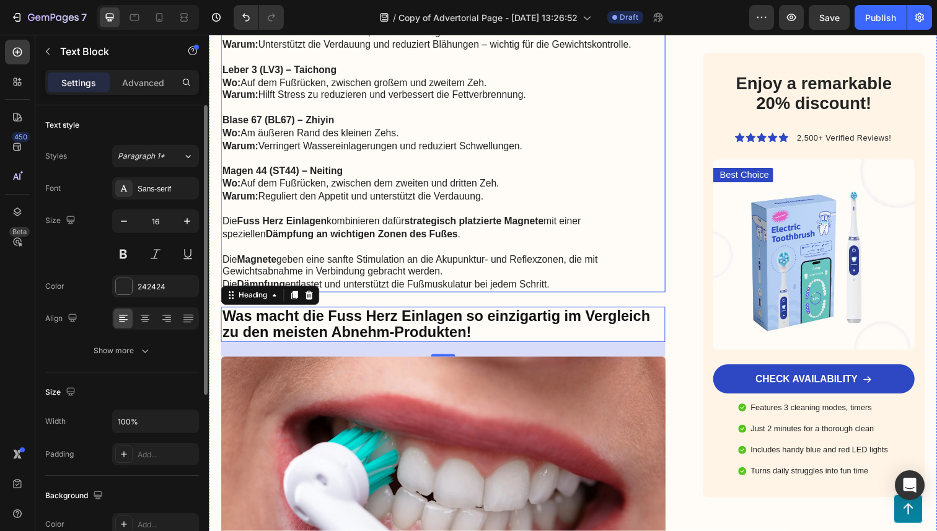
click at [458, 260] on p "Die Magnete geben eine sanfte Stimulation an die Akupunktur- und Reflexzonen, d…" at bounding box center [448, 272] width 451 height 26
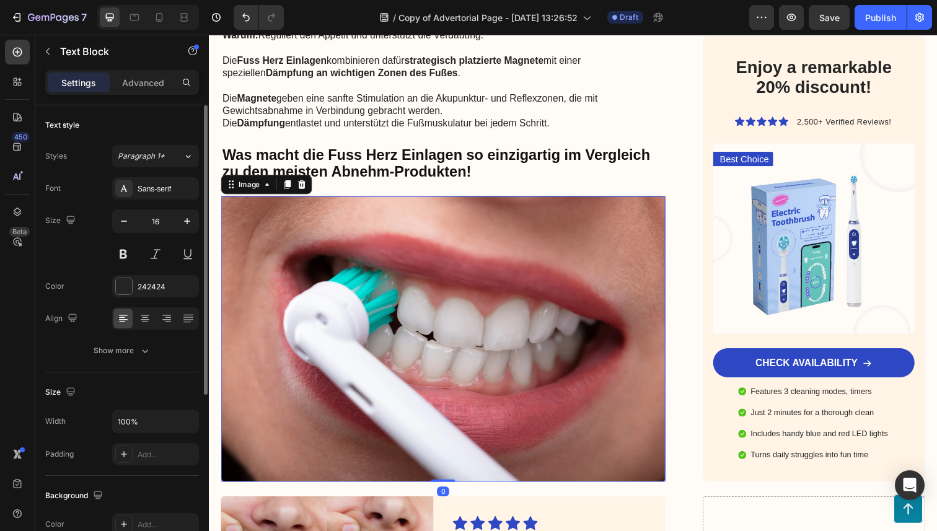
click at [481, 356] on img at bounding box center [448, 346] width 454 height 292
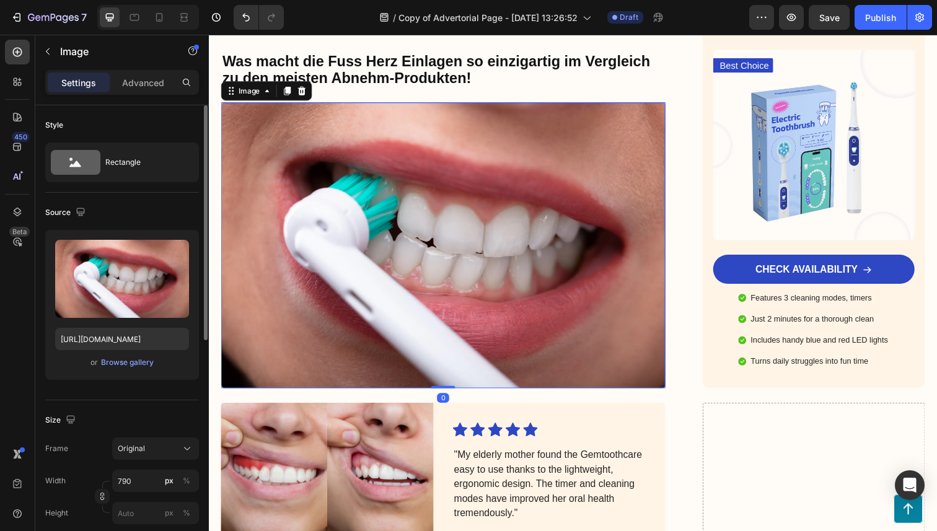
scroll to position [3614, 0]
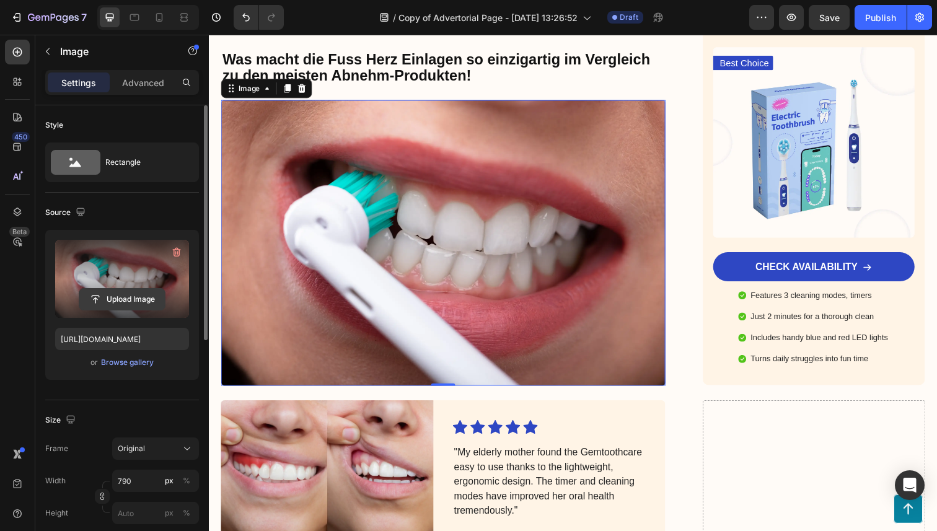
click at [130, 295] on input "file" at bounding box center [122, 299] width 86 height 21
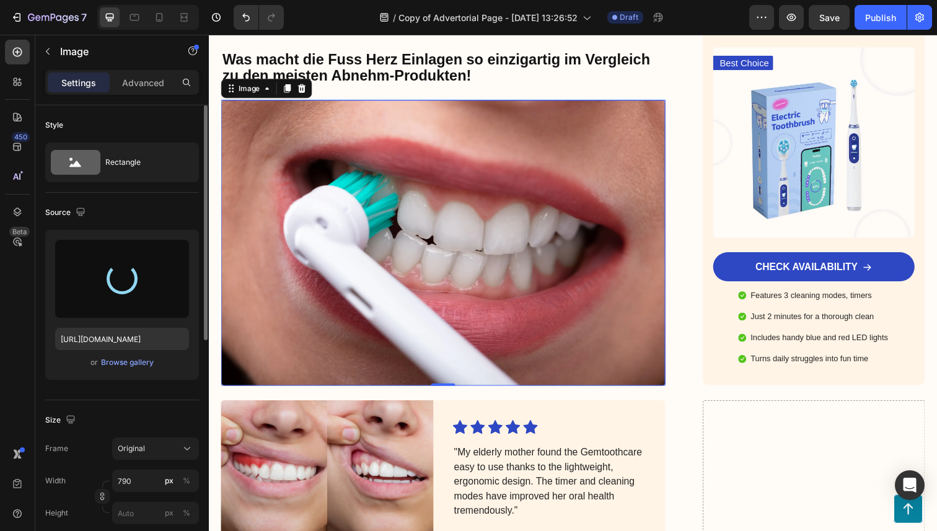
type input "[URL][DOMAIN_NAME]"
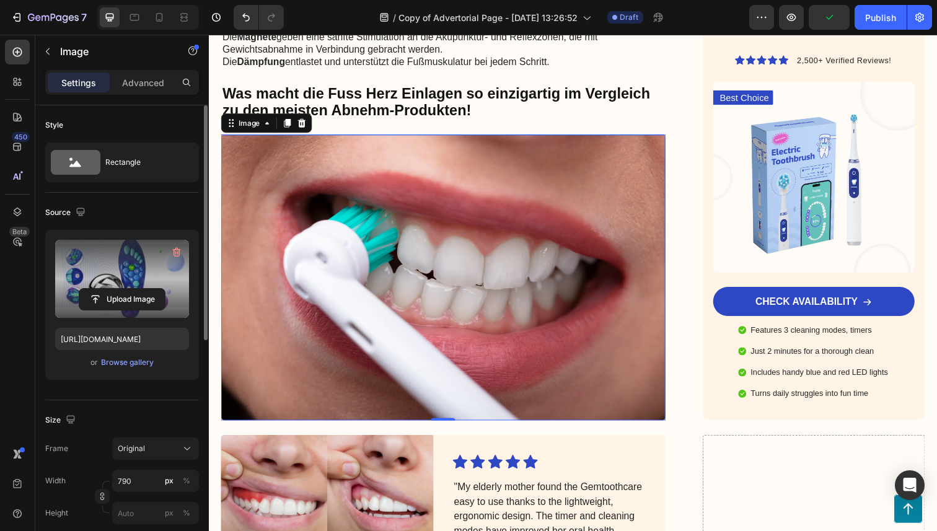
scroll to position [3577, 0]
